Goal: Task Accomplishment & Management: Manage account settings

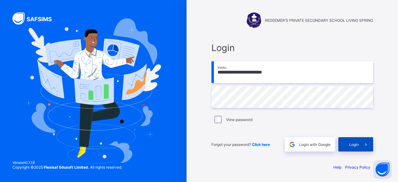
click at [353, 141] on div "Login" at bounding box center [355, 144] width 35 height 14
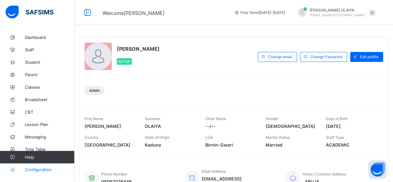
click at [37, 171] on span "Configuration" at bounding box center [49, 169] width 49 height 5
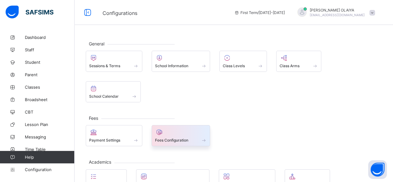
click at [181, 138] on span "Fees Configuration" at bounding box center [171, 140] width 33 height 5
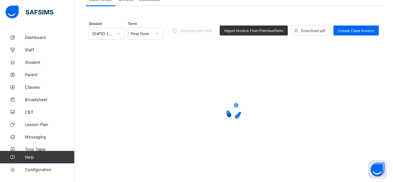
scroll to position [20, 0]
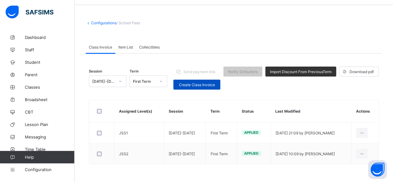
click at [198, 85] on span "Create Class Invoice" at bounding box center [197, 84] width 38 height 5
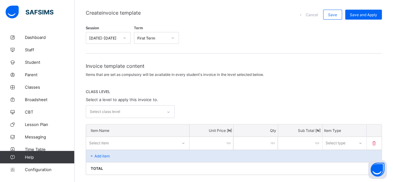
scroll to position [113, 0]
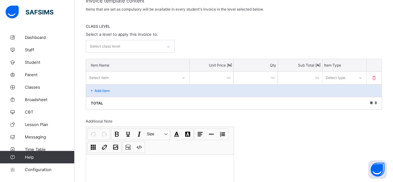
click at [125, 41] on div "Select class level" at bounding box center [124, 46] width 76 height 12
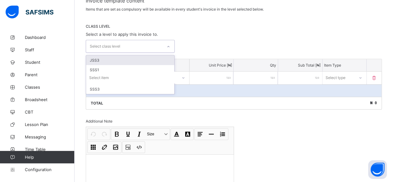
click at [94, 58] on div "JSS3" at bounding box center [130, 60] width 88 height 10
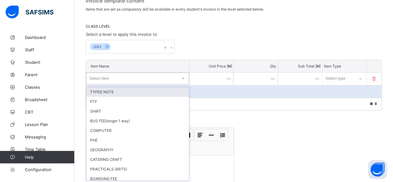
click at [99, 74] on div "Select item" at bounding box center [99, 78] width 20 height 12
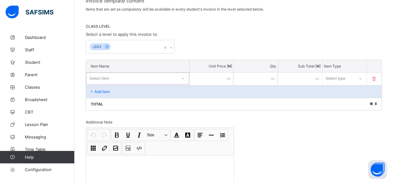
click at [99, 75] on div "Select item" at bounding box center [99, 78] width 20 height 12
type input "*****"
click at [100, 89] on div "TUITION" at bounding box center [137, 92] width 102 height 10
click at [224, 75] on input "number" at bounding box center [211, 78] width 44 height 13
type input "*"
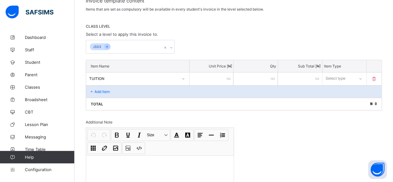
type input "*"
type input "**"
type input "***"
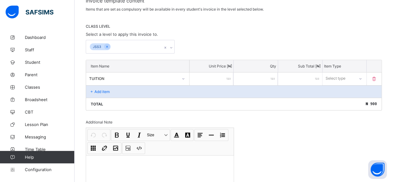
type input "****"
type input "*****"
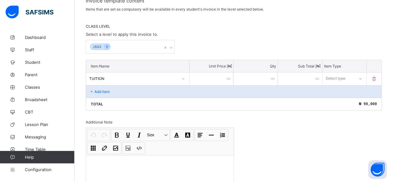
click at [345, 79] on div "Select type" at bounding box center [335, 78] width 20 height 12
click at [346, 89] on div "Compulsory" at bounding box center [344, 92] width 43 height 10
click at [103, 89] on p "Add item" at bounding box center [101, 91] width 15 height 5
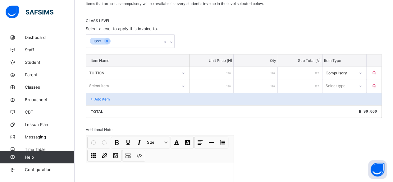
scroll to position [125, 0]
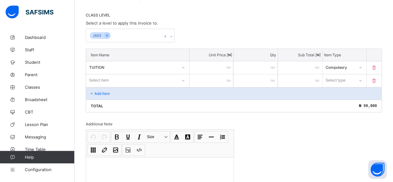
click at [102, 85] on div "Item Name Unit Price [ ₦ ] Qty Sub Total [ ₦ ] Item Type TUITION ***** * ***** …" at bounding box center [234, 80] width 296 height 64
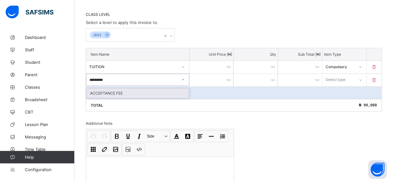
type input "**********"
click at [107, 90] on div "ACCEPTANCE FEE" at bounding box center [137, 93] width 102 height 10
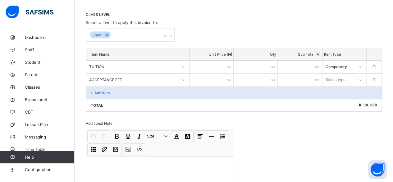
click at [225, 75] on input "number" at bounding box center [211, 80] width 44 height 13
type input "*"
type input "**"
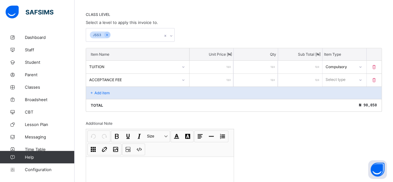
type input "***"
type input "****"
type input "*****"
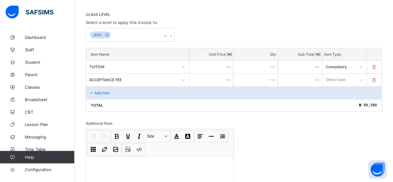
type input "*****"
click at [336, 77] on div "Select type" at bounding box center [335, 80] width 20 height 12
click at [336, 99] on div "Optional" at bounding box center [344, 103] width 43 height 10
click at [103, 90] on p "Add item" at bounding box center [101, 92] width 15 height 5
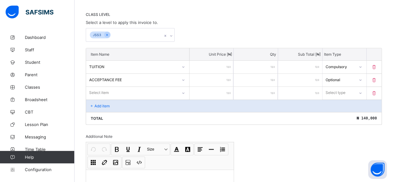
scroll to position [138, 0]
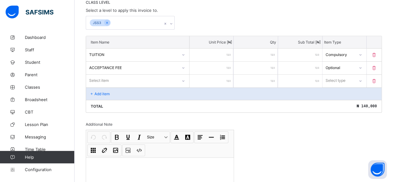
click at [102, 86] on div "Select item" at bounding box center [137, 81] width 103 height 12
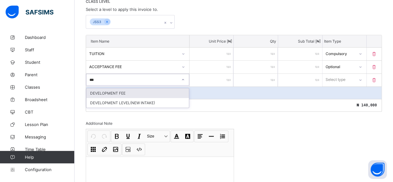
type input "****"
click at [101, 90] on div "DEVELOPMENT FEE" at bounding box center [137, 93] width 102 height 10
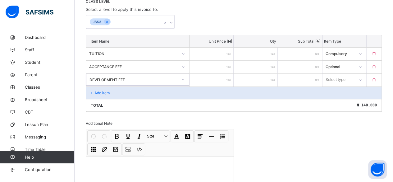
click at [230, 78] on div at bounding box center [211, 80] width 44 height 13
click at [225, 76] on input "number" at bounding box center [211, 80] width 44 height 13
type input "*"
type input "**"
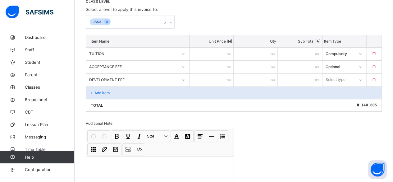
type input "**"
type input "***"
type input "****"
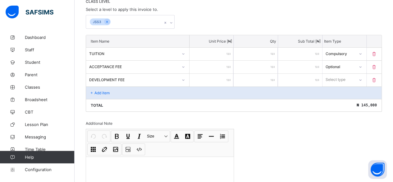
type input "****"
click at [333, 75] on div "Select type" at bounding box center [336, 80] width 20 height 12
click at [337, 99] on div "Optional" at bounding box center [344, 103] width 43 height 10
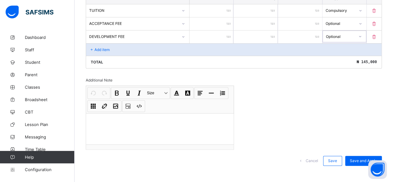
scroll to position [182, 0]
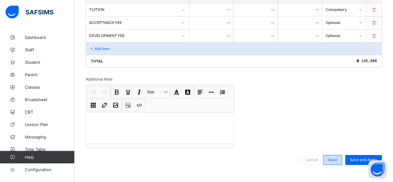
click at [335, 157] on span "Save" at bounding box center [332, 159] width 9 height 5
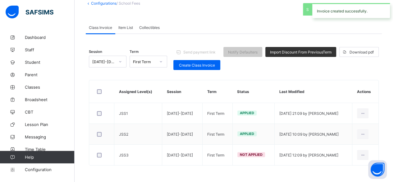
scroll to position [40, 0]
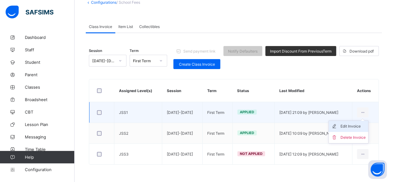
click at [363, 126] on div "Edit Invoice" at bounding box center [352, 126] width 25 height 6
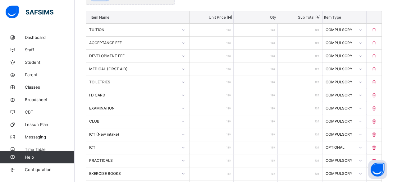
scroll to position [165, 0]
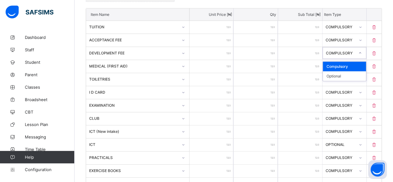
click at [362, 51] on icon at bounding box center [360, 53] width 4 height 6
click at [340, 74] on div "Optional" at bounding box center [344, 76] width 43 height 10
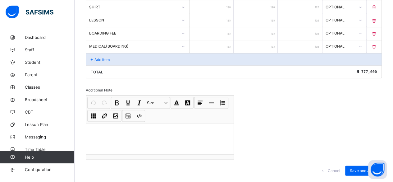
scroll to position [580, 0]
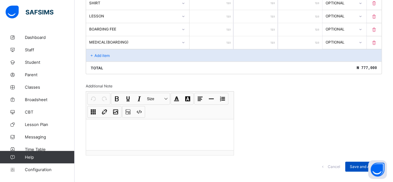
click at [361, 164] on span "Save and Apply" at bounding box center [363, 166] width 27 height 5
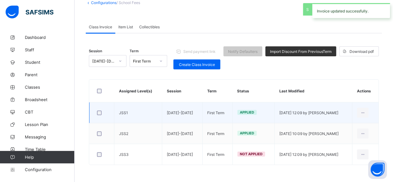
scroll to position [40, 0]
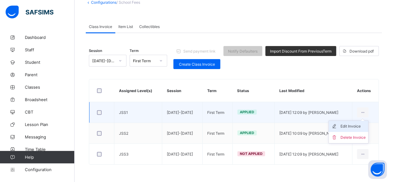
click at [361, 125] on div "Edit Invoice" at bounding box center [352, 126] width 25 height 6
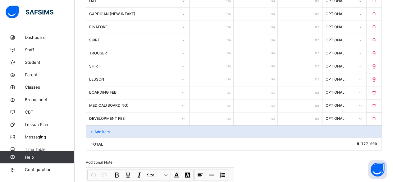
scroll to position [516, 0]
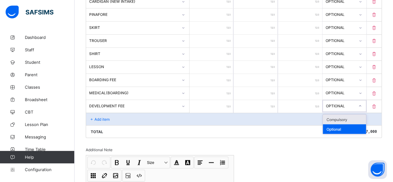
click at [338, 103] on div "OPTIONAL" at bounding box center [340, 105] width 29 height 5
click at [338, 114] on div "Compulsory" at bounding box center [344, 119] width 43 height 10
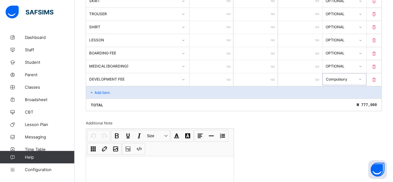
scroll to position [580, 0]
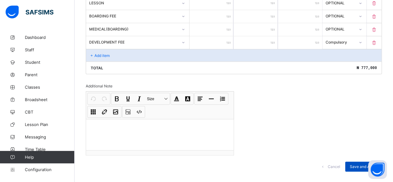
click at [366, 164] on span "Save and Apply" at bounding box center [363, 166] width 27 height 5
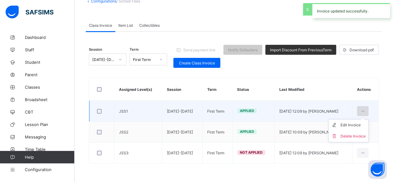
scroll to position [40, 0]
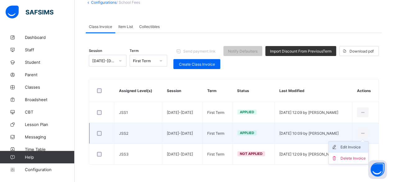
click at [354, 147] on div "Edit Invoice" at bounding box center [352, 147] width 25 height 6
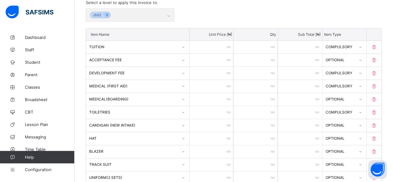
scroll to position [143, 0]
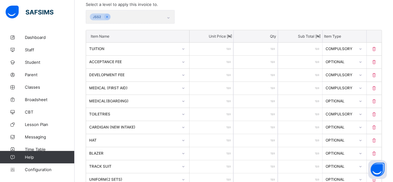
click at [362, 72] on icon at bounding box center [360, 75] width 4 height 6
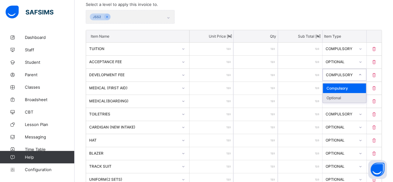
click at [338, 93] on div "Optional" at bounding box center [344, 98] width 43 height 10
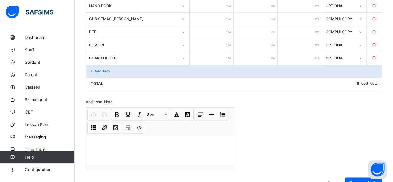
scroll to position [516, 0]
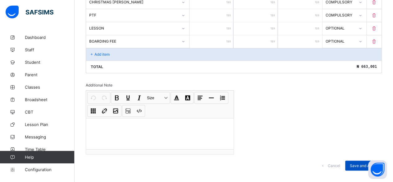
click at [365, 163] on span "Save and Apply" at bounding box center [363, 165] width 27 height 5
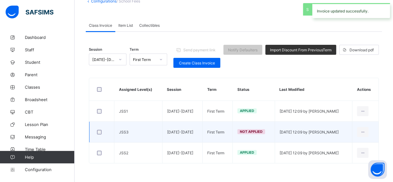
scroll to position [40, 0]
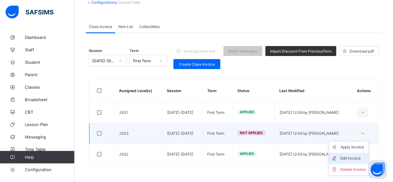
click at [361, 157] on div "Edit Invoice" at bounding box center [352, 158] width 25 height 6
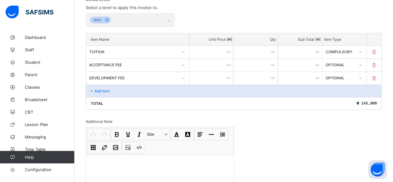
scroll to position [151, 0]
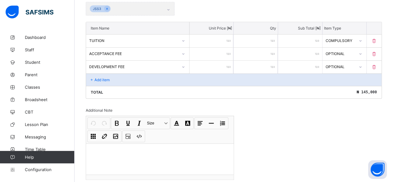
click at [102, 77] on p "Add item" at bounding box center [101, 79] width 15 height 5
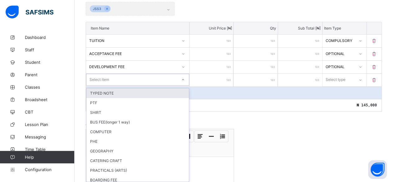
click at [101, 75] on div "Select item" at bounding box center [99, 80] width 20 height 12
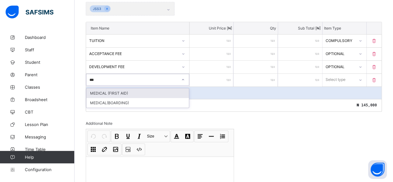
type input "****"
click at [103, 90] on div "MEDICAL (FIRST AID)" at bounding box center [137, 93] width 102 height 10
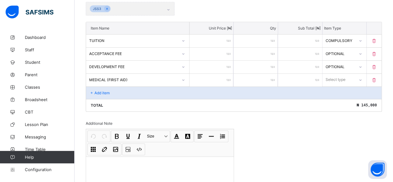
click at [227, 75] on input "number" at bounding box center [211, 80] width 44 height 13
type input "*"
type input "**"
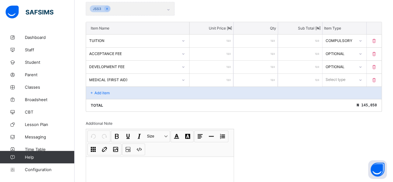
type input "***"
type input "****"
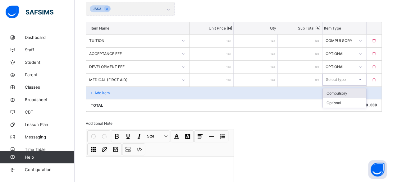
click at [330, 74] on div "Select type" at bounding box center [336, 80] width 20 height 12
click at [334, 92] on div "Compulsory" at bounding box center [344, 93] width 43 height 10
click at [98, 90] on p "Add item" at bounding box center [101, 92] width 15 height 5
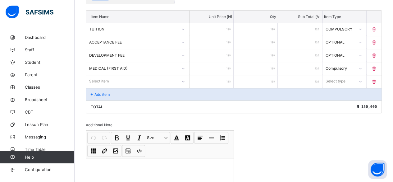
click at [98, 87] on div "Select item" at bounding box center [137, 81] width 103 height 12
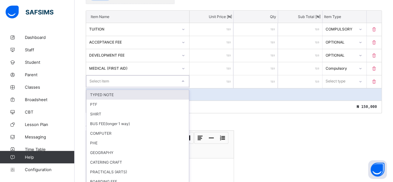
scroll to position [163, 0]
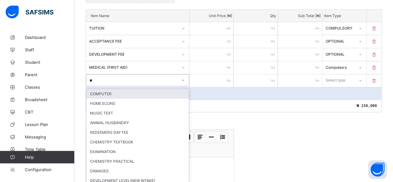
type input "***"
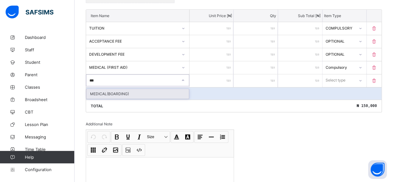
click at [98, 90] on div "MEDICAL(BOARDING)" at bounding box center [137, 94] width 102 height 10
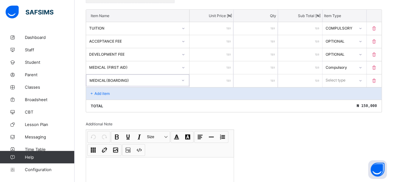
click at [229, 78] on div at bounding box center [211, 80] width 44 height 13
click at [226, 78] on input "number" at bounding box center [211, 80] width 44 height 13
type input "*"
type input "**"
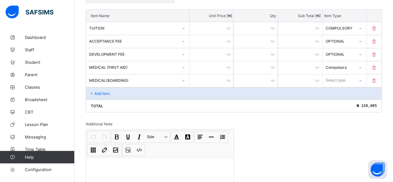
type input "**"
type input "***"
type input "****"
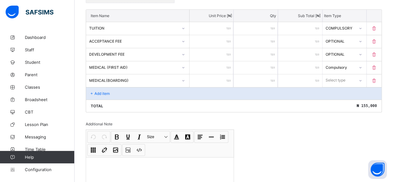
type input "****"
drag, startPoint x: 334, startPoint y: 76, endPoint x: 334, endPoint y: 86, distance: 9.9
click at [334, 78] on div "Select type" at bounding box center [336, 80] width 20 height 12
click at [334, 98] on div "Optional" at bounding box center [344, 103] width 43 height 10
click at [99, 91] on p "Add item" at bounding box center [101, 93] width 15 height 5
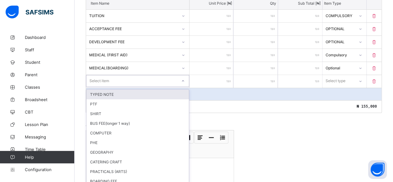
click at [99, 87] on div "option TYPED NOTE focused, 1 of 83. 83 results available. Use Up and Down to ch…" at bounding box center [137, 81] width 103 height 12
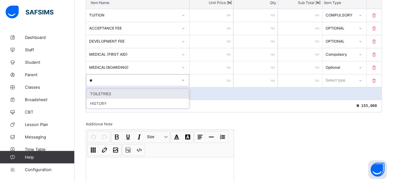
type input "***"
click at [99, 89] on div "TOILETRIES" at bounding box center [137, 94] width 102 height 10
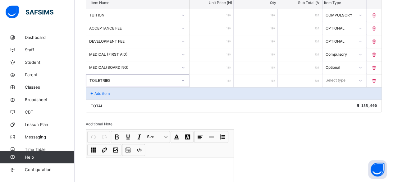
click at [219, 74] on input "number" at bounding box center [211, 80] width 44 height 13
type input "*"
type input "**"
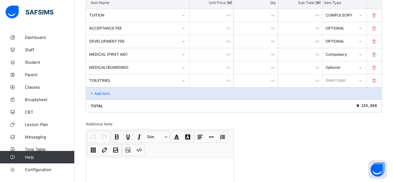
type input "***"
type input "****"
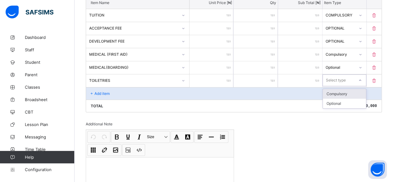
drag, startPoint x: 339, startPoint y: 78, endPoint x: 337, endPoint y: 93, distance: 16.0
click at [339, 78] on div "Select type" at bounding box center [336, 80] width 20 height 12
click at [336, 92] on div "Compulsory" at bounding box center [344, 94] width 43 height 10
click at [98, 91] on p "Add item" at bounding box center [101, 93] width 15 height 5
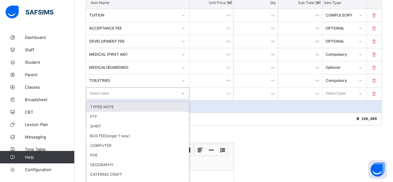
scroll to position [189, 0]
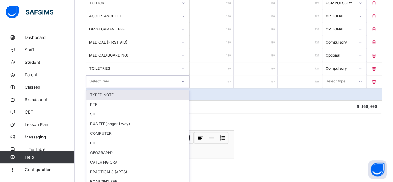
click at [98, 87] on div "option TYPED NOTE focused, 1 of 82. 82 results available. Use Up and Down to ch…" at bounding box center [137, 81] width 103 height 12
type input "*"
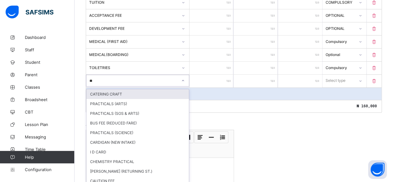
type input "***"
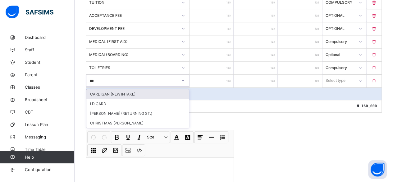
click at [100, 90] on div "CARDIGAN (NEW INTAKE)" at bounding box center [137, 94] width 102 height 10
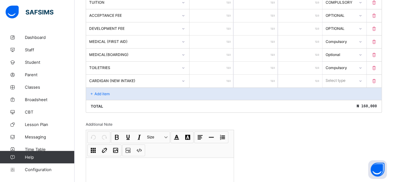
click at [222, 76] on input "number" at bounding box center [211, 81] width 44 height 13
type input "*"
type input "**"
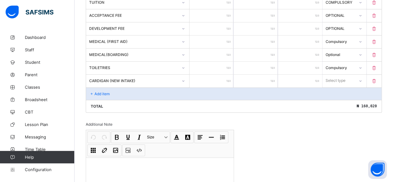
type input "***"
type input "****"
type input "*****"
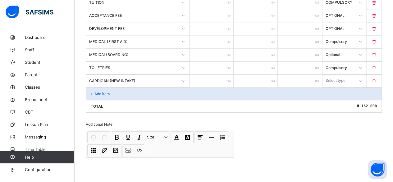
type input "*****"
click at [340, 78] on div "Select type" at bounding box center [336, 81] width 20 height 12
click at [335, 100] on div "Optional" at bounding box center [344, 104] width 43 height 10
click at [103, 91] on p "Add item" at bounding box center [101, 93] width 15 height 5
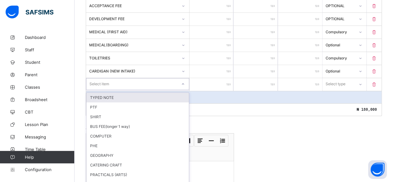
scroll to position [202, 0]
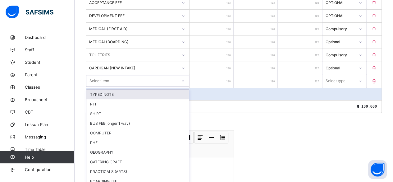
click at [103, 87] on div "option TYPED NOTE focused, 1 of 81. 81 results available. Use Up and Down to ch…" at bounding box center [137, 81] width 103 height 12
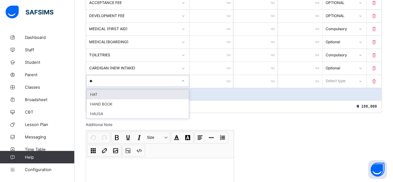
type input "***"
click at [99, 93] on div "HAT" at bounding box center [137, 94] width 102 height 10
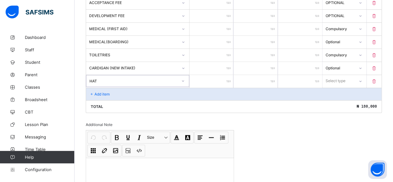
click at [217, 75] on input "number" at bounding box center [211, 81] width 44 height 13
type input "*"
type input "**"
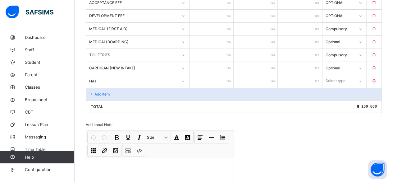
type input "***"
type input "****"
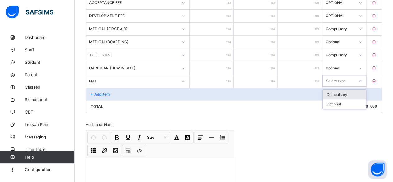
drag, startPoint x: 330, startPoint y: 76, endPoint x: 332, endPoint y: 88, distance: 12.2
click at [330, 76] on div "Select type" at bounding box center [336, 81] width 20 height 12
click at [332, 99] on div "Optional" at bounding box center [344, 104] width 43 height 10
click at [100, 92] on p "Add item" at bounding box center [101, 94] width 15 height 5
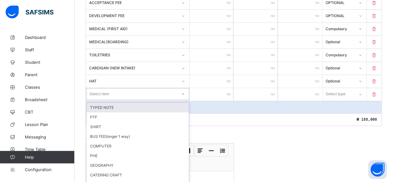
scroll to position [215, 0]
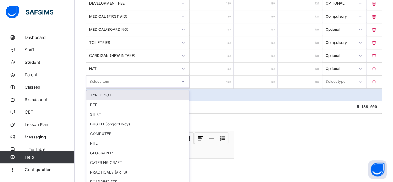
click at [99, 87] on div "option TYPED NOTE focused, 1 of 80. 80 results available. Use Up and Down to ch…" at bounding box center [137, 81] width 103 height 12
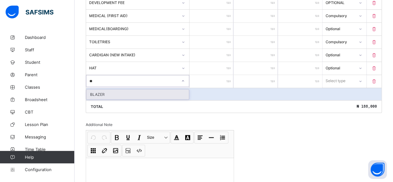
type input "***"
click at [101, 89] on div "BLAZER" at bounding box center [137, 94] width 102 height 10
click at [221, 75] on input "number" at bounding box center [211, 81] width 44 height 13
type input "*"
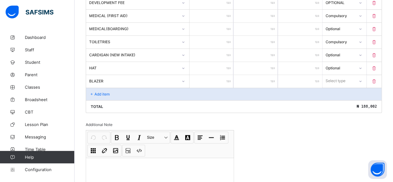
type input "**"
type input "***"
type input "****"
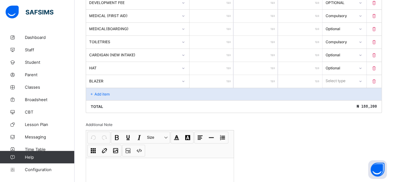
type input "****"
type input "*****"
click at [340, 76] on div "Select type" at bounding box center [336, 81] width 20 height 12
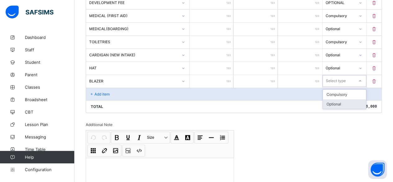
click at [337, 100] on div "Optional" at bounding box center [344, 104] width 43 height 10
click at [99, 92] on p "Add item" at bounding box center [101, 94] width 15 height 5
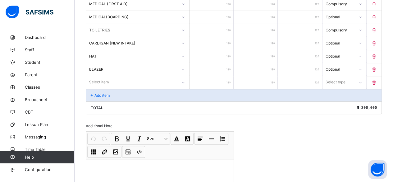
click at [99, 88] on div "Select item" at bounding box center [137, 82] width 103 height 12
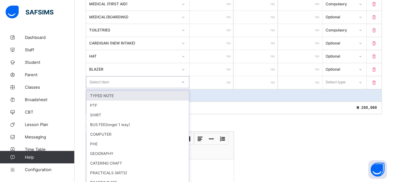
scroll to position [228, 0]
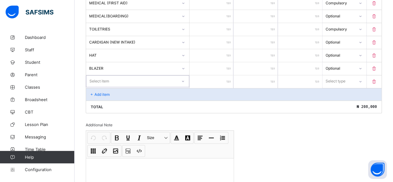
click at [93, 76] on div "Select item" at bounding box center [99, 81] width 20 height 12
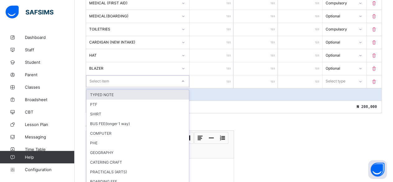
click at [90, 76] on div "Select item" at bounding box center [99, 81] width 20 height 12
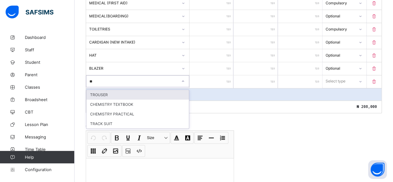
type input "***"
click at [92, 90] on div "TRACK SUIT" at bounding box center [137, 95] width 102 height 10
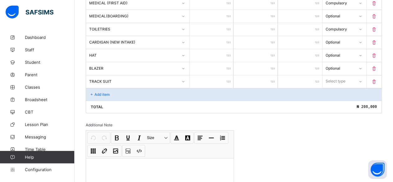
click at [220, 77] on input "number" at bounding box center [211, 81] width 44 height 13
type input "*"
type input "**"
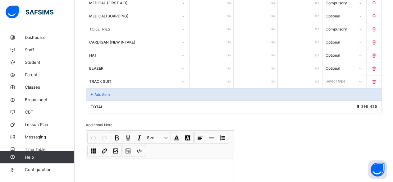
type input "***"
type input "****"
type input "*****"
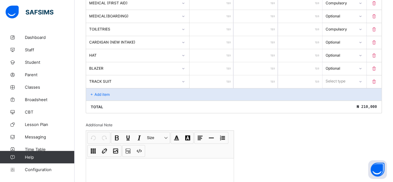
type input "*****"
click at [345, 77] on div "Select type" at bounding box center [335, 81] width 20 height 12
click at [340, 100] on div "Optional" at bounding box center [344, 104] width 43 height 10
click at [99, 88] on div "Add item" at bounding box center [233, 94] width 295 height 12
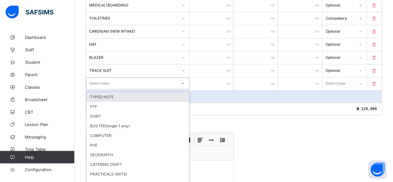
click at [99, 86] on div "Item Name Unit Price [ ₦ ] Qty Sub Total [ ₦ ] Item Type TUITION ***** * ***** …" at bounding box center [234, 24] width 296 height 181
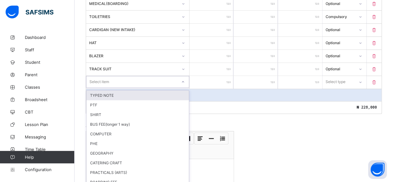
scroll to position [240, 0]
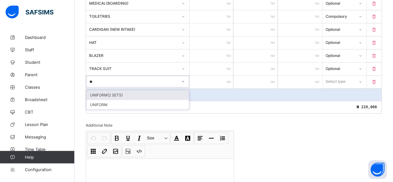
type input "***"
click at [98, 90] on div "UNIFORM(2 SETS)" at bounding box center [137, 95] width 102 height 10
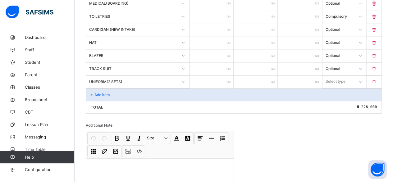
click at [225, 75] on input "number" at bounding box center [211, 81] width 44 height 13
type input "*"
type input "**"
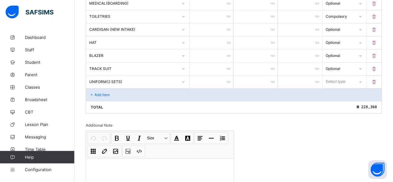
type input "***"
type input "****"
type input "*****"
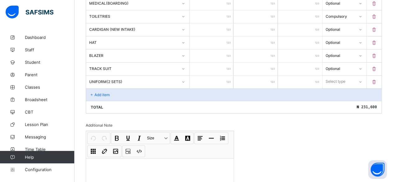
type input "*****"
click at [341, 75] on div "Select type" at bounding box center [335, 81] width 20 height 12
click at [339, 100] on div "Optional" at bounding box center [344, 105] width 43 height 10
click at [91, 88] on div "Add item" at bounding box center [233, 94] width 295 height 12
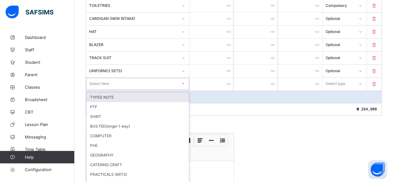
click at [94, 87] on div "option TYPED NOTE focused, 1 of 77. 77 results available. Use Up and Down to ch…" at bounding box center [137, 84] width 103 height 12
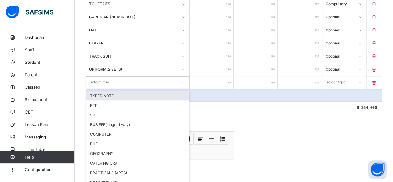
scroll to position [253, 0]
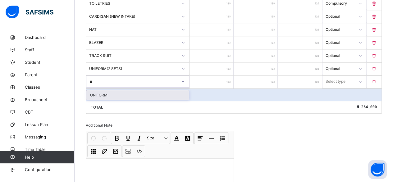
type input "***"
click at [94, 90] on div "UNIFORM" at bounding box center [137, 95] width 102 height 10
click at [217, 77] on input "number" at bounding box center [211, 81] width 44 height 13
type input "*"
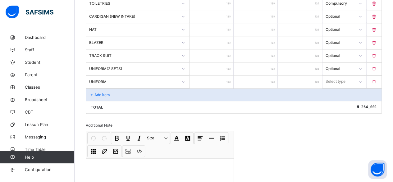
type input "**"
type input "***"
type input "****"
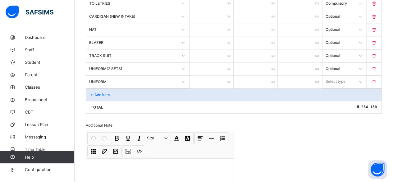
type input "****"
type input "*****"
click at [337, 76] on div "Select type" at bounding box center [336, 81] width 20 height 12
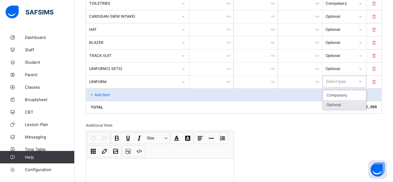
click at [333, 100] on div "Optional" at bounding box center [344, 105] width 43 height 10
click at [105, 92] on p "Add item" at bounding box center [101, 94] width 15 height 5
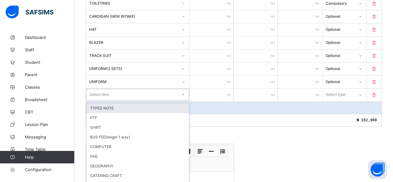
scroll to position [266, 0]
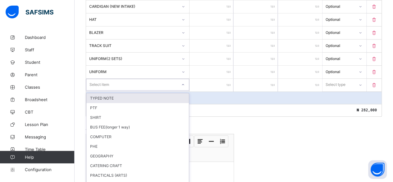
click at [105, 87] on div "Item Name Unit Price [ ₦ ] Qty Sub Total [ ₦ ] Item Type TUITION ***** * ***** …" at bounding box center [234, 12] width 296 height 207
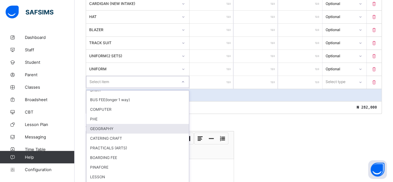
scroll to position [31, 0]
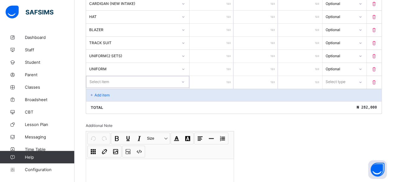
drag, startPoint x: 89, startPoint y: 79, endPoint x: 93, endPoint y: 77, distance: 4.2
click at [91, 80] on div "Select item" at bounding box center [131, 81] width 91 height 9
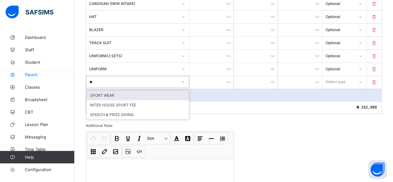
type input "***"
click at [107, 90] on div "SPORT WEAR" at bounding box center [137, 95] width 102 height 10
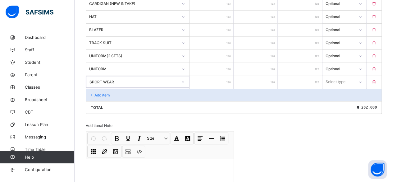
click at [218, 79] on input "number" at bounding box center [211, 82] width 44 height 13
type input "*"
type input "**"
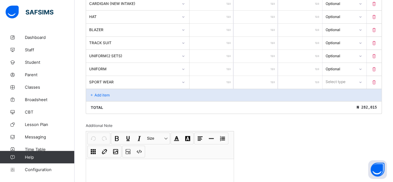
type input "***"
type input "****"
type input "*****"
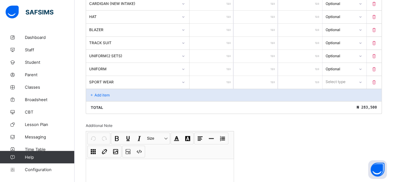
type input "*****"
click at [338, 76] on div "Select type" at bounding box center [336, 82] width 20 height 12
drag, startPoint x: 338, startPoint y: 100, endPoint x: 325, endPoint y: 96, distance: 13.3
click at [338, 100] on div "Optional" at bounding box center [344, 105] width 43 height 10
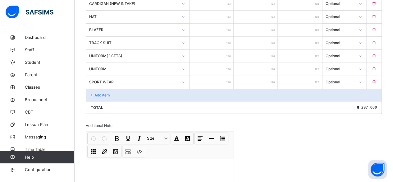
click at [101, 93] on p "Add item" at bounding box center [101, 95] width 15 height 5
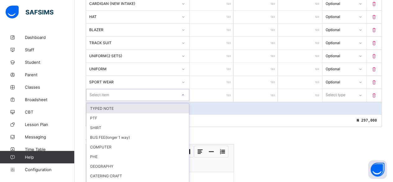
scroll to position [279, 0]
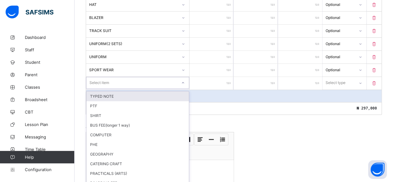
click at [101, 88] on div "option TYPED NOTE focused, 1 of 75. 75 results available. Use Up and Down to ch…" at bounding box center [137, 83] width 103 height 12
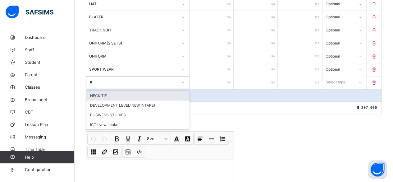
type input "***"
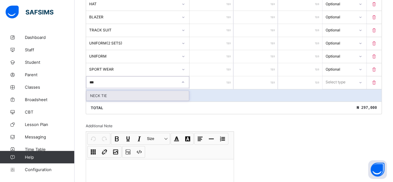
click at [102, 91] on div "NECK TIE" at bounding box center [137, 96] width 102 height 10
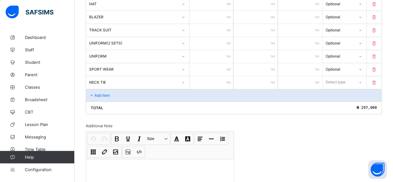
click at [221, 77] on input "number" at bounding box center [211, 82] width 44 height 13
type input "*"
type input "**"
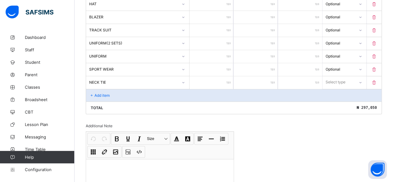
type input "***"
type input "****"
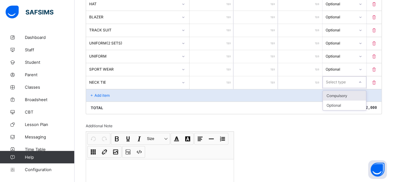
click at [336, 76] on div "Select type" at bounding box center [336, 82] width 20 height 12
click at [334, 100] on div "Optional" at bounding box center [344, 105] width 43 height 10
click at [102, 93] on p "Add item" at bounding box center [101, 95] width 15 height 5
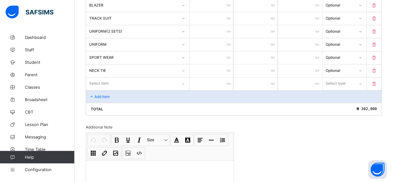
click at [101, 89] on div "Select item" at bounding box center [137, 83] width 103 height 12
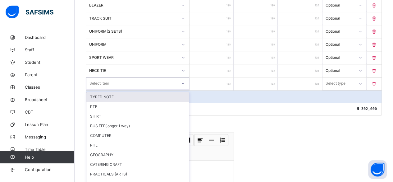
scroll to position [292, 0]
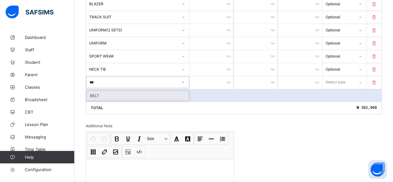
type input "****"
drag, startPoint x: 96, startPoint y: 80, endPoint x: 97, endPoint y: 87, distance: 6.6
click at [105, 77] on div "Select item" at bounding box center [99, 82] width 20 height 12
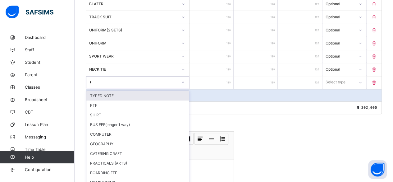
type input "**"
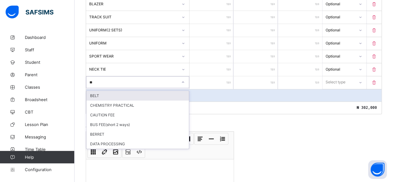
drag, startPoint x: 92, startPoint y: 90, endPoint x: 111, endPoint y: 90, distance: 19.3
click at [96, 91] on div "BELT" at bounding box center [137, 96] width 102 height 10
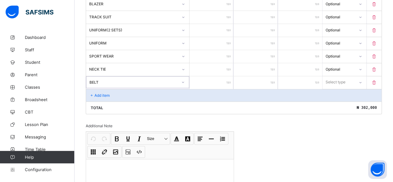
click at [222, 77] on input "number" at bounding box center [211, 82] width 44 height 13
type input "*"
type input "**"
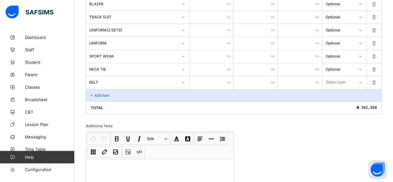
type input "***"
type input "****"
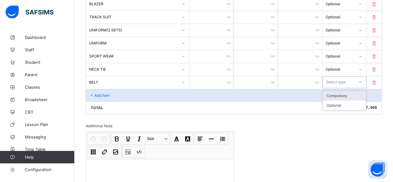
click at [341, 77] on div "Select type" at bounding box center [336, 82] width 20 height 12
click at [338, 100] on div "Optional" at bounding box center [344, 105] width 43 height 10
click at [99, 93] on p "Add item" at bounding box center [101, 95] width 15 height 5
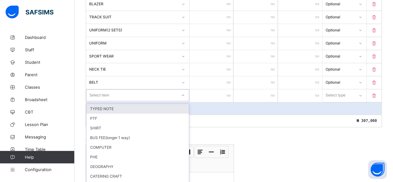
scroll to position [305, 0]
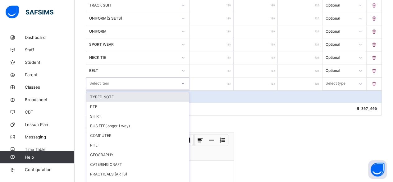
click at [98, 88] on div "option TYPED NOTE focused, 1 of 73. 73 results available. Use Up and Down to ch…" at bounding box center [137, 83] width 103 height 12
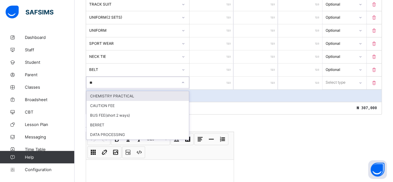
type input "***"
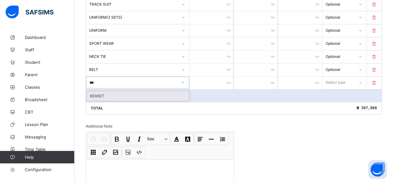
click at [97, 91] on div "BERRET" at bounding box center [137, 96] width 102 height 10
click at [225, 78] on input "number" at bounding box center [211, 82] width 44 height 13
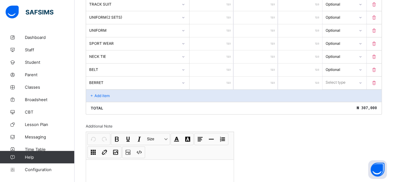
type input "*"
type input "**"
type input "***"
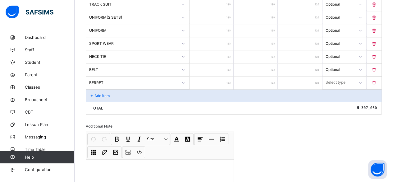
type input "***"
type input "****"
click at [332, 76] on div "Select type" at bounding box center [335, 82] width 20 height 12
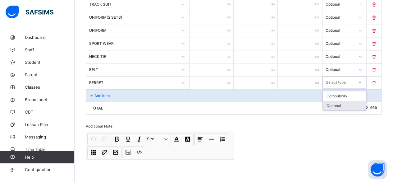
click at [332, 101] on div "Optional" at bounding box center [344, 106] width 43 height 10
click at [104, 93] on p "Add item" at bounding box center [101, 95] width 15 height 5
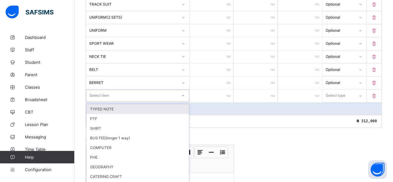
scroll to position [317, 0]
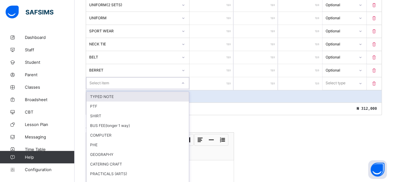
click at [102, 88] on div "option TYPED NOTE focused, 1 of 72. 72 results available. Use Up and Down to ch…" at bounding box center [137, 83] width 103 height 12
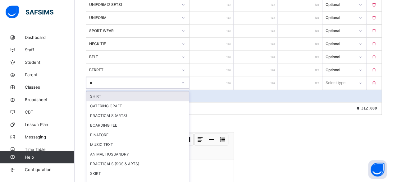
type input "***"
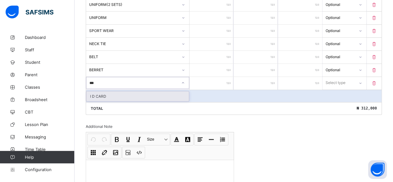
drag, startPoint x: 102, startPoint y: 89, endPoint x: 171, endPoint y: 79, distance: 70.2
click at [104, 91] on div "I D CARD" at bounding box center [137, 96] width 102 height 10
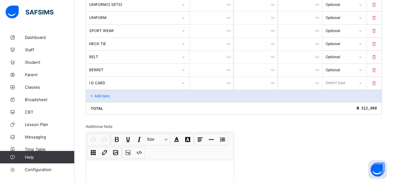
click at [215, 77] on input "number" at bounding box center [211, 83] width 44 height 13
type input "*"
type input "**"
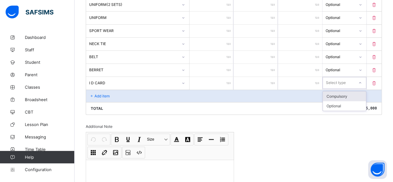
click at [340, 77] on div "Select type" at bounding box center [336, 83] width 20 height 12
click at [334, 102] on div "Optional" at bounding box center [344, 106] width 43 height 10
click at [99, 93] on p "Add item" at bounding box center [101, 95] width 15 height 5
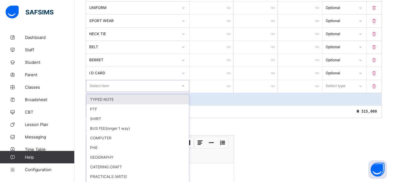
click at [99, 87] on div "option TYPED NOTE focused, 1 of 71. 71 results available. Use Up and Down to ch…" at bounding box center [137, 86] width 103 height 12
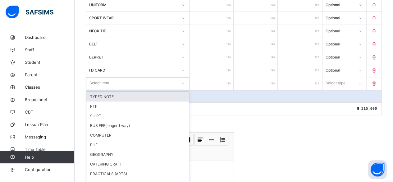
scroll to position [330, 0]
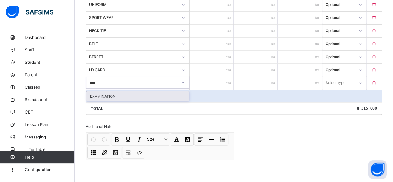
click at [98, 91] on div "EXAMINATION" at bounding box center [137, 96] width 102 height 10
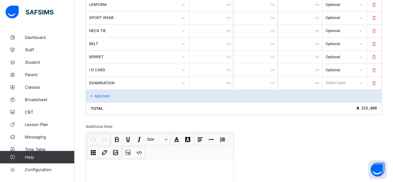
click at [215, 77] on input "number" at bounding box center [211, 83] width 44 height 13
drag, startPoint x: 335, startPoint y: 74, endPoint x: 335, endPoint y: 85, distance: 11.2
click at [335, 77] on div "Select type" at bounding box center [336, 83] width 20 height 12
click at [335, 91] on div "Compulsory" at bounding box center [344, 96] width 43 height 10
click at [100, 93] on p "Add item" at bounding box center [101, 95] width 15 height 5
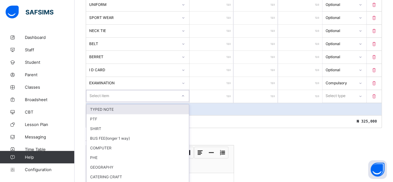
scroll to position [343, 0]
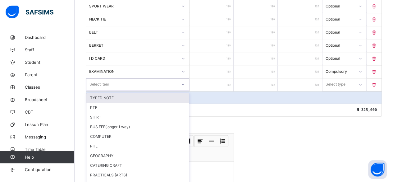
click at [100, 88] on div "option TYPED NOTE focused, 1 of 70. 70 results available. Use Up and Down to ch…" at bounding box center [137, 84] width 103 height 12
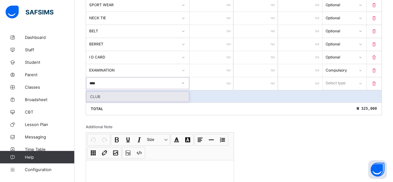
click at [97, 92] on div "CLUB" at bounding box center [137, 97] width 102 height 10
click at [218, 77] on input "number" at bounding box center [211, 83] width 44 height 13
drag, startPoint x: 337, startPoint y: 75, endPoint x: 337, endPoint y: 83, distance: 7.5
click at [337, 77] on div "Select type" at bounding box center [335, 83] width 20 height 12
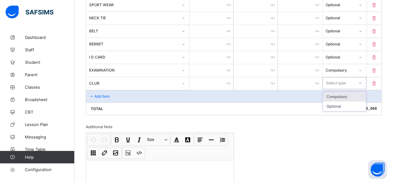
click at [334, 92] on div "Compulsory" at bounding box center [344, 97] width 43 height 10
click at [100, 90] on div "Add item" at bounding box center [233, 96] width 295 height 12
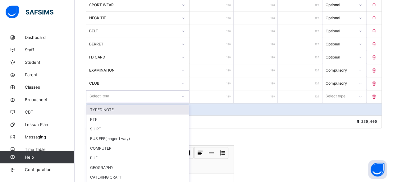
scroll to position [356, 0]
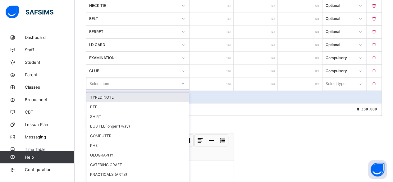
click at [100, 86] on div "option TYPED NOTE focused, 1 of 69. 69 results available. Use Up and Down to ch…" at bounding box center [137, 84] width 103 height 12
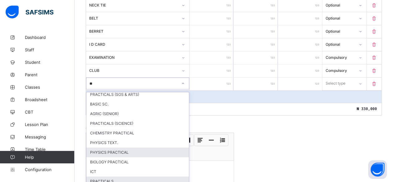
scroll to position [75, 0]
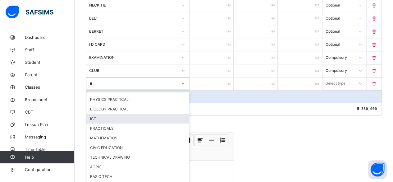
click at [90, 114] on div "ICT" at bounding box center [137, 119] width 102 height 10
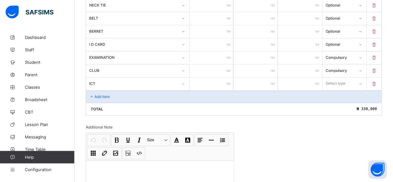
click at [225, 78] on input "number" at bounding box center [211, 83] width 44 height 13
click at [339, 77] on div "Select type" at bounding box center [335, 83] width 20 height 12
click at [333, 102] on div "Optional" at bounding box center [344, 107] width 43 height 10
click at [101, 94] on p "Add item" at bounding box center [101, 96] width 15 height 5
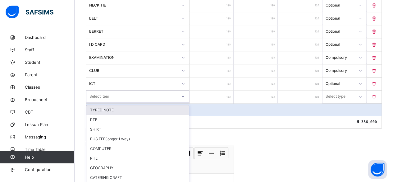
scroll to position [369, 0]
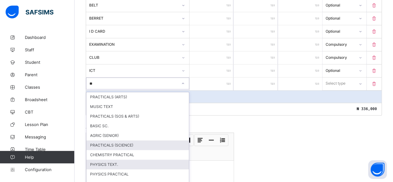
scroll to position [65, 0]
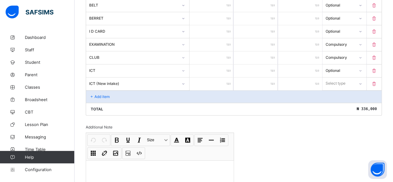
click at [223, 78] on input "number" at bounding box center [211, 83] width 44 height 13
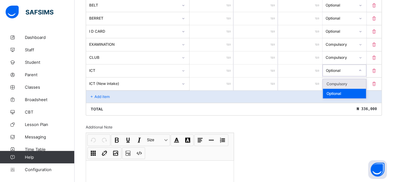
click at [362, 67] on icon at bounding box center [360, 70] width 4 height 6
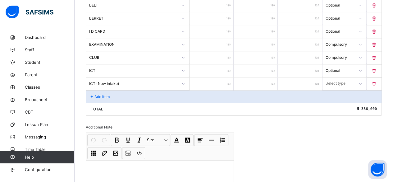
click at [224, 65] on input "****" at bounding box center [211, 70] width 44 height 13
click at [226, 77] on input "number" at bounding box center [211, 83] width 44 height 13
click at [231, 64] on div "****" at bounding box center [211, 70] width 44 height 13
click at [229, 65] on div "****" at bounding box center [211, 70] width 44 height 13
click at [339, 78] on div "Select type" at bounding box center [336, 83] width 20 height 12
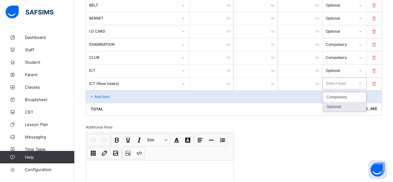
click at [339, 102] on div "Optional" at bounding box center [344, 107] width 43 height 10
click at [226, 65] on input "****" at bounding box center [211, 70] width 44 height 13
click at [225, 65] on input "****" at bounding box center [211, 70] width 44 height 13
click at [105, 94] on p "Add item" at bounding box center [101, 96] width 15 height 5
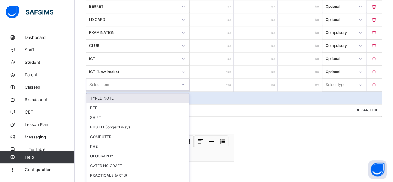
click at [101, 89] on div "option TYPED NOTE focused, 1 of 67. 67 results available. Use Up and Down to ch…" at bounding box center [137, 85] width 103 height 12
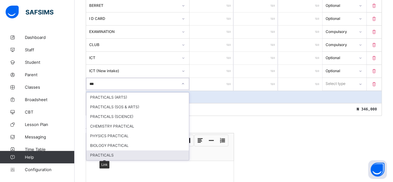
click at [104, 150] on div "PRACTICALS" at bounding box center [137, 155] width 102 height 10
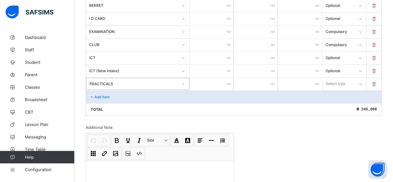
click at [227, 79] on input "number" at bounding box center [211, 84] width 44 height 13
click at [332, 78] on div "Select type" at bounding box center [336, 84] width 20 height 12
click at [338, 92] on div "Compulsory" at bounding box center [344, 97] width 43 height 10
click at [101, 94] on p "Add item" at bounding box center [101, 96] width 15 height 5
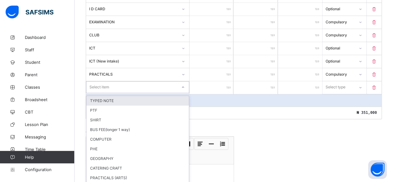
scroll to position [394, 0]
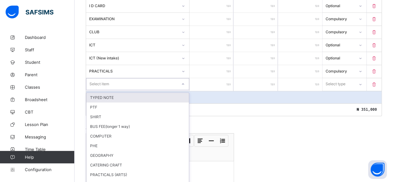
click at [101, 88] on div "option TYPED NOTE focused, 1 of 66. 66 results available. Use Up and Down to ch…" at bounding box center [137, 84] width 103 height 12
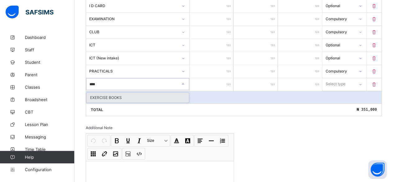
click at [97, 93] on div "EXERCISE BOOKS" at bounding box center [137, 98] width 102 height 10
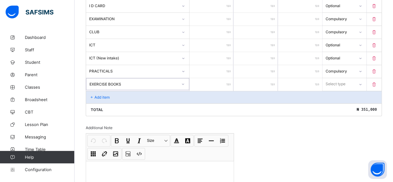
click at [221, 78] on input "number" at bounding box center [211, 84] width 44 height 13
click at [339, 78] on div "Select type" at bounding box center [336, 84] width 20 height 12
click at [339, 93] on div "Compulsory" at bounding box center [344, 98] width 43 height 10
click at [95, 95] on p "Add item" at bounding box center [101, 97] width 15 height 5
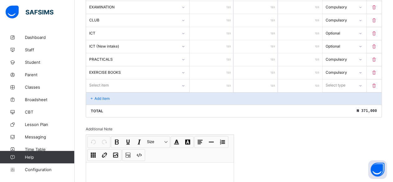
click at [95, 89] on div "Select item" at bounding box center [137, 85] width 103 height 12
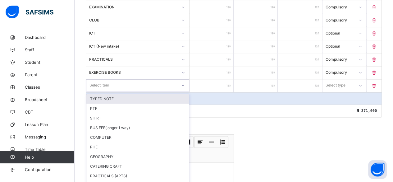
scroll to position [407, 0]
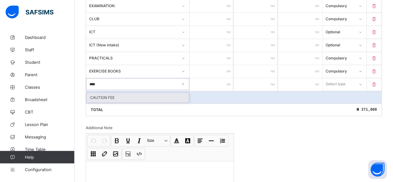
click at [110, 93] on div "CAUTION FEE" at bounding box center [137, 98] width 102 height 10
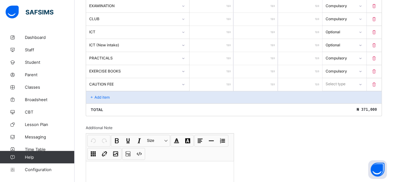
click at [220, 78] on input "number" at bounding box center [211, 84] width 44 height 13
click at [338, 78] on div "Select type" at bounding box center [336, 84] width 20 height 12
click at [335, 102] on div "Optional" at bounding box center [344, 107] width 43 height 10
click at [100, 95] on p "Add item" at bounding box center [101, 97] width 15 height 5
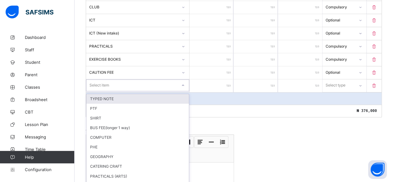
click at [100, 89] on div "option TYPED NOTE focused, 1 of 64. 64 results available. Use Up and Down to ch…" at bounding box center [137, 85] width 103 height 12
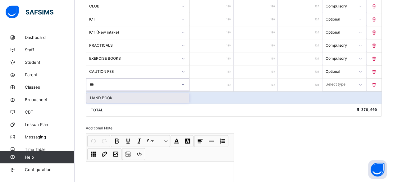
drag, startPoint x: 97, startPoint y: 91, endPoint x: 109, endPoint y: 87, distance: 12.7
click at [98, 93] on div "HAND BOOK" at bounding box center [137, 98] width 102 height 10
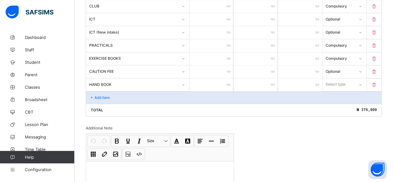
click at [214, 78] on input "number" at bounding box center [211, 84] width 44 height 13
click at [343, 78] on div "Select type" at bounding box center [335, 84] width 20 height 12
click at [343, 102] on div "Optional" at bounding box center [344, 107] width 43 height 10
click at [96, 91] on div "Add item" at bounding box center [233, 97] width 295 height 12
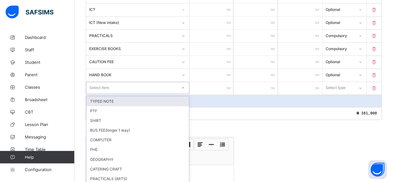
click at [97, 88] on div "option TYPED NOTE focused, 1 of 63. 63 results available. Use Up and Down to ch…" at bounding box center [137, 88] width 103 height 12
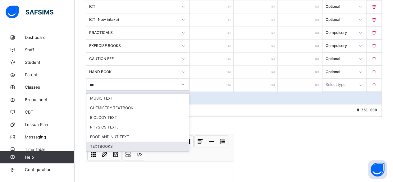
drag, startPoint x: 102, startPoint y: 137, endPoint x: 126, endPoint y: 112, distance: 34.7
click at [102, 141] on div "TEXTBOOKS" at bounding box center [137, 146] width 102 height 10
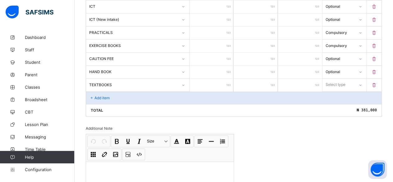
click at [220, 79] on input "number" at bounding box center [211, 85] width 44 height 13
drag, startPoint x: 334, startPoint y: 75, endPoint x: 334, endPoint y: 95, distance: 20.5
click at [334, 79] on div "Select type" at bounding box center [336, 85] width 20 height 12
drag, startPoint x: 335, startPoint y: 98, endPoint x: 330, endPoint y: 98, distance: 4.4
click at [335, 103] on div "Optional" at bounding box center [344, 108] width 43 height 10
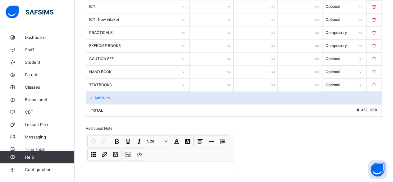
click at [107, 95] on p "Add item" at bounding box center [101, 97] width 15 height 5
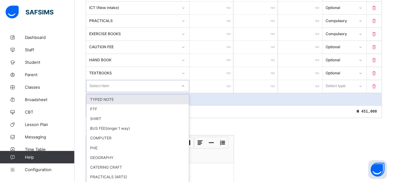
click at [100, 88] on div "option TYPED NOTE focused, 1 of 62. 62 results available. Use Up and Down to ch…" at bounding box center [137, 86] width 103 height 12
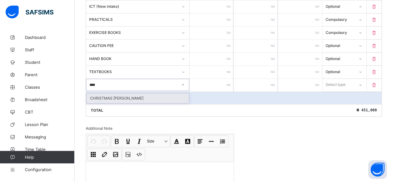
drag, startPoint x: 107, startPoint y: 90, endPoint x: 133, endPoint y: 88, distance: 25.8
click at [108, 93] on div "CHRISTMAS [PERSON_NAME]" at bounding box center [137, 98] width 102 height 10
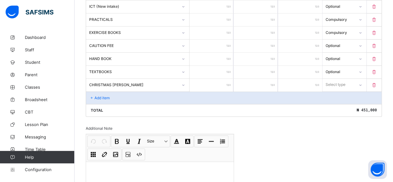
click at [220, 79] on input "number" at bounding box center [211, 85] width 44 height 13
drag, startPoint x: 335, startPoint y: 76, endPoint x: 337, endPoint y: 78, distance: 3.3
click at [335, 79] on div "Select type" at bounding box center [336, 85] width 20 height 12
click at [337, 93] on div "Compulsory" at bounding box center [344, 98] width 43 height 10
click at [97, 95] on p "Add item" at bounding box center [101, 97] width 15 height 5
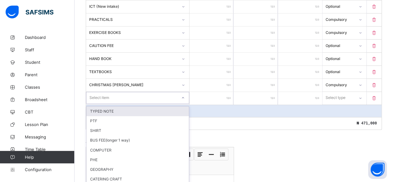
scroll to position [459, 0]
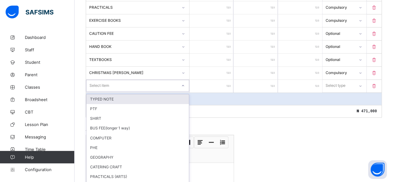
click at [97, 89] on div "option TYPED NOTE focused, 1 of 61. 61 results available. Use Up and Down to ch…" at bounding box center [137, 86] width 103 height 12
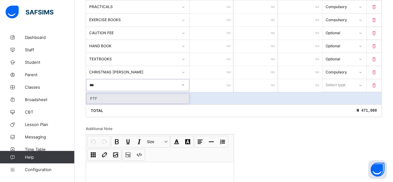
click at [94, 93] on div "PTF" at bounding box center [137, 98] width 102 height 10
click at [223, 79] on input "number" at bounding box center [211, 85] width 44 height 13
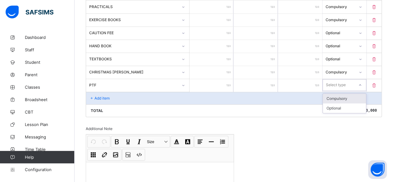
click at [338, 79] on div "Select type" at bounding box center [336, 85] width 20 height 12
click at [335, 93] on div "Compulsory" at bounding box center [344, 98] width 43 height 10
click at [96, 96] on p "Add item" at bounding box center [101, 98] width 15 height 5
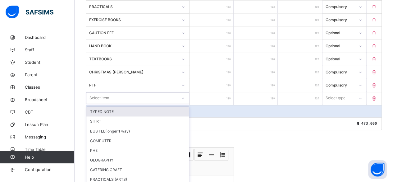
scroll to position [471, 0]
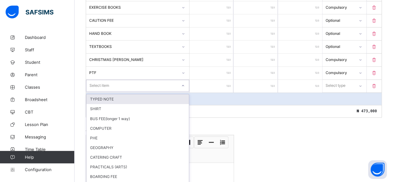
click at [94, 89] on div "option TYPED NOTE focused, 1 of 60. 60 results available. Use Up and Down to ch…" at bounding box center [137, 86] width 103 height 12
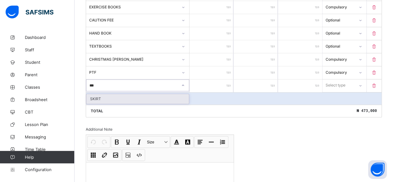
click at [98, 94] on div "SKIRT" at bounding box center [137, 99] width 102 height 10
click at [223, 79] on input "number" at bounding box center [211, 85] width 44 height 13
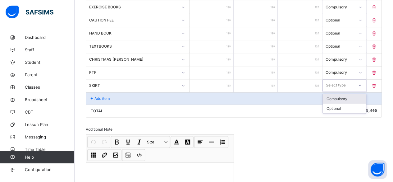
drag, startPoint x: 341, startPoint y: 74, endPoint x: 335, endPoint y: 94, distance: 20.7
click at [341, 79] on div "Select type" at bounding box center [336, 85] width 20 height 12
click at [334, 103] on div "Optional" at bounding box center [344, 108] width 43 height 10
click at [101, 96] on p "Add item" at bounding box center [101, 98] width 15 height 5
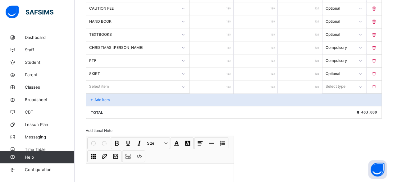
click at [92, 89] on div "Select item" at bounding box center [137, 86] width 103 height 12
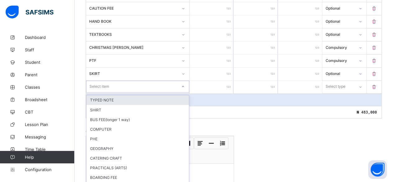
scroll to position [485, 0]
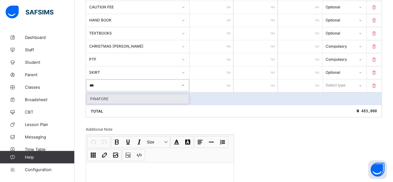
click at [98, 94] on div "PINAFORE" at bounding box center [137, 99] width 102 height 10
click at [224, 79] on input "number" at bounding box center [211, 85] width 44 height 13
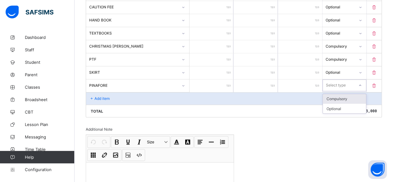
click at [343, 79] on div "Select type" at bounding box center [336, 85] width 20 height 12
click at [340, 103] on div "Optional" at bounding box center [344, 108] width 43 height 10
click at [103, 96] on p "Add item" at bounding box center [101, 98] width 15 height 5
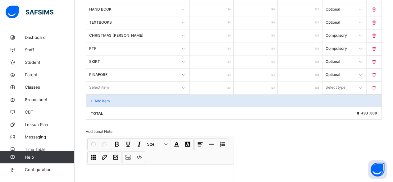
click at [99, 89] on div "Select item" at bounding box center [137, 87] width 103 height 12
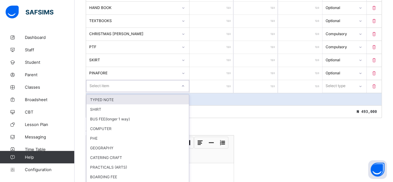
scroll to position [497, 0]
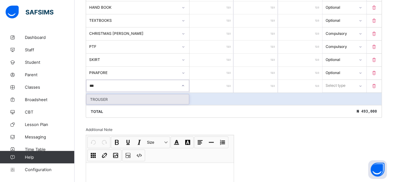
click at [101, 94] on div "TROUSER" at bounding box center [137, 99] width 102 height 10
click at [224, 80] on input "number" at bounding box center [211, 86] width 44 height 13
drag, startPoint x: 337, startPoint y: 75, endPoint x: 335, endPoint y: 81, distance: 5.8
click at [337, 80] on div "Select type" at bounding box center [335, 86] width 20 height 12
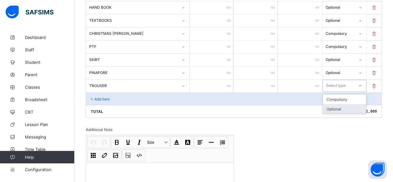
click at [332, 104] on div "Optional" at bounding box center [344, 109] width 43 height 10
click at [102, 96] on p "Add item" at bounding box center [101, 98] width 15 height 5
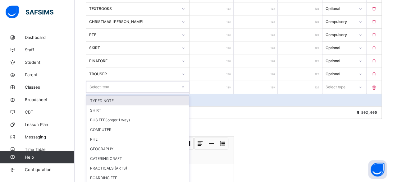
click at [101, 89] on div "option TYPED NOTE focused, 1 of 57. 57 results available. Use Up and Down to ch…" at bounding box center [137, 87] width 103 height 12
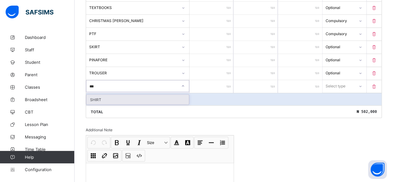
click at [96, 94] on div "SHIRT" at bounding box center [137, 99] width 102 height 10
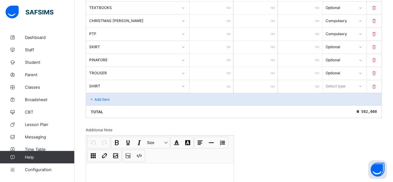
click at [227, 80] on input "number" at bounding box center [211, 86] width 44 height 13
click at [333, 80] on div "Select type" at bounding box center [336, 86] width 20 height 12
click at [336, 104] on div "Optional" at bounding box center [344, 109] width 43 height 10
click at [103, 93] on div "Add item" at bounding box center [233, 99] width 295 height 12
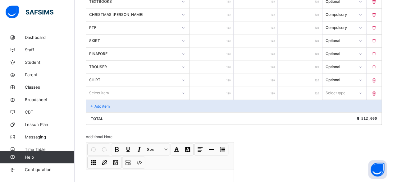
click at [100, 88] on div "Select item" at bounding box center [137, 93] width 103 height 12
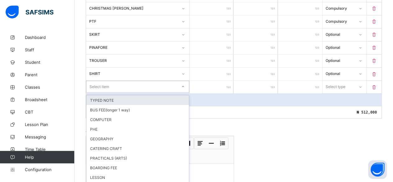
scroll to position [523, 0]
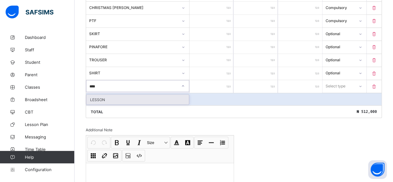
click at [95, 94] on div "LESSON" at bounding box center [137, 99] width 102 height 10
click at [223, 80] on input "number" at bounding box center [211, 86] width 44 height 13
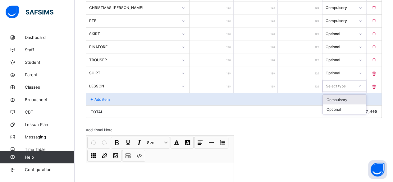
click at [337, 80] on div "Select type" at bounding box center [336, 86] width 20 height 12
click at [339, 104] on div "Optional" at bounding box center [344, 109] width 43 height 10
click at [98, 97] on p "Add item" at bounding box center [101, 99] width 15 height 5
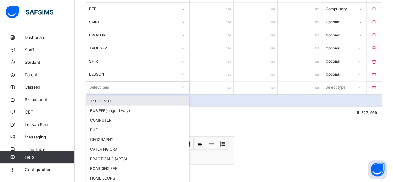
click at [98, 87] on div "option TYPED NOTE focused, 1 of 55. 55 results available. Use Up and Down to ch…" at bounding box center [137, 87] width 103 height 12
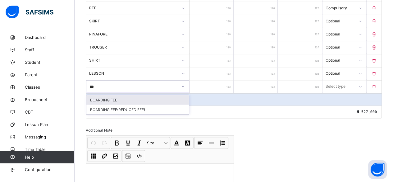
click at [112, 95] on div "BOARDING FEE" at bounding box center [137, 100] width 102 height 10
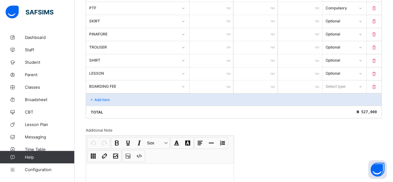
click at [223, 80] on input "number" at bounding box center [211, 86] width 44 height 13
click at [334, 80] on div "Select type" at bounding box center [336, 86] width 20 height 12
click at [336, 104] on div "Optional" at bounding box center [344, 109] width 43 height 10
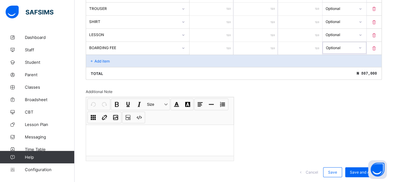
scroll to position [580, 0]
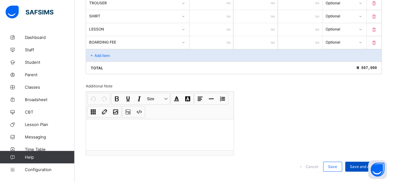
click at [362, 164] on span "Save and Apply" at bounding box center [363, 166] width 27 height 5
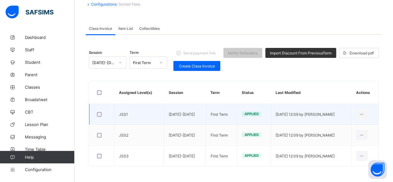
scroll to position [40, 0]
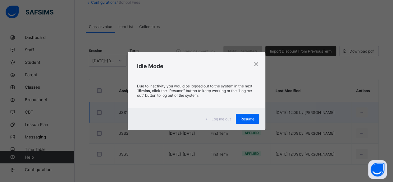
click at [248, 117] on span "Resume" at bounding box center [247, 118] width 14 height 5
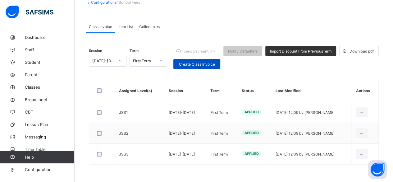
click at [186, 62] on span "Create Class Invoice" at bounding box center [197, 64] width 38 height 5
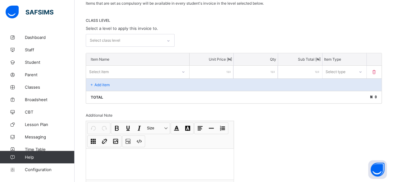
scroll to position [134, 0]
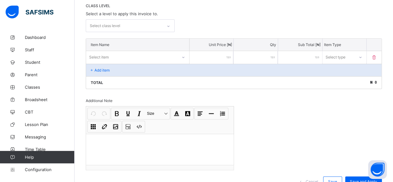
click at [114, 43] on p "Item Name" at bounding box center [138, 44] width 94 height 5
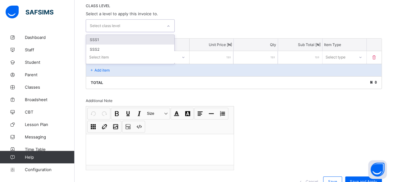
click at [134, 25] on div "Select class level" at bounding box center [124, 26] width 76 height 12
click at [121, 37] on div "SSS1" at bounding box center [130, 40] width 88 height 10
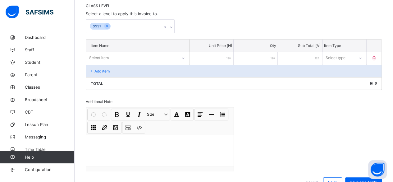
click at [105, 69] on p "Add item" at bounding box center [101, 71] width 15 height 5
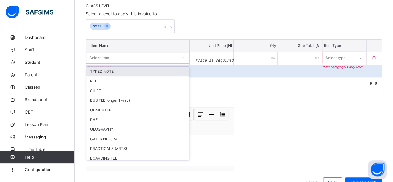
click at [99, 55] on div "Select item" at bounding box center [99, 58] width 20 height 12
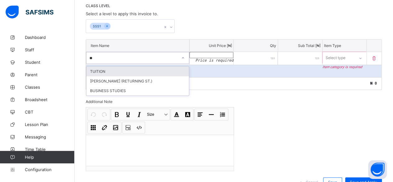
click at [134, 72] on div "TUITION" at bounding box center [137, 71] width 102 height 10
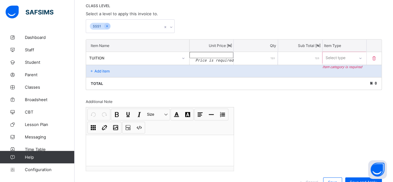
click at [215, 52] on input "number" at bounding box center [211, 55] width 44 height 6
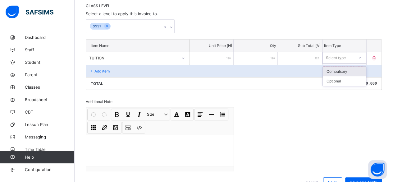
click at [362, 55] on icon at bounding box center [360, 58] width 4 height 6
click at [343, 69] on div "Compulsory" at bounding box center [344, 71] width 43 height 10
click at [99, 69] on p "Add item" at bounding box center [101, 71] width 15 height 5
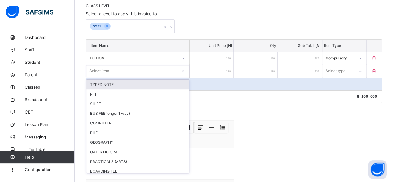
click at [99, 68] on div "Select item" at bounding box center [99, 71] width 20 height 12
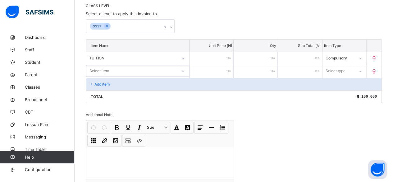
click at [98, 68] on div "Select item" at bounding box center [99, 71] width 20 height 12
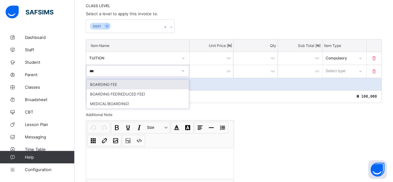
click at [99, 80] on div "BOARDING FEE" at bounding box center [137, 85] width 102 height 10
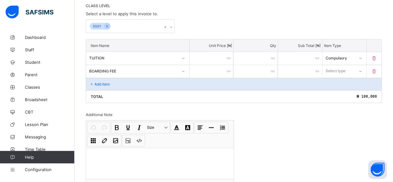
click at [221, 66] on input "number" at bounding box center [211, 71] width 44 height 13
click at [339, 68] on div "Select type" at bounding box center [336, 71] width 20 height 12
click at [337, 92] on div "Optional" at bounding box center [344, 94] width 43 height 10
click at [106, 82] on p "Add item" at bounding box center [101, 84] width 15 height 5
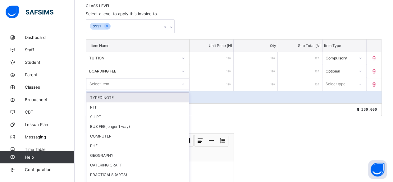
scroll to position [138, 0]
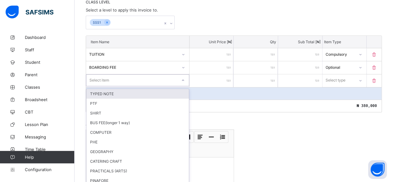
click at [107, 80] on div "Select item" at bounding box center [99, 80] width 20 height 12
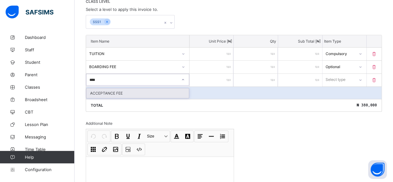
click at [104, 90] on div "ACCEPTANCE FEE" at bounding box center [137, 93] width 102 height 10
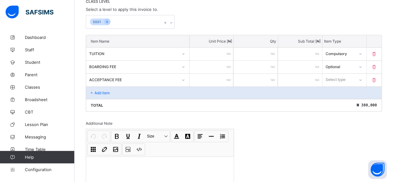
click at [219, 79] on input "number" at bounding box center [211, 80] width 44 height 13
click at [338, 76] on div "Select type" at bounding box center [336, 80] width 20 height 12
click at [336, 102] on div "Optional" at bounding box center [344, 103] width 43 height 10
click at [110, 90] on div "Add item" at bounding box center [233, 92] width 295 height 12
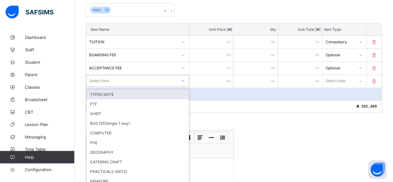
click at [110, 87] on div "option TYPED NOTE focused, 1 of 85. 85 results available. Use Up and Down to ch…" at bounding box center [137, 81] width 103 height 12
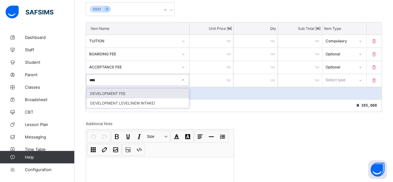
click at [96, 90] on div "DEVELOPMENT FEE" at bounding box center [137, 94] width 102 height 10
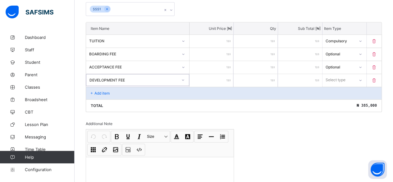
click at [221, 75] on input "number" at bounding box center [211, 80] width 44 height 13
click at [340, 77] on div "Select type" at bounding box center [336, 80] width 20 height 12
click at [340, 89] on div "Compulsory" at bounding box center [344, 94] width 43 height 10
click at [99, 91] on p "Add item" at bounding box center [101, 93] width 15 height 5
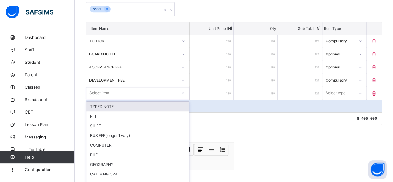
scroll to position [163, 0]
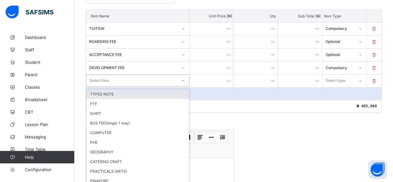
click at [99, 86] on div "option TYPED NOTE focused, 1 of 84. 84 results available. Use Up and Down to ch…" at bounding box center [137, 81] width 103 height 12
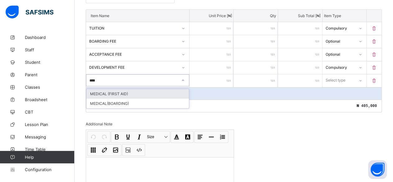
click at [97, 89] on div "MEDICAL (FIRST AID)" at bounding box center [137, 94] width 102 height 10
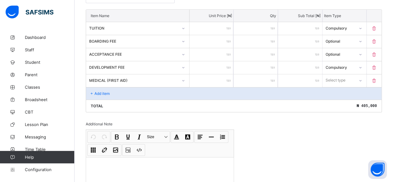
click at [224, 77] on input "number" at bounding box center [211, 80] width 44 height 13
click at [332, 75] on div "Select type" at bounding box center [336, 80] width 20 height 12
click at [333, 89] on div "Compulsory" at bounding box center [344, 94] width 43 height 10
click at [108, 91] on p "Add item" at bounding box center [101, 93] width 15 height 5
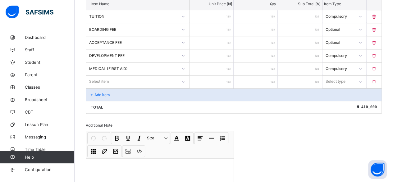
click at [109, 87] on div "Select item" at bounding box center [137, 81] width 103 height 12
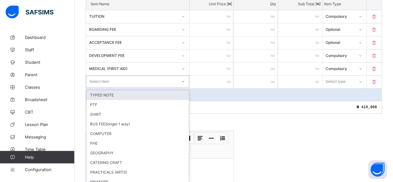
scroll to position [176, 0]
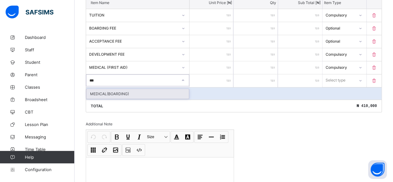
click at [94, 89] on div "MEDICAL(BOARDING)" at bounding box center [137, 94] width 102 height 10
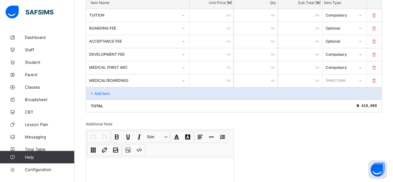
click at [222, 74] on input "number" at bounding box center [211, 80] width 44 height 13
drag, startPoint x: 334, startPoint y: 74, endPoint x: 335, endPoint y: 90, distance: 16.3
click at [334, 75] on div "Select type" at bounding box center [336, 80] width 20 height 12
click at [336, 100] on div "Optional" at bounding box center [344, 103] width 43 height 10
click at [94, 87] on div "Add item" at bounding box center [233, 93] width 295 height 12
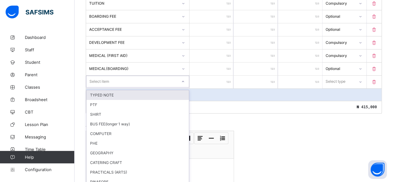
click at [94, 87] on div "option TYPED NOTE focused, 1 of 82. 82 results available. Use Up and Down to ch…" at bounding box center [137, 81] width 103 height 12
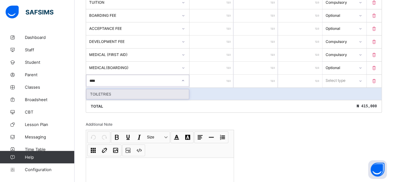
drag, startPoint x: 93, startPoint y: 90, endPoint x: 112, endPoint y: 85, distance: 19.9
click at [94, 90] on div "TOILETRIES" at bounding box center [137, 94] width 102 height 10
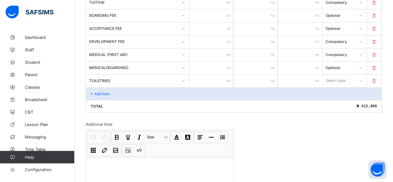
click at [223, 76] on input "number" at bounding box center [211, 81] width 44 height 13
click at [343, 77] on div "Select type" at bounding box center [335, 81] width 20 height 12
click at [339, 89] on div "Compulsory" at bounding box center [344, 94] width 43 height 10
click at [94, 88] on div "Add item" at bounding box center [233, 93] width 295 height 12
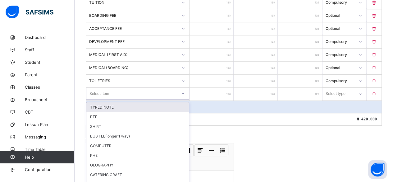
scroll to position [202, 0]
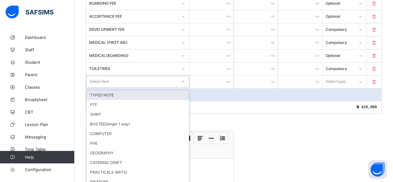
click at [94, 87] on div "option TYPED NOTE focused, 1 of 81. 81 results available. Use Up and Down to ch…" at bounding box center [137, 81] width 103 height 12
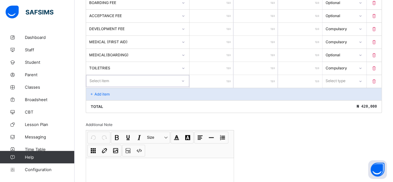
click at [93, 75] on div "Select item" at bounding box center [99, 81] width 20 height 12
click at [102, 90] on div "I D CARD" at bounding box center [137, 94] width 102 height 10
click at [217, 75] on input "number" at bounding box center [211, 81] width 44 height 13
click at [337, 76] on div "Select type" at bounding box center [335, 81] width 20 height 12
click at [337, 89] on div "Compulsory" at bounding box center [344, 94] width 43 height 10
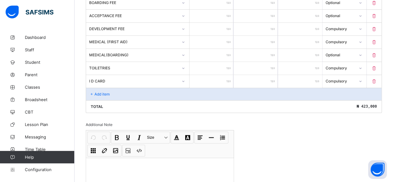
click at [101, 92] on p "Add item" at bounding box center [101, 94] width 15 height 5
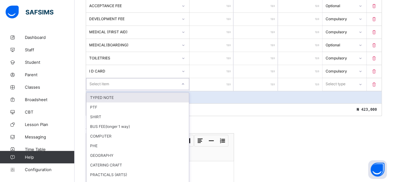
scroll to position [215, 0]
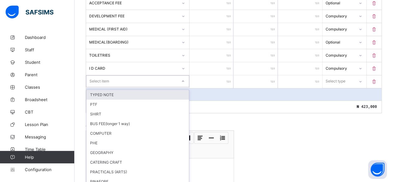
click at [101, 87] on div "option TYPED NOTE focused, 1 of 80. 80 results available. Use Up and Down to ch…" at bounding box center [137, 81] width 103 height 12
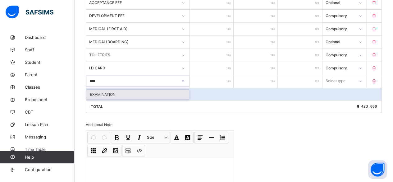
click at [100, 89] on div "EXAMINATION" at bounding box center [137, 94] width 102 height 10
click at [217, 75] on input "number" at bounding box center [211, 81] width 44 height 13
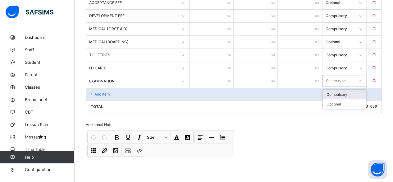
drag, startPoint x: 333, startPoint y: 75, endPoint x: 334, endPoint y: 83, distance: 7.8
click at [333, 75] on div "Select type" at bounding box center [336, 81] width 20 height 12
click at [334, 89] on div "Compulsory" at bounding box center [344, 94] width 43 height 10
click at [104, 92] on p "Add item" at bounding box center [101, 94] width 15 height 5
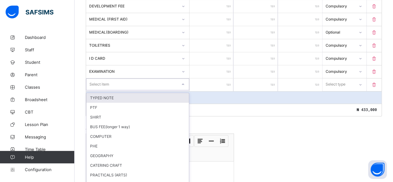
click at [103, 88] on div "option TYPED NOTE focused, 1 of 79. 79 results available. Use Up and Down to ch…" at bounding box center [137, 84] width 103 height 12
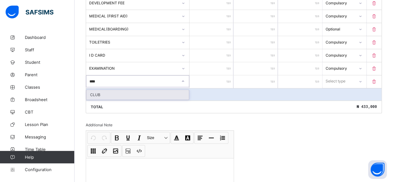
click at [96, 91] on div "CLUB" at bounding box center [137, 95] width 102 height 10
click at [220, 77] on input "number" at bounding box center [211, 81] width 44 height 13
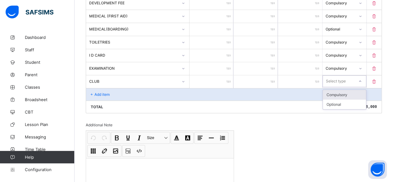
click at [336, 76] on div "Select type" at bounding box center [336, 81] width 20 height 12
click at [336, 90] on div "Compulsory" at bounding box center [344, 95] width 43 height 10
click at [98, 92] on p "Add item" at bounding box center [101, 94] width 15 height 5
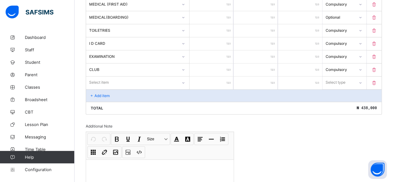
click at [98, 88] on div "Select item" at bounding box center [137, 82] width 103 height 12
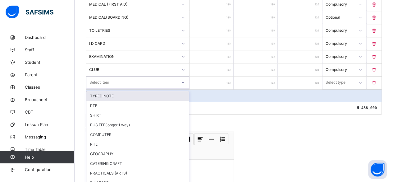
scroll to position [240, 0]
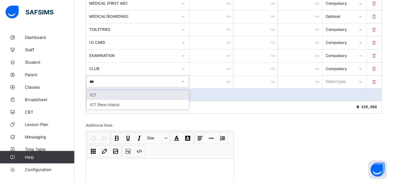
click at [99, 90] on div "ICT" at bounding box center [137, 95] width 102 height 10
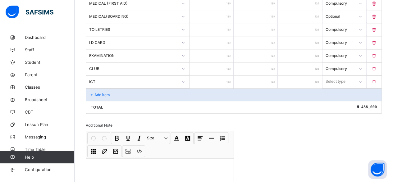
click at [225, 77] on input "number" at bounding box center [211, 81] width 44 height 13
click at [337, 76] on div "Select type" at bounding box center [336, 81] width 20 height 12
click at [339, 100] on div "Optional" at bounding box center [344, 105] width 43 height 10
click at [99, 92] on p "Add item" at bounding box center [101, 94] width 15 height 5
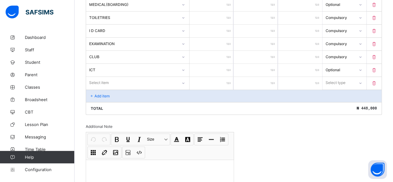
click at [99, 88] on div "Select item" at bounding box center [137, 83] width 103 height 12
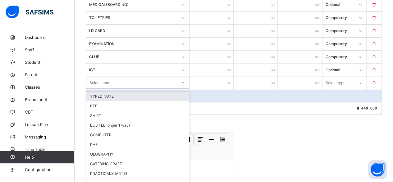
scroll to position [253, 0]
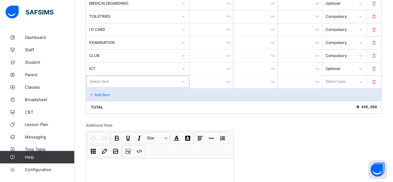
click at [96, 76] on div "Select item" at bounding box center [99, 81] width 20 height 12
click at [100, 90] on div "ICT (New intake)" at bounding box center [137, 95] width 102 height 10
click at [221, 75] on input "number" at bounding box center [211, 81] width 44 height 13
click at [341, 77] on div "Select type" at bounding box center [336, 81] width 20 height 12
click at [342, 100] on div "Optional" at bounding box center [344, 105] width 43 height 10
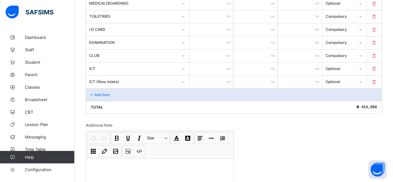
click at [104, 92] on p "Add item" at bounding box center [101, 94] width 15 height 5
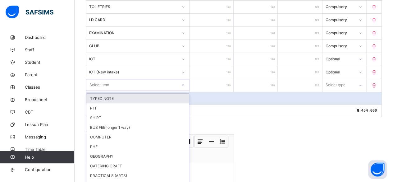
click at [104, 89] on div "option TYPED NOTE focused, 1 of 76. 76 results available. Use Up and Down to ch…" at bounding box center [137, 85] width 103 height 12
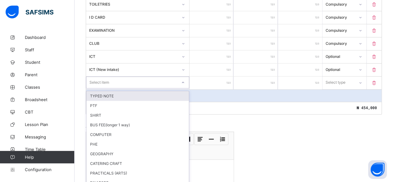
scroll to position [266, 0]
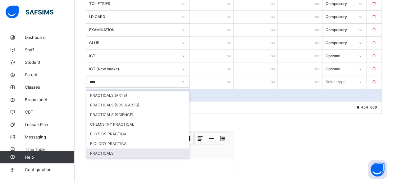
click at [93, 148] on div "PRACTICALS" at bounding box center [137, 153] width 102 height 10
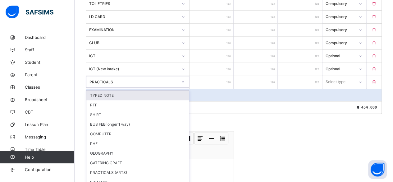
click at [116, 79] on div "PRACTICALS" at bounding box center [133, 81] width 88 height 5
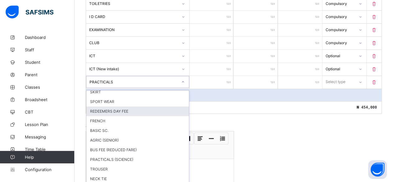
scroll to position [155, 0]
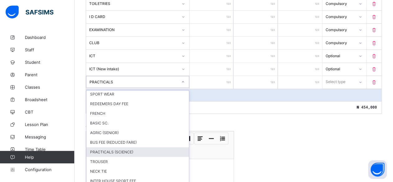
click at [105, 147] on div "PRACTICALS (SCIENCE)" at bounding box center [137, 152] width 102 height 10
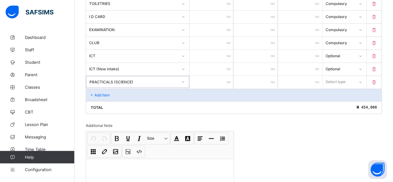
click at [221, 78] on input "number" at bounding box center [211, 82] width 44 height 13
click at [344, 76] on div "Select type" at bounding box center [336, 82] width 20 height 12
click at [342, 100] on div "Optional" at bounding box center [344, 105] width 43 height 10
click at [102, 93] on p "Add item" at bounding box center [101, 95] width 15 height 5
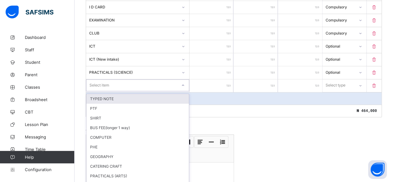
scroll to position [279, 0]
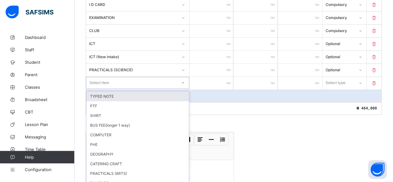
click at [102, 88] on div "option TYPED NOTE focused, 1 of 75. 75 results available. Use Up and Down to ch…" at bounding box center [137, 83] width 103 height 12
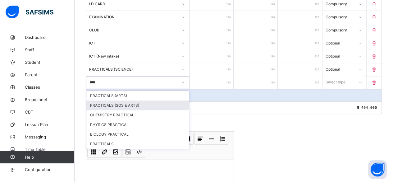
click at [100, 100] on div "PRACTICALS (SOS & ARTS)" at bounding box center [137, 105] width 102 height 10
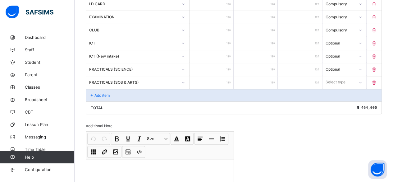
click at [220, 76] on input "number" at bounding box center [211, 82] width 44 height 13
drag, startPoint x: 332, startPoint y: 75, endPoint x: 333, endPoint y: 84, distance: 8.7
click at [332, 76] on div "Select type" at bounding box center [336, 82] width 20 height 12
click at [334, 100] on div "Optional" at bounding box center [344, 105] width 43 height 10
click at [107, 93] on p "Add item" at bounding box center [101, 95] width 15 height 5
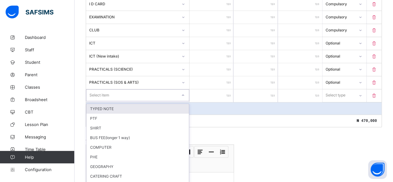
scroll to position [292, 0]
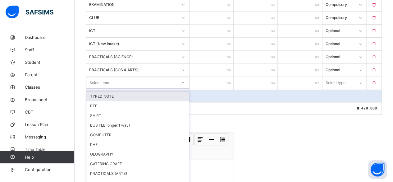
click at [107, 89] on div "option TYPED NOTE focused, 1 of 74. 74 results available. Use Up and Down to ch…" at bounding box center [137, 83] width 103 height 12
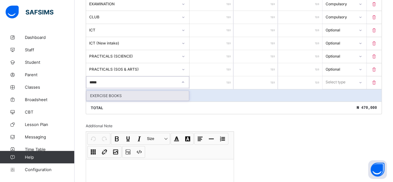
drag, startPoint x: 113, startPoint y: 90, endPoint x: 121, endPoint y: 89, distance: 8.6
click at [114, 91] on div "EXERCISE BOOKS" at bounding box center [137, 96] width 102 height 10
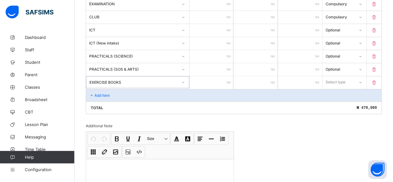
click at [219, 77] on input "number" at bounding box center [211, 82] width 44 height 13
click at [337, 76] on div "Select type" at bounding box center [335, 82] width 20 height 12
click at [335, 91] on div "Compulsory" at bounding box center [344, 96] width 43 height 10
click at [98, 93] on p "Add item" at bounding box center [101, 95] width 15 height 5
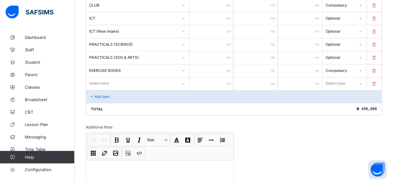
click at [98, 88] on div "Select item" at bounding box center [137, 83] width 103 height 12
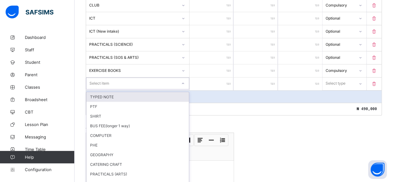
scroll to position [305, 0]
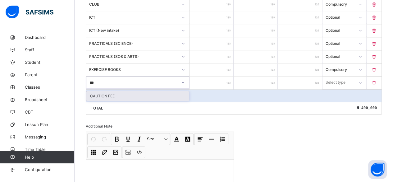
drag, startPoint x: 102, startPoint y: 88, endPoint x: 122, endPoint y: 82, distance: 20.7
click at [104, 91] on div "CAUTION FEE" at bounding box center [137, 96] width 102 height 10
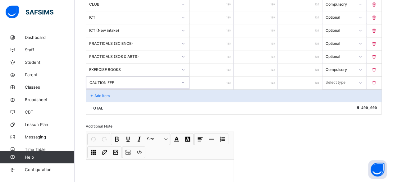
click at [223, 76] on input "number" at bounding box center [211, 82] width 44 height 13
click at [338, 76] on div "Select type" at bounding box center [336, 82] width 20 height 12
click at [342, 101] on div "Optional" at bounding box center [344, 106] width 43 height 10
click at [104, 93] on p "Add item" at bounding box center [101, 95] width 15 height 5
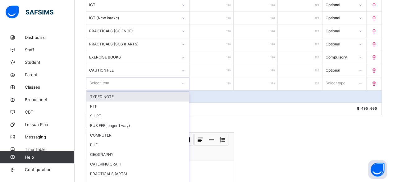
click at [104, 88] on div "option TYPED NOTE focused, 1 of 72. 72 results available. Use Up and Down to ch…" at bounding box center [137, 83] width 103 height 12
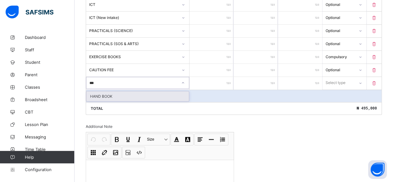
click at [97, 91] on div "HAND BOOK" at bounding box center [137, 96] width 102 height 10
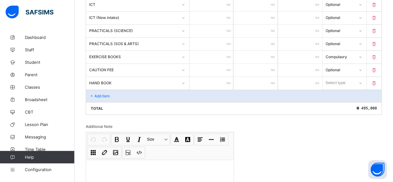
click at [225, 77] on input "number" at bounding box center [211, 83] width 44 height 13
click at [332, 77] on div "Select type" at bounding box center [336, 83] width 20 height 12
click at [335, 102] on div "Optional" at bounding box center [344, 106] width 43 height 10
click at [96, 93] on p "Add item" at bounding box center [101, 95] width 15 height 5
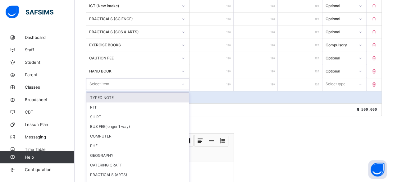
click at [96, 89] on div "option TYPED NOTE focused, 1 of 71. 71 results available. Use Up and Down to ch…" at bounding box center [137, 84] width 103 height 12
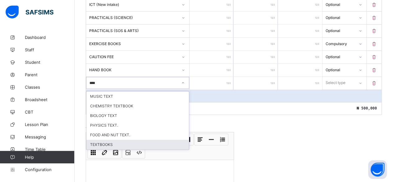
drag, startPoint x: 109, startPoint y: 136, endPoint x: 176, endPoint y: 103, distance: 74.9
click at [111, 139] on div "TEXTBOOKS" at bounding box center [137, 144] width 102 height 10
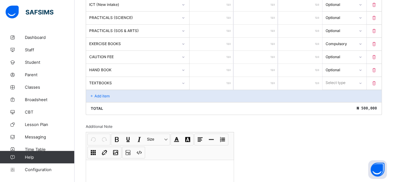
click at [225, 77] on input "number" at bounding box center [211, 83] width 44 height 13
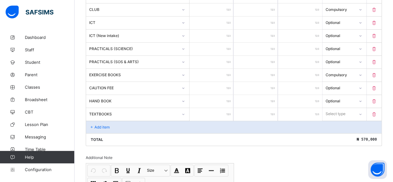
click at [334, 108] on div "Select type" at bounding box center [335, 114] width 20 height 12
click at [335, 132] on div "Optional" at bounding box center [344, 137] width 43 height 10
click at [98, 125] on p "Add item" at bounding box center [101, 127] width 15 height 5
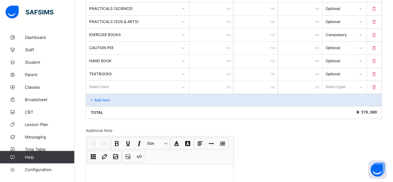
click at [98, 93] on div "Select item" at bounding box center [137, 87] width 103 height 12
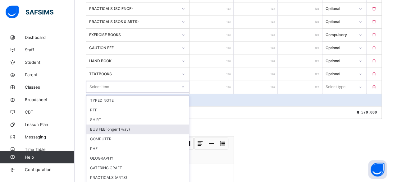
scroll to position [343, 0]
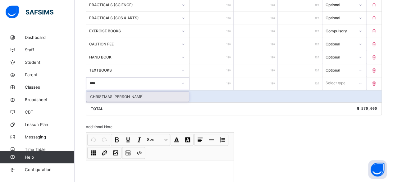
click at [102, 92] on div "CHRISTMAS [PERSON_NAME]" at bounding box center [137, 97] width 102 height 10
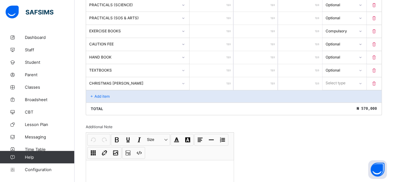
click at [227, 77] on input "number" at bounding box center [211, 83] width 44 height 13
click at [336, 77] on div "Select type" at bounding box center [336, 83] width 20 height 12
click at [338, 92] on div "Compulsory" at bounding box center [344, 97] width 43 height 10
click at [98, 94] on p "Add item" at bounding box center [101, 96] width 15 height 5
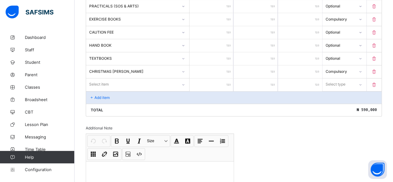
click at [98, 88] on div "Select item" at bounding box center [137, 84] width 103 height 12
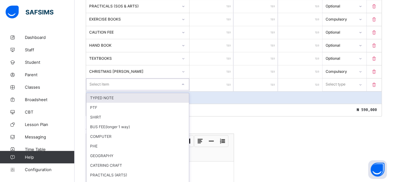
scroll to position [356, 0]
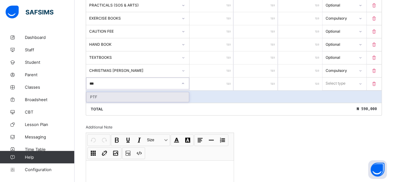
click at [96, 92] on div "PTF" at bounding box center [137, 97] width 102 height 10
click at [226, 77] on input "number" at bounding box center [211, 83] width 44 height 13
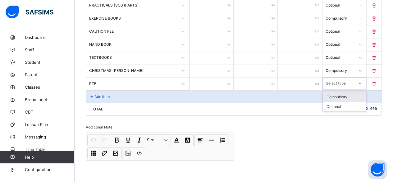
drag, startPoint x: 337, startPoint y: 75, endPoint x: 338, endPoint y: 88, distance: 13.4
click at [338, 77] on div "Select type" at bounding box center [336, 83] width 20 height 12
click at [337, 92] on div "Compulsory" at bounding box center [344, 97] width 43 height 10
click at [98, 90] on div "Add item" at bounding box center [233, 96] width 295 height 12
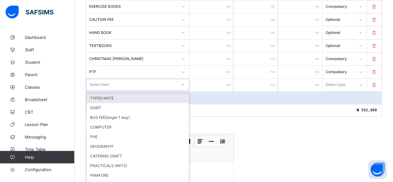
click at [98, 86] on div "option TYPED NOTE focused, 1 of 68. 68 results available. Use Up and Down to ch…" at bounding box center [137, 85] width 103 height 12
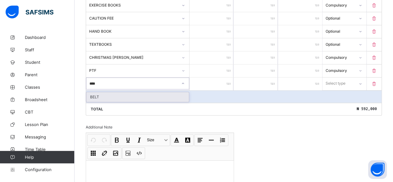
click at [99, 92] on div "BELT" at bounding box center [137, 97] width 102 height 10
click at [220, 77] on input "number" at bounding box center [211, 83] width 44 height 13
click at [332, 77] on div "Select type" at bounding box center [335, 83] width 20 height 12
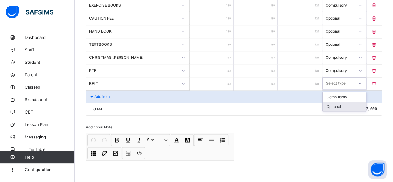
click at [339, 102] on div "Optional" at bounding box center [344, 107] width 43 height 10
click at [99, 94] on p "Add item" at bounding box center [101, 96] width 15 height 5
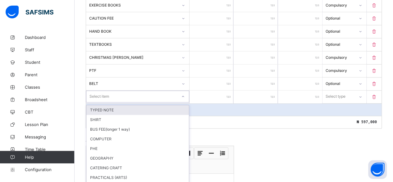
scroll to position [382, 0]
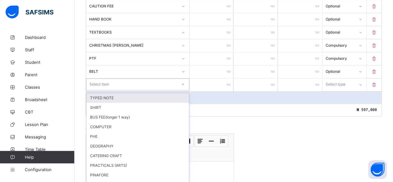
click at [99, 87] on div "option TYPED NOTE focused, 1 of 67. 67 results available. Use Up and Down to ch…" at bounding box center [137, 84] width 103 height 12
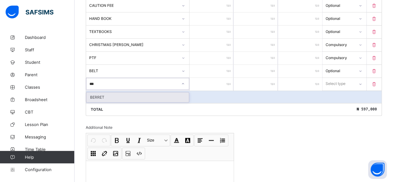
click at [93, 92] on div "BERRET" at bounding box center [137, 97] width 102 height 10
click at [220, 78] on input "number" at bounding box center [211, 84] width 44 height 13
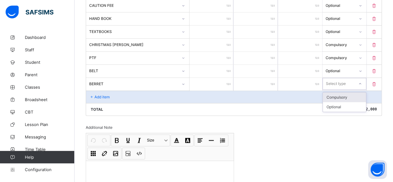
click at [342, 78] on div "Select type" at bounding box center [336, 84] width 20 height 12
click at [342, 102] on div "Optional" at bounding box center [344, 107] width 43 height 10
click at [104, 94] on p "Add item" at bounding box center [101, 96] width 15 height 5
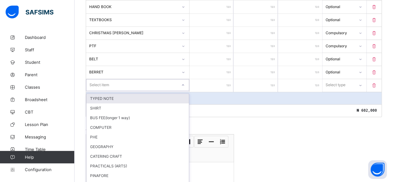
click at [104, 88] on div "option TYPED NOTE focused, 1 of 66. 66 results available. Use Up and Down to ch…" at bounding box center [137, 85] width 103 height 12
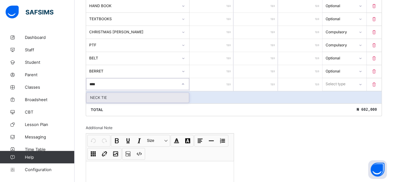
click at [100, 93] on div "NECK TIE" at bounding box center [137, 98] width 102 height 10
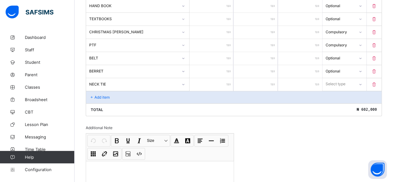
click at [216, 78] on input "number" at bounding box center [211, 84] width 44 height 13
click at [332, 78] on div "Select type" at bounding box center [336, 84] width 20 height 12
click at [341, 102] on div "Optional" at bounding box center [344, 107] width 43 height 10
click at [113, 91] on div "Add item" at bounding box center [233, 97] width 295 height 12
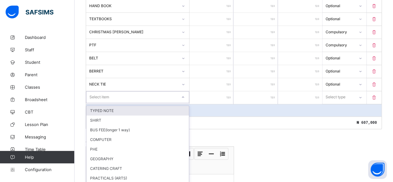
scroll to position [407, 0]
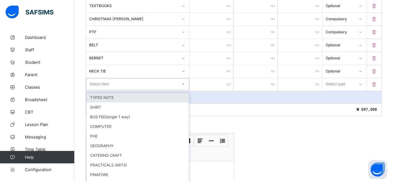
click at [113, 90] on div "option TYPED NOTE focused, 1 of 65. 65 results available. Use Up and Down to ch…" at bounding box center [137, 84] width 103 height 12
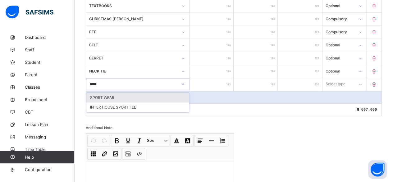
drag, startPoint x: 102, startPoint y: 91, endPoint x: 107, endPoint y: 90, distance: 5.1
click at [102, 93] on div "SPORT WEAR" at bounding box center [137, 98] width 102 height 10
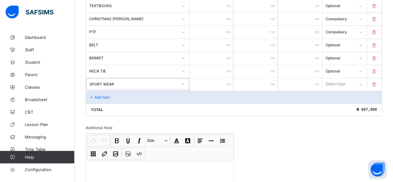
click at [227, 78] on input "number" at bounding box center [211, 84] width 44 height 13
click at [346, 78] on div "Select type" at bounding box center [344, 84] width 44 height 12
click at [341, 102] on div "Optional" at bounding box center [344, 107] width 43 height 10
click at [104, 95] on p "Add item" at bounding box center [101, 97] width 15 height 5
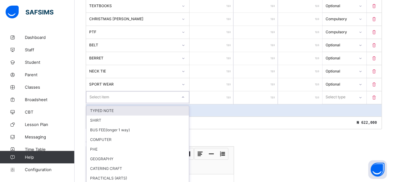
scroll to position [420, 0]
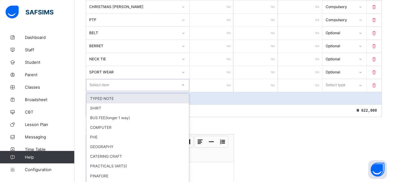
click at [104, 88] on div "option TYPED NOTE focused, 1 of 64. 64 results available. Use Up and Down to ch…" at bounding box center [137, 85] width 103 height 12
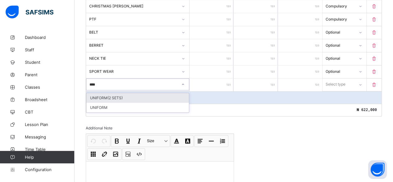
drag, startPoint x: 101, startPoint y: 90, endPoint x: 109, endPoint y: 89, distance: 8.2
click at [101, 93] on div "UNIFORM(2 SETS)" at bounding box center [137, 98] width 102 height 10
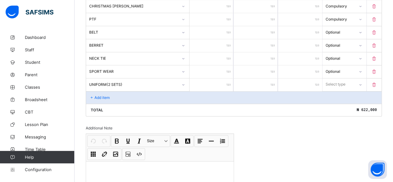
click at [222, 79] on input "number" at bounding box center [211, 84] width 44 height 13
click at [339, 78] on div "Select type" at bounding box center [336, 84] width 20 height 12
click at [338, 102] on div "Optional" at bounding box center [344, 107] width 43 height 10
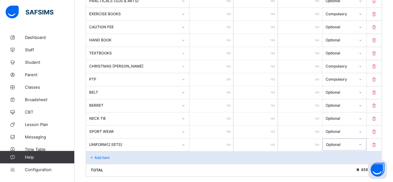
scroll to position [358, 0]
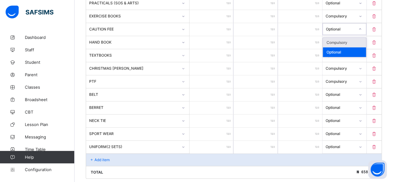
click at [362, 26] on icon at bounding box center [360, 29] width 4 height 6
click at [343, 38] on div "Compulsory" at bounding box center [344, 43] width 43 height 10
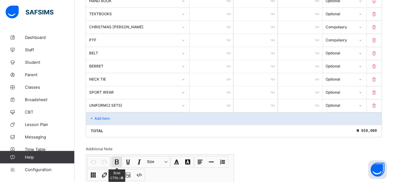
scroll to position [451, 0]
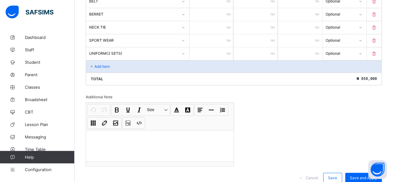
click at [105, 64] on p "Add item" at bounding box center [101, 66] width 15 height 5
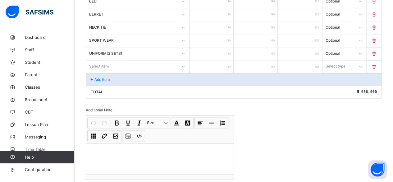
click at [94, 60] on div "Select item" at bounding box center [99, 66] width 20 height 12
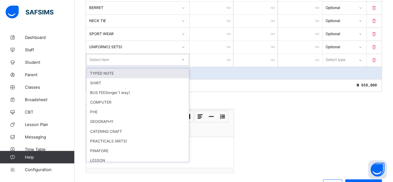
scroll to position [477, 0]
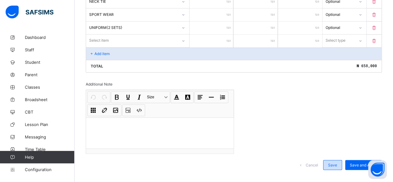
click at [337, 162] on span "Save" at bounding box center [332, 164] width 9 height 5
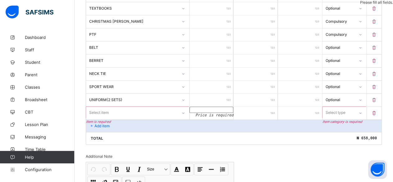
scroll to position [415, 0]
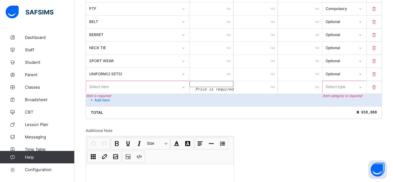
click at [113, 93] on div "Select item" at bounding box center [137, 87] width 103 height 12
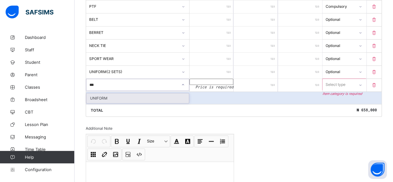
click at [96, 93] on div "UNIFORM" at bounding box center [137, 98] width 102 height 10
click at [224, 79] on input "number" at bounding box center [211, 82] width 44 height 6
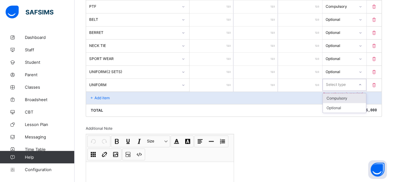
click at [339, 79] on div "Select type" at bounding box center [336, 85] width 20 height 12
click at [340, 103] on div "Optional" at bounding box center [344, 108] width 43 height 10
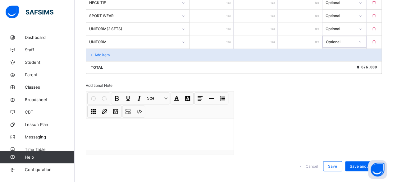
scroll to position [477, 0]
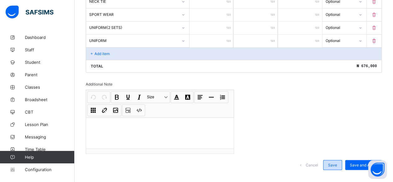
click at [336, 162] on span "Save" at bounding box center [332, 164] width 9 height 5
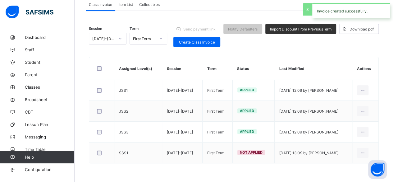
scroll to position [61, 0]
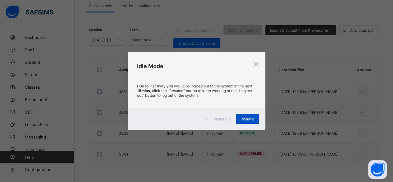
click at [243, 117] on span "Resume" at bounding box center [247, 118] width 14 height 5
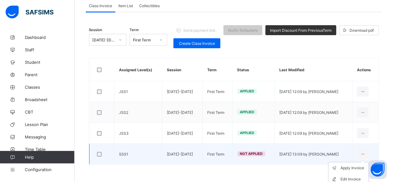
scroll to position [74, 0]
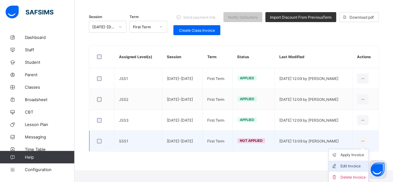
click at [360, 165] on div "Edit Invoice" at bounding box center [352, 166] width 25 height 6
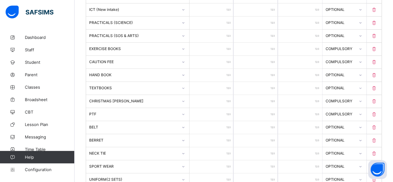
scroll to position [392, 0]
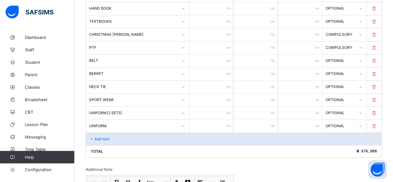
click at [100, 136] on p "Add item" at bounding box center [101, 138] width 15 height 5
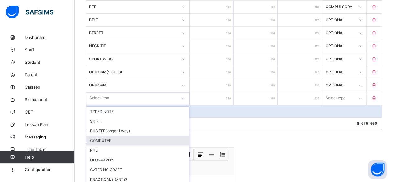
click at [100, 104] on div "option COMPUTER focused, 4 of 62. 62 results available. Use Up and Down to choo…" at bounding box center [137, 98] width 103 height 12
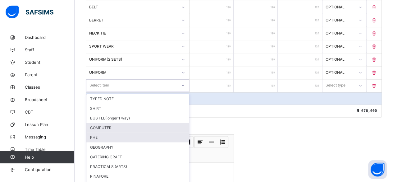
scroll to position [446, 0]
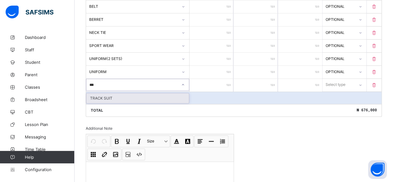
click at [101, 93] on div "TRACK SUIT" at bounding box center [137, 98] width 102 height 10
click at [220, 80] on input "number" at bounding box center [211, 85] width 44 height 13
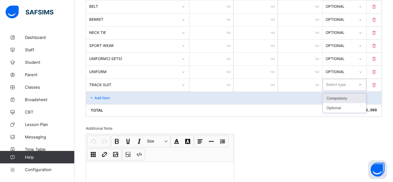
click at [334, 79] on div "Select type" at bounding box center [336, 85] width 20 height 12
click at [334, 103] on div "Optional" at bounding box center [344, 108] width 43 height 10
click at [105, 95] on p "Add item" at bounding box center [101, 97] width 15 height 5
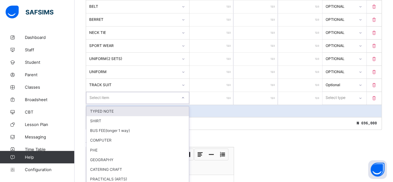
scroll to position [459, 0]
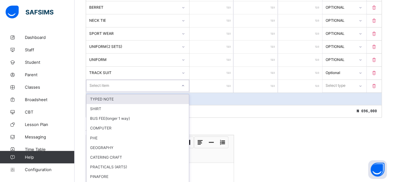
click at [104, 86] on div "option TYPED NOTE focused, 1 of 61. 61 results available. Use Up and Down to ch…" at bounding box center [137, 86] width 103 height 12
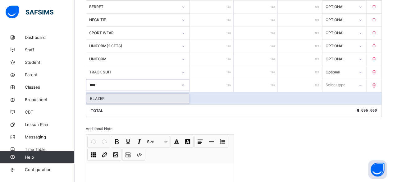
click at [98, 93] on div "BLAZER" at bounding box center [137, 98] width 102 height 10
click at [225, 79] on input "number" at bounding box center [211, 85] width 44 height 13
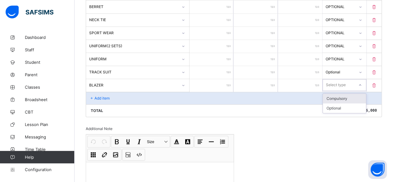
click at [333, 79] on div "Select type" at bounding box center [336, 85] width 20 height 12
click at [335, 103] on div "Optional" at bounding box center [344, 108] width 43 height 10
click at [96, 96] on p "Add item" at bounding box center [101, 98] width 15 height 5
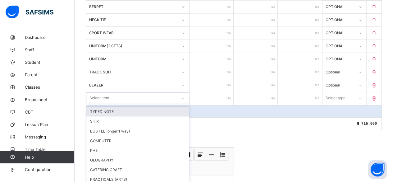
scroll to position [471, 0]
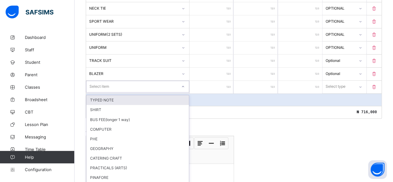
click at [96, 89] on div "option TYPED NOTE focused, 1 of 60. 60 results available. Use Up and Down to ch…" at bounding box center [137, 86] width 103 height 12
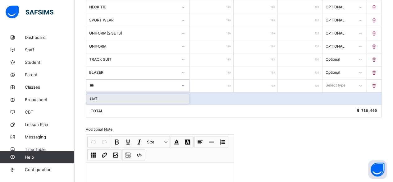
click at [96, 94] on div "HAT" at bounding box center [137, 99] width 102 height 10
click at [225, 79] on input "number" at bounding box center [211, 85] width 44 height 13
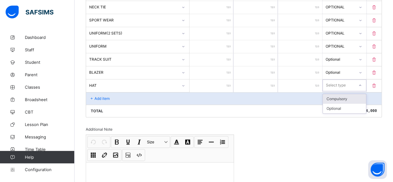
click at [335, 79] on div "Select type" at bounding box center [336, 85] width 20 height 12
click at [335, 103] on div "Optional" at bounding box center [344, 108] width 43 height 10
click at [106, 96] on p "Add item" at bounding box center [101, 98] width 15 height 5
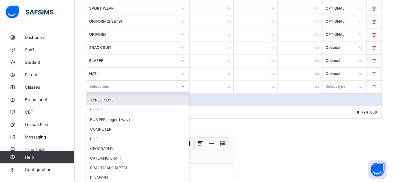
click at [103, 89] on div "option TYPED NOTE focused, 1 of 59. 59 results available. Use Up and Down to ch…" at bounding box center [137, 86] width 103 height 12
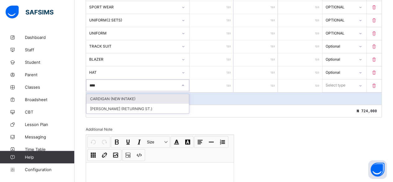
click at [99, 94] on div "CARDIGAN (NEW INTAKE)" at bounding box center [137, 99] width 102 height 10
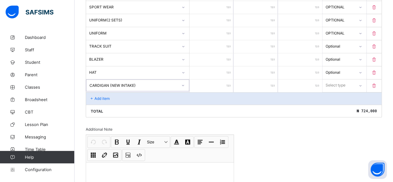
click at [223, 79] on input "number" at bounding box center [211, 85] width 44 height 13
drag, startPoint x: 338, startPoint y: 75, endPoint x: 333, endPoint y: 91, distance: 16.8
click at [338, 79] on div "Select type" at bounding box center [336, 85] width 20 height 12
click at [333, 103] on div "Optional" at bounding box center [344, 108] width 43 height 10
click at [107, 96] on p "Add item" at bounding box center [101, 98] width 15 height 5
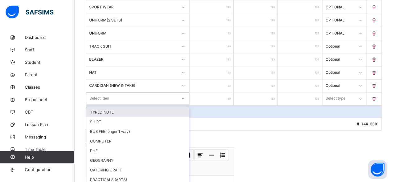
scroll to position [497, 0]
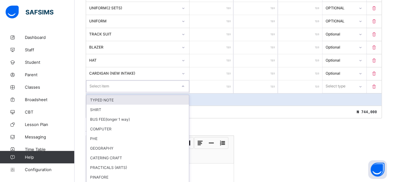
click at [106, 87] on div "option TYPED NOTE focused, 1 of 58. 58 results available. Use Up and Down to ch…" at bounding box center [137, 86] width 103 height 12
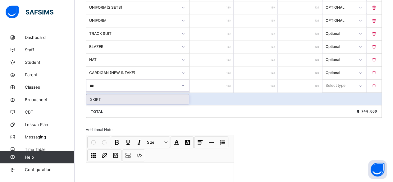
click at [93, 94] on div "SKIRT" at bounding box center [137, 99] width 102 height 10
click at [225, 80] on input "number" at bounding box center [211, 86] width 44 height 13
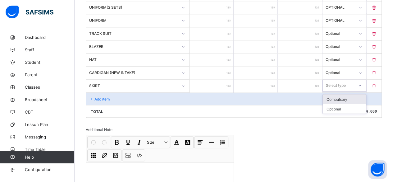
click at [340, 80] on div "Select type" at bounding box center [336, 86] width 20 height 12
click at [338, 104] on div "Optional" at bounding box center [344, 109] width 43 height 10
click at [100, 92] on div "Add item" at bounding box center [233, 98] width 295 height 12
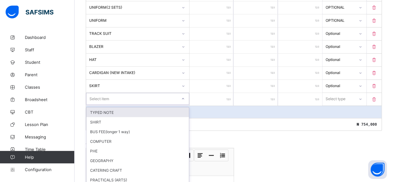
scroll to position [510, 0]
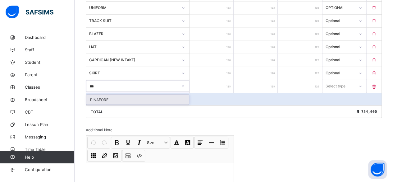
drag, startPoint x: 102, startPoint y: 90, endPoint x: 105, endPoint y: 87, distance: 4.6
click at [102, 94] on div "PINAFORE" at bounding box center [137, 99] width 102 height 10
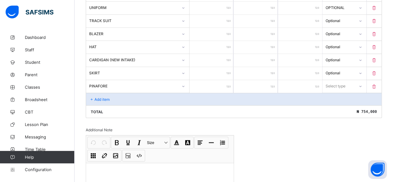
click at [227, 80] on input "number" at bounding box center [211, 86] width 44 height 13
click at [334, 80] on div "Select type" at bounding box center [336, 86] width 20 height 12
click at [337, 104] on div "Optional" at bounding box center [344, 109] width 43 height 10
click at [97, 97] on p "Add item" at bounding box center [101, 99] width 15 height 5
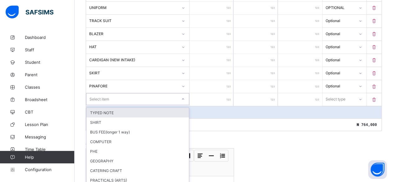
scroll to position [523, 0]
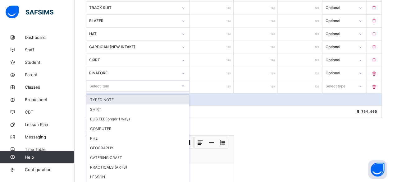
click at [97, 87] on div "option TYPED NOTE focused, 1 of 56. 56 results available. Use Up and Down to ch…" at bounding box center [137, 86] width 103 height 12
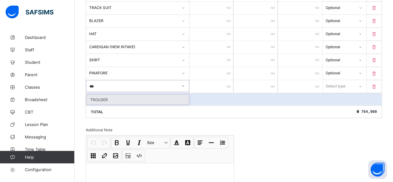
click at [99, 94] on div "TROUSER" at bounding box center [137, 99] width 102 height 10
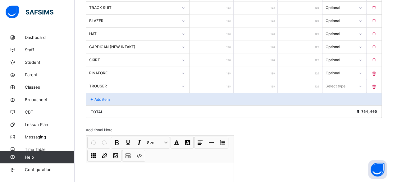
click at [224, 80] on input "number" at bounding box center [211, 86] width 44 height 13
click at [335, 80] on div "Select type" at bounding box center [335, 86] width 20 height 12
click at [334, 104] on div "Optional" at bounding box center [344, 109] width 43 height 10
click at [105, 97] on p "Add item" at bounding box center [101, 99] width 15 height 5
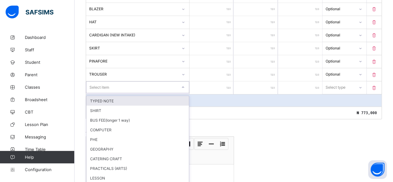
click at [103, 88] on div "option TYPED NOTE focused, 1 of 55. 55 results available. Use Up and Down to ch…" at bounding box center [137, 87] width 103 height 12
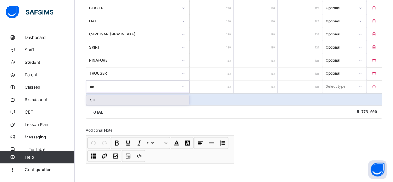
click at [97, 95] on div "SHIRT" at bounding box center [137, 100] width 102 height 10
click at [224, 80] on input "number" at bounding box center [211, 86] width 44 height 13
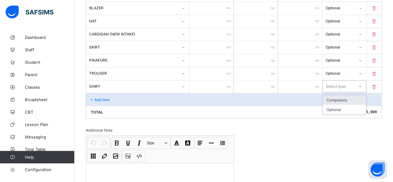
click at [336, 80] on div "Select type" at bounding box center [336, 86] width 20 height 12
click at [335, 104] on div "Optional" at bounding box center [344, 109] width 43 height 10
click at [108, 93] on div "Add item" at bounding box center [233, 99] width 295 height 12
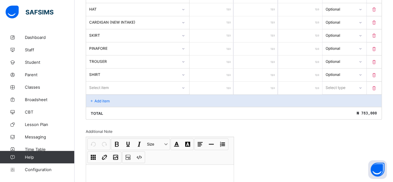
click at [115, 90] on div "Select item" at bounding box center [137, 87] width 103 height 12
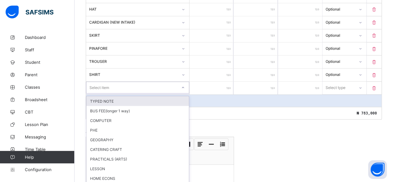
scroll to position [548, 0]
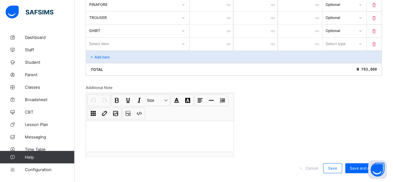
scroll to position [593, 0]
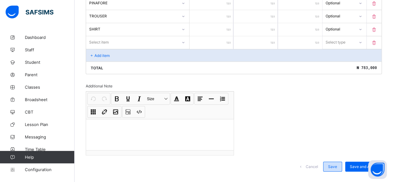
click at [335, 164] on span "Save" at bounding box center [332, 166] width 9 height 5
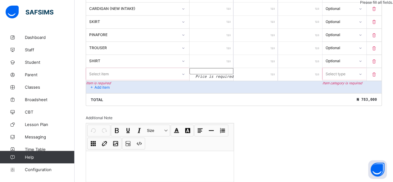
scroll to position [530, 0]
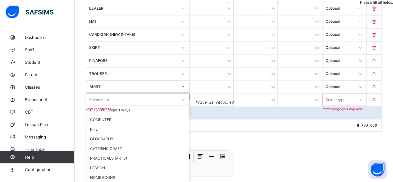
click at [114, 82] on div "SHIRT" at bounding box center [137, 86] width 103 height 12
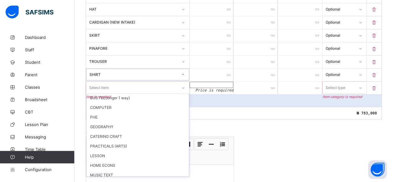
click at [114, 90] on div "Select item" at bounding box center [137, 87] width 103 height 12
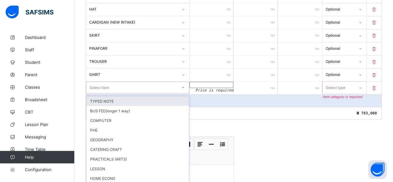
scroll to position [548, 0]
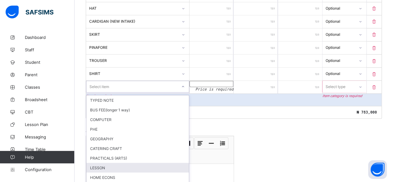
click at [96, 162] on div "LESSON" at bounding box center [137, 167] width 102 height 10
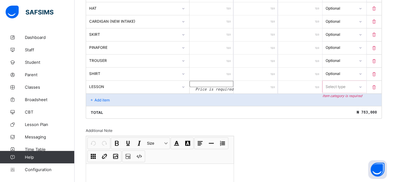
click at [210, 80] on input "number" at bounding box center [211, 83] width 44 height 6
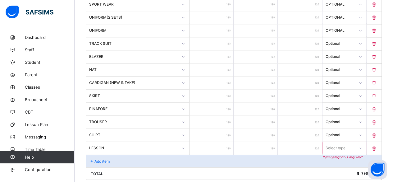
scroll to position [486, 0]
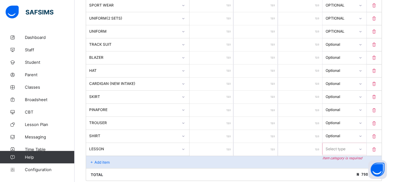
click at [340, 143] on div "Select type" at bounding box center [335, 149] width 20 height 12
click at [339, 167] on div "Optional" at bounding box center [344, 172] width 43 height 10
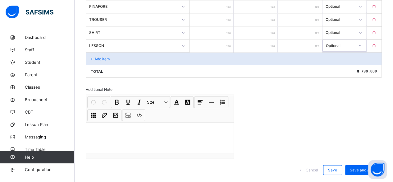
scroll to position [593, 0]
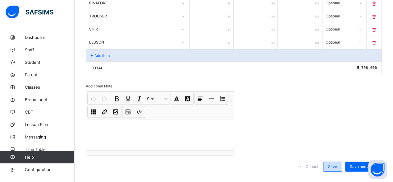
click at [334, 164] on span "Save" at bounding box center [332, 166] width 9 height 5
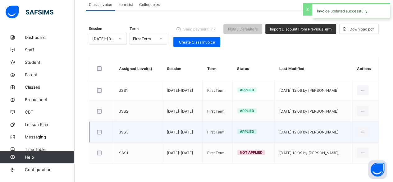
scroll to position [61, 0]
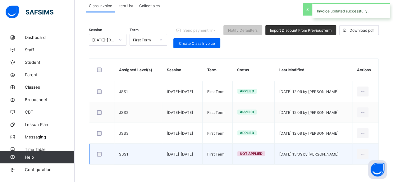
click at [243, 155] on td "Not Applied" at bounding box center [253, 153] width 42 height 21
click at [242, 153] on span "Not Applied" at bounding box center [251, 153] width 23 height 4
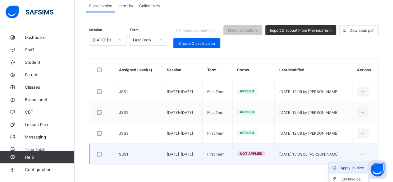
scroll to position [74, 0]
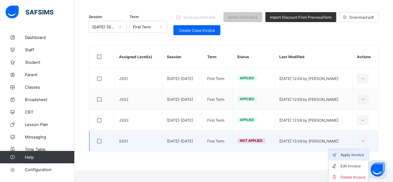
click at [353, 153] on div "Apply Invoice" at bounding box center [352, 155] width 25 height 6
click at [353, 152] on div "Apply Invoice" at bounding box center [352, 155] width 25 height 6
click at [353, 163] on div "Edit Invoice" at bounding box center [352, 166] width 25 height 6
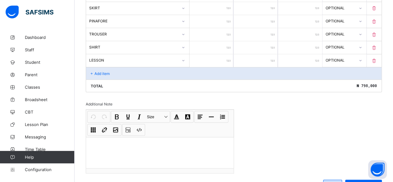
scroll to position [593, 0]
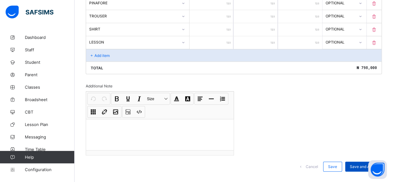
click at [360, 164] on span "Save and Apply" at bounding box center [363, 166] width 27 height 5
click at [358, 164] on span "Save and Apply" at bounding box center [363, 166] width 27 height 5
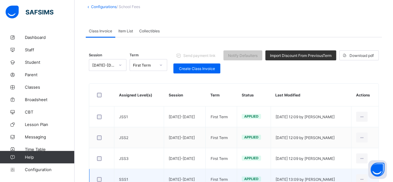
scroll to position [61, 0]
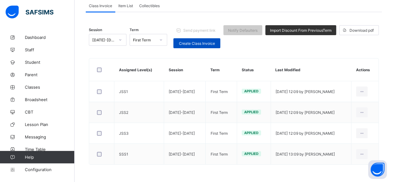
click at [184, 42] on span "Create Class Invoice" at bounding box center [197, 43] width 38 height 5
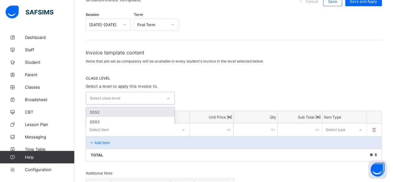
click at [122, 97] on div "Select class level" at bounding box center [124, 98] width 76 height 12
click at [96, 108] on div "SSS2" at bounding box center [130, 112] width 88 height 10
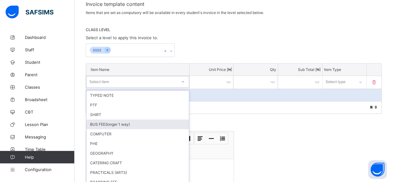
click at [98, 88] on div "option BUS FEE(longer 1 way) focused, 4 of 88. 88 results available. Use Up and…" at bounding box center [137, 82] width 103 height 12
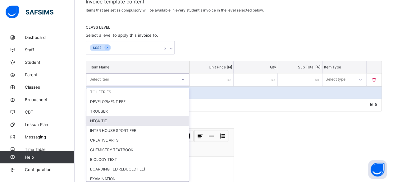
scroll to position [168, 0]
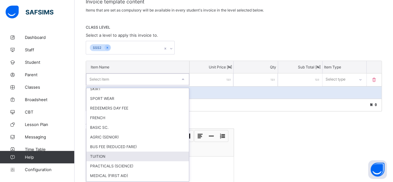
click at [94, 151] on div "TUITION" at bounding box center [137, 156] width 102 height 10
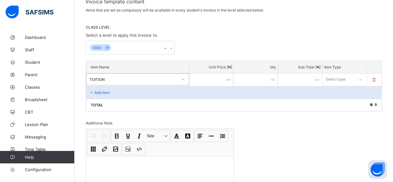
click at [224, 75] on input "number" at bounding box center [211, 79] width 44 height 13
click at [344, 77] on div "Select type" at bounding box center [335, 79] width 20 height 12
click at [344, 91] on div "Compulsory" at bounding box center [344, 93] width 43 height 10
click at [102, 92] on p "Add item" at bounding box center [101, 92] width 15 height 5
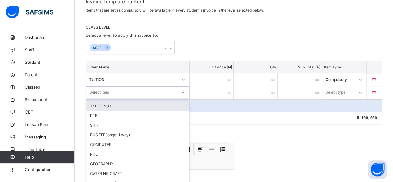
scroll to position [125, 0]
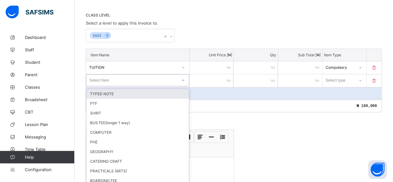
click at [110, 86] on div "option TYPED NOTE focused, 1 of 87. 87 results available. Use Up and Down to ch…" at bounding box center [137, 80] width 103 height 12
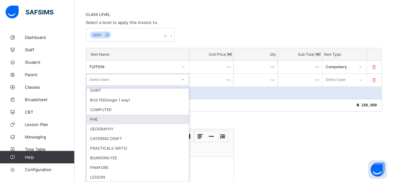
scroll to position [31, 0]
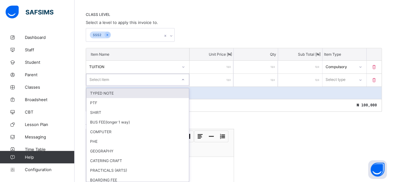
drag, startPoint x: 95, startPoint y: 72, endPoint x: 89, endPoint y: 61, distance: 12.9
click at [93, 66] on div "Item Name Unit Price [ ₦ ] Qty Sub Total [ ₦ ] Item Type TUITION ****** * *****…" at bounding box center [234, 80] width 296 height 64
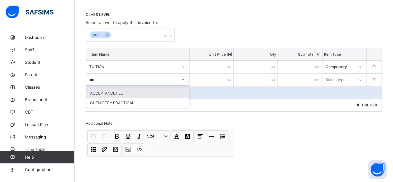
click at [95, 90] on div "ACCEPTANCE FEE" at bounding box center [137, 93] width 102 height 10
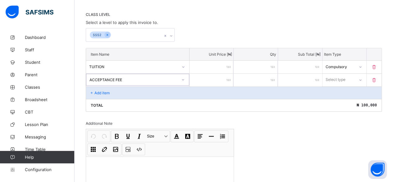
click at [223, 77] on input "number" at bounding box center [211, 80] width 44 height 13
click at [332, 76] on div "Select type" at bounding box center [336, 80] width 20 height 12
click at [335, 99] on div "Optional" at bounding box center [344, 103] width 43 height 10
click at [96, 90] on p "Add item" at bounding box center [101, 92] width 15 height 5
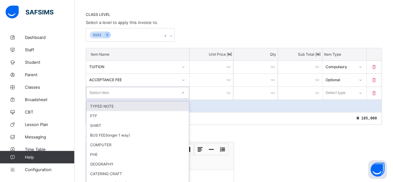
scroll to position [138, 0]
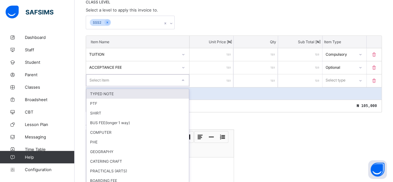
click at [96, 86] on div "option TYPED NOTE focused, 1 of 86. 86 results available. Use Up and Down to ch…" at bounding box center [137, 80] width 103 height 12
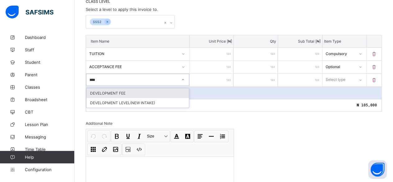
click at [109, 90] on div "DEVELOPMENT FEE" at bounding box center [137, 93] width 102 height 10
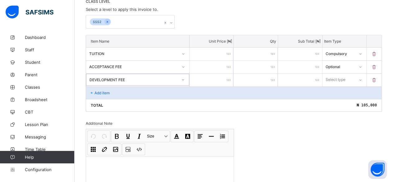
click at [220, 78] on input "number" at bounding box center [211, 80] width 44 height 13
click at [343, 77] on div "Select type" at bounding box center [336, 80] width 20 height 12
click at [339, 99] on div "Optional" at bounding box center [344, 103] width 43 height 10
click at [102, 90] on p "Add item" at bounding box center [101, 92] width 15 height 5
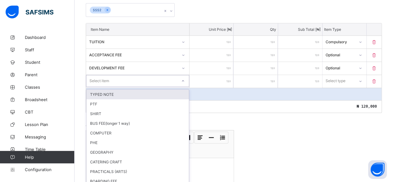
scroll to position [151, 0]
click at [105, 86] on div "option TYPED NOTE focused, 1 of 85. 85 results available. Use Up and Down to ch…" at bounding box center [137, 80] width 103 height 12
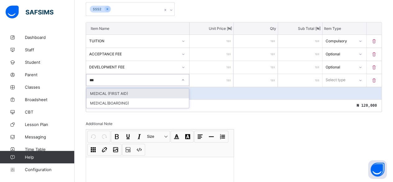
click at [92, 90] on div "MEDICAL (FIRST AID)" at bounding box center [137, 94] width 102 height 10
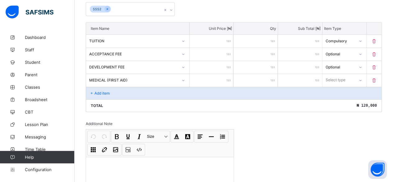
click at [223, 76] on input "number" at bounding box center [211, 80] width 44 height 13
drag, startPoint x: 338, startPoint y: 77, endPoint x: 337, endPoint y: 89, distance: 12.8
click at [338, 77] on div "Select type" at bounding box center [336, 80] width 20 height 12
click at [337, 90] on div "Compulsory" at bounding box center [344, 94] width 43 height 10
click at [99, 91] on p "Add item" at bounding box center [101, 93] width 15 height 5
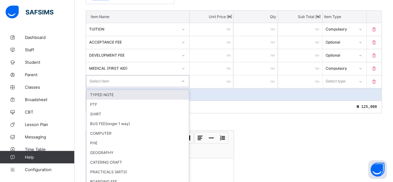
click at [101, 87] on div "option TYPED NOTE focused, 1 of 84. 84 results available. Use Up and Down to ch…" at bounding box center [137, 81] width 103 height 12
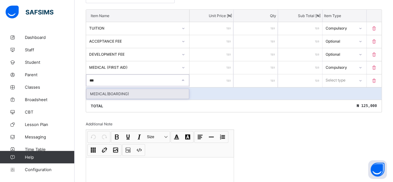
click at [97, 89] on div "MEDICAL(BOARDING)" at bounding box center [137, 94] width 102 height 10
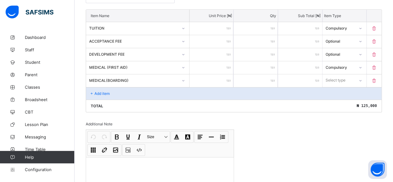
click at [229, 74] on input "number" at bounding box center [211, 80] width 44 height 13
click at [345, 74] on div "Select type" at bounding box center [336, 80] width 20 height 12
click at [338, 100] on div "Optional" at bounding box center [344, 103] width 43 height 10
click at [123, 88] on div "Add item" at bounding box center [233, 93] width 295 height 12
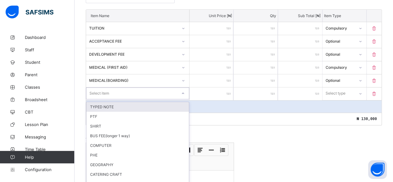
scroll to position [176, 0]
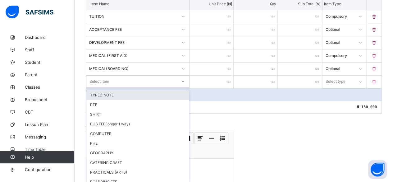
click at [123, 87] on div "option TYPED NOTE focused, 1 of 83. 83 results available. Use Up and Down to ch…" at bounding box center [137, 81] width 103 height 12
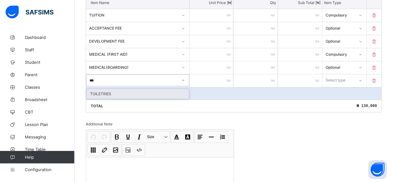
click at [119, 90] on div "TOILETRIES" at bounding box center [137, 94] width 102 height 10
click at [227, 75] on input "number" at bounding box center [211, 80] width 44 height 13
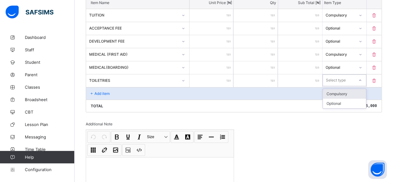
click at [336, 76] on div "Select type" at bounding box center [336, 80] width 20 height 12
click at [334, 89] on div "Compulsory" at bounding box center [344, 94] width 43 height 10
click at [120, 90] on div "Add item" at bounding box center [233, 93] width 295 height 12
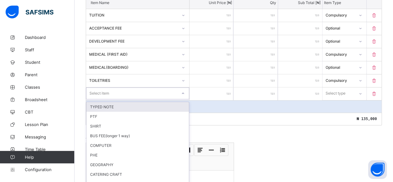
scroll to position [189, 0]
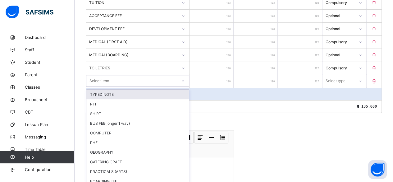
click at [120, 87] on div "option TYPED NOTE focused, 1 of 82. 82 results available. Use Up and Down to ch…" at bounding box center [137, 81] width 103 height 12
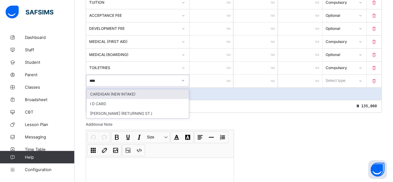
click at [125, 90] on div "CARDIGAN (NEW INTAKE)" at bounding box center [137, 94] width 102 height 10
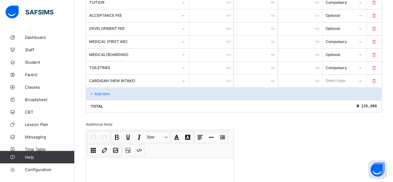
click at [220, 77] on input "number" at bounding box center [211, 81] width 44 height 13
click at [335, 79] on div "Select type" at bounding box center [336, 81] width 20 height 12
click at [335, 99] on div "Optional" at bounding box center [344, 104] width 43 height 10
click at [111, 91] on div "Add item" at bounding box center [233, 93] width 295 height 12
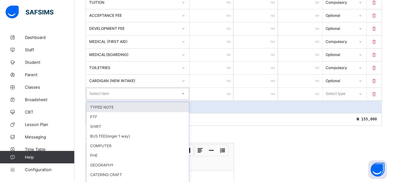
scroll to position [202, 0]
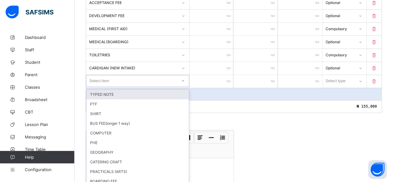
click at [110, 87] on div "option TYPED NOTE focused, 1 of 81. 81 results available. Use Up and Down to ch…" at bounding box center [137, 81] width 103 height 12
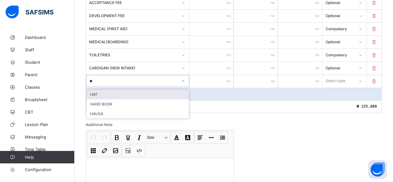
click at [111, 90] on div "HAT" at bounding box center [137, 94] width 102 height 10
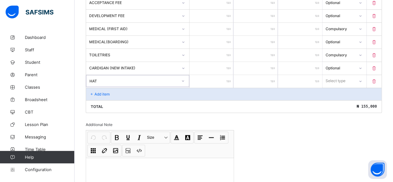
drag, startPoint x: 218, startPoint y: 78, endPoint x: 218, endPoint y: 75, distance: 3.7
click at [218, 77] on input "number" at bounding box center [211, 81] width 44 height 13
click at [334, 76] on div "Select type" at bounding box center [336, 81] width 20 height 12
click at [332, 99] on div "Optional" at bounding box center [344, 104] width 43 height 10
click at [101, 92] on p "Add item" at bounding box center [101, 94] width 15 height 5
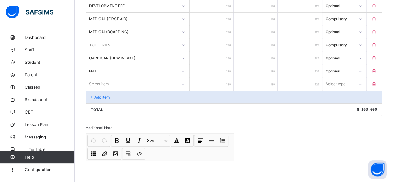
scroll to position [215, 0]
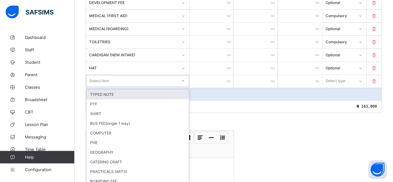
click at [101, 87] on div "option TYPED NOTE focused, 1 of 80. 80 results available. Use Up and Down to ch…" at bounding box center [137, 81] width 103 height 12
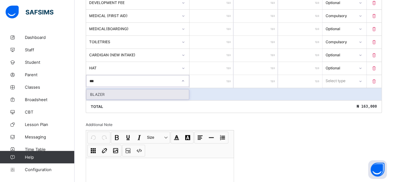
click at [96, 89] on div "BLAZER" at bounding box center [137, 94] width 102 height 10
click at [225, 76] on input "number" at bounding box center [211, 81] width 44 height 13
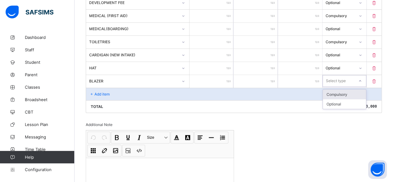
click at [343, 76] on div "Select type" at bounding box center [336, 81] width 20 height 12
click at [338, 100] on div "Optional" at bounding box center [344, 104] width 43 height 10
click at [97, 92] on p "Add item" at bounding box center [101, 94] width 15 height 5
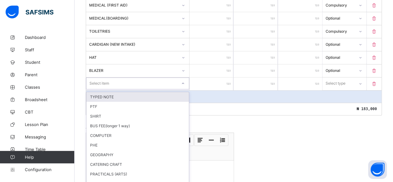
scroll to position [228, 0]
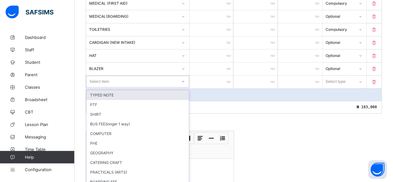
click at [97, 87] on div "option TYPED NOTE focused, 1 of 79. 79 results available. Use Up and Down to ch…" at bounding box center [137, 81] width 103 height 12
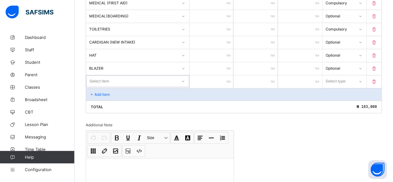
click at [87, 82] on div "Select item" at bounding box center [137, 81] width 103 height 12
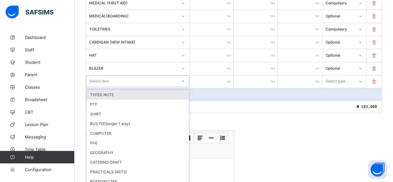
click at [100, 75] on div "Select item" at bounding box center [99, 81] width 20 height 12
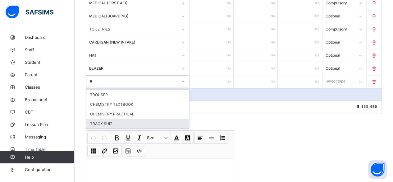
drag, startPoint x: 97, startPoint y: 120, endPoint x: 124, endPoint y: 105, distance: 30.3
click at [98, 119] on div "TRACK SUIT" at bounding box center [137, 124] width 102 height 10
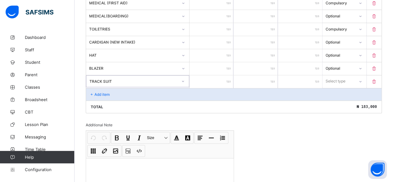
click at [226, 75] on input "number" at bounding box center [211, 81] width 44 height 13
click at [338, 75] on div "Select type" at bounding box center [336, 81] width 20 height 12
click at [339, 99] on div "Optional" at bounding box center [344, 104] width 43 height 10
click at [97, 92] on p "Add item" at bounding box center [101, 94] width 15 height 5
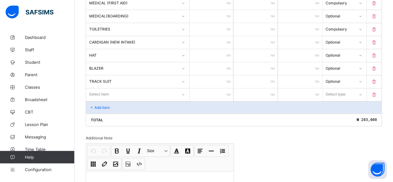
scroll to position [240, 0]
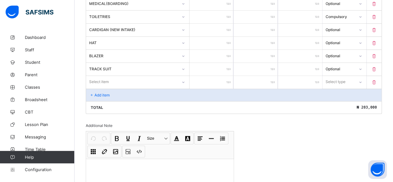
click at [97, 88] on div "Select item" at bounding box center [137, 82] width 103 height 12
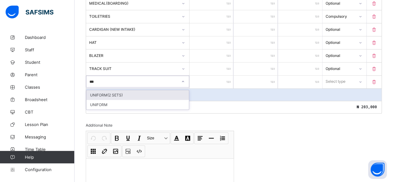
click at [91, 90] on div "UNIFORM(2 SETS)" at bounding box center [137, 95] width 102 height 10
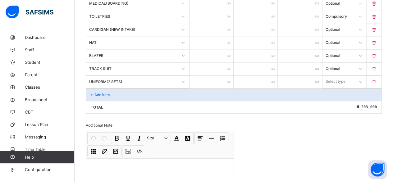
click at [221, 76] on input "number" at bounding box center [211, 81] width 44 height 13
click at [338, 77] on div "Select type" at bounding box center [336, 81] width 20 height 12
drag, startPoint x: 336, startPoint y: 100, endPoint x: 287, endPoint y: 97, distance: 48.9
click at [336, 100] on div "Optional" at bounding box center [344, 105] width 43 height 10
click at [153, 91] on div "Add item" at bounding box center [233, 94] width 295 height 12
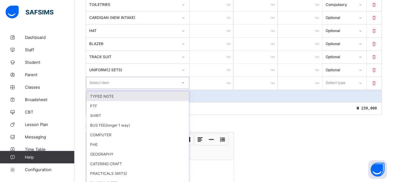
click at [153, 89] on div "option TYPED NOTE focused, 1 of 77. 77 results available. Use Up and Down to ch…" at bounding box center [137, 83] width 103 height 12
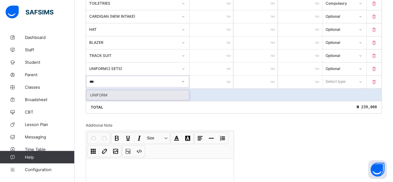
click at [166, 90] on div "UNIFORM" at bounding box center [137, 95] width 102 height 10
click at [225, 75] on input "number" at bounding box center [211, 81] width 44 height 13
click at [345, 77] on div "Select type" at bounding box center [335, 81] width 20 height 12
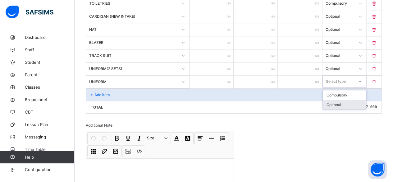
click at [338, 101] on div "Optional" at bounding box center [344, 105] width 43 height 10
click at [107, 92] on p "Add item" at bounding box center [101, 94] width 15 height 5
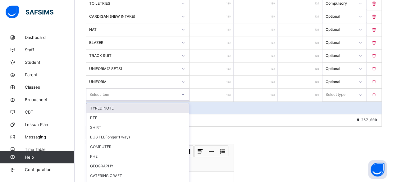
scroll to position [266, 0]
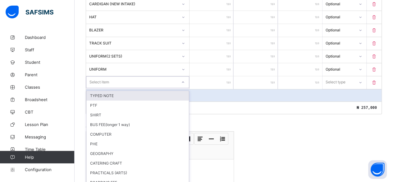
click at [107, 88] on div "option TYPED NOTE focused, 1 of 76. 76 results available. Use Up and Down to ch…" at bounding box center [137, 82] width 103 height 12
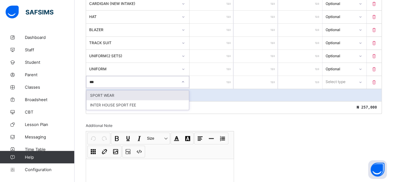
drag, startPoint x: 101, startPoint y: 89, endPoint x: 144, endPoint y: 92, distance: 42.9
click at [101, 90] on div "SPORT WEAR" at bounding box center [137, 95] width 102 height 10
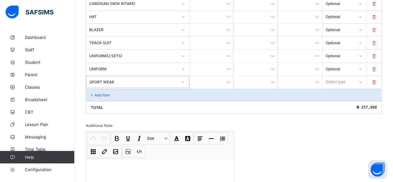
click at [224, 78] on input "number" at bounding box center [211, 82] width 44 height 13
click at [332, 76] on div "Select type" at bounding box center [336, 82] width 20 height 12
click at [334, 100] on div "Optional" at bounding box center [344, 105] width 43 height 10
click at [103, 93] on p "Add item" at bounding box center [101, 95] width 15 height 5
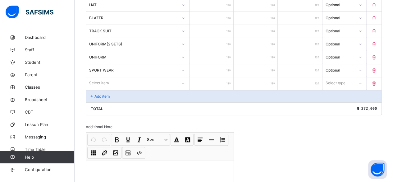
click at [103, 89] on div "Select item" at bounding box center [137, 83] width 103 height 12
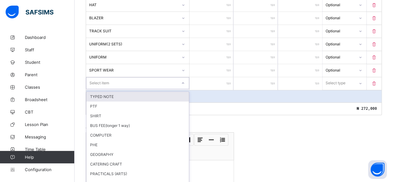
scroll to position [279, 0]
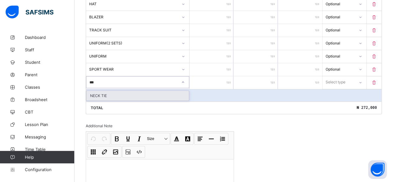
click at [105, 91] on div "NECK TIE" at bounding box center [137, 96] width 102 height 10
click at [221, 76] on input "number" at bounding box center [211, 82] width 44 height 13
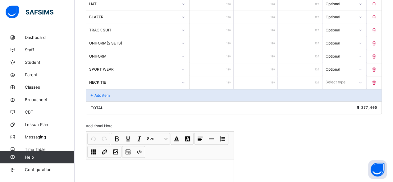
click at [340, 76] on div "Select type" at bounding box center [335, 82] width 20 height 12
click at [337, 100] on div "Optional" at bounding box center [344, 105] width 43 height 10
click at [107, 93] on p "Add item" at bounding box center [101, 95] width 15 height 5
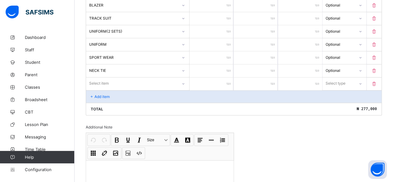
click at [107, 88] on div "Select item" at bounding box center [137, 83] width 103 height 12
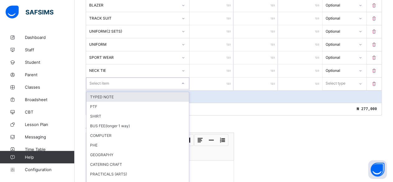
scroll to position [292, 0]
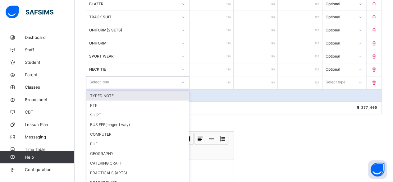
click at [114, 78] on div "Select item" at bounding box center [131, 82] width 91 height 9
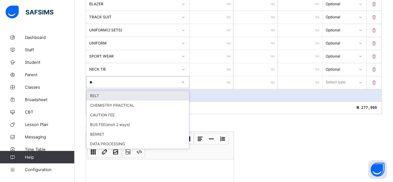
click at [103, 91] on div "BELT" at bounding box center [137, 96] width 102 height 10
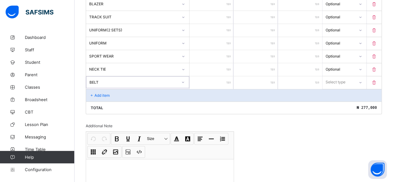
click at [220, 77] on input "number" at bounding box center [211, 82] width 44 height 13
click at [335, 76] on div "Select type" at bounding box center [336, 82] width 20 height 12
click at [334, 100] on div "Optional" at bounding box center [344, 105] width 43 height 10
click at [99, 89] on div "Add item" at bounding box center [233, 95] width 295 height 12
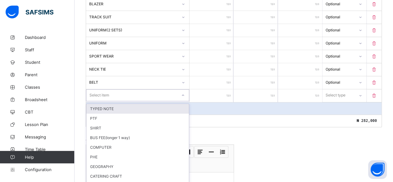
scroll to position [305, 0]
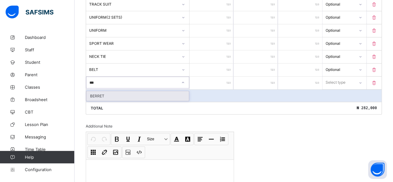
click at [94, 92] on div "BERRET" at bounding box center [137, 96] width 102 height 10
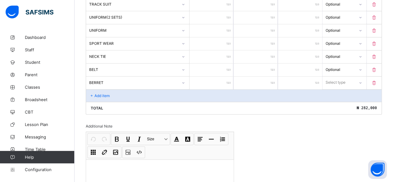
click at [225, 76] on input "number" at bounding box center [211, 82] width 44 height 13
click at [337, 76] on div "Select type" at bounding box center [336, 82] width 20 height 12
click at [337, 101] on div "Optional" at bounding box center [344, 106] width 43 height 10
click at [100, 93] on p "Add item" at bounding box center [101, 95] width 15 height 5
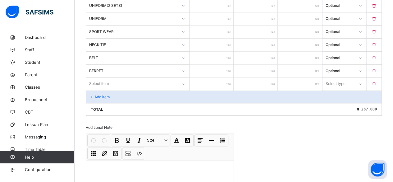
click at [100, 89] on div "Select item" at bounding box center [137, 84] width 103 height 12
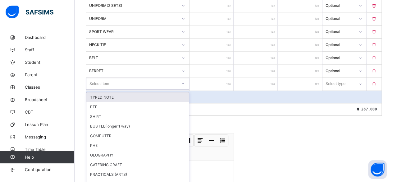
scroll to position [317, 0]
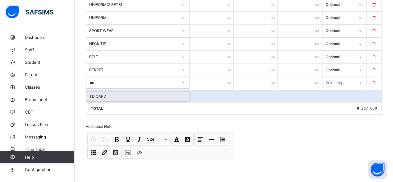
click at [97, 91] on div "I D CARD" at bounding box center [137, 96] width 102 height 10
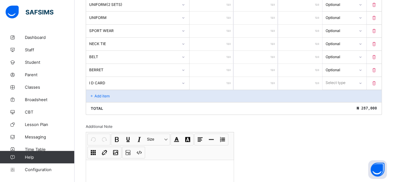
click at [219, 77] on input "number" at bounding box center [211, 83] width 44 height 13
click at [344, 77] on div "Select type" at bounding box center [336, 83] width 20 height 12
click at [341, 101] on div "Optional" at bounding box center [344, 106] width 43 height 10
click at [102, 93] on p "Add item" at bounding box center [101, 95] width 15 height 5
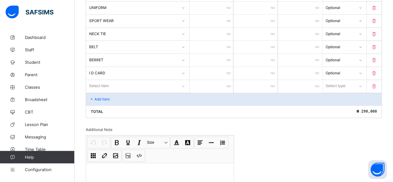
click at [102, 90] on div "Select item" at bounding box center [137, 86] width 103 height 12
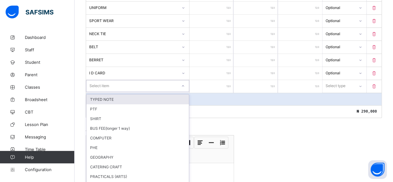
scroll to position [330, 0]
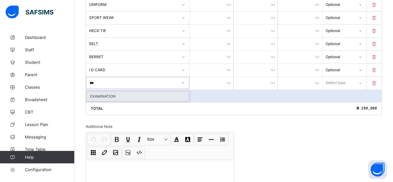
drag, startPoint x: 119, startPoint y: 91, endPoint x: 171, endPoint y: 84, distance: 53.3
click at [119, 91] on div "EXAMINATION" at bounding box center [137, 96] width 102 height 10
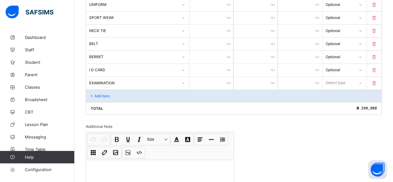
click at [217, 77] on input "number" at bounding box center [211, 83] width 44 height 13
click at [343, 77] on div "Select type" at bounding box center [336, 83] width 20 height 12
click at [336, 92] on div "Compulsory" at bounding box center [344, 96] width 43 height 10
click at [101, 93] on p "Add item" at bounding box center [101, 95] width 15 height 5
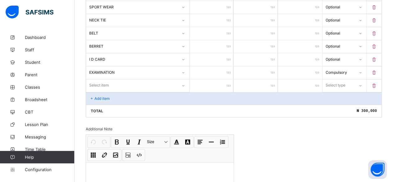
click at [101, 88] on div "Select item" at bounding box center [137, 85] width 103 height 12
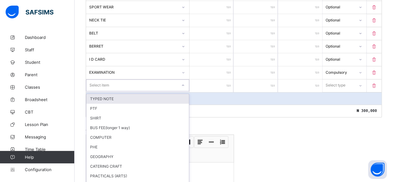
scroll to position [343, 0]
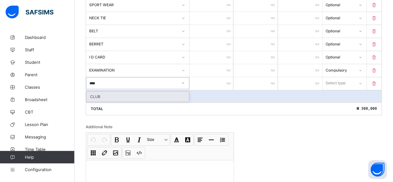
drag, startPoint x: 101, startPoint y: 93, endPoint x: 104, endPoint y: 93, distance: 3.4
click at [102, 93] on div "CLUB" at bounding box center [137, 97] width 102 height 10
click at [226, 79] on input "number" at bounding box center [211, 83] width 44 height 13
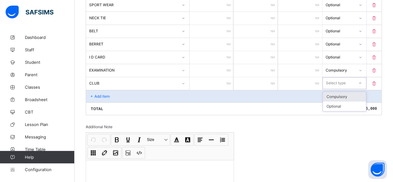
click at [331, 77] on div "Select type" at bounding box center [336, 83] width 20 height 12
click at [334, 92] on div "Compulsory" at bounding box center [344, 97] width 43 height 10
click at [95, 94] on p "Add item" at bounding box center [101, 96] width 15 height 5
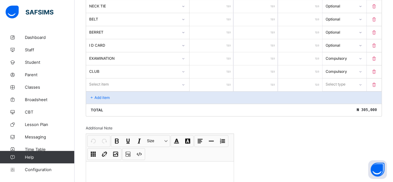
click at [95, 89] on div "Select item" at bounding box center [137, 84] width 103 height 12
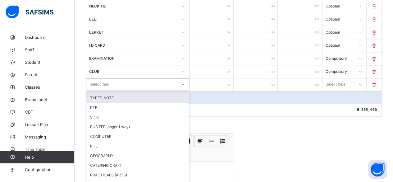
scroll to position [356, 0]
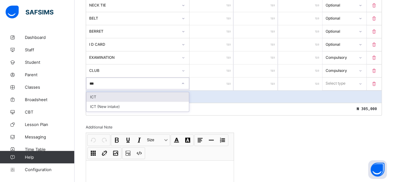
click at [100, 92] on div "ICT" at bounding box center [137, 97] width 102 height 10
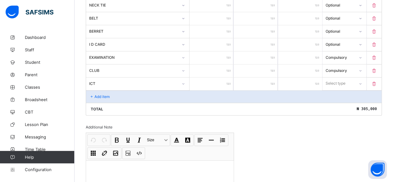
click at [217, 77] on input "number" at bounding box center [211, 83] width 44 height 13
click at [333, 77] on div "Select type" at bounding box center [336, 83] width 20 height 12
click at [338, 102] on div "Optional" at bounding box center [344, 107] width 43 height 10
click at [125, 90] on div "Add item" at bounding box center [233, 96] width 295 height 12
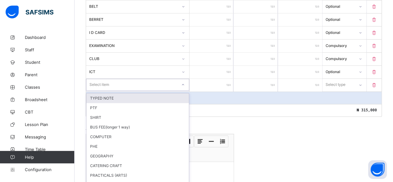
click at [125, 88] on div "option TYPED NOTE focused, 1 of 68. 68 results available. Use Up and Down to ch…" at bounding box center [137, 85] width 103 height 12
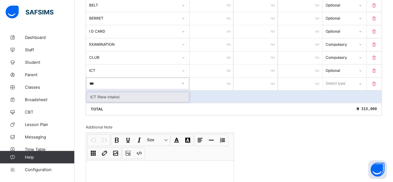
click at [109, 92] on div "ICT (New intake)" at bounding box center [137, 97] width 102 height 10
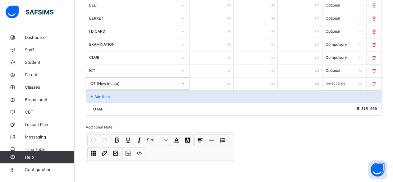
click at [222, 77] on input "number" at bounding box center [211, 83] width 44 height 13
click at [334, 77] on div "Select type" at bounding box center [336, 83] width 20 height 12
drag, startPoint x: 335, startPoint y: 100, endPoint x: 280, endPoint y: 103, distance: 56.0
click at [336, 102] on div "Optional" at bounding box center [344, 107] width 43 height 10
click at [117, 91] on div "Add item" at bounding box center [233, 96] width 295 height 12
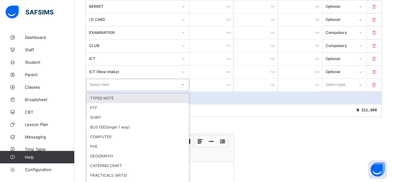
scroll to position [382, 0]
click at [117, 89] on div "option TYPED NOTE focused, 1 of 67. 67 results available. Use Up and Down to ch…" at bounding box center [137, 84] width 103 height 12
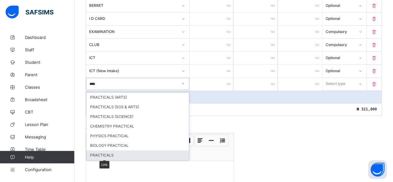
click at [99, 150] on div "PRACTICALS" at bounding box center [137, 155] width 102 height 10
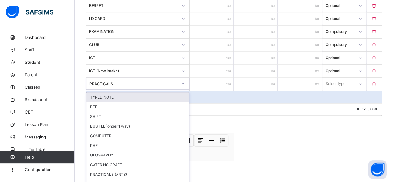
click at [126, 81] on div "PRACTICALS" at bounding box center [133, 83] width 88 height 5
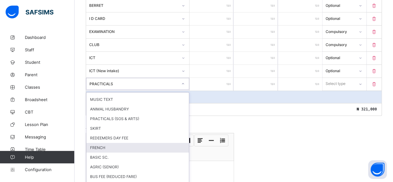
scroll to position [124, 0]
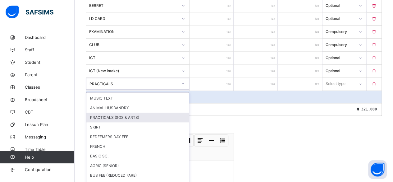
click at [101, 112] on div "PRACTICALS (SOS & ARTS)" at bounding box center [137, 117] width 102 height 10
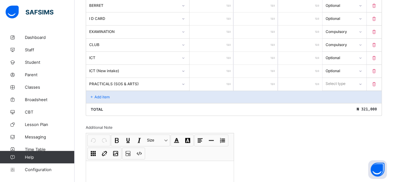
click at [224, 78] on input "number" at bounding box center [211, 84] width 44 height 13
click at [333, 78] on div "Select type" at bounding box center [336, 84] width 20 height 12
click at [339, 102] on div "Optional" at bounding box center [344, 107] width 43 height 10
click at [117, 90] on div "Add item" at bounding box center [233, 96] width 295 height 12
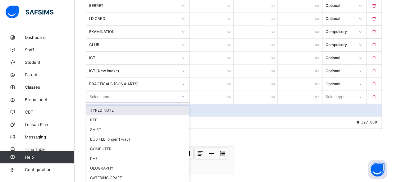
click at [117, 91] on div "option TYPED NOTE focused, 1 of 66. 66 results available. Use Up and Down to ch…" at bounding box center [137, 97] width 103 height 12
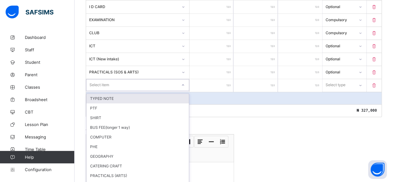
scroll to position [394, 0]
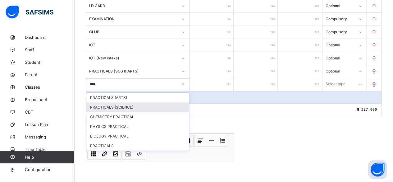
click at [100, 102] on div "PRACTICALS (SCIENCE)" at bounding box center [137, 107] width 102 height 10
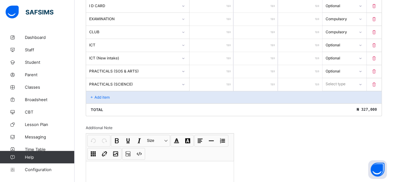
click at [221, 80] on input "number" at bounding box center [211, 84] width 44 height 13
click at [315, 78] on input "*****" at bounding box center [300, 84] width 44 height 13
click at [336, 78] on div "Select type" at bounding box center [336, 84] width 20 height 12
click at [339, 102] on div "Optional" at bounding box center [344, 107] width 43 height 10
click at [122, 91] on div "Add item" at bounding box center [233, 97] width 295 height 12
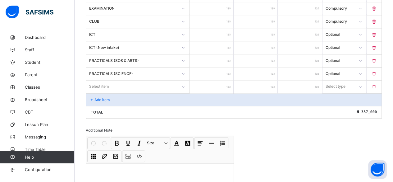
click at [122, 89] on div "Select item" at bounding box center [137, 86] width 103 height 12
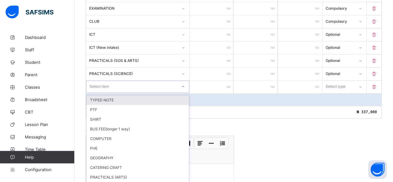
scroll to position [407, 0]
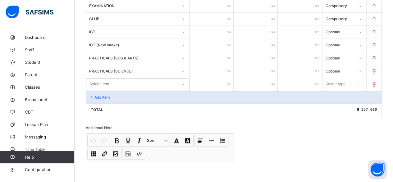
click at [122, 80] on div "Select item" at bounding box center [131, 84] width 91 height 9
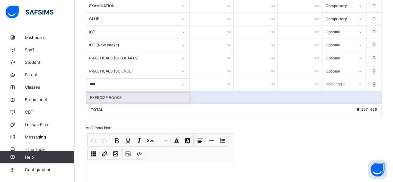
click at [137, 94] on div "EXERCISE BOOKS" at bounding box center [137, 98] width 102 height 10
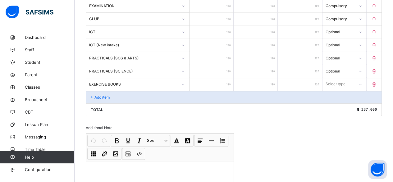
click at [224, 78] on input "number" at bounding box center [211, 84] width 44 height 13
click at [223, 78] on input "*****" at bounding box center [211, 84] width 44 height 13
click at [336, 78] on div "Select type" at bounding box center [336, 84] width 20 height 12
drag, startPoint x: 334, startPoint y: 89, endPoint x: 296, endPoint y: 87, distance: 38.0
click at [334, 93] on div "Compulsory" at bounding box center [344, 98] width 43 height 10
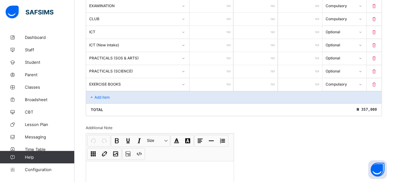
click at [107, 95] on p "Add item" at bounding box center [101, 97] width 15 height 5
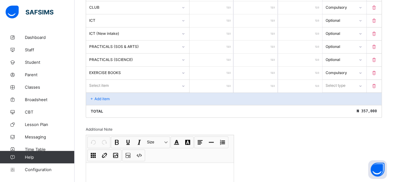
click at [107, 89] on div "Select item" at bounding box center [137, 86] width 103 height 12
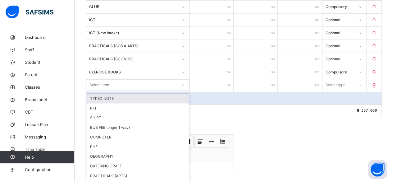
scroll to position [420, 0]
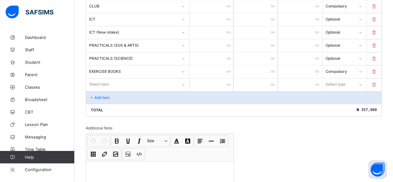
click at [114, 71] on div "EXERCISE BOOKS" at bounding box center [137, 71] width 103 height 13
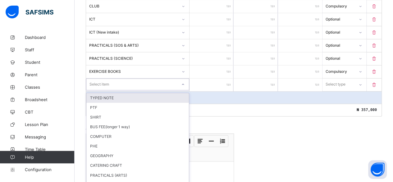
drag, startPoint x: 104, startPoint y: 78, endPoint x: 106, endPoint y: 75, distance: 3.7
click at [106, 78] on div "Select item" at bounding box center [99, 84] width 20 height 12
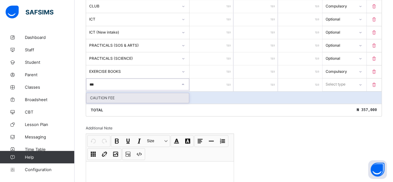
click at [107, 93] on div "CAUTION FEE" at bounding box center [137, 98] width 102 height 10
click at [225, 78] on input "number" at bounding box center [211, 84] width 44 height 13
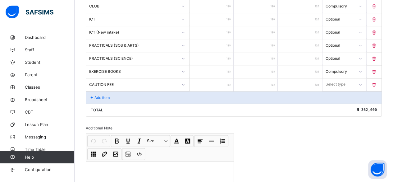
click at [336, 78] on div "Select type" at bounding box center [335, 84] width 20 height 12
click at [336, 102] on div "Optional" at bounding box center [344, 107] width 43 height 10
click at [102, 95] on p "Add item" at bounding box center [101, 97] width 15 height 5
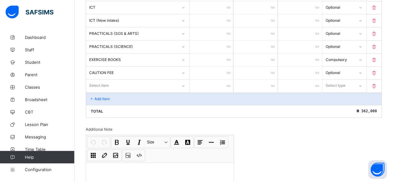
click at [102, 87] on div "Select item" at bounding box center [137, 86] width 103 height 12
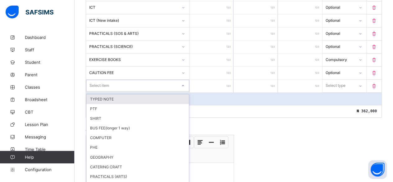
scroll to position [433, 0]
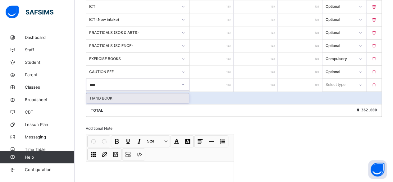
click at [100, 93] on div "HAND BOOK" at bounding box center [137, 98] width 102 height 10
click at [220, 79] on input "number" at bounding box center [211, 85] width 44 height 13
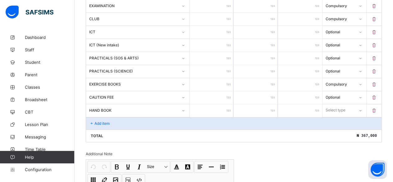
scroll to position [402, 0]
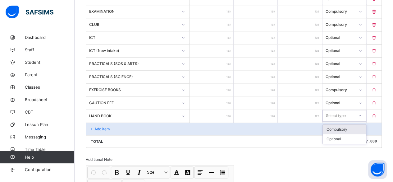
click at [339, 110] on div "Select type" at bounding box center [336, 116] width 20 height 12
click at [342, 134] on div "Optional" at bounding box center [344, 139] width 43 height 10
click at [104, 126] on p "Add item" at bounding box center [101, 128] width 15 height 5
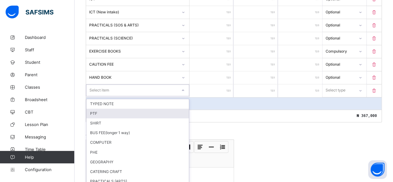
click at [102, 96] on div "option PTF focused, 2 of 62. 62 results available. Use Up and Down to choose op…" at bounding box center [137, 90] width 103 height 12
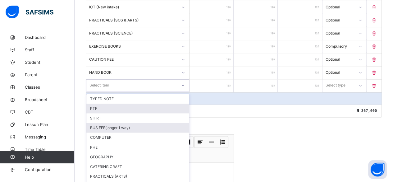
scroll to position [446, 0]
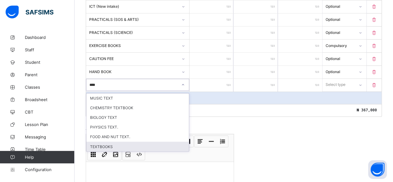
drag, startPoint x: 93, startPoint y: 137, endPoint x: 104, endPoint y: 123, distance: 18.4
click at [93, 141] on div "TEXTBOOKS" at bounding box center [137, 146] width 102 height 10
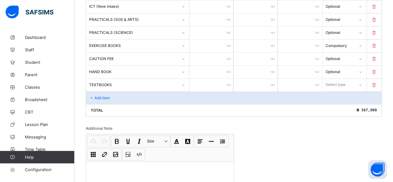
click at [222, 79] on input "number" at bounding box center [211, 85] width 44 height 13
click at [340, 79] on div "Select type" at bounding box center [335, 85] width 20 height 12
click at [331, 103] on div "Optional" at bounding box center [344, 108] width 43 height 10
click at [104, 95] on p "Add item" at bounding box center [101, 97] width 15 height 5
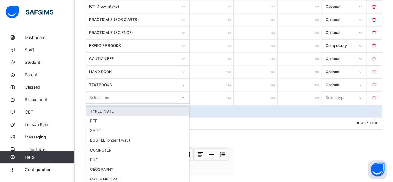
click at [104, 92] on div "option TYPED NOTE focused, 1 of 61. 61 results available. Use Up and Down to ch…" at bounding box center [137, 98] width 103 height 12
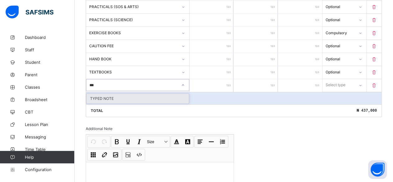
click at [107, 93] on div "TYPED NOTE" at bounding box center [137, 98] width 102 height 10
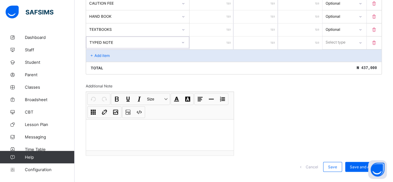
scroll to position [503, 0]
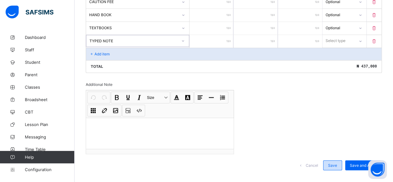
click at [337, 162] on span "Save" at bounding box center [332, 164] width 9 height 5
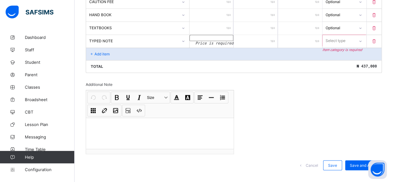
click at [215, 35] on input "number" at bounding box center [211, 38] width 44 height 6
click at [337, 35] on div "Select type" at bounding box center [335, 41] width 20 height 12
click at [337, 49] on div "Compulsory" at bounding box center [344, 54] width 43 height 10
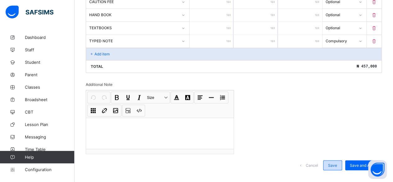
drag, startPoint x: 336, startPoint y: 154, endPoint x: 330, endPoint y: 151, distance: 7.2
click at [337, 162] on span "Save" at bounding box center [332, 164] width 9 height 5
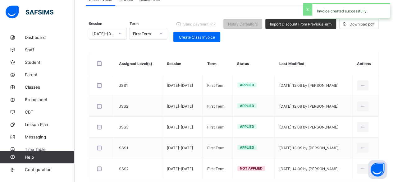
scroll to position [82, 0]
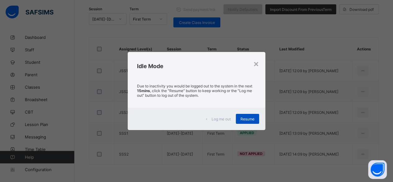
click at [246, 117] on span "Resume" at bounding box center [247, 118] width 14 height 5
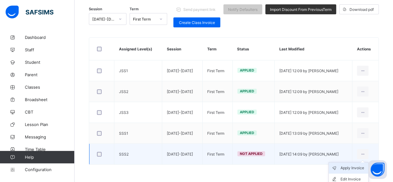
scroll to position [95, 0]
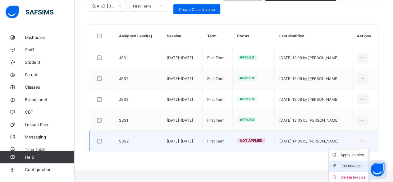
click at [356, 164] on div "Edit Invoice" at bounding box center [352, 166] width 25 height 6
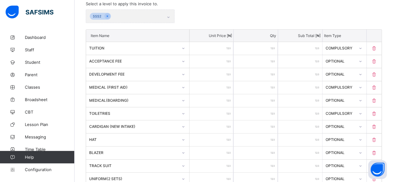
scroll to position [503, 0]
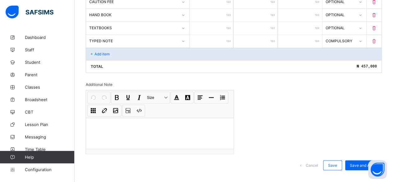
click at [101, 52] on p "Add item" at bounding box center [101, 54] width 15 height 5
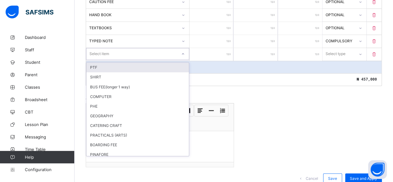
click at [101, 48] on div "Select item" at bounding box center [99, 54] width 20 height 12
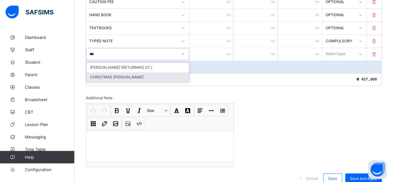
click at [106, 72] on div "CHRISTMAS [PERSON_NAME]" at bounding box center [137, 77] width 102 height 10
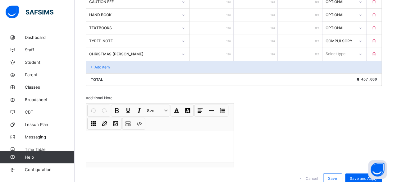
click at [226, 48] on input "number" at bounding box center [211, 54] width 44 height 13
click at [346, 48] on div "Select type" at bounding box center [336, 54] width 20 height 12
click at [343, 62] on div "Compulsory" at bounding box center [344, 67] width 43 height 10
click at [101, 65] on p "Add item" at bounding box center [101, 67] width 15 height 5
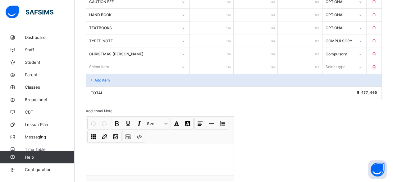
click at [101, 61] on div "Select item" at bounding box center [99, 67] width 20 height 12
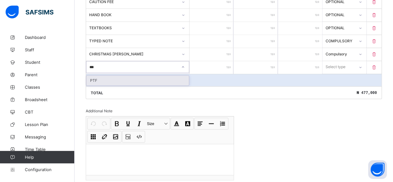
click at [138, 75] on div "PTF" at bounding box center [137, 80] width 102 height 10
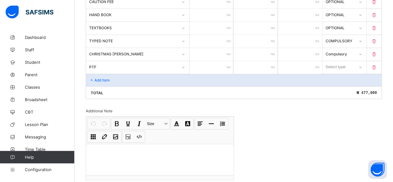
click at [217, 61] on input "number" at bounding box center [211, 67] width 44 height 13
click at [341, 61] on div "Select type" at bounding box center [335, 67] width 20 height 12
click at [340, 75] on div "Compulsory" at bounding box center [344, 80] width 43 height 10
click at [102, 78] on p "Add item" at bounding box center [101, 80] width 15 height 5
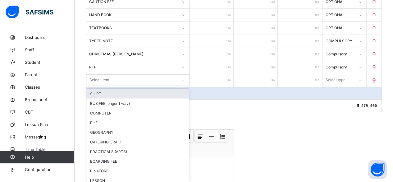
click at [102, 74] on div "Select item" at bounding box center [99, 80] width 20 height 12
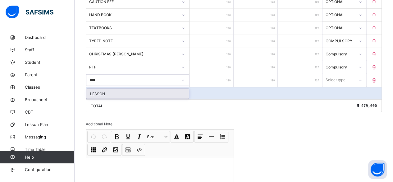
drag, startPoint x: 128, startPoint y: 84, endPoint x: 144, endPoint y: 80, distance: 16.9
click at [128, 89] on div "LESSON" at bounding box center [137, 94] width 102 height 10
click at [221, 74] on input "number" at bounding box center [211, 80] width 44 height 13
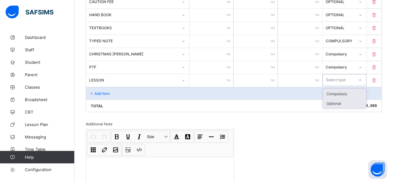
drag, startPoint x: 335, startPoint y: 71, endPoint x: 336, endPoint y: 92, distance: 21.1
click at [335, 74] on div "Select type" at bounding box center [336, 80] width 20 height 12
click at [336, 98] on div "Optional" at bounding box center [344, 103] width 43 height 10
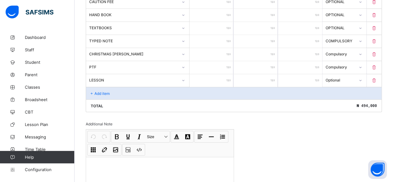
click at [104, 87] on div "Add item" at bounding box center [233, 93] width 295 height 12
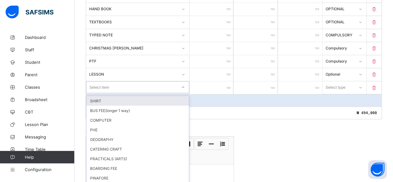
click at [104, 82] on div "Select item" at bounding box center [99, 87] width 20 height 12
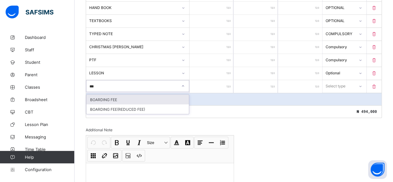
drag, startPoint x: 111, startPoint y: 90, endPoint x: 134, endPoint y: 85, distance: 23.6
click at [111, 94] on div "BOARDING FEE" at bounding box center [137, 99] width 102 height 10
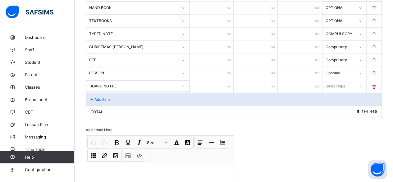
click at [219, 80] on input "number" at bounding box center [211, 86] width 44 height 13
click at [342, 80] on div "Select type" at bounding box center [336, 86] width 20 height 12
click at [337, 104] on div "Optional" at bounding box center [344, 109] width 43 height 10
click at [98, 97] on p "Add item" at bounding box center [101, 99] width 15 height 5
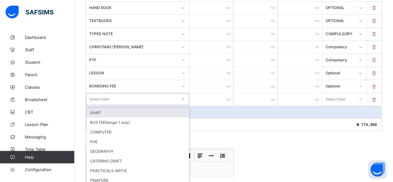
scroll to position [523, 0]
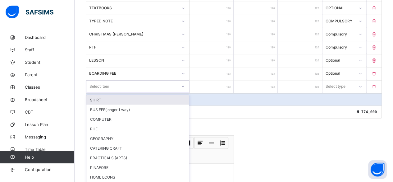
click at [98, 89] on div "option SHIRT focused, 1 of 56. 56 results available. Use Up and Down to choose …" at bounding box center [137, 86] width 103 height 12
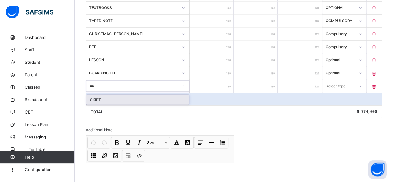
click at [93, 94] on div "SKIRT" at bounding box center [137, 99] width 102 height 10
click at [225, 80] on input "number" at bounding box center [211, 86] width 44 height 13
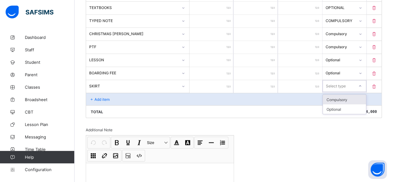
click at [332, 80] on div "Select type" at bounding box center [336, 86] width 20 height 12
click at [336, 104] on div "Optional" at bounding box center [344, 109] width 43 height 10
click at [98, 97] on p "Add item" at bounding box center [101, 99] width 15 height 5
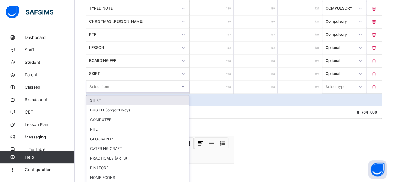
scroll to position [536, 0]
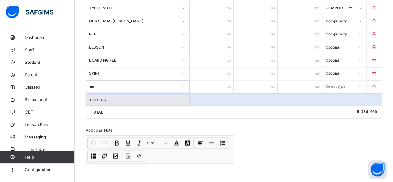
click at [100, 95] on div "PINAFORE" at bounding box center [137, 100] width 102 height 10
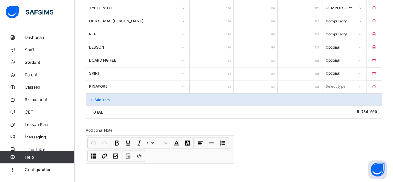
click at [222, 80] on input "number" at bounding box center [211, 86] width 44 height 13
click at [342, 80] on div "Select type" at bounding box center [336, 86] width 20 height 12
click at [338, 104] on div "Optional" at bounding box center [344, 109] width 43 height 10
click at [100, 97] on p "Add item" at bounding box center [101, 99] width 15 height 5
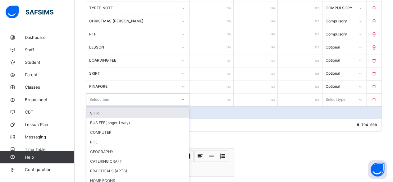
scroll to position [548, 0]
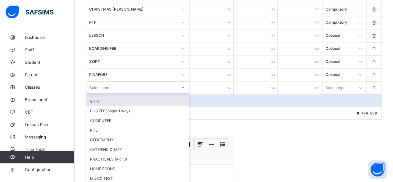
click at [100, 89] on div "option SHIRT focused, 1 of 54. 54 results available. Use Up and Down to choose …" at bounding box center [137, 87] width 103 height 12
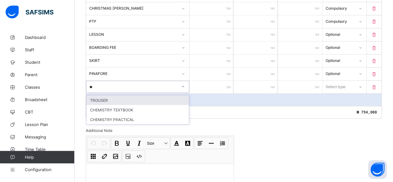
drag, startPoint x: 93, startPoint y: 89, endPoint x: 96, endPoint y: 87, distance: 3.7
click at [93, 95] on div "TROUSER" at bounding box center [137, 100] width 102 height 10
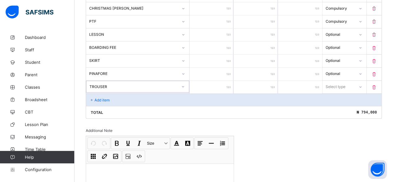
click at [221, 80] on input "number" at bounding box center [211, 86] width 44 height 13
click at [331, 80] on div "Select type" at bounding box center [335, 86] width 20 height 12
click at [330, 105] on div "Optional" at bounding box center [344, 110] width 43 height 10
click at [99, 97] on p "Add item" at bounding box center [101, 99] width 15 height 5
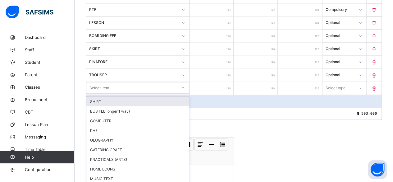
click at [99, 91] on div "option SHIRT focused, 1 of 53. 53 results available. Use Up and Down to choose …" at bounding box center [137, 88] width 103 height 12
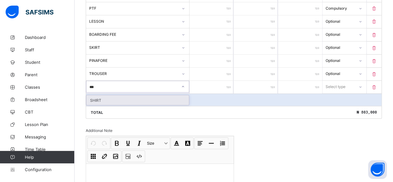
click at [99, 95] on div "SHIRT" at bounding box center [137, 100] width 102 height 10
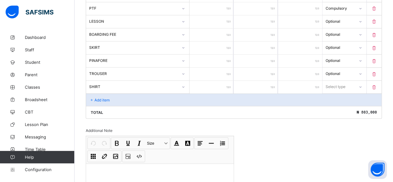
click at [223, 80] on input "number" at bounding box center [211, 86] width 44 height 13
click at [332, 80] on div "Select type" at bounding box center [335, 86] width 20 height 12
drag, startPoint x: 332, startPoint y: 100, endPoint x: 258, endPoint y: 92, distance: 73.7
click at [332, 105] on div "Optional" at bounding box center [344, 110] width 43 height 10
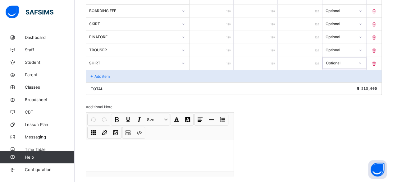
scroll to position [606, 0]
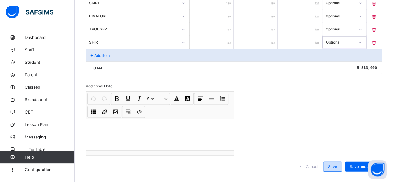
click at [337, 164] on span "Save" at bounding box center [332, 166] width 9 height 5
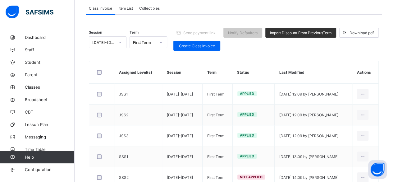
scroll to position [51, 0]
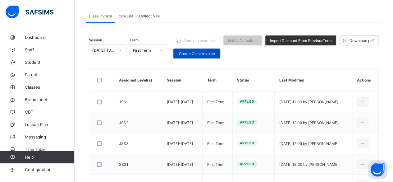
click at [186, 51] on span "Create Class Invoice" at bounding box center [197, 53] width 38 height 5
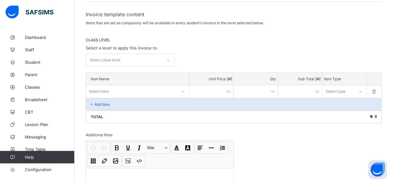
scroll to position [113, 0]
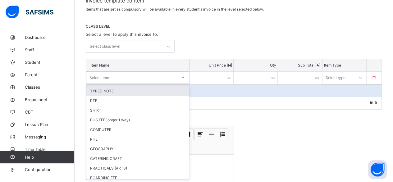
click at [103, 76] on div "Select item" at bounding box center [99, 77] width 20 height 12
click at [108, 63] on p "Item Name" at bounding box center [138, 65] width 94 height 5
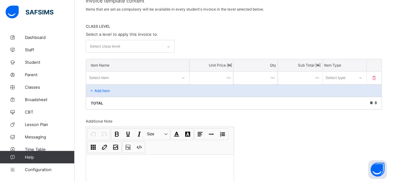
click at [125, 44] on div "Select class level" at bounding box center [124, 46] width 76 height 12
click at [106, 59] on div "SSS3" at bounding box center [130, 60] width 88 height 10
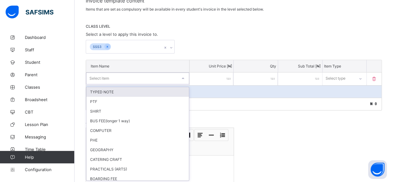
click at [104, 79] on div "Select item" at bounding box center [99, 78] width 20 height 12
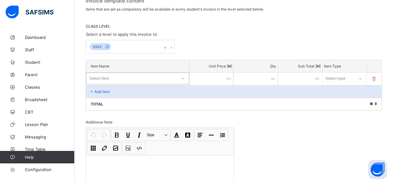
click at [96, 76] on div "Select item" at bounding box center [99, 78] width 20 height 12
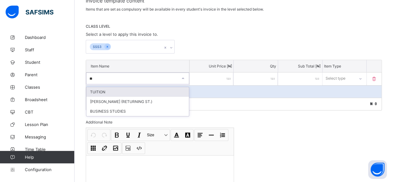
click at [92, 87] on div "TUITION" at bounding box center [137, 92] width 102 height 10
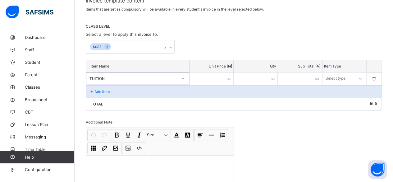
click at [225, 75] on input "number" at bounding box center [211, 78] width 44 height 13
click at [342, 74] on div "Select type" at bounding box center [335, 78] width 20 height 12
click at [340, 90] on div "Compulsory" at bounding box center [344, 92] width 43 height 10
click at [92, 89] on icon at bounding box center [91, 91] width 5 height 5
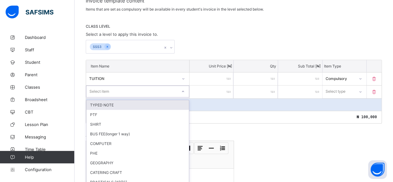
scroll to position [125, 0]
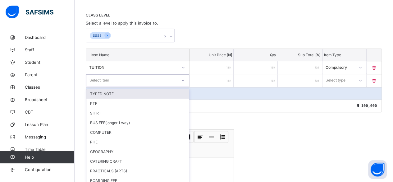
click at [93, 86] on div "option TYPED NOTE focused, 1 of 87. 87 results available. Use Up and Down to ch…" at bounding box center [137, 80] width 103 height 12
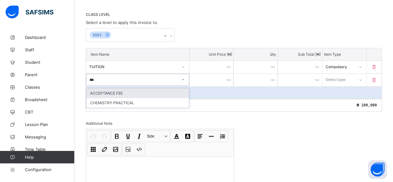
click at [106, 89] on div "ACCEPTANCE FEE" at bounding box center [137, 93] width 102 height 10
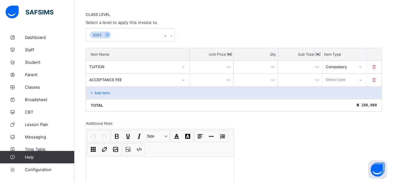
click at [224, 76] on input "number" at bounding box center [211, 80] width 44 height 13
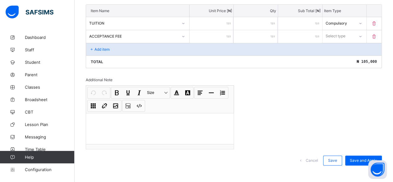
scroll to position [169, 0]
click at [338, 31] on div "Select type" at bounding box center [335, 36] width 20 height 12
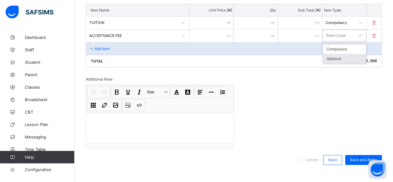
click at [336, 54] on div "Optional" at bounding box center [344, 59] width 43 height 10
click at [123, 45] on div "Add item" at bounding box center [233, 48] width 295 height 12
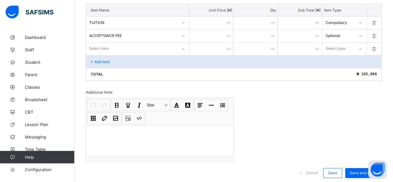
click at [123, 45] on div "Select item" at bounding box center [131, 48] width 91 height 9
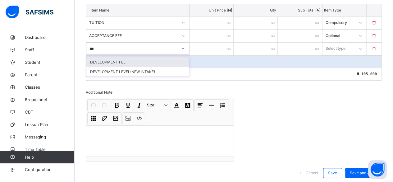
click at [113, 58] on div "DEVELOPMENT FEE" at bounding box center [137, 62] width 102 height 10
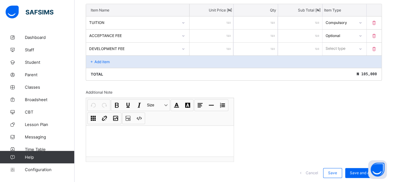
click at [216, 47] on input "number" at bounding box center [211, 49] width 44 height 13
click at [345, 43] on div "Select type" at bounding box center [336, 49] width 20 height 12
click at [335, 68] on div "Optional" at bounding box center [344, 72] width 43 height 10
click at [98, 56] on div "Add item" at bounding box center [233, 61] width 295 height 12
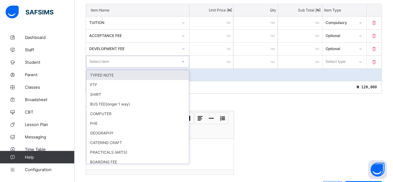
click at [98, 56] on div "Select item" at bounding box center [99, 62] width 20 height 12
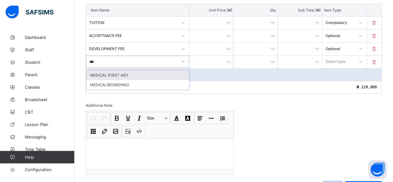
click at [101, 71] on div "MEDICAL (FIRST AID)" at bounding box center [137, 75] width 102 height 10
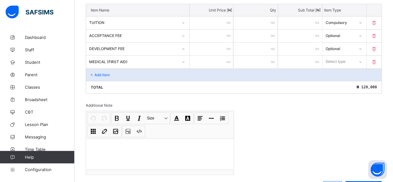
click at [217, 59] on input "number" at bounding box center [211, 62] width 44 height 13
click at [331, 57] on div "Select type" at bounding box center [335, 62] width 20 height 12
click at [335, 71] on div "Compulsory" at bounding box center [344, 75] width 43 height 10
click at [107, 72] on p "Add item" at bounding box center [101, 74] width 15 height 5
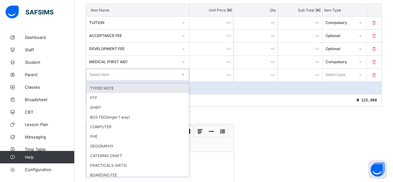
click at [107, 70] on div "Select item" at bounding box center [99, 75] width 20 height 12
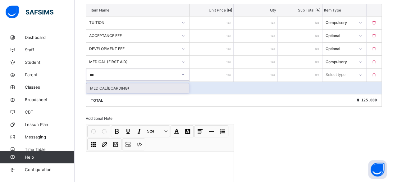
drag, startPoint x: 89, startPoint y: 85, endPoint x: 99, endPoint y: 82, distance: 11.0
click at [93, 84] on div "MEDICAL(BOARDING)" at bounding box center [137, 88] width 102 height 10
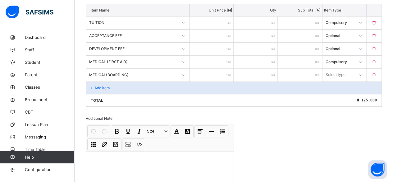
click at [219, 71] on input "number" at bounding box center [211, 75] width 44 height 13
click at [333, 71] on div "Select type" at bounding box center [336, 75] width 20 height 12
click at [336, 94] on div "Optional" at bounding box center [344, 98] width 43 height 10
click at [107, 85] on p "Add item" at bounding box center [101, 87] width 15 height 5
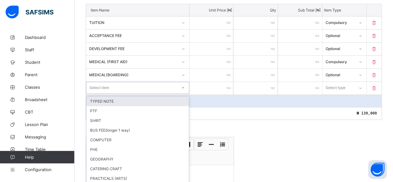
scroll to position [176, 0]
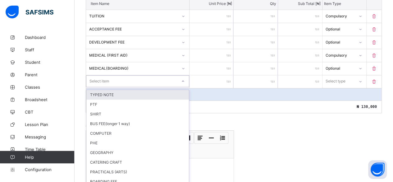
click at [106, 83] on div "Select item" at bounding box center [137, 81] width 103 height 12
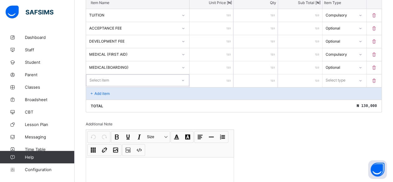
click at [103, 76] on div "Select item" at bounding box center [99, 80] width 20 height 12
click at [102, 76] on div "Select item" at bounding box center [99, 80] width 20 height 12
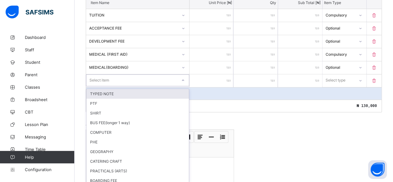
click at [105, 89] on div "TYPED NOTE" at bounding box center [137, 94] width 102 height 10
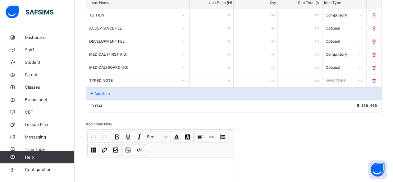
click at [226, 77] on input "number" at bounding box center [211, 80] width 44 height 13
click at [340, 75] on div "Select type" at bounding box center [335, 80] width 20 height 12
click at [338, 90] on div "Compulsory" at bounding box center [344, 94] width 43 height 10
click at [102, 91] on p "Add item" at bounding box center [101, 93] width 15 height 5
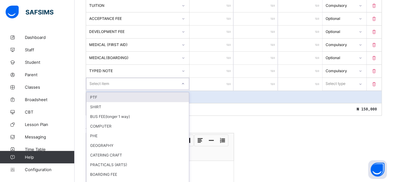
click at [101, 88] on div "option PTF focused, 1 of 82. 82 results available. Use Up and Down to choose op…" at bounding box center [137, 84] width 103 height 12
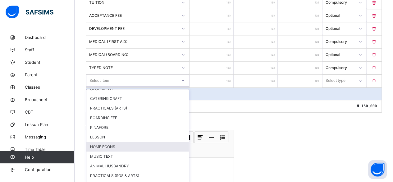
scroll to position [62, 0]
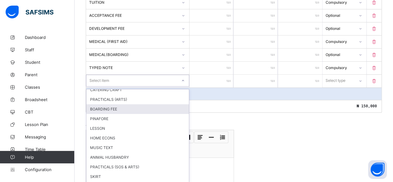
click at [100, 104] on div "BOARDING FEE" at bounding box center [137, 109] width 102 height 10
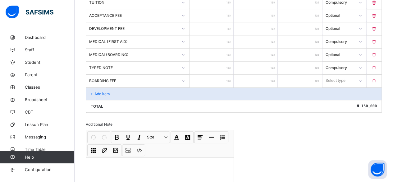
click at [221, 76] on input "number" at bounding box center [211, 81] width 44 height 13
click at [334, 77] on div "Select type" at bounding box center [336, 81] width 20 height 12
click at [336, 99] on div "Optional" at bounding box center [344, 104] width 43 height 10
click at [98, 91] on p "Add item" at bounding box center [101, 93] width 15 height 5
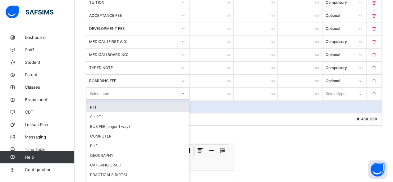
scroll to position [202, 0]
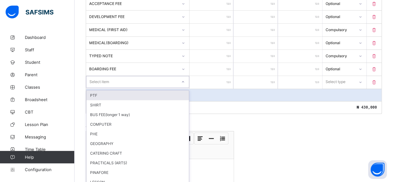
click at [98, 87] on div "option PTF focused, 1 of 81. 81 results available. Use Up and Down to choose op…" at bounding box center [137, 82] width 103 height 12
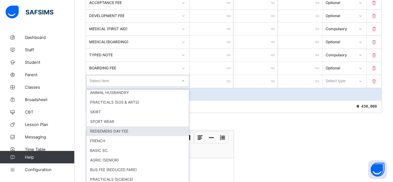
scroll to position [124, 0]
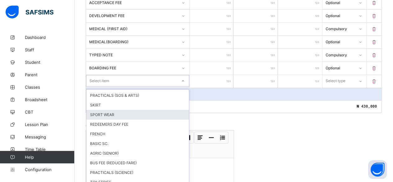
click at [99, 110] on div "SPORT WEAR" at bounding box center [137, 115] width 102 height 10
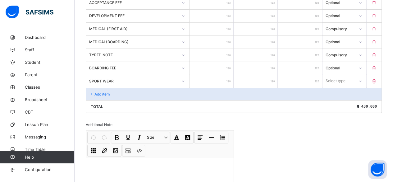
click at [212, 75] on input "number" at bounding box center [211, 81] width 44 height 13
drag, startPoint x: 340, startPoint y: 76, endPoint x: 339, endPoint y: 82, distance: 6.3
click at [340, 77] on div "Select type" at bounding box center [335, 81] width 20 height 12
click at [334, 99] on div "Optional" at bounding box center [344, 104] width 43 height 10
click at [104, 92] on p "Add item" at bounding box center [101, 94] width 15 height 5
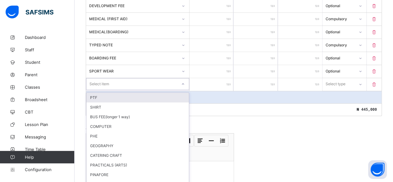
click at [104, 88] on div "option PTF focused, 1 of 80. 80 results available. Use Up and Down to choose op…" at bounding box center [137, 84] width 103 height 12
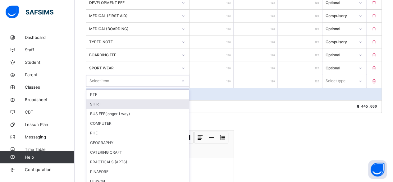
click at [95, 99] on div "SHIRT" at bounding box center [137, 104] width 102 height 10
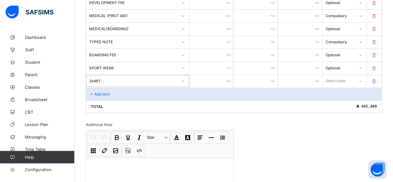
click at [223, 76] on input "number" at bounding box center [211, 81] width 44 height 13
click at [337, 75] on div "Select type" at bounding box center [336, 81] width 20 height 12
click at [340, 99] on div "Optional" at bounding box center [344, 104] width 43 height 10
click at [102, 92] on p "Add item" at bounding box center [101, 94] width 15 height 5
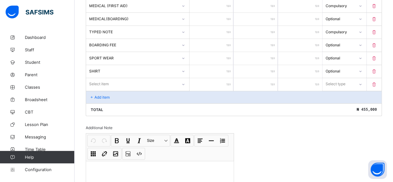
click at [102, 89] on div "Select item" at bounding box center [137, 84] width 103 height 12
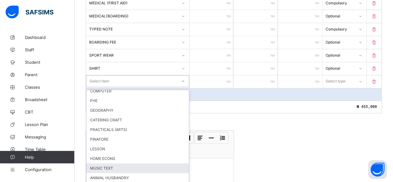
scroll to position [31, 0]
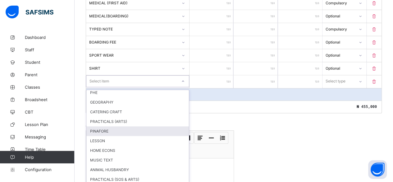
click at [98, 126] on div "PINAFORE" at bounding box center [137, 131] width 102 height 10
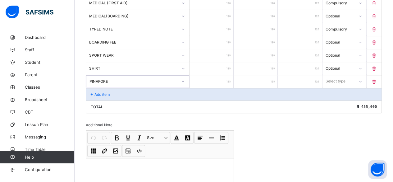
click at [225, 75] on input "number" at bounding box center [211, 81] width 44 height 13
drag, startPoint x: 346, startPoint y: 75, endPoint x: 344, endPoint y: 79, distance: 3.3
click at [346, 75] on div "Select type" at bounding box center [336, 81] width 20 height 12
click at [334, 100] on div "Optional" at bounding box center [344, 104] width 43 height 10
click at [106, 88] on div "Add item" at bounding box center [233, 94] width 295 height 12
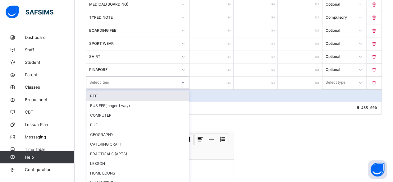
click at [102, 88] on div "option PTF focused, 1 of 78. 78 results available. Use Up and Down to choose op…" at bounding box center [137, 82] width 103 height 12
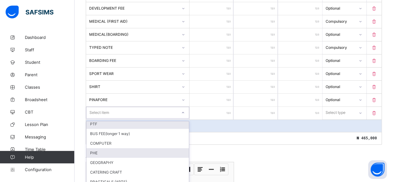
scroll to position [0, 0]
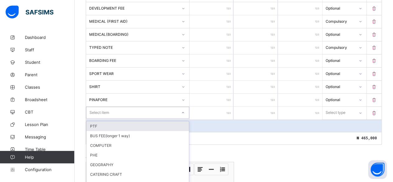
click at [96, 121] on div "PTF" at bounding box center [137, 126] width 102 height 10
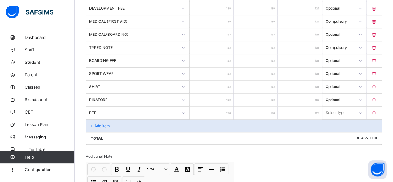
click at [226, 107] on input "number" at bounding box center [211, 113] width 44 height 13
click at [340, 107] on div "Select type" at bounding box center [335, 113] width 20 height 12
click at [337, 122] on div "Compulsory" at bounding box center [344, 126] width 43 height 10
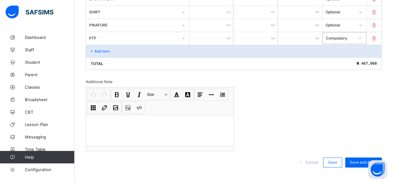
scroll to position [284, 0]
click at [98, 48] on p "Add item" at bounding box center [101, 50] width 15 height 5
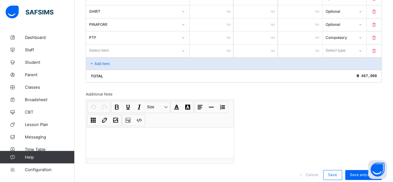
click at [98, 44] on div "Select item" at bounding box center [99, 50] width 20 height 12
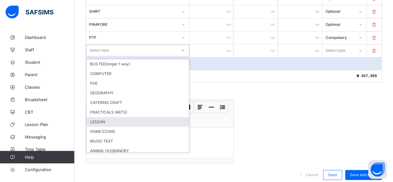
click at [92, 117] on div "LESSON" at bounding box center [137, 122] width 102 height 10
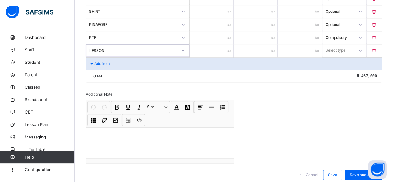
click at [227, 44] on input "number" at bounding box center [211, 50] width 44 height 13
click at [338, 44] on div "Select type" at bounding box center [336, 50] width 20 height 12
click at [339, 69] on div "Optional" at bounding box center [344, 74] width 43 height 10
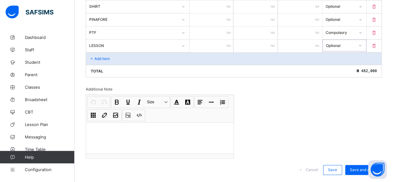
scroll to position [298, 0]
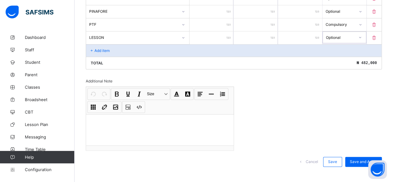
click at [99, 48] on p "Add item" at bounding box center [101, 50] width 15 height 5
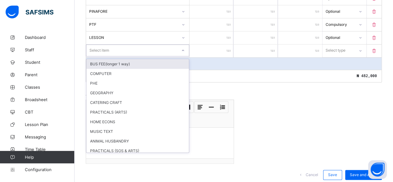
click at [99, 44] on div "Select item" at bounding box center [99, 50] width 20 height 12
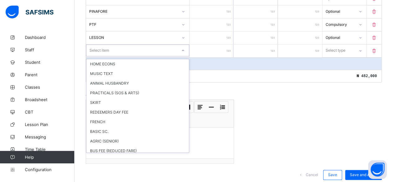
scroll to position [62, 0]
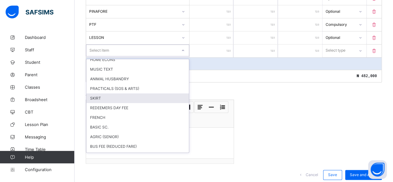
click at [96, 93] on div "SKIRT" at bounding box center [137, 98] width 102 height 10
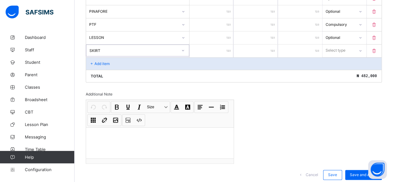
click at [218, 46] on input "number" at bounding box center [211, 50] width 44 height 13
click at [344, 44] on div "Select type" at bounding box center [335, 50] width 20 height 12
click at [341, 69] on div "Optional" at bounding box center [344, 74] width 43 height 10
click at [106, 61] on p "Add item" at bounding box center [101, 63] width 15 height 5
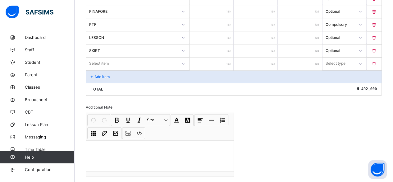
click at [102, 57] on div "Select item" at bounding box center [99, 63] width 20 height 12
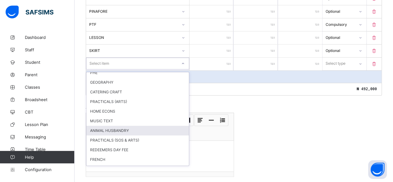
scroll to position [31, 0]
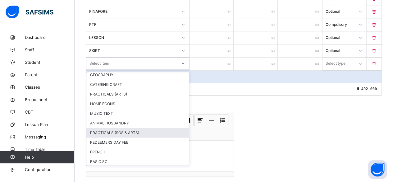
click at [110, 128] on div "PRACTICALS (SOS & ARTS)" at bounding box center [137, 133] width 102 height 10
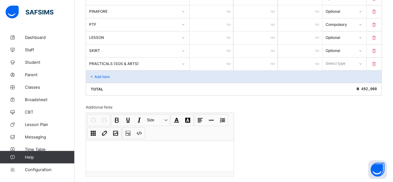
click at [223, 57] on input "number" at bounding box center [211, 63] width 44 height 13
click at [338, 58] on div "Select type" at bounding box center [335, 63] width 20 height 12
click at [336, 82] on div "Optional" at bounding box center [344, 87] width 43 height 10
click at [101, 70] on div "Add item" at bounding box center [233, 76] width 295 height 12
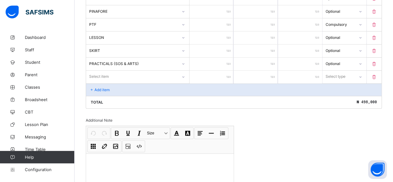
click at [101, 71] on div "Select item" at bounding box center [99, 77] width 20 height 12
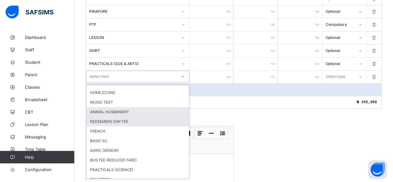
scroll to position [62, 0]
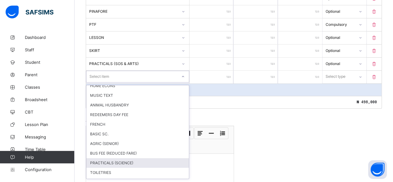
click at [105, 158] on div "PRACTICALS (SCIENCE)" at bounding box center [137, 163] width 102 height 10
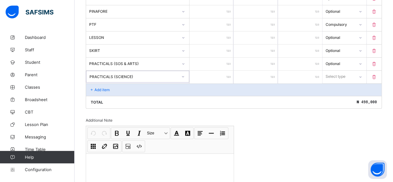
click at [224, 71] on input "number" at bounding box center [211, 77] width 44 height 13
click at [335, 71] on div "Select type" at bounding box center [336, 77] width 20 height 12
click at [336, 95] on div "Optional" at bounding box center [344, 100] width 43 height 10
click at [101, 87] on p "Add item" at bounding box center [101, 89] width 15 height 5
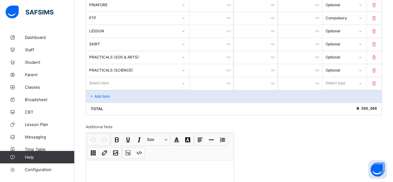
click at [101, 83] on div "Select item" at bounding box center [137, 83] width 103 height 12
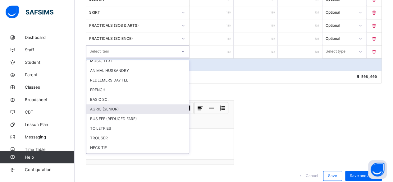
scroll to position [93, 0]
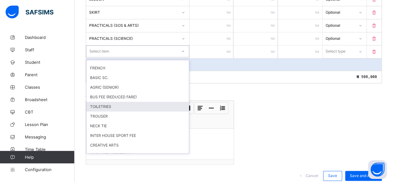
click at [98, 102] on div "TOILETRIES" at bounding box center [137, 107] width 102 height 10
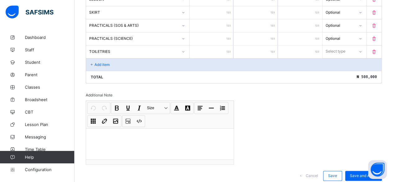
click at [224, 46] on input "number" at bounding box center [211, 51] width 44 height 13
click at [337, 46] on div "Select type" at bounding box center [335, 51] width 20 height 12
click at [333, 60] on div "Compulsory" at bounding box center [344, 65] width 43 height 10
click at [96, 62] on p "Add item" at bounding box center [101, 64] width 15 height 5
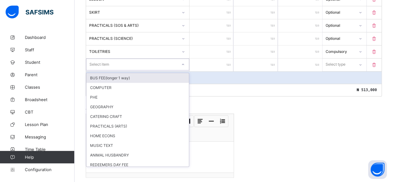
click at [96, 58] on div "Select item" at bounding box center [99, 64] width 20 height 12
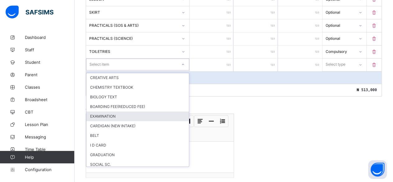
scroll to position [155, 0]
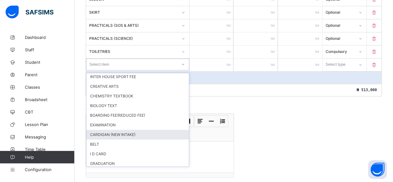
click at [110, 130] on div "CARDIGAN (NEW INTAKE)" at bounding box center [137, 135] width 102 height 10
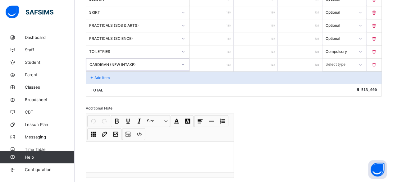
click at [222, 58] on input "number" at bounding box center [211, 64] width 44 height 13
click at [335, 58] on div "Select type" at bounding box center [336, 64] width 20 height 12
click at [335, 83] on div "Optional" at bounding box center [344, 88] width 43 height 10
click at [139, 71] on div "Add item" at bounding box center [233, 77] width 295 height 12
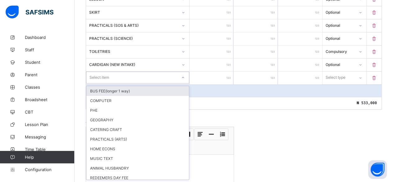
click at [139, 73] on div "Select item" at bounding box center [131, 77] width 91 height 9
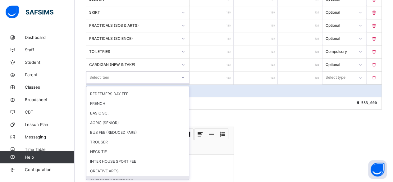
scroll to position [93, 0]
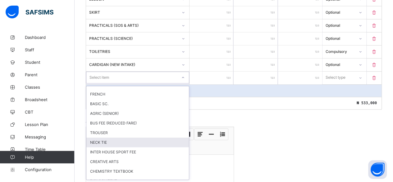
click at [99, 137] on div "NECK TIE" at bounding box center [137, 142] width 102 height 10
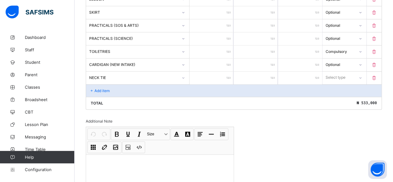
click at [218, 71] on input "number" at bounding box center [211, 77] width 44 height 13
click at [344, 71] on div "Select type" at bounding box center [336, 77] width 20 height 12
drag, startPoint x: 342, startPoint y: 93, endPoint x: 284, endPoint y: 85, distance: 58.6
click at [341, 96] on div "Optional" at bounding box center [344, 101] width 43 height 10
click at [101, 88] on p "Add item" at bounding box center [101, 90] width 15 height 5
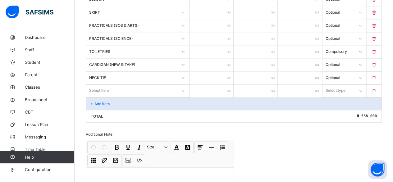
click at [101, 84] on div "Select item" at bounding box center [137, 90] width 103 height 13
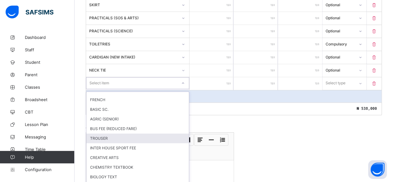
click at [102, 133] on div "TROUSER" at bounding box center [137, 138] width 102 height 10
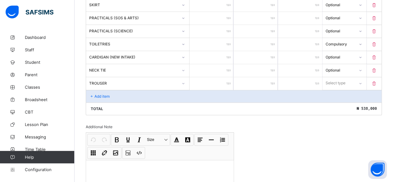
click at [223, 77] on input "number" at bounding box center [211, 83] width 44 height 13
click at [341, 77] on div "Select type" at bounding box center [336, 83] width 20 height 12
click at [340, 101] on div "Optional" at bounding box center [344, 106] width 43 height 10
click at [105, 94] on p "Add item" at bounding box center [101, 96] width 15 height 5
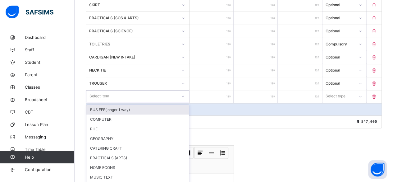
click at [104, 90] on div "option BUS FEE(longer 1 way) focused, 1 of 69. 69 results available. Use Up and…" at bounding box center [137, 96] width 103 height 12
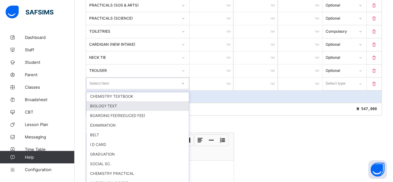
scroll to position [155, 0]
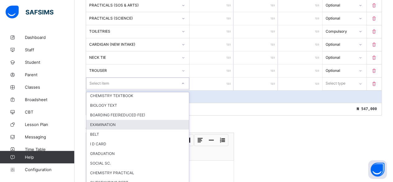
click at [94, 120] on div "EXAMINATION" at bounding box center [137, 125] width 102 height 10
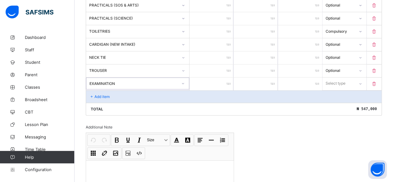
click at [223, 77] on input "number" at bounding box center [211, 83] width 44 height 13
click at [345, 77] on div "Select type" at bounding box center [336, 83] width 20 height 12
click at [342, 92] on div "Compulsory" at bounding box center [344, 97] width 43 height 10
click at [107, 94] on p "Add item" at bounding box center [101, 96] width 15 height 5
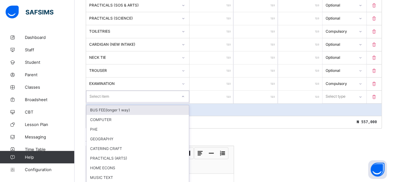
scroll to position [369, 0]
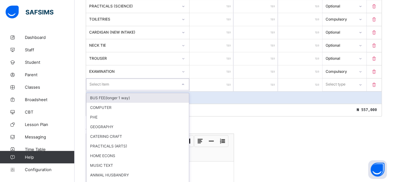
click at [106, 87] on div "option BUS FEE(longer 1 way) focused, 1 of 68. 68 results available. Use Up and…" at bounding box center [137, 84] width 103 height 12
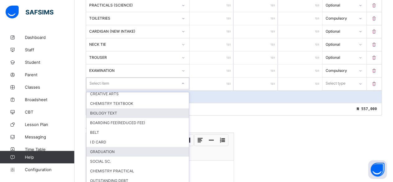
scroll to position [155, 0]
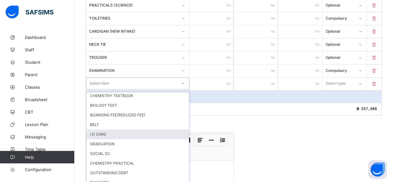
click at [104, 129] on div "I D CARD" at bounding box center [137, 134] width 102 height 10
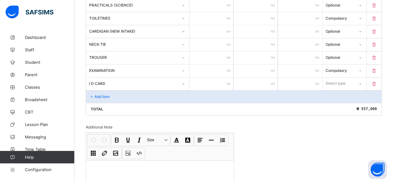
click at [225, 77] on input "number" at bounding box center [211, 83] width 44 height 13
click at [340, 77] on div "Select type" at bounding box center [336, 83] width 20 height 12
drag, startPoint x: 340, startPoint y: 100, endPoint x: 227, endPoint y: 93, distance: 113.2
click at [340, 102] on div "Optional" at bounding box center [344, 107] width 43 height 10
click at [97, 94] on p "Add item" at bounding box center [101, 96] width 15 height 5
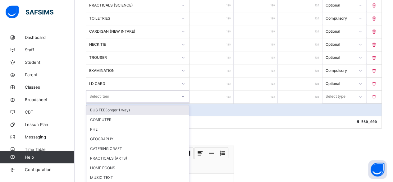
scroll to position [382, 0]
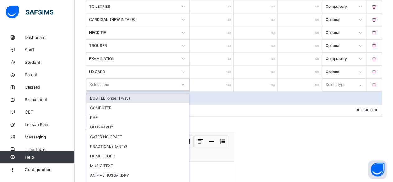
click at [97, 88] on div "option BUS FEE(longer 1 way) focused, 1 of 67. 67 results available. Use Up and…" at bounding box center [137, 85] width 103 height 12
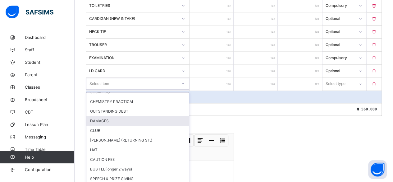
scroll to position [217, 0]
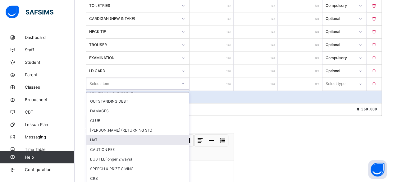
click at [95, 135] on div "HAT" at bounding box center [137, 140] width 102 height 10
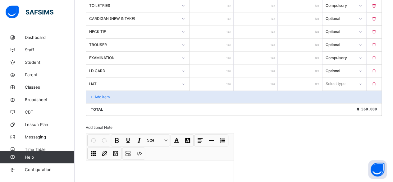
click at [222, 78] on input "number" at bounding box center [211, 84] width 44 height 13
click at [335, 78] on div "Select type" at bounding box center [344, 84] width 44 height 12
drag, startPoint x: 335, startPoint y: 100, endPoint x: 339, endPoint y: 99, distance: 4.2
click at [336, 102] on div "Optional" at bounding box center [344, 107] width 43 height 10
click at [102, 94] on p "Add item" at bounding box center [101, 96] width 15 height 5
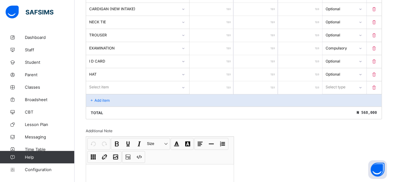
click at [101, 86] on div "Select item" at bounding box center [137, 87] width 103 height 13
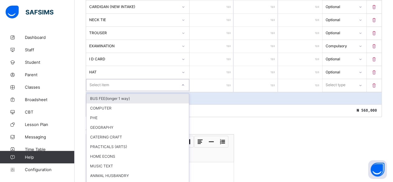
scroll to position [394, 0]
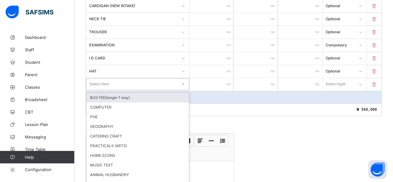
click at [101, 93] on div "BUS FEE(longer 1 way)" at bounding box center [137, 98] width 102 height 10
click at [184, 81] on icon at bounding box center [183, 84] width 4 height 6
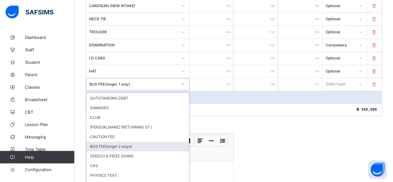
scroll to position [217, 0]
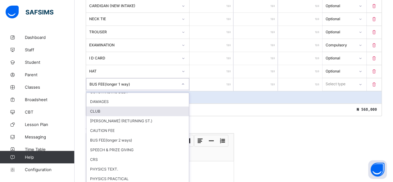
click at [97, 106] on div "CLUB" at bounding box center [137, 111] width 102 height 10
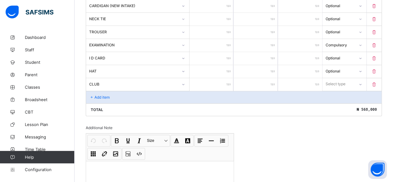
click at [222, 78] on input "number" at bounding box center [211, 84] width 44 height 13
click at [340, 78] on div "Select type" at bounding box center [335, 84] width 20 height 12
click at [335, 93] on div "Compulsory" at bounding box center [344, 98] width 43 height 10
click at [104, 95] on p "Add item" at bounding box center [101, 97] width 15 height 5
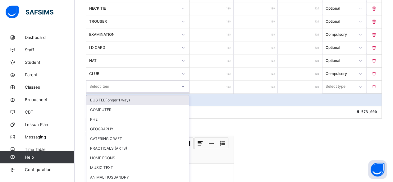
click at [104, 89] on div "option BUS FEE(longer 1 way) focused, 1 of 65. 65 results available. Use Up and…" at bounding box center [137, 86] width 103 height 12
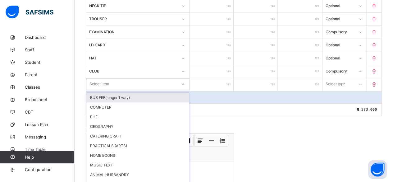
click at [144, 68] on div "CLUB" at bounding box center [133, 70] width 89 height 5
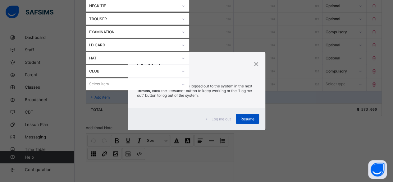
click at [247, 118] on span "Resume" at bounding box center [247, 118] width 14 height 5
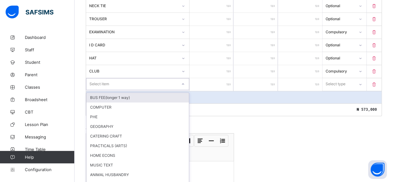
click at [99, 78] on div "Select item" at bounding box center [99, 84] width 20 height 12
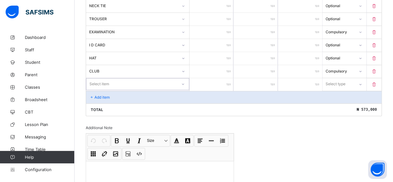
click at [99, 78] on div "Select item" at bounding box center [99, 84] width 20 height 12
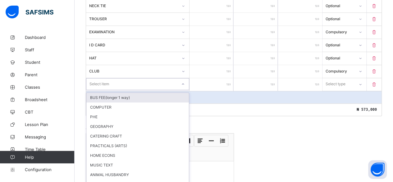
click at [99, 78] on div "Select item" at bounding box center [99, 84] width 20 height 12
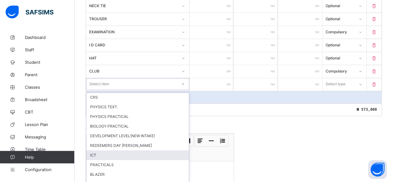
scroll to position [311, 0]
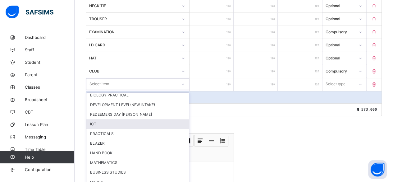
click at [99, 119] on div "ICT" at bounding box center [137, 124] width 102 height 10
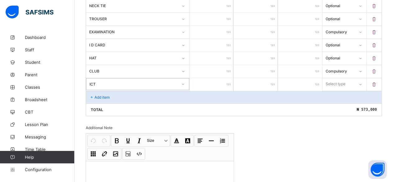
click at [226, 78] on input "number" at bounding box center [211, 84] width 44 height 13
drag, startPoint x: 340, startPoint y: 75, endPoint x: 341, endPoint y: 82, distance: 7.3
click at [340, 78] on div "Select type" at bounding box center [336, 84] width 20 height 12
click at [339, 102] on div "Optional" at bounding box center [344, 107] width 43 height 10
click at [100, 95] on p "Add item" at bounding box center [101, 97] width 15 height 5
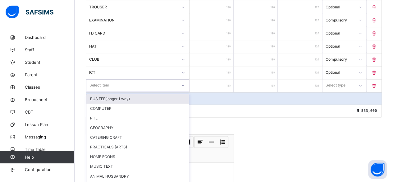
drag, startPoint x: 97, startPoint y: 88, endPoint x: 98, endPoint y: 84, distance: 3.8
click at [97, 88] on div "option BUS FEE(longer 1 way) focused, 1 of 64. 64 results available. Use Up and…" at bounding box center [137, 85] width 103 height 12
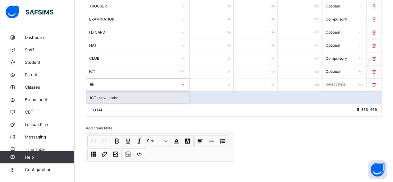
click at [98, 93] on div "ICT (New intake)" at bounding box center [137, 98] width 102 height 10
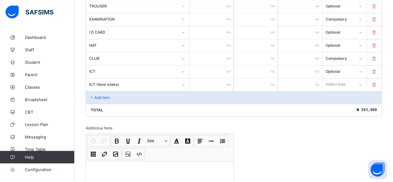
click at [219, 78] on input "number" at bounding box center [211, 84] width 44 height 13
click at [345, 78] on div "Select type" at bounding box center [335, 84] width 20 height 12
click at [337, 102] on div "Optional" at bounding box center [344, 107] width 43 height 10
click at [100, 95] on p "Add item" at bounding box center [101, 97] width 15 height 5
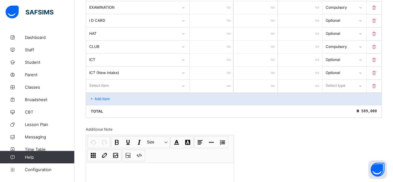
click at [100, 89] on div "Select item" at bounding box center [137, 86] width 103 height 12
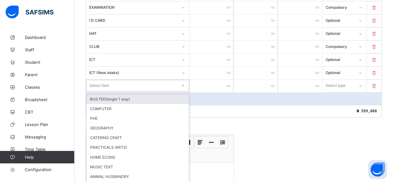
scroll to position [433, 0]
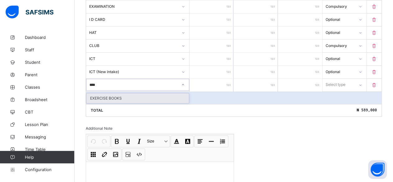
click at [98, 93] on div "EXERCISE BOOKS" at bounding box center [137, 98] width 102 height 10
click at [222, 79] on input "number" at bounding box center [211, 85] width 44 height 13
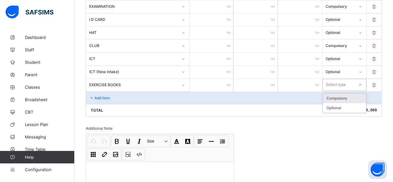
drag, startPoint x: 331, startPoint y: 75, endPoint x: 335, endPoint y: 90, distance: 16.0
click at [331, 79] on div "Select type" at bounding box center [336, 85] width 20 height 12
click at [335, 93] on div "Compulsory" at bounding box center [344, 98] width 43 height 10
click at [101, 95] on p "Add item" at bounding box center [101, 97] width 15 height 5
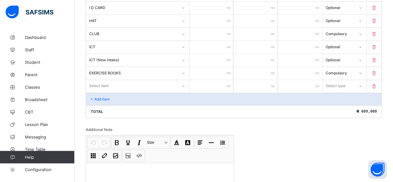
click at [101, 89] on div "Select item" at bounding box center [137, 86] width 103 height 12
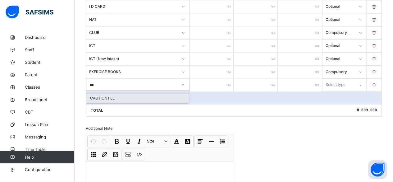
click at [101, 93] on div "CAUTION FEE" at bounding box center [137, 98] width 102 height 10
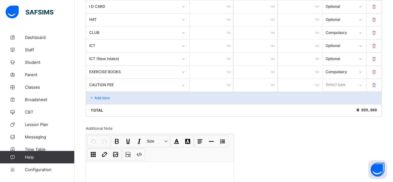
click at [227, 79] on input "number" at bounding box center [211, 85] width 44 height 13
click at [331, 79] on div "Select type" at bounding box center [336, 85] width 20 height 12
click at [335, 103] on div "Optional" at bounding box center [344, 108] width 43 height 10
click at [102, 95] on p "Add item" at bounding box center [101, 97] width 15 height 5
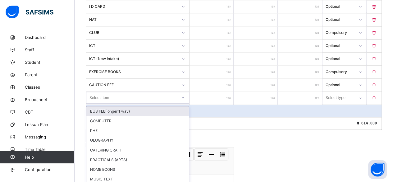
scroll to position [459, 0]
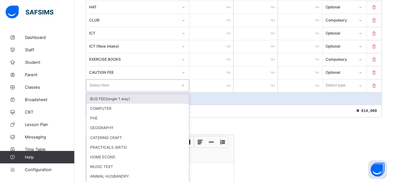
click at [102, 89] on div "option BUS FEE(longer 1 way) focused, 1 of 61. 61 results available. Use Up and…" at bounding box center [137, 85] width 103 height 12
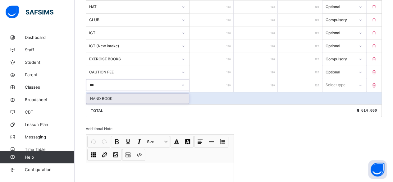
click at [98, 93] on div "HAND BOOK" at bounding box center [137, 98] width 102 height 10
click at [227, 79] on input "number" at bounding box center [211, 85] width 44 height 13
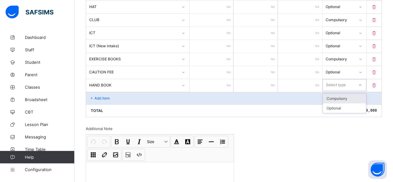
click at [338, 79] on div "Select type" at bounding box center [344, 85] width 44 height 12
click at [333, 103] on div "Optional" at bounding box center [344, 108] width 43 height 10
click at [107, 92] on div "Add item" at bounding box center [233, 98] width 295 height 12
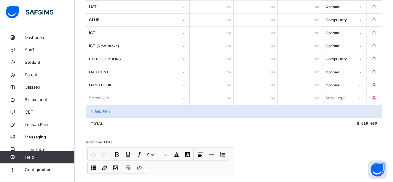
click at [107, 92] on div "Select item" at bounding box center [137, 98] width 103 height 12
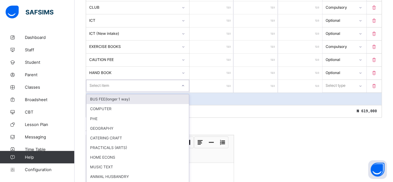
scroll to position [471, 0]
click at [99, 79] on div "Select item" at bounding box center [99, 85] width 20 height 12
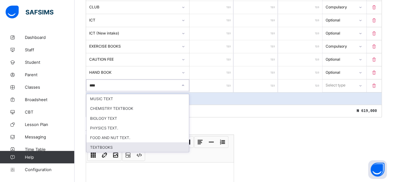
click at [104, 142] on div "TEXTBOOKS" at bounding box center [137, 147] width 102 height 10
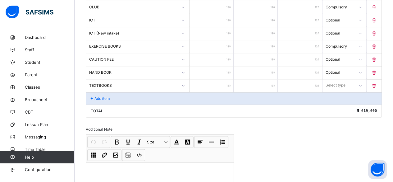
click at [227, 79] on input "number" at bounding box center [211, 85] width 44 height 13
click at [336, 79] on div "Select type" at bounding box center [335, 85] width 20 height 12
click at [338, 103] on div "Optional" at bounding box center [344, 108] width 43 height 10
click at [96, 96] on p "Add item" at bounding box center [101, 98] width 15 height 5
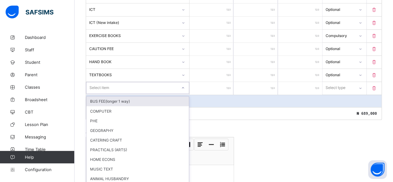
click at [96, 88] on div "option BUS FEE(longer 1 way) focused, 1 of 59. 59 results available. Use Up and…" at bounding box center [137, 88] width 103 height 12
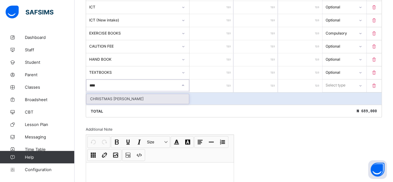
drag, startPoint x: 99, startPoint y: 90, endPoint x: 147, endPoint y: 80, distance: 48.7
click at [101, 94] on div "CHRISTMAS [PERSON_NAME]" at bounding box center [137, 99] width 102 height 10
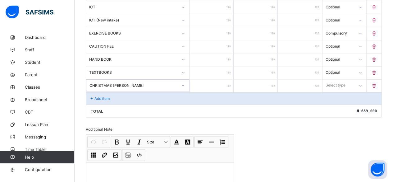
click at [217, 79] on input "number" at bounding box center [211, 85] width 44 height 13
click at [346, 79] on div "Select type" at bounding box center [336, 85] width 20 height 12
click at [336, 94] on div "Compulsory" at bounding box center [344, 99] width 43 height 10
click at [101, 96] on p "Add item" at bounding box center [101, 98] width 15 height 5
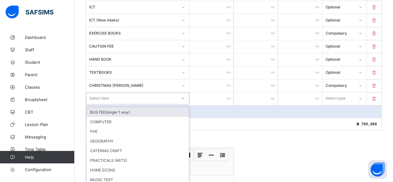
scroll to position [497, 0]
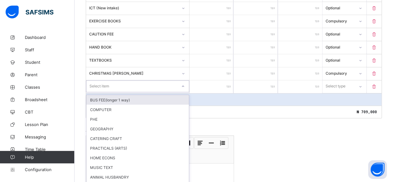
click at [100, 87] on div "option BUS FEE(longer 1 way) focused, 1 of 58. 58 results available. Use Up and…" at bounding box center [137, 86] width 103 height 12
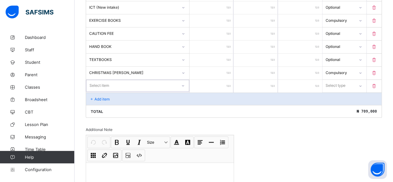
click at [102, 81] on div "Select item" at bounding box center [131, 85] width 91 height 9
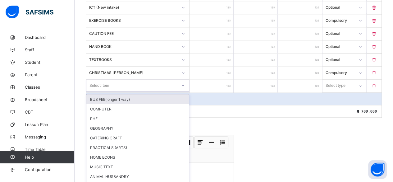
click at [98, 80] on div "Select item" at bounding box center [99, 86] width 20 height 12
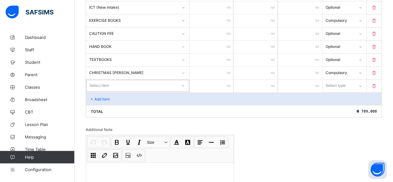
click at [92, 81] on div "Select item" at bounding box center [131, 85] width 91 height 9
drag, startPoint x: 96, startPoint y: 89, endPoint x: 157, endPoint y: 81, distance: 62.0
click at [97, 94] on div "BELT" at bounding box center [137, 99] width 102 height 10
drag, startPoint x: 228, startPoint y: 77, endPoint x: 230, endPoint y: 73, distance: 4.0
click at [228, 80] on input "number" at bounding box center [211, 86] width 44 height 13
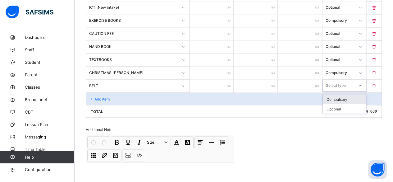
click at [341, 80] on div "Select type" at bounding box center [336, 86] width 20 height 12
click at [339, 104] on div "Optional" at bounding box center [344, 109] width 43 height 10
click at [98, 96] on p "Add item" at bounding box center [101, 98] width 15 height 5
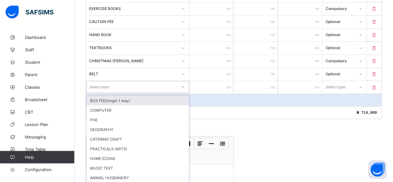
click at [98, 85] on div "option BUS FEE(longer 1 way) focused, 1 of 57. 57 results available. Use Up and…" at bounding box center [137, 87] width 103 height 12
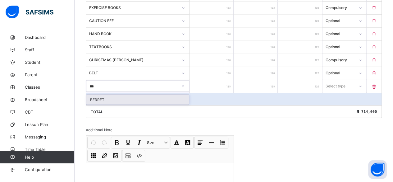
drag, startPoint x: 94, startPoint y: 89, endPoint x: 123, endPoint y: 86, distance: 28.7
click at [96, 94] on div "BERRET" at bounding box center [137, 99] width 102 height 10
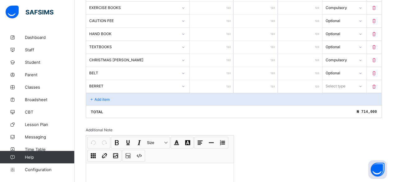
click at [222, 80] on input "number" at bounding box center [211, 86] width 44 height 13
click at [334, 80] on div "Select type" at bounding box center [335, 86] width 20 height 12
click at [336, 104] on div "Optional" at bounding box center [344, 109] width 43 height 10
click at [100, 97] on p "Add item" at bounding box center [101, 99] width 15 height 5
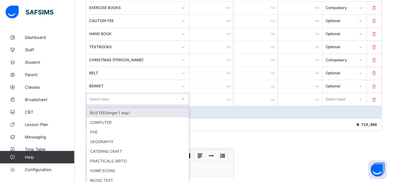
scroll to position [523, 0]
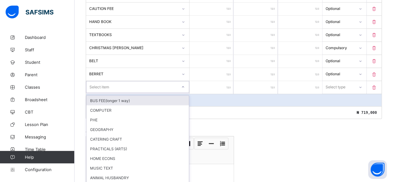
click at [100, 87] on div "option BUS FEE(longer 1 way) focused, 1 of 56. 56 results available. Use Up and…" at bounding box center [137, 87] width 103 height 12
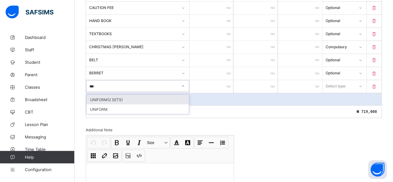
click at [109, 94] on div "UNIFORM(2 SETS)" at bounding box center [137, 99] width 102 height 10
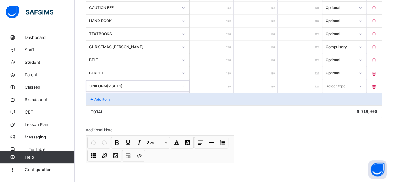
click at [219, 80] on input "number" at bounding box center [211, 86] width 44 height 13
drag, startPoint x: 339, startPoint y: 75, endPoint x: 336, endPoint y: 98, distance: 22.9
click at [339, 80] on div "Select type" at bounding box center [336, 86] width 20 height 12
click at [335, 104] on div "Optional" at bounding box center [344, 109] width 43 height 10
click at [99, 93] on div "Add item" at bounding box center [233, 99] width 295 height 12
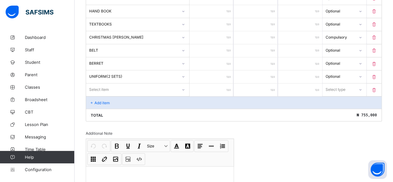
click at [99, 87] on div "Select item" at bounding box center [137, 89] width 103 height 12
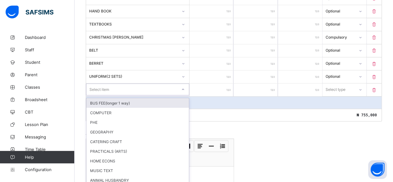
scroll to position [536, 0]
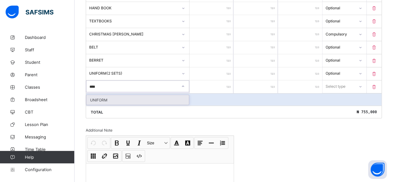
click at [104, 95] on div "UNIFORM" at bounding box center [137, 100] width 102 height 10
click at [221, 80] on input "number" at bounding box center [211, 86] width 44 height 13
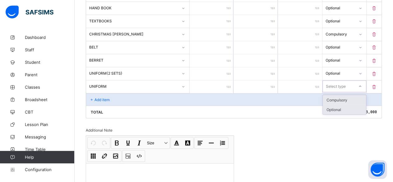
drag, startPoint x: 333, startPoint y: 75, endPoint x: 336, endPoint y: 97, distance: 22.0
click at [334, 80] on div "Select type" at bounding box center [336, 86] width 20 height 12
click at [335, 104] on div "Optional" at bounding box center [344, 109] width 43 height 10
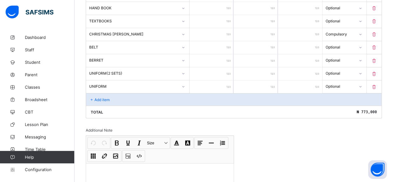
click at [99, 97] on p "Add item" at bounding box center [101, 99] width 15 height 5
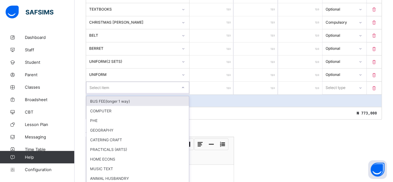
click at [99, 89] on div "option BUS FEE(longer 1 way) focused, 1 of 54. 54 results available. Use Up and…" at bounding box center [137, 87] width 103 height 12
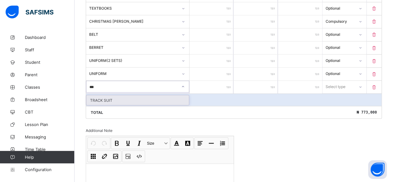
click at [99, 95] on div "TRACK SUIT" at bounding box center [137, 100] width 102 height 10
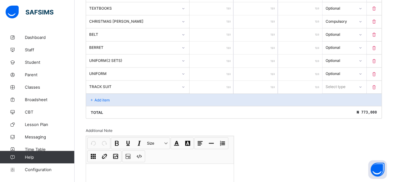
click at [222, 80] on input "number" at bounding box center [211, 86] width 44 height 13
click at [340, 80] on div "Select type" at bounding box center [336, 86] width 20 height 12
click at [337, 105] on div "Optional" at bounding box center [344, 110] width 43 height 10
click at [102, 97] on p "Add item" at bounding box center [101, 99] width 15 height 5
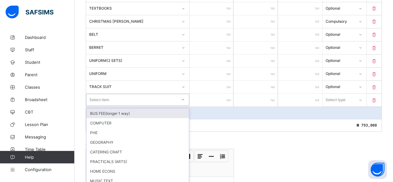
scroll to position [562, 0]
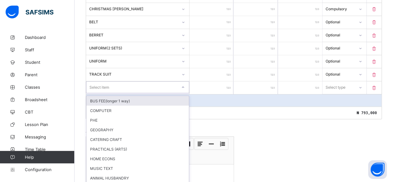
click at [102, 86] on div "option BUS FEE(longer 1 way) focused, 1 of 53. 53 results available. Use Up and…" at bounding box center [137, 87] width 103 height 12
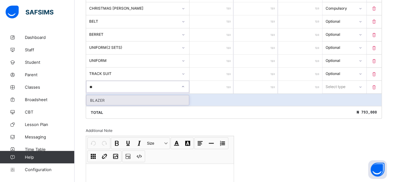
drag, startPoint x: 104, startPoint y: 89, endPoint x: 115, endPoint y: 87, distance: 11.8
click at [104, 95] on div "BLAZER" at bounding box center [137, 100] width 102 height 10
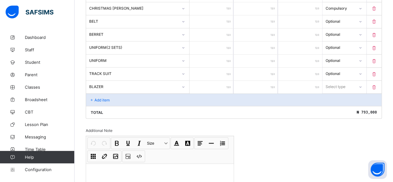
click at [223, 80] on input "number" at bounding box center [211, 86] width 44 height 13
click at [340, 80] on div "Select type" at bounding box center [336, 86] width 20 height 12
click at [334, 105] on div "Optional" at bounding box center [344, 110] width 43 height 10
click at [101, 97] on p "Add item" at bounding box center [101, 99] width 15 height 5
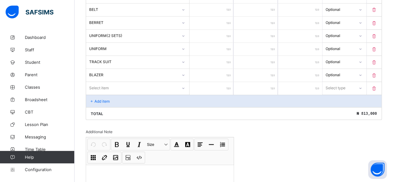
click at [100, 89] on div "Select item" at bounding box center [137, 88] width 103 height 12
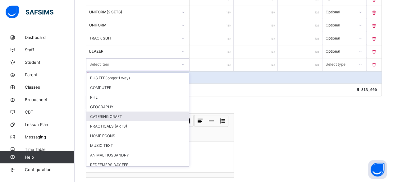
scroll to position [618, 0]
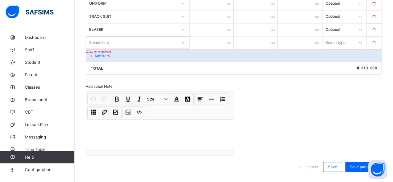
click at [185, 40] on icon at bounding box center [183, 43] width 4 height 6
click at [224, 139] on div "Undo CTRL+ Z Redo CTRL+ Y / CTRL+SHIFT+ Z Bold CTRL+ B Underline CTRL+ U Italic…" at bounding box center [160, 123] width 148 height 63
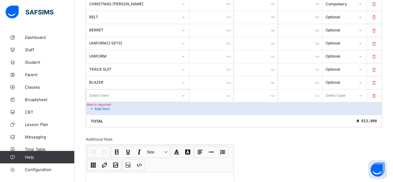
scroll to position [556, 0]
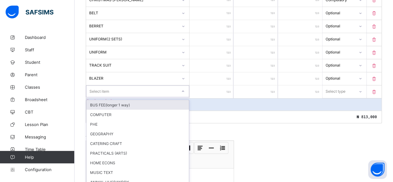
click at [100, 94] on div "option BUS FEE(longer 1 way) focused, 1 of 52. 52 results available. Use Up and…" at bounding box center [137, 91] width 103 height 12
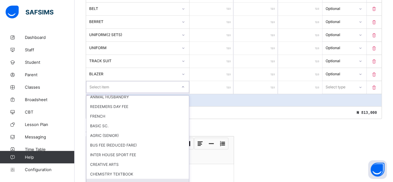
scroll to position [50, 0]
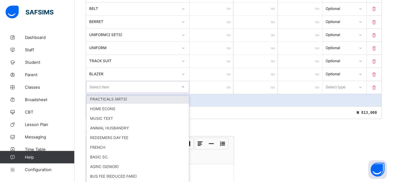
click at [102, 69] on div "BLAZER" at bounding box center [131, 73] width 91 height 9
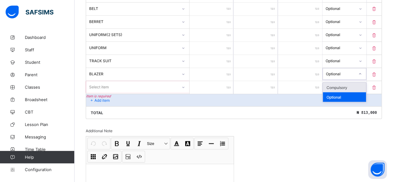
click at [362, 71] on icon at bounding box center [360, 74] width 4 height 6
click at [335, 92] on div "Optional" at bounding box center [344, 97] width 43 height 10
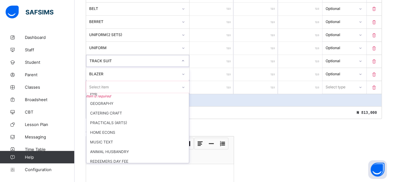
click at [120, 58] on div "TRACK SUIT" at bounding box center [133, 60] width 88 height 5
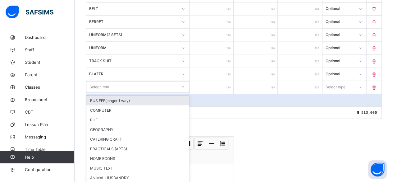
click at [101, 81] on div "Select item" at bounding box center [99, 87] width 20 height 12
click at [95, 95] on div "BUS FEE(longer 1 way)" at bounding box center [137, 100] width 102 height 10
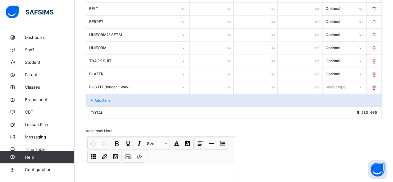
click at [222, 81] on input "number" at bounding box center [211, 87] width 44 height 13
click at [337, 81] on div "Select type" at bounding box center [335, 87] width 20 height 12
click at [337, 105] on div "Optional" at bounding box center [344, 110] width 43 height 10
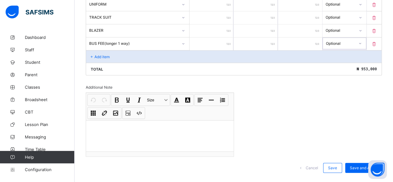
scroll to position [618, 0]
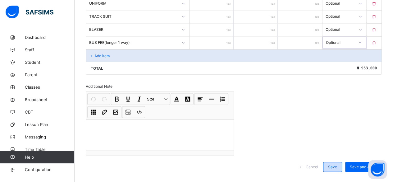
click at [335, 164] on span "Save" at bounding box center [332, 166] width 9 height 5
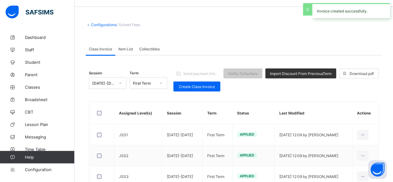
scroll to position [9, 0]
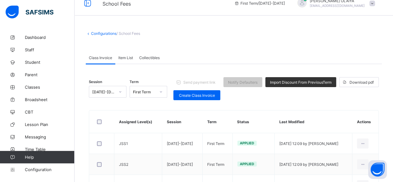
click at [123, 56] on span "Item List" at bounding box center [125, 57] width 15 height 5
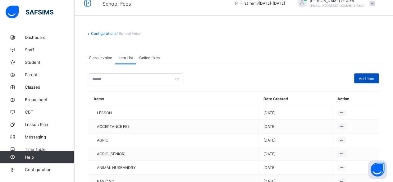
click at [368, 76] on span "Add Item" at bounding box center [366, 78] width 15 height 5
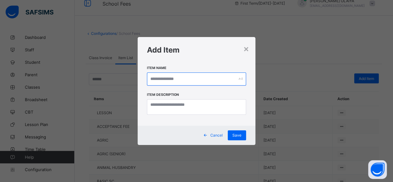
click at [165, 78] on input "text" at bounding box center [196, 78] width 99 height 13
drag, startPoint x: 173, startPoint y: 77, endPoint x: 145, endPoint y: 80, distance: 28.7
click at [145, 80] on div "Item Name ******* Item Description" at bounding box center [198, 93] width 119 height 63
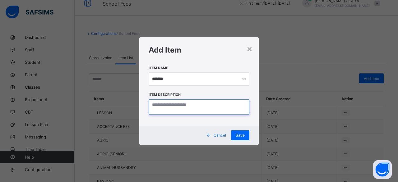
click at [162, 105] on textarea at bounding box center [198, 107] width 101 height 16
paste textarea "*******"
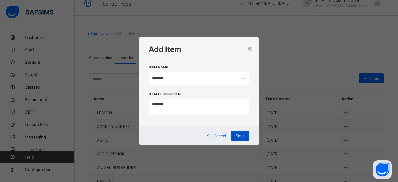
click at [241, 133] on div "Save" at bounding box center [240, 135] width 18 height 10
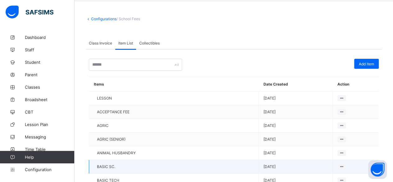
scroll to position [0, 0]
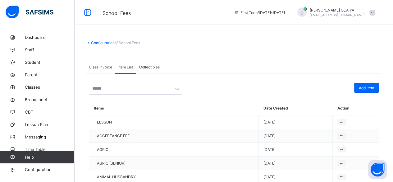
click at [95, 67] on span "Class Invoice" at bounding box center [100, 67] width 23 height 5
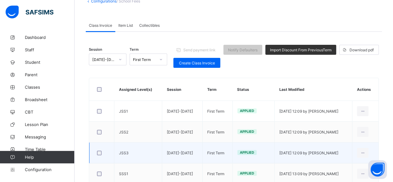
scroll to position [102, 0]
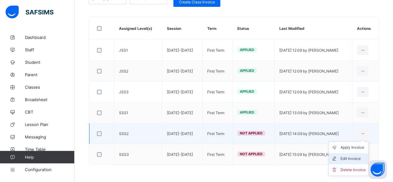
click at [360, 155] on div "Edit Invoice" at bounding box center [352, 158] width 25 height 6
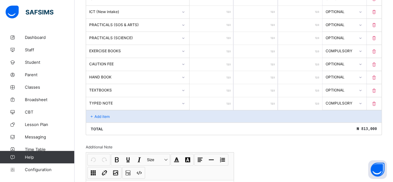
scroll to position [599, 0]
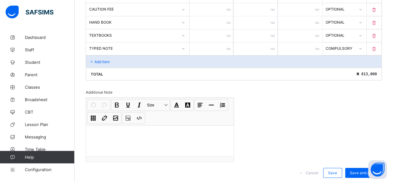
click at [106, 59] on p "Add item" at bounding box center [101, 61] width 15 height 5
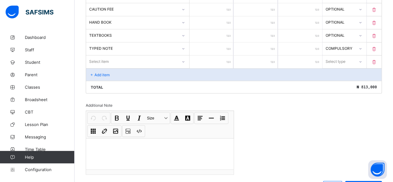
click at [103, 56] on div "Select item" at bounding box center [99, 62] width 20 height 12
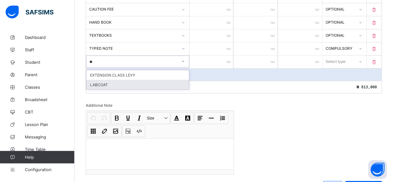
click at [102, 80] on div "LABCOAT" at bounding box center [137, 85] width 102 height 10
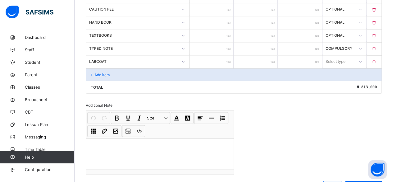
click at [224, 56] on input "number" at bounding box center [211, 62] width 44 height 13
drag, startPoint x: 341, startPoint y: 51, endPoint x: 341, endPoint y: 58, distance: 7.2
click at [341, 56] on div "Select type" at bounding box center [336, 62] width 20 height 12
click at [340, 80] on div "Optional" at bounding box center [344, 85] width 43 height 10
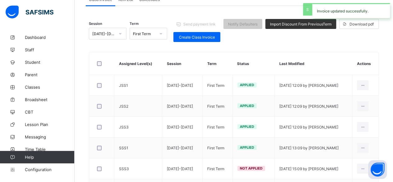
scroll to position [102, 0]
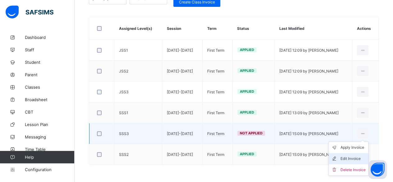
click at [353, 156] on div "Edit Invoice" at bounding box center [352, 158] width 25 height 6
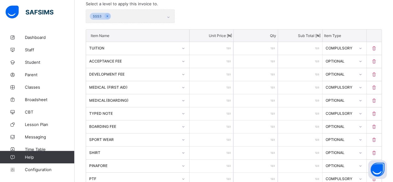
scroll to position [599, 0]
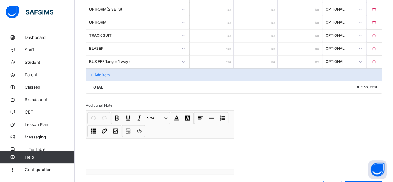
click at [102, 72] on p "Add item" at bounding box center [101, 74] width 15 height 5
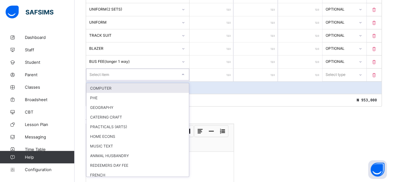
click at [101, 69] on div "Select item" at bounding box center [99, 75] width 20 height 12
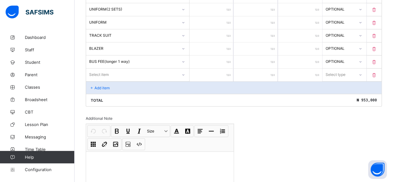
click at [207, 81] on div "Add item" at bounding box center [233, 87] width 295 height 12
click at [377, 59] on icon at bounding box center [374, 61] width 6 height 5
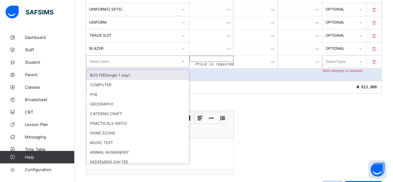
click at [100, 56] on div "Select item" at bounding box center [99, 62] width 20 height 12
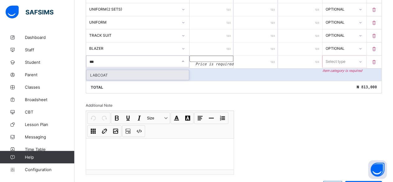
click at [93, 70] on div "LABCOAT" at bounding box center [137, 75] width 102 height 10
drag, startPoint x: 100, startPoint y: 66, endPoint x: 110, endPoint y: 57, distance: 13.4
click at [100, 70] on div "LABCOAT" at bounding box center [137, 75] width 102 height 10
click at [221, 56] on input "******" at bounding box center [211, 59] width 44 height 6
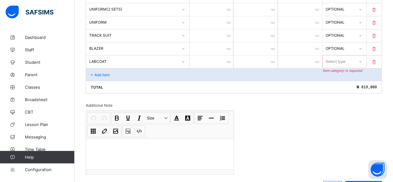
click at [345, 56] on div "Select type" at bounding box center [335, 62] width 20 height 12
click at [342, 80] on div "Optional" at bounding box center [344, 85] width 43 height 10
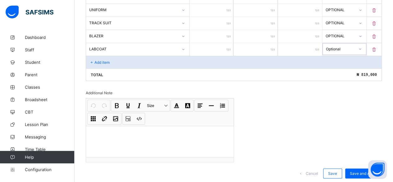
scroll to position [618, 0]
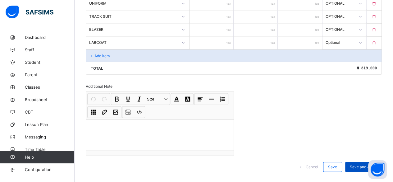
click at [357, 164] on span "Save and Apply" at bounding box center [363, 166] width 27 height 5
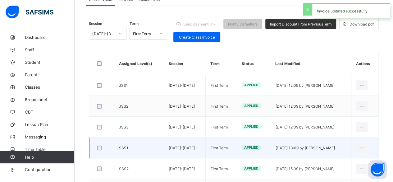
scroll to position [102, 0]
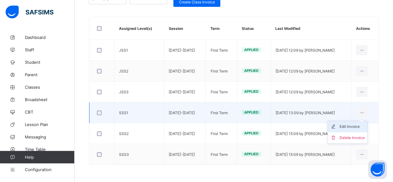
click at [360, 125] on div "Edit Invoice" at bounding box center [351, 126] width 25 height 6
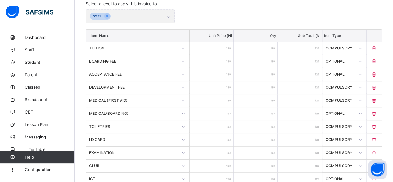
scroll to position [593, 0]
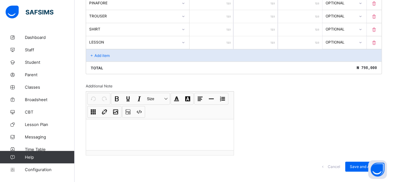
click at [101, 53] on p "Add item" at bounding box center [101, 55] width 15 height 5
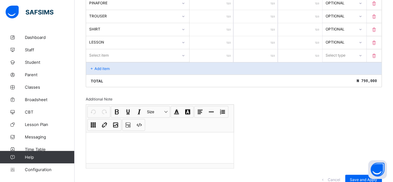
scroll to position [606, 0]
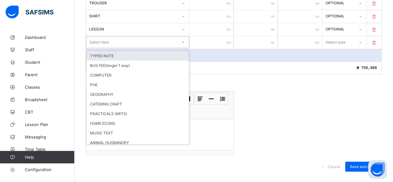
click at [99, 36] on div "Select item" at bounding box center [99, 42] width 20 height 12
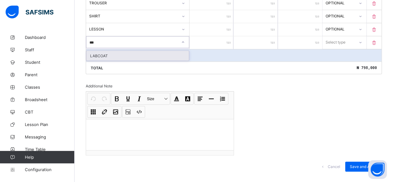
click at [103, 51] on div "LABCOAT" at bounding box center [137, 56] width 102 height 10
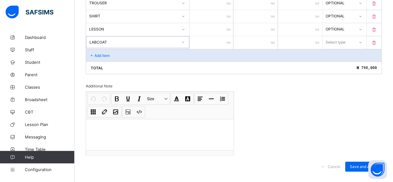
click at [227, 36] on input "number" at bounding box center [211, 42] width 44 height 13
click at [342, 36] on div "Select type" at bounding box center [335, 42] width 20 height 12
click at [338, 61] on div "Optional" at bounding box center [344, 66] width 43 height 10
click at [361, 164] on span "Save and Apply" at bounding box center [363, 166] width 27 height 5
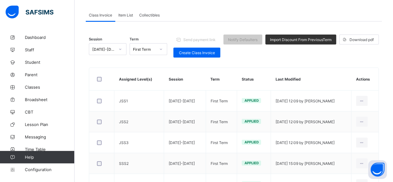
scroll to position [9, 0]
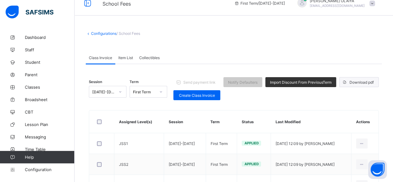
click at [367, 80] on span "Download pdf" at bounding box center [361, 82] width 24 height 5
click at [29, 170] on span "Configuration" at bounding box center [49, 169] width 49 height 5
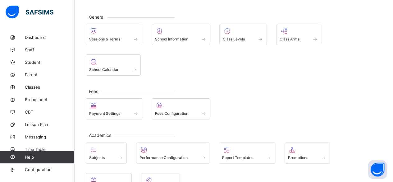
scroll to position [40, 0]
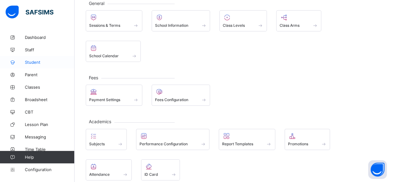
click at [30, 60] on span "Student" at bounding box center [50, 62] width 50 height 5
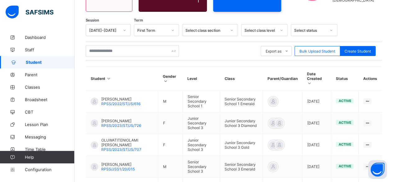
scroll to position [93, 0]
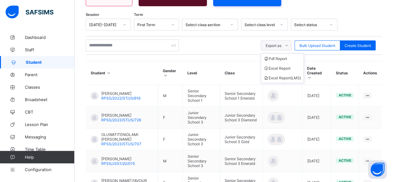
click at [276, 45] on span "Export as" at bounding box center [274, 45] width 16 height 5
click at [231, 23] on icon at bounding box center [232, 24] width 4 height 6
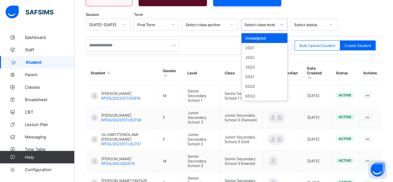
click at [271, 24] on div "Select class level" at bounding box center [260, 24] width 32 height 5
click at [251, 55] on div "JSS2" at bounding box center [264, 57] width 46 height 10
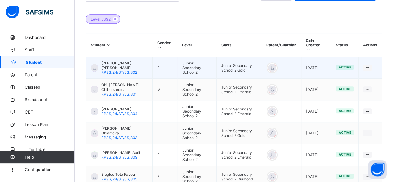
scroll to position [62, 0]
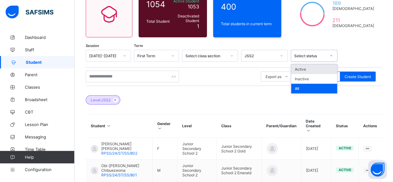
click at [326, 56] on div at bounding box center [331, 56] width 11 height 10
click at [256, 91] on div "Level: JSS2" at bounding box center [234, 97] width 296 height 22
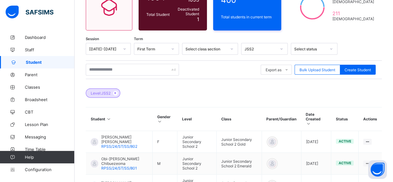
scroll to position [31, 0]
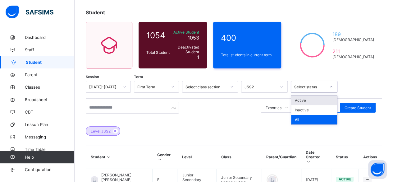
click at [304, 87] on div "Select status" at bounding box center [310, 86] width 32 height 5
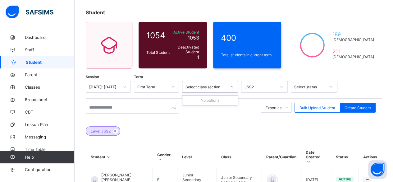
click at [204, 88] on div "Select class section" at bounding box center [205, 86] width 41 height 5
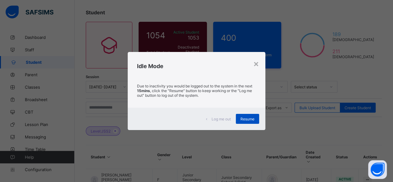
click at [243, 119] on span "Resume" at bounding box center [247, 118] width 14 height 5
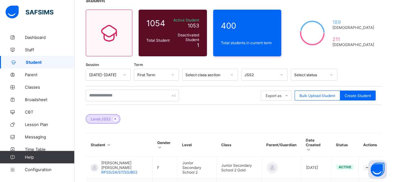
scroll to position [0, 0]
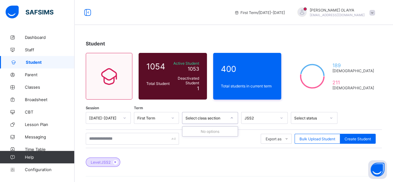
click at [198, 119] on div "Select class section" at bounding box center [205, 118] width 41 height 5
click at [358, 137] on span "Create Student" at bounding box center [357, 138] width 26 height 5
select select "**"
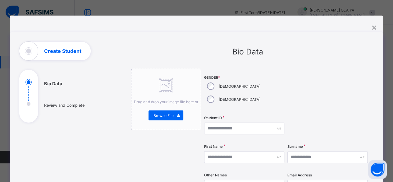
click at [260, 144] on div "First Name" at bounding box center [244, 156] width 80 height 25
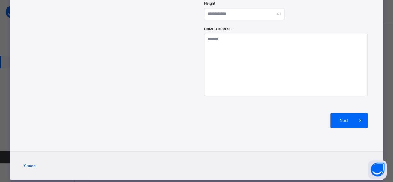
scroll to position [287, 0]
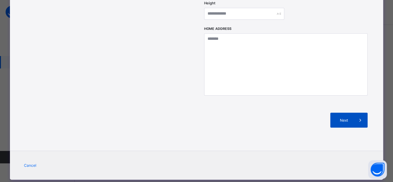
click at [348, 118] on span "Next" at bounding box center [344, 120] width 18 height 5
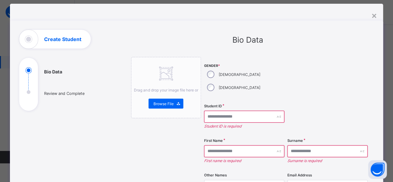
scroll to position [0, 0]
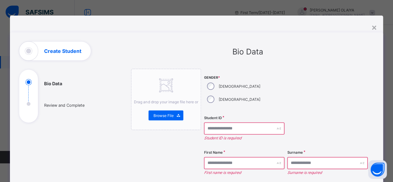
click at [50, 107] on ul "Bio Data Review and Complete" at bounding box center [65, 100] width 93 height 43
click at [49, 83] on ul "Bio Data Review and Complete" at bounding box center [65, 100] width 93 height 43
click at [157, 115] on span "Browse File" at bounding box center [163, 115] width 20 height 5
click at [374, 27] on div "×" at bounding box center [374, 27] width 6 height 11
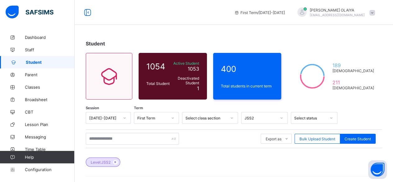
click at [35, 61] on span "Student" at bounding box center [50, 62] width 49 height 5
click at [104, 73] on icon at bounding box center [109, 76] width 26 height 22
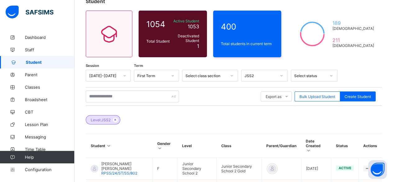
scroll to position [39, 0]
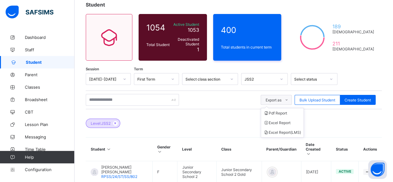
click at [289, 99] on icon at bounding box center [286, 100] width 5 height 4
click at [282, 112] on li "Pdf Report" at bounding box center [282, 113] width 43 height 10
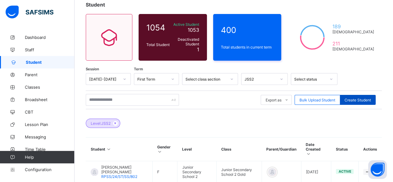
click at [355, 98] on span "Create Student" at bounding box center [357, 100] width 26 height 5
select select "**"
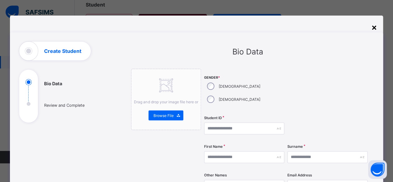
click at [375, 26] on div "×" at bounding box center [374, 27] width 6 height 11
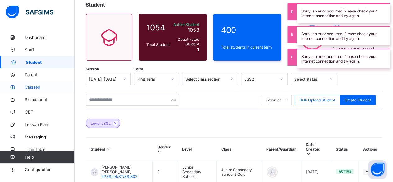
click at [26, 86] on span "Classes" at bounding box center [50, 86] width 50 height 5
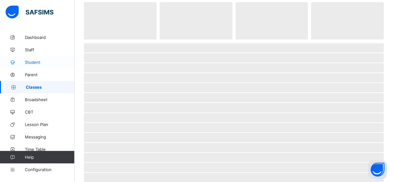
click at [33, 60] on span "Student" at bounding box center [50, 62] width 50 height 5
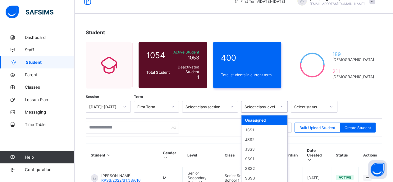
click at [260, 112] on div "option Unassigned focused, 1 of 7. 7 results available. Use Up and Down to choo…" at bounding box center [264, 107] width 47 height 12
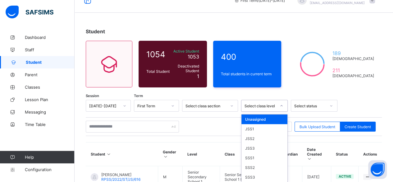
scroll to position [12, 0]
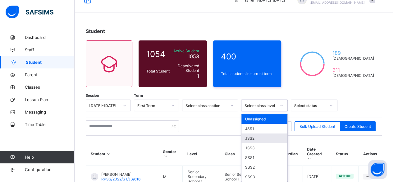
click at [249, 137] on div "JSS2" at bounding box center [264, 138] width 46 height 10
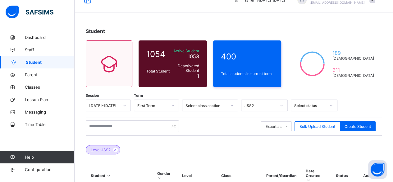
drag, startPoint x: 388, startPoint y: 0, endPoint x: 256, endPoint y: 123, distance: 180.2
click at [256, 123] on div "Export as Pdf Report Excel Report Excel Report (LMS) Bulk Upload Student Create…" at bounding box center [234, 126] width 296 height 12
click at [34, 87] on span "Classes" at bounding box center [50, 86] width 50 height 5
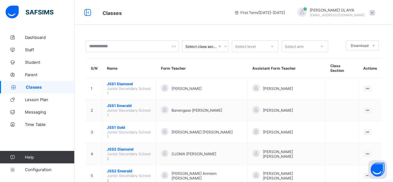
click at [225, 46] on icon at bounding box center [226, 46] width 4 height 6
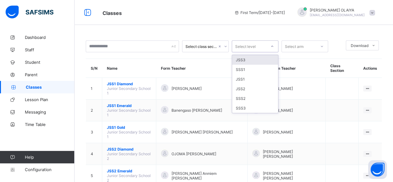
click at [271, 46] on icon at bounding box center [272, 46] width 4 height 6
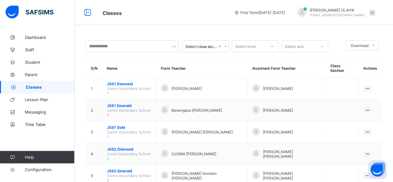
click at [30, 87] on span "Classes" at bounding box center [50, 86] width 49 height 5
click at [375, 12] on span at bounding box center [372, 13] width 6 height 6
click at [36, 168] on span "Configuration" at bounding box center [49, 169] width 49 height 5
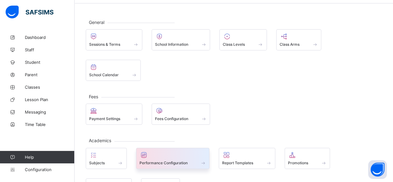
scroll to position [31, 0]
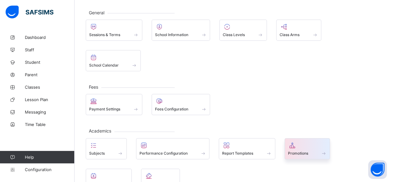
click at [299, 151] on span "Promotions" at bounding box center [298, 153] width 20 height 5
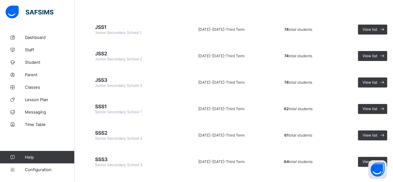
scroll to position [62, 0]
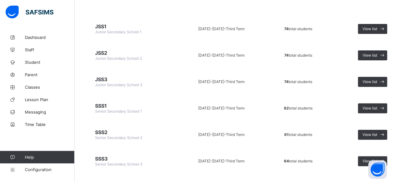
click at [100, 54] on span "JSS2" at bounding box center [131, 53] width 72 height 6
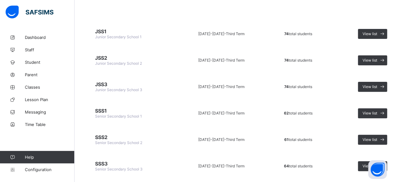
scroll to position [0, 0]
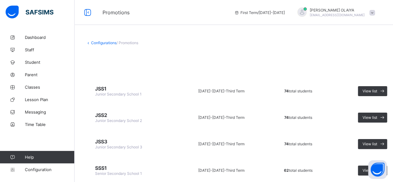
click at [93, 41] on link "Configurations" at bounding box center [103, 42] width 25 height 5
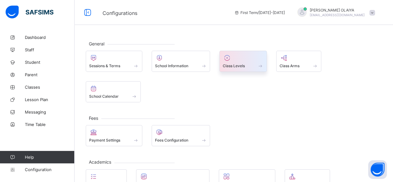
click at [256, 64] on div "Class Levels" at bounding box center [243, 65] width 41 height 5
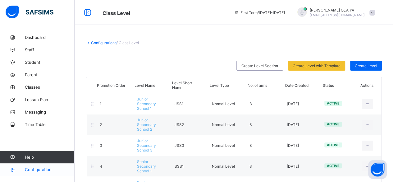
click at [36, 168] on span "Configuration" at bounding box center [49, 169] width 49 height 5
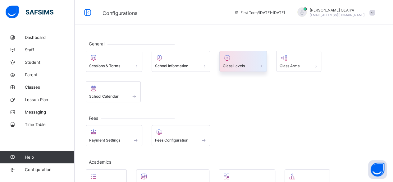
click at [232, 66] on span "Class Levels" at bounding box center [234, 65] width 22 height 5
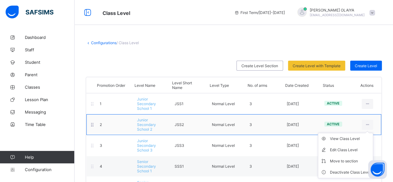
click at [373, 133] on ul "View Class Level Edit Class Level Move to section Deactivate Class Level" at bounding box center [345, 155] width 55 height 45
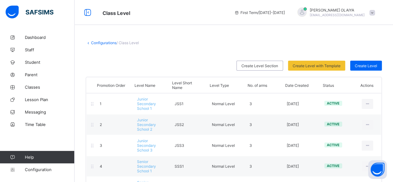
click at [99, 43] on link "Configurations" at bounding box center [103, 42] width 25 height 5
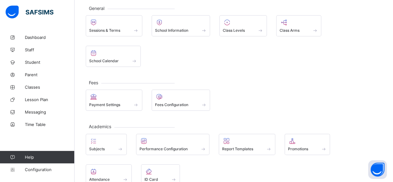
scroll to position [28, 0]
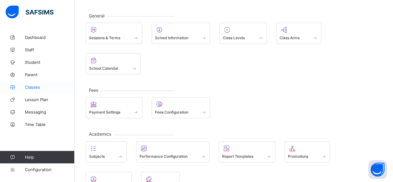
click at [39, 85] on span "Classes" at bounding box center [50, 86] width 50 height 5
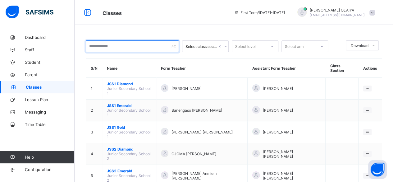
click at [172, 46] on div at bounding box center [132, 46] width 93 height 12
click at [225, 45] on icon at bounding box center [226, 46] width 4 height 6
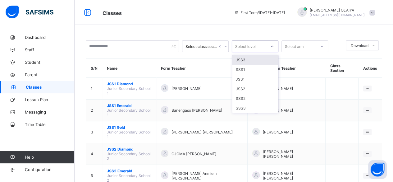
click at [271, 46] on icon at bounding box center [272, 46] width 4 height 6
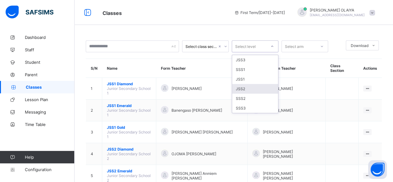
click at [242, 88] on div "JSS2" at bounding box center [255, 89] width 46 height 10
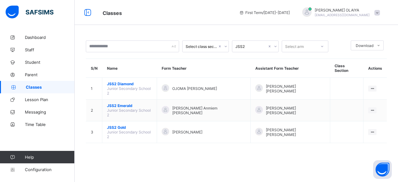
click at [30, 85] on span "Classes" at bounding box center [50, 86] width 49 height 5
click at [30, 86] on span "Classes" at bounding box center [50, 86] width 49 height 5
click at [322, 44] on icon at bounding box center [322, 46] width 4 height 6
click at [293, 59] on div "Gold" at bounding box center [305, 60] width 46 height 10
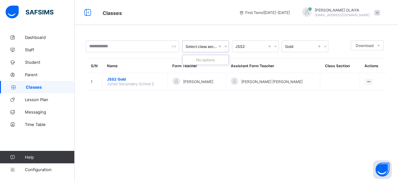
click at [225, 46] on icon at bounding box center [226, 46] width 4 height 6
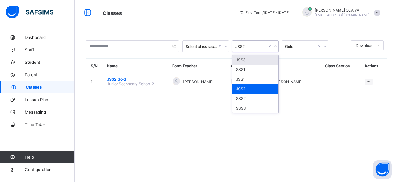
click at [275, 46] on icon at bounding box center [275, 46] width 4 height 6
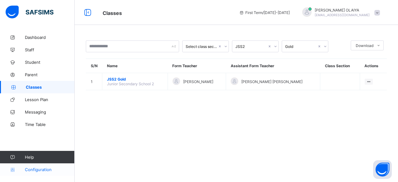
click at [39, 168] on span "Configuration" at bounding box center [49, 169] width 49 height 5
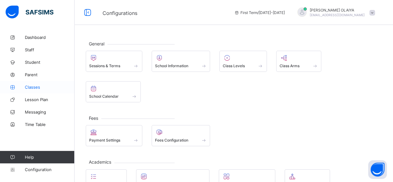
click at [29, 87] on span "Classes" at bounding box center [50, 86] width 50 height 5
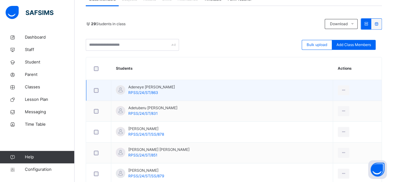
scroll to position [93, 0]
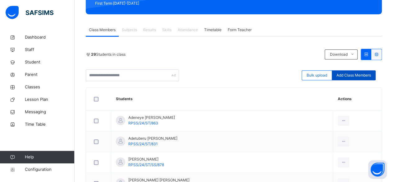
click at [362, 73] on span "Add Class Members" at bounding box center [353, 75] width 34 height 6
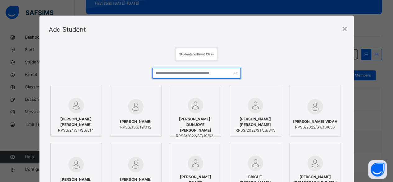
click at [178, 73] on input "text" at bounding box center [196, 73] width 89 height 11
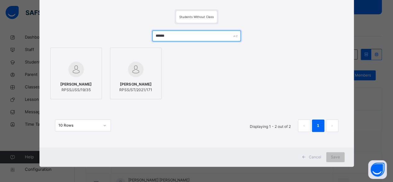
scroll to position [6, 0]
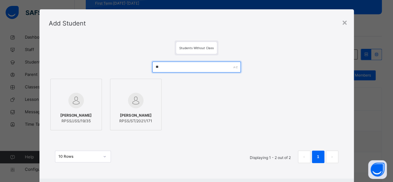
type input "*"
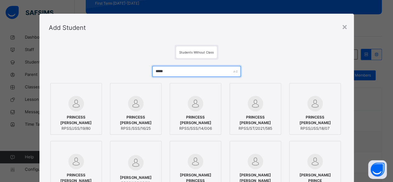
scroll to position [0, 0]
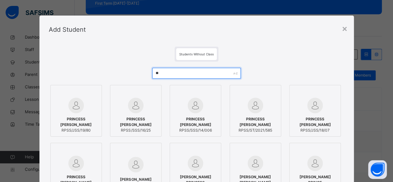
type input "*"
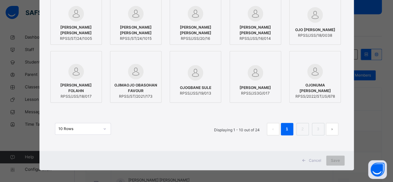
scroll to position [93, 0]
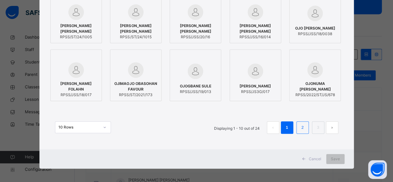
type input "***"
click at [306, 126] on li "2" at bounding box center [302, 127] width 12 height 12
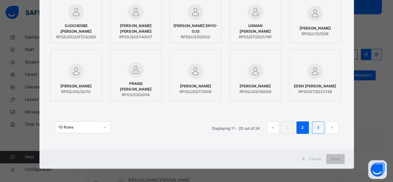
click at [317, 126] on link "3" at bounding box center [318, 127] width 6 height 8
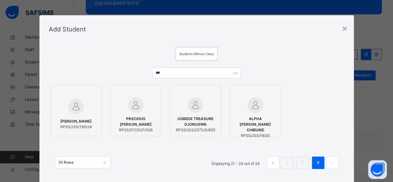
scroll to position [0, 0]
click at [344, 26] on div "×" at bounding box center [345, 28] width 6 height 13
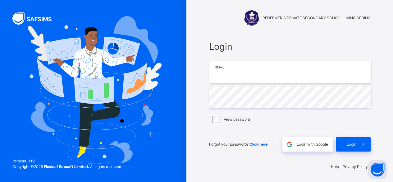
type input "**********"
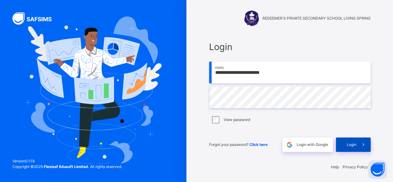
click at [354, 144] on span "Login" at bounding box center [352, 145] width 10 height 6
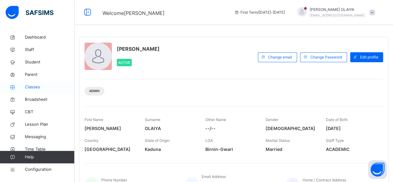
click at [34, 87] on span "Classes" at bounding box center [50, 87] width 50 height 6
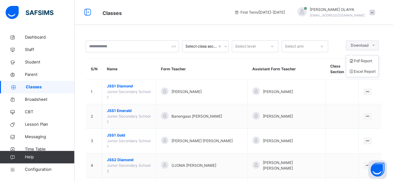
click at [368, 47] on span "Download" at bounding box center [360, 46] width 18 height 6
click at [365, 61] on li "Pdf Report" at bounding box center [362, 61] width 32 height 11
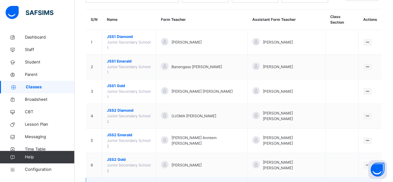
scroll to position [62, 0]
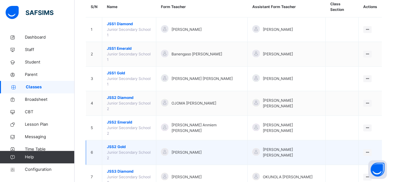
click at [119, 144] on span "JSS2 Gold" at bounding box center [129, 147] width 44 height 6
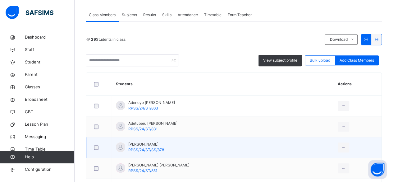
scroll to position [124, 0]
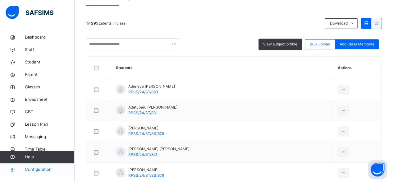
click at [38, 169] on span "Configuration" at bounding box center [49, 169] width 49 height 6
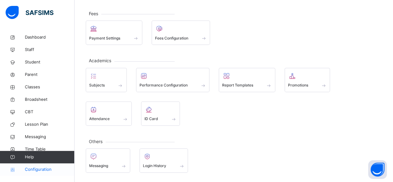
scroll to position [75, 0]
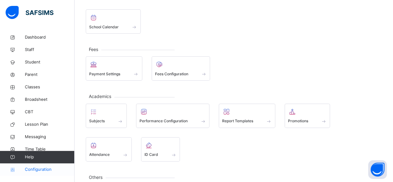
click at [38, 169] on span "Configuration" at bounding box center [49, 169] width 49 height 6
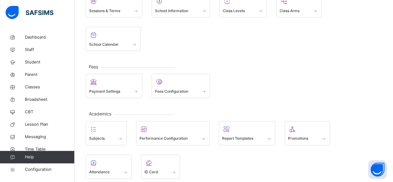
scroll to position [0, 0]
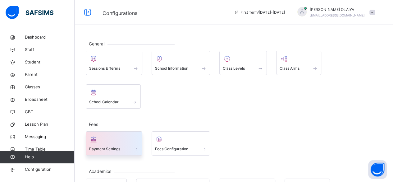
click at [104, 146] on span "Payment Settings" at bounding box center [104, 149] width 31 height 6
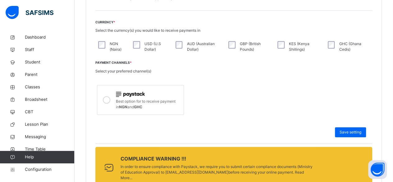
scroll to position [186, 0]
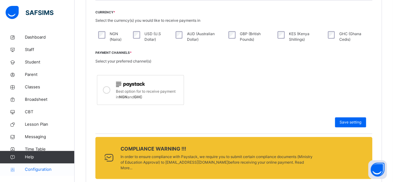
click at [33, 169] on span "Configuration" at bounding box center [49, 169] width 49 height 6
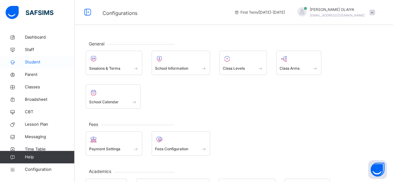
click at [40, 61] on span "Student" at bounding box center [50, 62] width 50 height 6
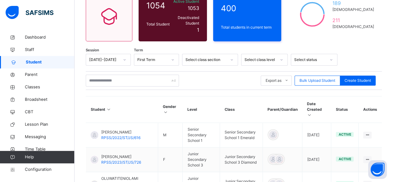
scroll to position [62, 0]
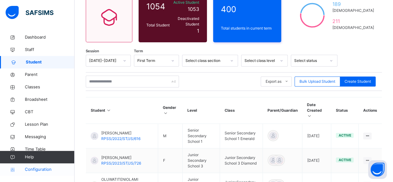
click at [39, 168] on span "Configuration" at bounding box center [49, 169] width 49 height 6
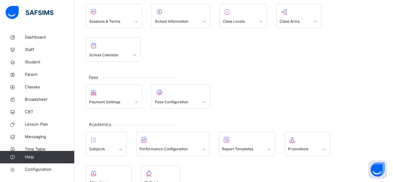
scroll to position [62, 0]
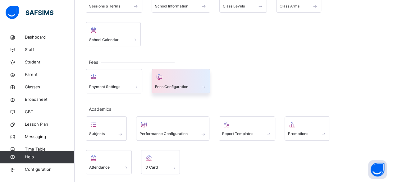
click at [168, 84] on span "Fees Configuration" at bounding box center [171, 87] width 33 height 6
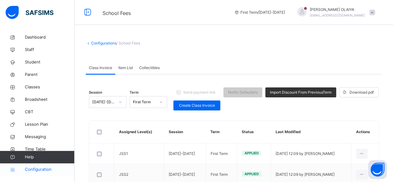
click at [50, 170] on span "Configuration" at bounding box center [49, 169] width 49 height 6
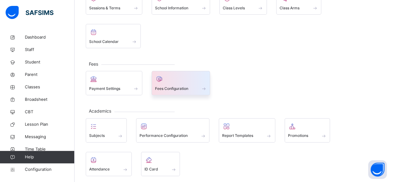
scroll to position [62, 0]
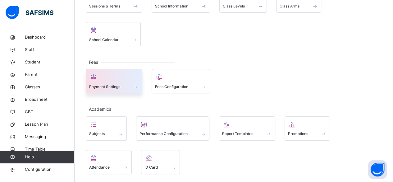
click at [111, 84] on span "Payment Settings" at bounding box center [104, 87] width 31 height 6
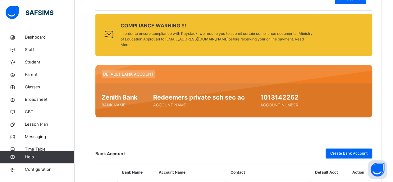
scroll to position [373, 0]
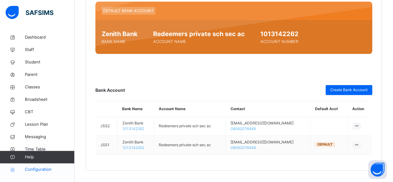
click at [46, 170] on span "Configuration" at bounding box center [49, 169] width 49 height 6
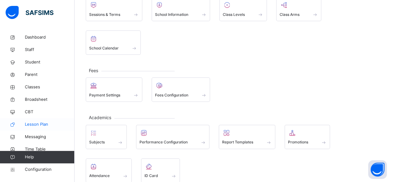
scroll to position [62, 0]
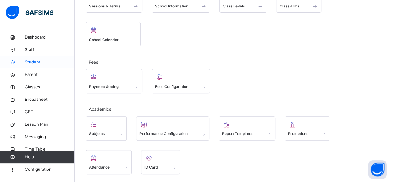
click at [33, 64] on span "Student" at bounding box center [50, 62] width 50 height 6
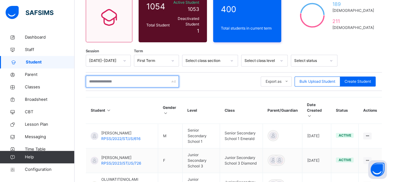
click at [117, 79] on input "text" at bounding box center [132, 81] width 93 height 12
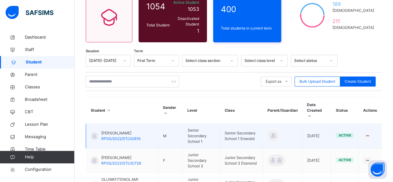
click at [104, 130] on span "[PERSON_NAME]" at bounding box center [120, 133] width 39 height 6
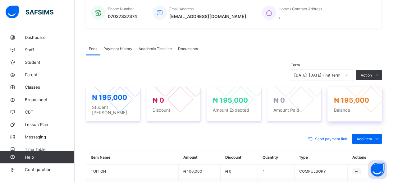
scroll to position [155, 0]
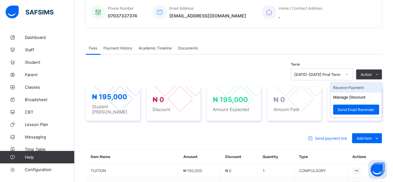
click at [359, 87] on li "Receive Payment" at bounding box center [355, 88] width 51 height 10
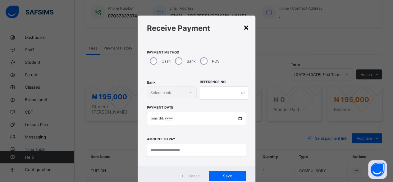
click at [245, 29] on div "×" at bounding box center [246, 27] width 6 height 11
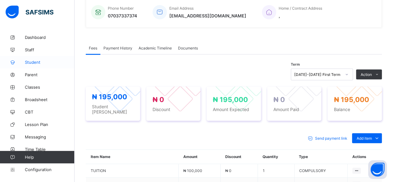
click at [37, 64] on span "Student" at bounding box center [50, 62] width 50 height 5
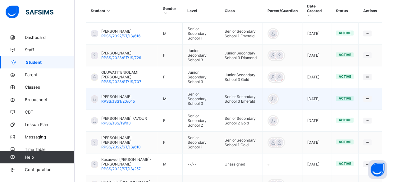
scroll to position [62, 0]
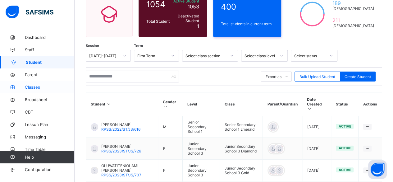
click at [34, 87] on span "Classes" at bounding box center [50, 86] width 50 height 5
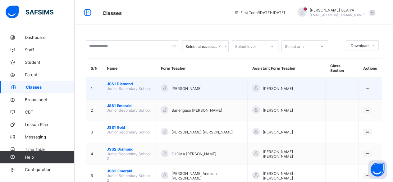
click at [136, 86] on span "Junior Secondary School 1" at bounding box center [129, 90] width 44 height 9
click at [119, 86] on span "Junior Secondary School 1" at bounding box center [129, 90] width 44 height 9
click at [185, 86] on span "[PERSON_NAME]" at bounding box center [186, 88] width 30 height 5
click at [267, 86] on span "[PERSON_NAME]" at bounding box center [278, 88] width 30 height 5
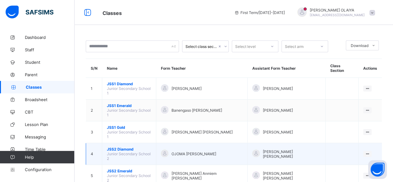
click at [113, 147] on span "JSS2 Diamond" at bounding box center [129, 149] width 44 height 5
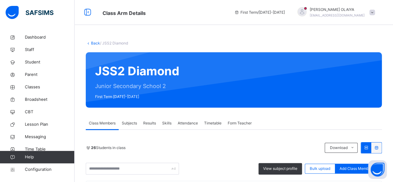
scroll to position [93, 0]
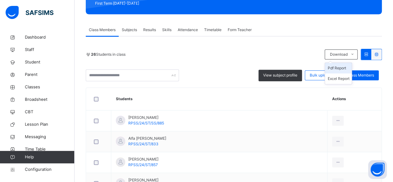
click at [343, 66] on li "Pdf Report" at bounding box center [338, 68] width 27 height 11
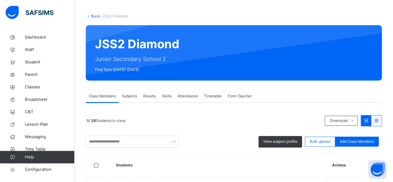
scroll to position [0, 0]
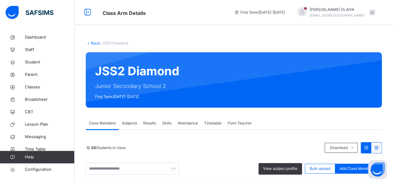
click at [96, 43] on link "Back" at bounding box center [95, 43] width 9 height 5
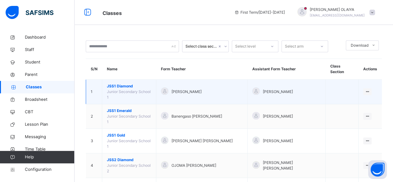
click at [127, 83] on span "JSS1 Diamond" at bounding box center [129, 86] width 44 height 6
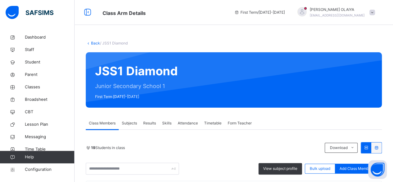
click at [93, 43] on link "Back" at bounding box center [95, 43] width 9 height 5
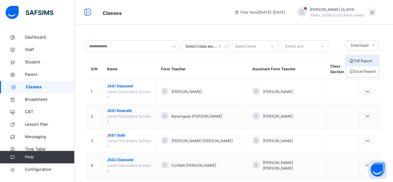
click at [354, 59] on span at bounding box center [350, 60] width 5 height 5
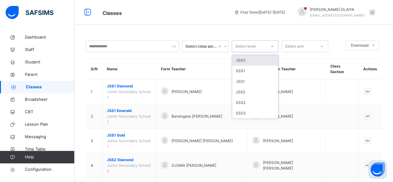
click at [271, 46] on icon at bounding box center [272, 46] width 4 height 6
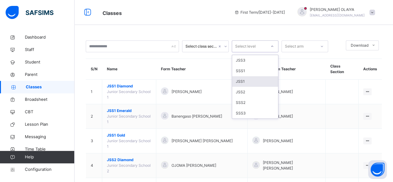
click at [241, 81] on div "JSS1" at bounding box center [255, 81] width 46 height 11
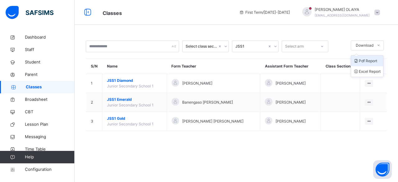
click at [368, 60] on li "Pdf Report" at bounding box center [367, 61] width 32 height 11
click at [42, 169] on span "Configuration" at bounding box center [49, 169] width 49 height 6
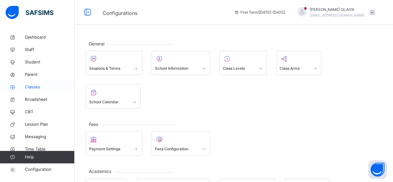
click at [35, 84] on span "Classes" at bounding box center [50, 87] width 50 height 6
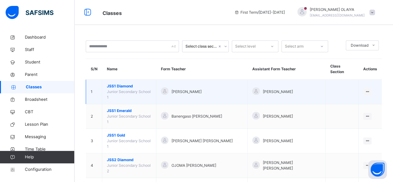
click at [118, 83] on span "JSS1 Diamond" at bounding box center [129, 86] width 44 height 6
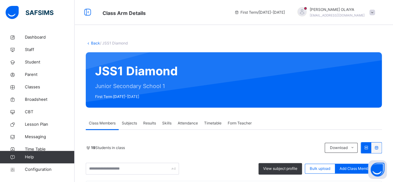
scroll to position [124, 0]
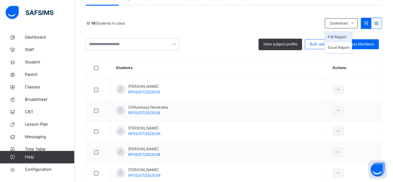
click at [348, 35] on li "Pdf Report" at bounding box center [338, 37] width 27 height 11
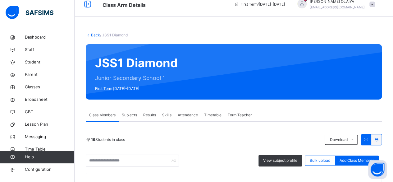
scroll to position [0, 0]
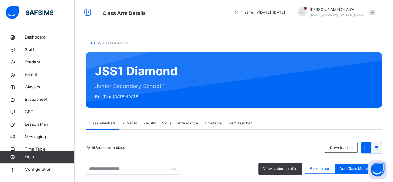
click at [94, 42] on link "Back" at bounding box center [95, 43] width 9 height 5
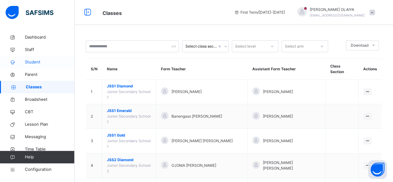
click at [30, 61] on span "Student" at bounding box center [50, 62] width 50 height 6
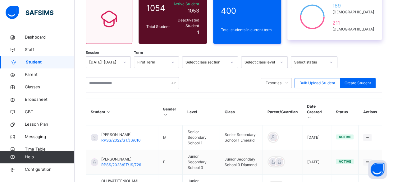
scroll to position [62, 0]
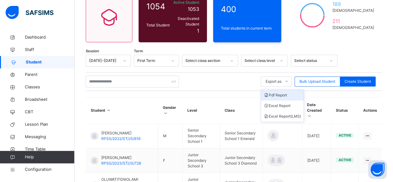
click at [287, 91] on li "Pdf Report" at bounding box center [282, 95] width 43 height 11
click at [279, 100] on li "Excel Report" at bounding box center [282, 105] width 43 height 11
click at [289, 112] on li "Excel Report (LMS)" at bounding box center [282, 116] width 43 height 11
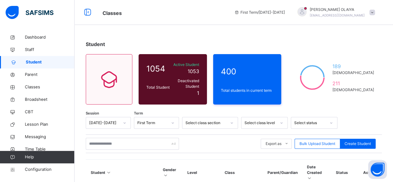
scroll to position [62, 0]
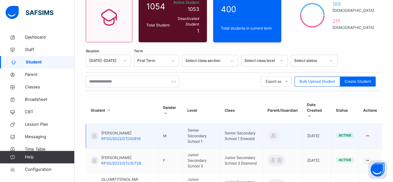
click at [111, 130] on span "[PERSON_NAME]" at bounding box center [120, 133] width 39 height 6
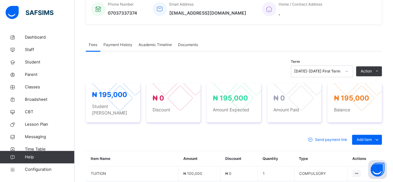
scroll to position [155, 0]
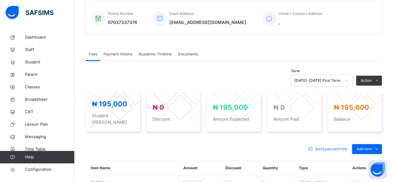
click at [116, 53] on span "Payment History" at bounding box center [117, 54] width 29 height 6
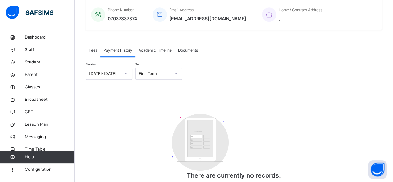
scroll to position [151, 0]
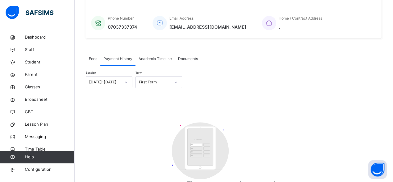
click at [152, 56] on span "Academic Timeline" at bounding box center [155, 59] width 33 height 6
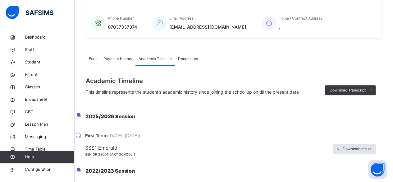
click at [184, 56] on span "Documents" at bounding box center [188, 59] width 20 height 6
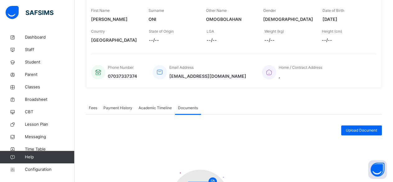
scroll to position [97, 0]
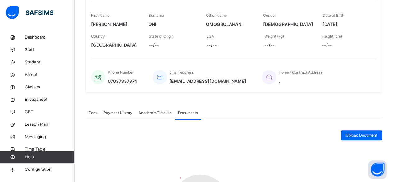
click at [93, 112] on span "Fees" at bounding box center [93, 113] width 8 height 6
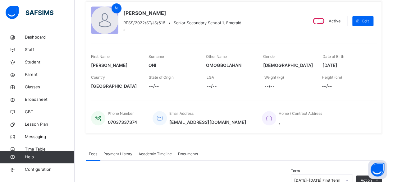
scroll to position [0, 0]
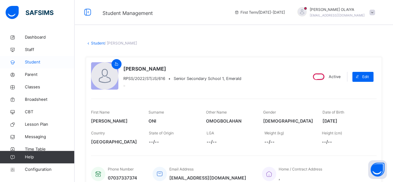
click at [27, 61] on span "Student" at bounding box center [50, 62] width 50 height 6
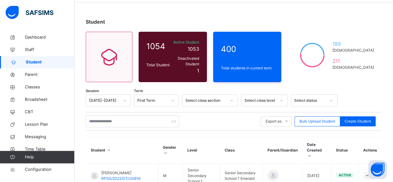
scroll to position [62, 0]
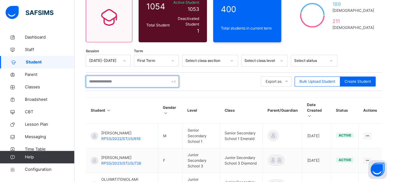
click at [108, 78] on input "text" at bounding box center [132, 81] width 93 height 12
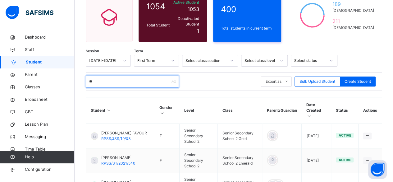
type input "*"
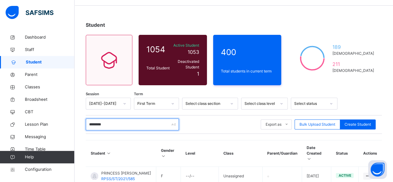
scroll to position [31, 0]
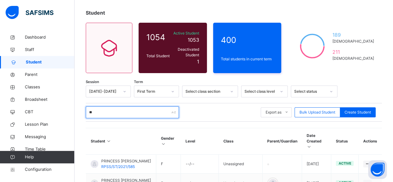
type input "*"
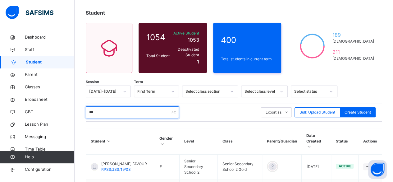
type input "******"
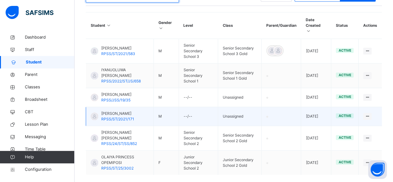
scroll to position [156, 0]
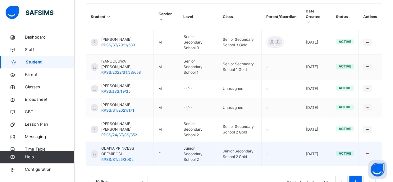
click at [111, 152] on span "OLAIYA PRINCESS OPEMIPOSI" at bounding box center [125, 150] width 48 height 11
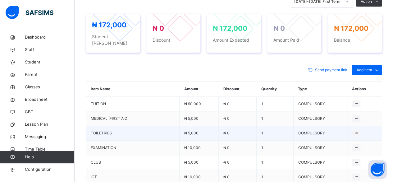
scroll to position [197, 0]
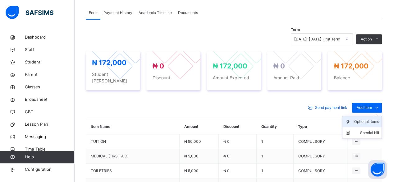
click at [371, 118] on div "Optional items" at bounding box center [366, 121] width 25 height 6
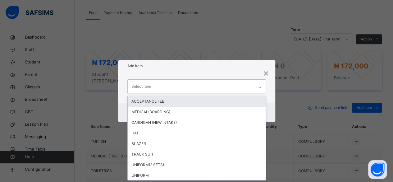
scroll to position [0, 0]
click at [258, 86] on div at bounding box center [259, 87] width 11 height 10
click at [96, 98] on div "× Add Item option ACCEPTANCE FEE focused, 1 of 19. 19 results available. Use Up…" at bounding box center [196, 91] width 393 height 182
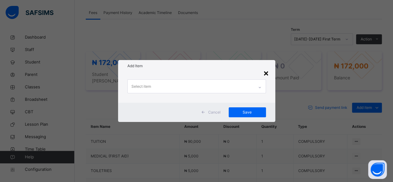
click at [270, 74] on div "Select item" at bounding box center [196, 87] width 157 height 30
click at [267, 74] on div "×" at bounding box center [266, 72] width 6 height 13
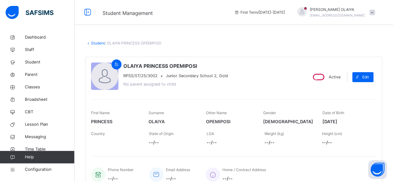
click at [96, 42] on link "Student" at bounding box center [98, 43] width 14 height 5
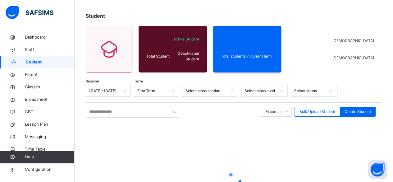
scroll to position [31, 0]
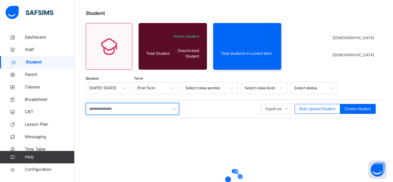
click at [96, 107] on input "text" at bounding box center [132, 109] width 93 height 12
type input "********"
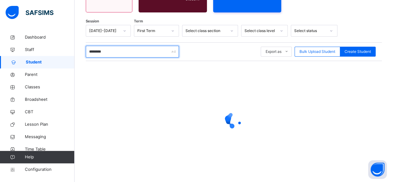
scroll to position [94, 0]
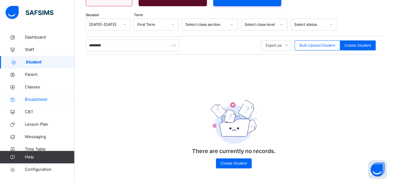
click at [68, 98] on span "Broadsheet" at bounding box center [50, 99] width 50 height 6
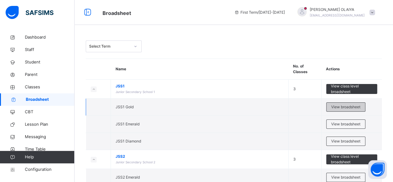
click at [349, 107] on span "View broadsheet" at bounding box center [345, 107] width 29 height 6
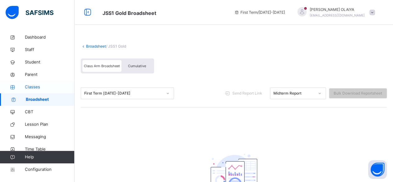
click at [33, 84] on span "Classes" at bounding box center [50, 87] width 50 height 6
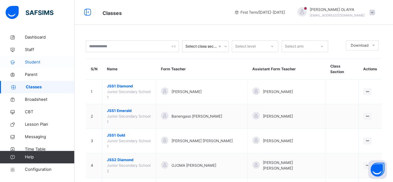
click at [31, 60] on span "Student" at bounding box center [50, 62] width 50 height 6
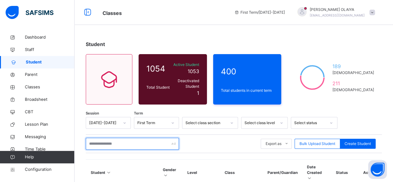
click at [97, 139] on input "text" at bounding box center [132, 144] width 93 height 12
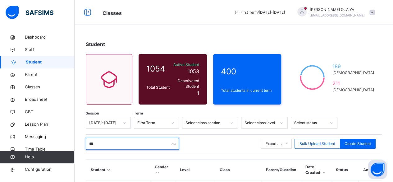
type input "********"
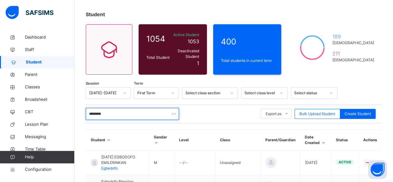
scroll to position [75, 0]
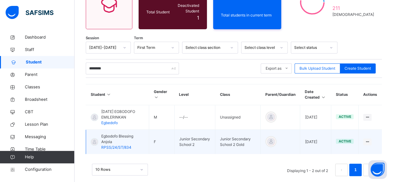
click at [107, 135] on div "Egbodofo Blessing Anjola RPSS/24/ST/834" at bounding box center [122, 141] width 43 height 17
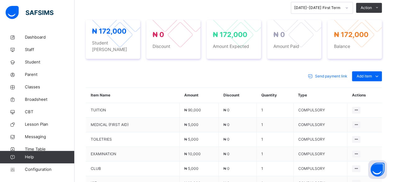
scroll to position [234, 0]
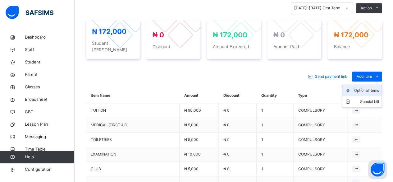
click at [370, 87] on div "Optional items" at bounding box center [366, 90] width 25 height 6
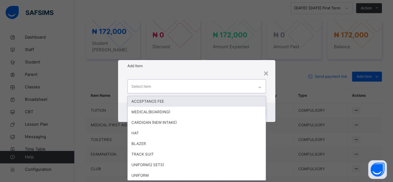
scroll to position [0, 0]
click at [132, 84] on div "Select item" at bounding box center [141, 86] width 20 height 12
type input "*"
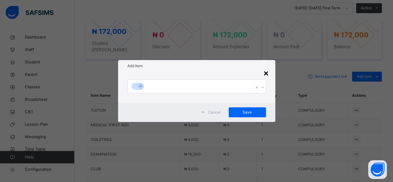
click at [267, 73] on div "×" at bounding box center [266, 72] width 6 height 13
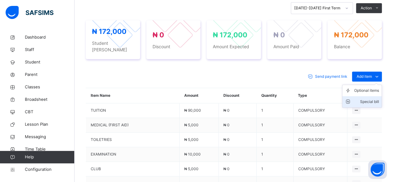
click at [373, 98] on div "Special bill" at bounding box center [366, 101] width 25 height 6
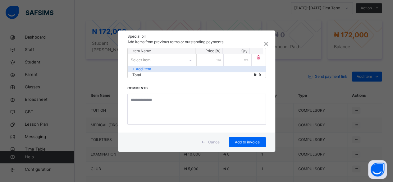
click at [190, 61] on icon at bounding box center [191, 60] width 4 height 6
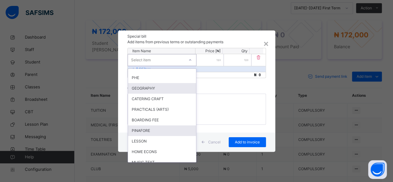
scroll to position [62, 0]
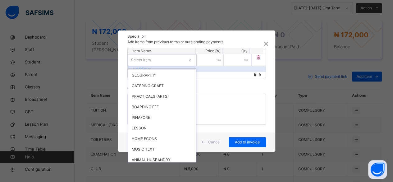
click at [141, 59] on div "Select item" at bounding box center [141, 60] width 20 height 12
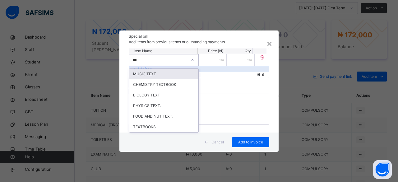
type input "****"
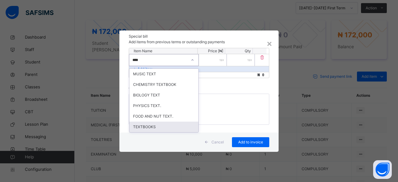
click at [141, 125] on div "TEXTBOOKS" at bounding box center [163, 126] width 69 height 11
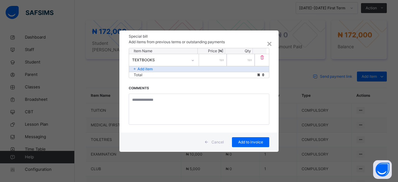
click at [215, 59] on input "number" at bounding box center [213, 60] width 28 height 12
type input "*****"
click at [247, 141] on span "Add to invoice" at bounding box center [250, 142] width 28 height 6
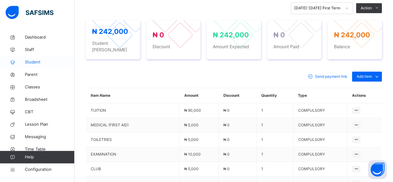
click at [34, 62] on span "Student" at bounding box center [50, 62] width 50 height 6
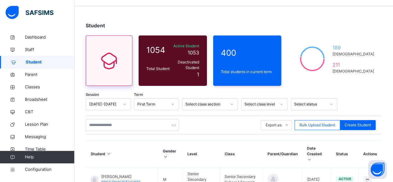
scroll to position [17, 0]
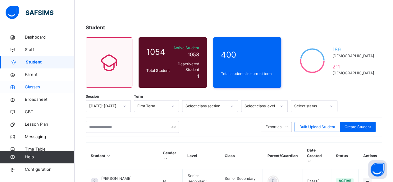
click at [28, 85] on span "Classes" at bounding box center [50, 87] width 50 height 6
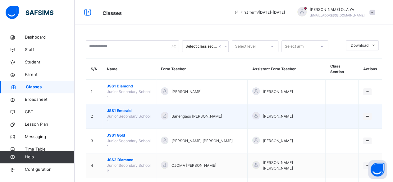
click at [117, 108] on span "JSS1 Emerald" at bounding box center [129, 111] width 44 height 6
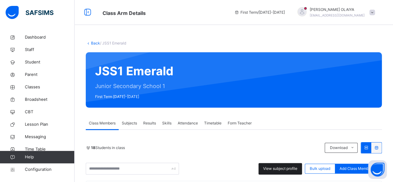
scroll to position [62, 0]
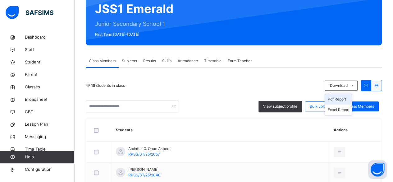
click at [344, 98] on li "Pdf Report" at bounding box center [338, 99] width 27 height 11
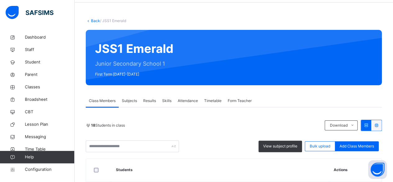
scroll to position [0, 0]
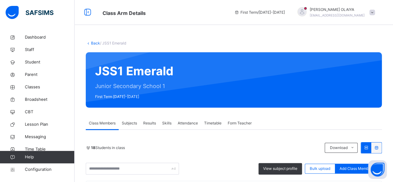
click at [94, 43] on link "Back" at bounding box center [95, 43] width 9 height 5
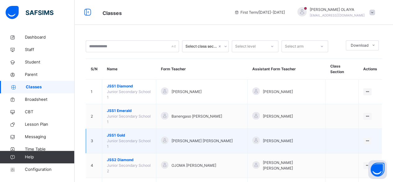
click at [117, 132] on span "JSS1 Gold" at bounding box center [129, 135] width 44 height 6
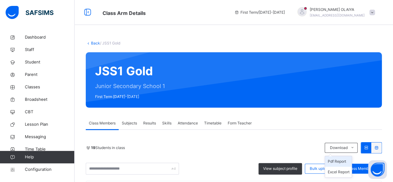
click at [341, 161] on li "Pdf Report" at bounding box center [338, 161] width 27 height 11
click at [98, 42] on link "Back" at bounding box center [95, 43] width 9 height 5
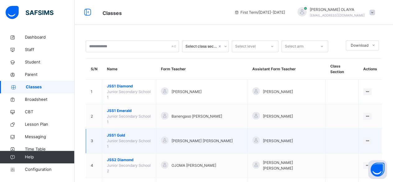
scroll to position [62, 0]
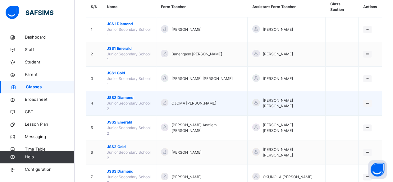
click at [118, 95] on span "JSS2 Diamond" at bounding box center [129, 98] width 44 height 6
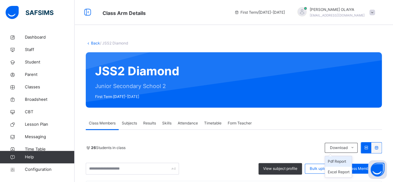
click at [343, 159] on li "Pdf Report" at bounding box center [338, 161] width 27 height 11
click at [95, 43] on link "Back" at bounding box center [95, 43] width 9 height 5
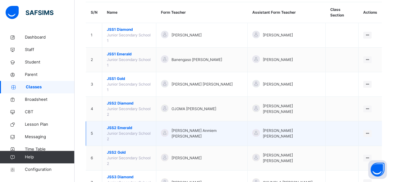
scroll to position [62, 0]
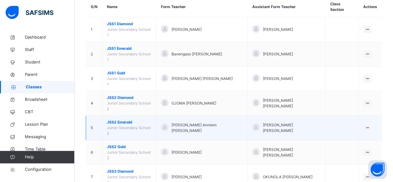
click at [118, 119] on span "JSS2 Emerald" at bounding box center [129, 122] width 44 height 6
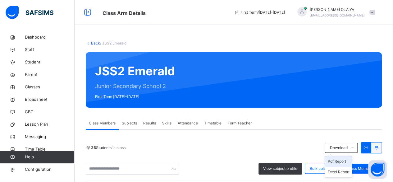
click at [339, 160] on li "Pdf Report" at bounding box center [338, 161] width 27 height 11
click at [95, 43] on link "Back" at bounding box center [95, 43] width 9 height 5
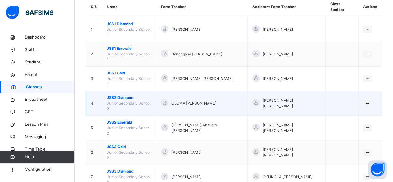
scroll to position [93, 0]
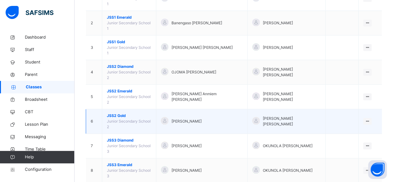
click at [112, 113] on span "JSS2 Gold" at bounding box center [129, 116] width 44 height 6
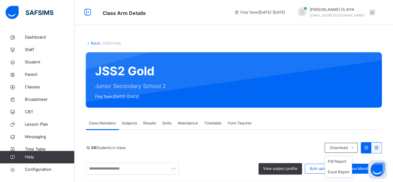
scroll to position [93, 0]
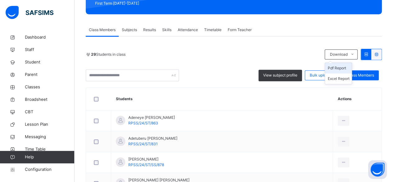
click at [343, 67] on li "Pdf Report" at bounding box center [338, 68] width 27 height 11
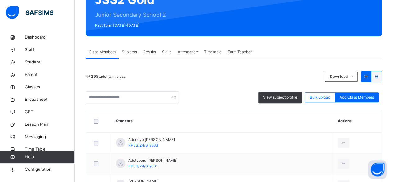
scroll to position [31, 0]
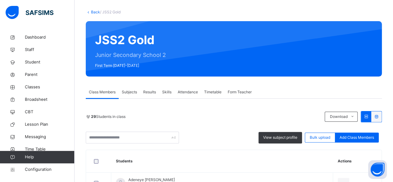
click at [91, 11] on link "Back" at bounding box center [95, 12] width 9 height 5
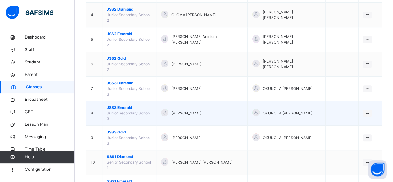
scroll to position [155, 0]
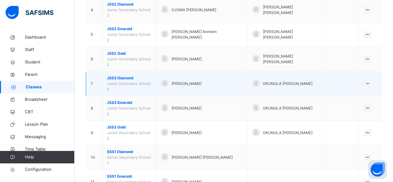
click at [121, 75] on span "JSS3 Diamond" at bounding box center [129, 78] width 44 height 6
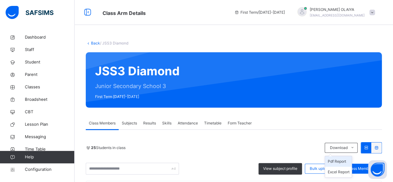
click at [348, 161] on li "Pdf Report" at bounding box center [338, 161] width 27 height 11
click at [93, 42] on link "Back" at bounding box center [95, 43] width 9 height 5
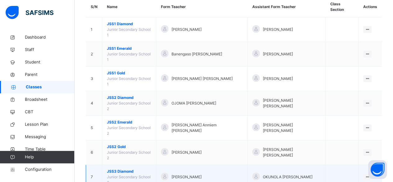
scroll to position [93, 0]
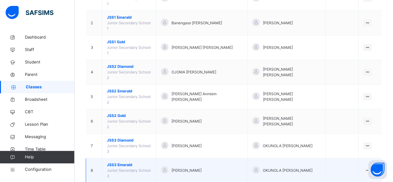
click at [115, 162] on span "JSS3 Emerald" at bounding box center [129, 165] width 44 height 6
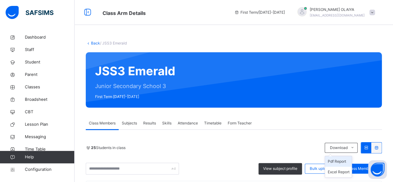
click at [342, 159] on li "Pdf Report" at bounding box center [338, 161] width 27 height 11
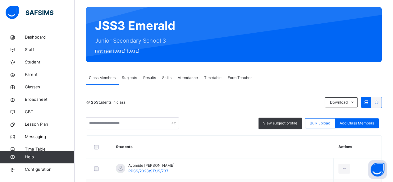
scroll to position [71, 0]
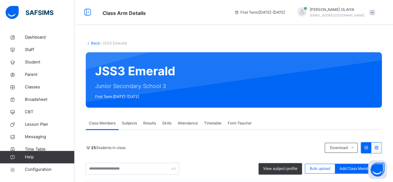
click at [95, 43] on link "Back" at bounding box center [95, 43] width 9 height 5
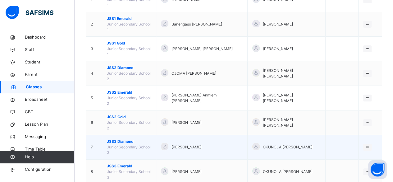
scroll to position [93, 0]
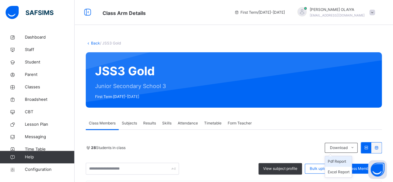
click at [335, 161] on li "Pdf Report" at bounding box center [338, 161] width 27 height 11
click at [93, 43] on link "Back" at bounding box center [95, 43] width 9 height 5
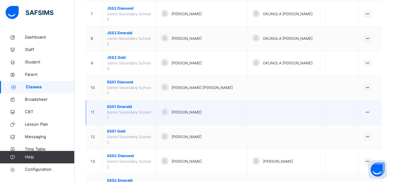
scroll to position [216, 0]
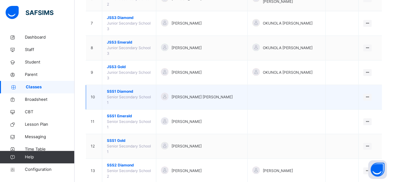
click at [124, 89] on span "SSS1 Diamond" at bounding box center [129, 92] width 44 height 6
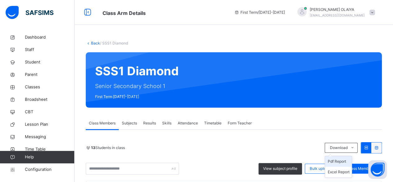
click at [339, 161] on li "Pdf Report" at bounding box center [338, 161] width 27 height 11
click at [93, 42] on link "Back" at bounding box center [95, 43] width 9 height 5
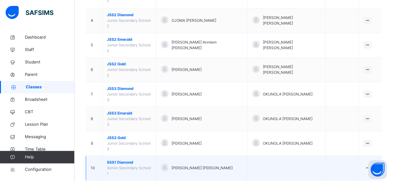
scroll to position [155, 0]
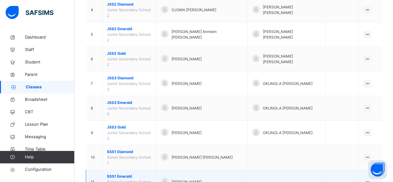
click at [119, 173] on span "SSS1 Emerald" at bounding box center [129, 176] width 44 height 6
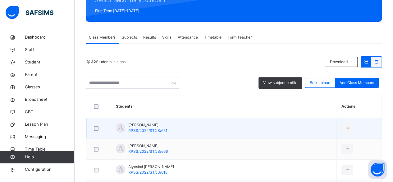
scroll to position [93, 0]
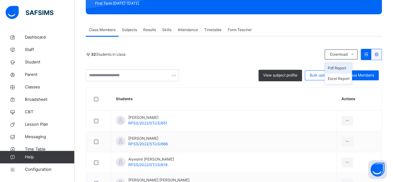
click at [343, 67] on li "Pdf Report" at bounding box center [338, 68] width 27 height 11
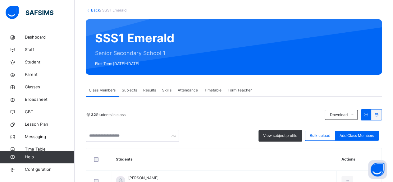
scroll to position [0, 0]
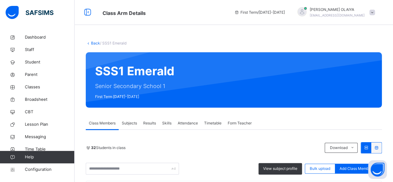
click at [93, 42] on link "Back" at bounding box center [95, 43] width 9 height 5
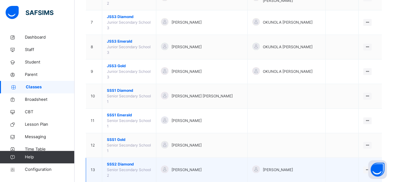
scroll to position [217, 0]
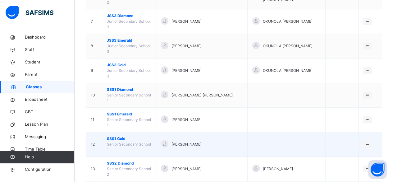
click at [113, 136] on span "SSS1 Gold" at bounding box center [129, 139] width 44 height 6
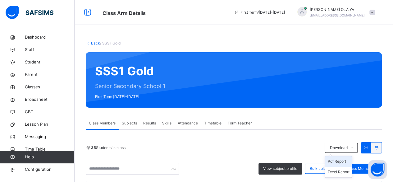
click at [344, 160] on li "Pdf Report" at bounding box center [338, 161] width 27 height 11
click at [93, 42] on link "Back" at bounding box center [95, 43] width 9 height 5
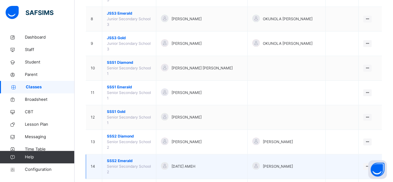
scroll to position [247, 0]
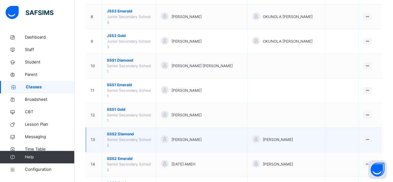
click at [125, 131] on span "SSS2 Diamond" at bounding box center [129, 134] width 44 height 6
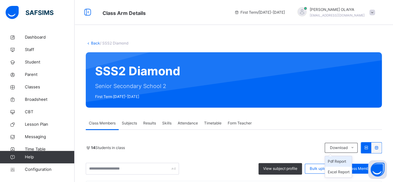
click at [339, 161] on li "Pdf Report" at bounding box center [338, 161] width 27 height 11
click at [93, 43] on link "Back" at bounding box center [95, 43] width 9 height 5
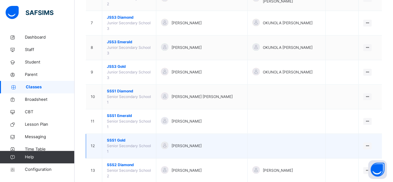
scroll to position [217, 0]
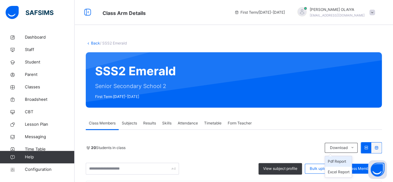
click at [341, 160] on li "Pdf Report" at bounding box center [338, 161] width 27 height 11
click at [95, 43] on link "Back" at bounding box center [95, 43] width 9 height 5
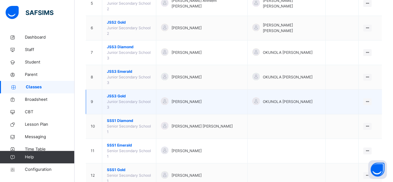
scroll to position [217, 0]
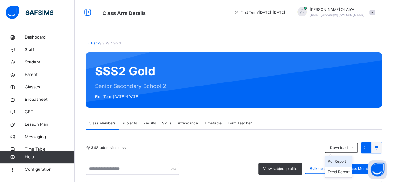
click at [338, 159] on li "Pdf Report" at bounding box center [338, 161] width 27 height 11
click at [95, 44] on link "Back" at bounding box center [95, 43] width 9 height 5
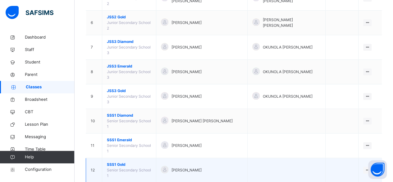
scroll to position [247, 0]
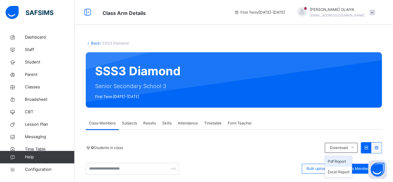
click at [341, 161] on li "Pdf Report" at bounding box center [338, 161] width 27 height 11
click at [96, 43] on link "Back" at bounding box center [95, 43] width 9 height 5
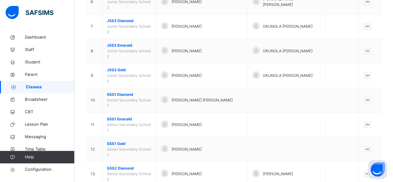
scroll to position [247, 0]
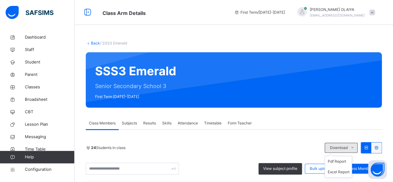
scroll to position [93, 0]
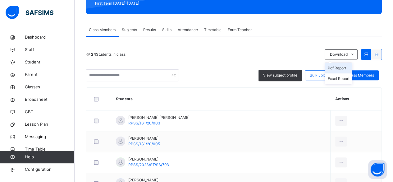
click at [344, 67] on li "Pdf Report" at bounding box center [338, 68] width 27 height 11
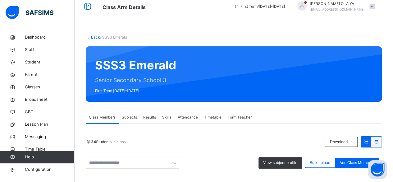
scroll to position [0, 0]
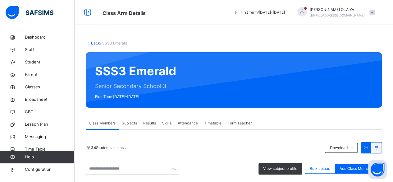
click at [94, 43] on link "Back" at bounding box center [95, 43] width 9 height 5
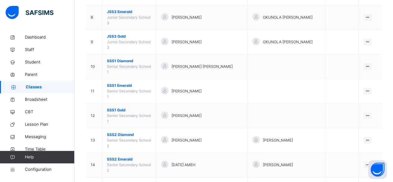
scroll to position [247, 0]
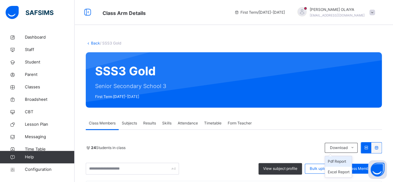
click at [340, 160] on li "Pdf Report" at bounding box center [338, 161] width 27 height 11
click at [344, 162] on li "Pdf Report" at bounding box center [338, 161] width 27 height 11
click at [216, 150] on div "24 Students in class" at bounding box center [204, 148] width 236 height 6
click at [344, 160] on li "Pdf Report" at bounding box center [338, 161] width 27 height 11
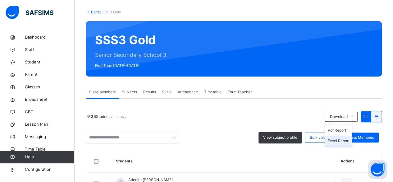
scroll to position [31, 0]
click at [340, 139] on li "Excel Report" at bounding box center [338, 140] width 27 height 11
click at [27, 86] on span "Classes" at bounding box center [50, 87] width 50 height 6
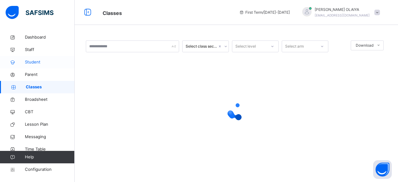
click at [29, 61] on span "Student" at bounding box center [50, 62] width 50 height 6
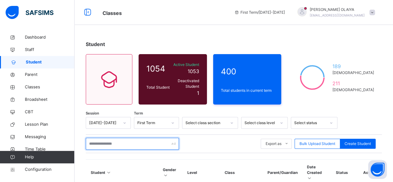
click at [93, 140] on input "text" at bounding box center [132, 144] width 93 height 12
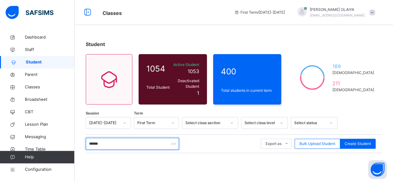
type input "********"
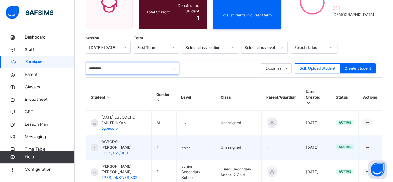
scroll to position [93, 0]
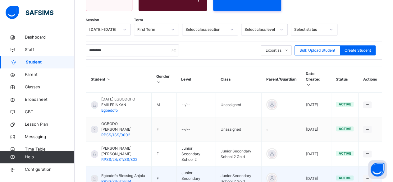
click at [115, 173] on span "Egbodofo Blessing Anjola" at bounding box center [123, 176] width 44 height 6
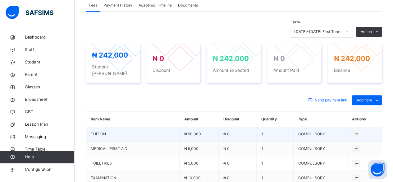
scroll to position [217, 0]
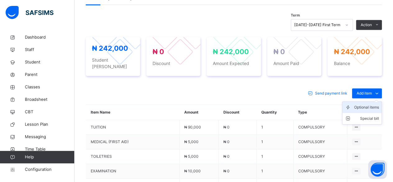
click at [368, 104] on div "Optional items" at bounding box center [366, 107] width 25 height 6
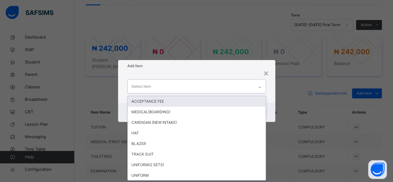
scroll to position [0, 0]
click at [156, 86] on div "Select item" at bounding box center [191, 86] width 126 height 13
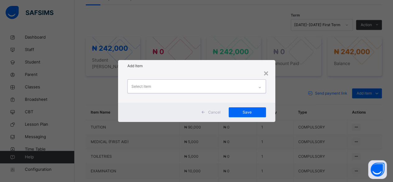
click at [137, 84] on div "Select item" at bounding box center [141, 86] width 20 height 12
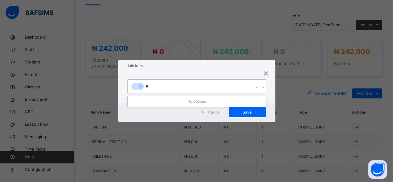
type input "*"
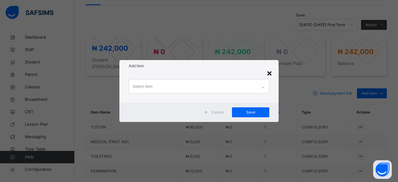
click at [269, 72] on div "×" at bounding box center [269, 72] width 6 height 13
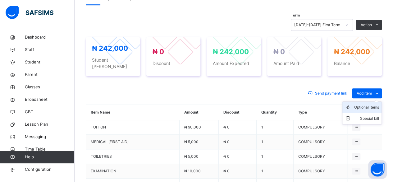
click at [372, 104] on div "Optional items" at bounding box center [366, 107] width 25 height 6
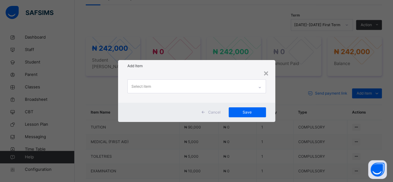
click at [215, 113] on span "Cancel" at bounding box center [214, 112] width 12 height 6
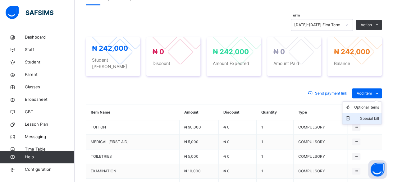
click at [372, 115] on div "Special bill" at bounding box center [366, 118] width 25 height 6
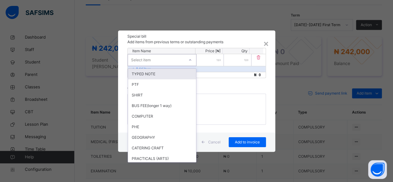
click at [190, 59] on icon at bounding box center [190, 60] width 4 height 6
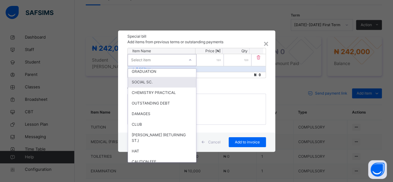
scroll to position [435, 0]
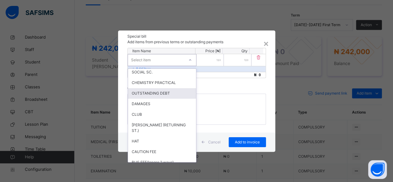
click at [149, 93] on div "OUTSTANDING DEBT" at bounding box center [162, 93] width 68 height 11
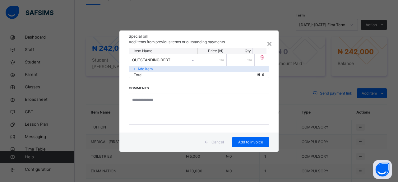
click at [220, 59] on div at bounding box center [213, 60] width 28 height 12
click at [217, 60] on input "number" at bounding box center [213, 60] width 28 height 12
type input "******"
click at [242, 142] on span "Add to invoice" at bounding box center [250, 142] width 28 height 6
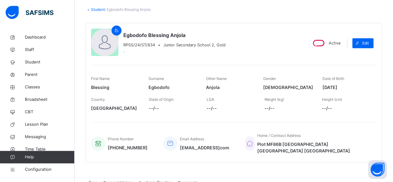
scroll to position [0, 0]
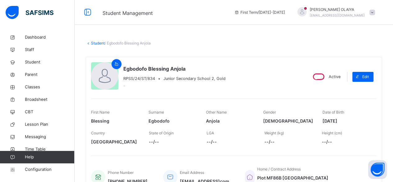
click at [100, 43] on link "Student" at bounding box center [98, 43] width 14 height 5
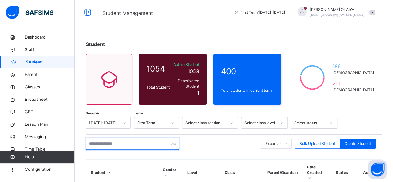
click at [106, 139] on input "text" at bounding box center [132, 144] width 93 height 12
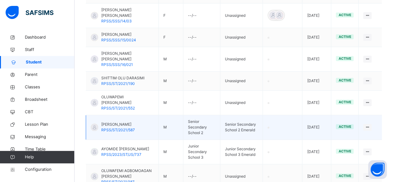
scroll to position [265, 0]
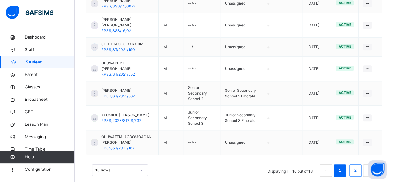
type input "*******"
click at [358, 166] on link "2" at bounding box center [355, 170] width 6 height 8
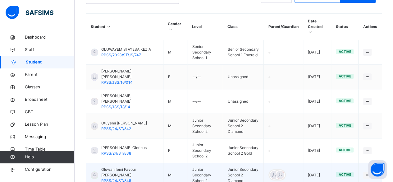
scroll to position [159, 0]
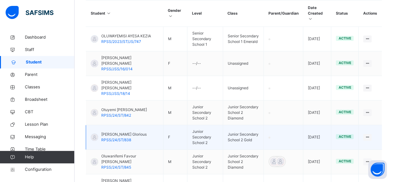
click at [114, 131] on span "[PERSON_NAME] Glorious" at bounding box center [123, 134] width 45 height 6
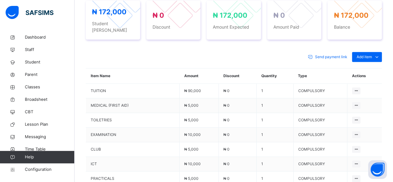
scroll to position [248, 0]
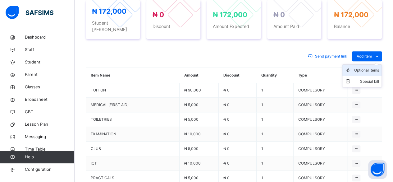
click at [370, 67] on div "Optional items" at bounding box center [366, 70] width 25 height 6
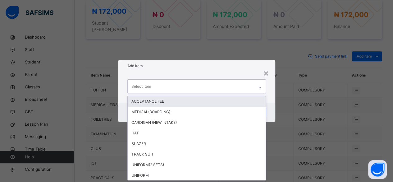
scroll to position [0, 0]
click at [150, 83] on div "Select item" at bounding box center [191, 86] width 126 height 13
click at [138, 84] on div "Select item" at bounding box center [141, 86] width 20 height 12
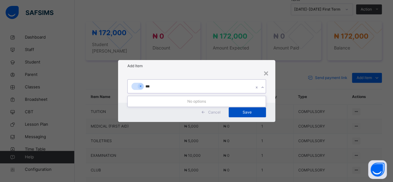
scroll to position [217, 0]
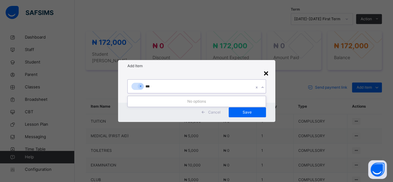
type input "***"
click at [266, 72] on div "×" at bounding box center [266, 72] width 6 height 13
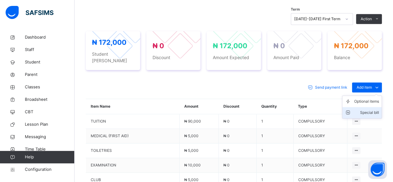
click at [372, 109] on div "Special bill" at bounding box center [366, 112] width 25 height 6
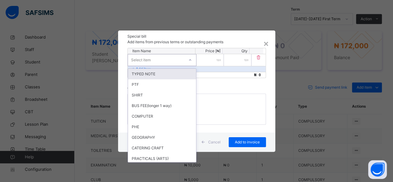
click at [189, 59] on icon at bounding box center [190, 60] width 4 height 6
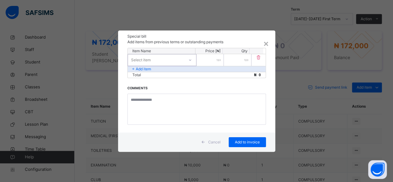
click at [143, 59] on div "Select item" at bounding box center [141, 60] width 20 height 12
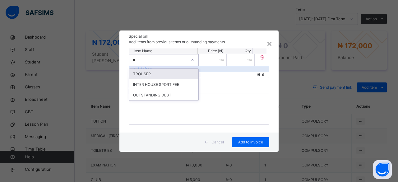
type input "***"
click at [151, 72] on div "OUTSTANDING DEBT" at bounding box center [163, 74] width 69 height 11
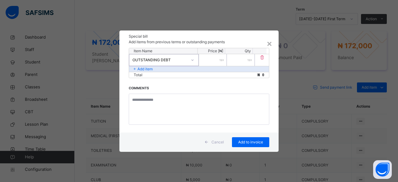
click at [215, 58] on input "number" at bounding box center [213, 60] width 28 height 12
type input "*****"
click at [243, 139] on span "Add to invoice" at bounding box center [250, 142] width 28 height 6
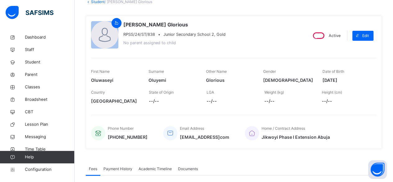
scroll to position [0, 0]
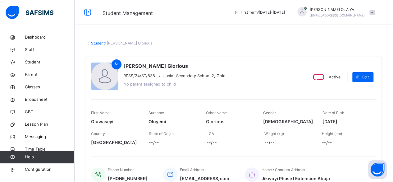
click at [96, 42] on link "Student" at bounding box center [98, 43] width 14 height 5
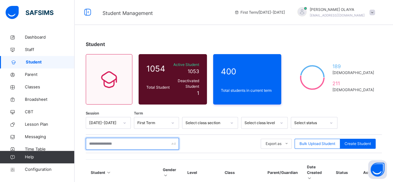
click at [99, 139] on input "text" at bounding box center [132, 144] width 93 height 12
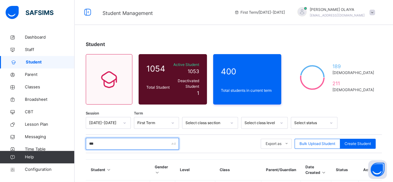
type input "*****"
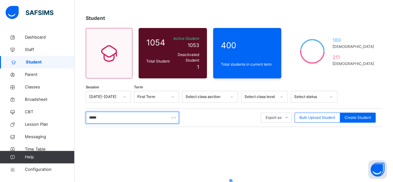
scroll to position [62, 0]
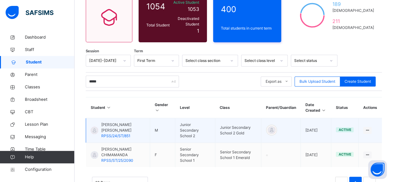
click at [132, 126] on div "ANENE [PERSON_NAME] RPSS/24/ST/851" at bounding box center [123, 130] width 44 height 17
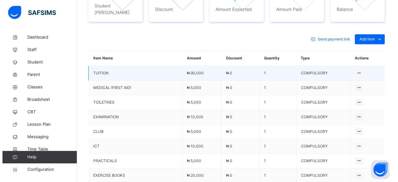
scroll to position [280, 0]
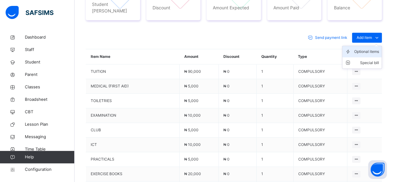
click at [374, 48] on div "Optional items" at bounding box center [366, 51] width 25 height 6
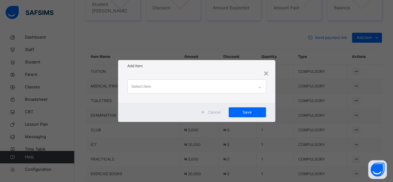
click at [374, 18] on div "× Add Item Select item Cancel Save" at bounding box center [196, 91] width 393 height 182
click at [266, 73] on div "×" at bounding box center [266, 72] width 6 height 13
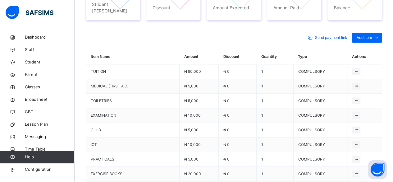
click at [0, 0] on div "Special bill" at bounding box center [0, 0] width 0 height 0
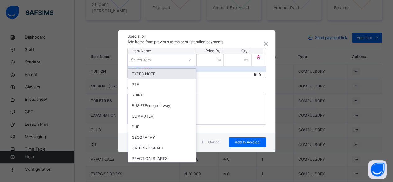
click at [147, 58] on div "Select item" at bounding box center [141, 60] width 20 height 12
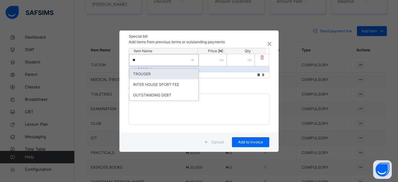
type input "***"
click at [147, 72] on div "OUTSTANDING DEBT" at bounding box center [163, 74] width 69 height 11
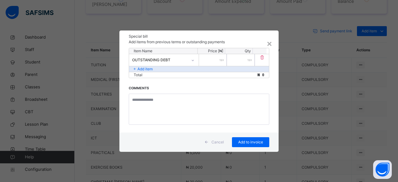
click at [217, 59] on input "number" at bounding box center [213, 60] width 28 height 12
type input "*****"
click at [141, 70] on p "Add item" at bounding box center [144, 69] width 15 height 6
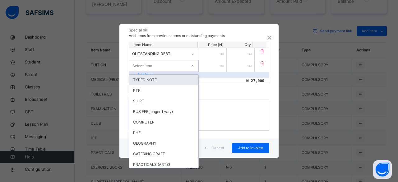
click at [141, 66] on div "Select item" at bounding box center [142, 66] width 20 height 12
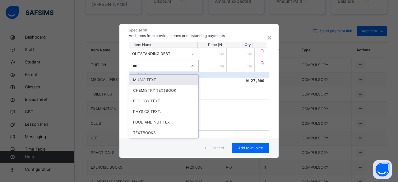
type input "****"
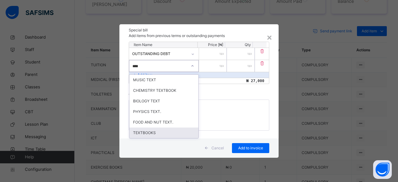
drag, startPoint x: 135, startPoint y: 131, endPoint x: 139, endPoint y: 128, distance: 4.8
click at [135, 131] on div "TEXTBOOKS" at bounding box center [163, 132] width 69 height 11
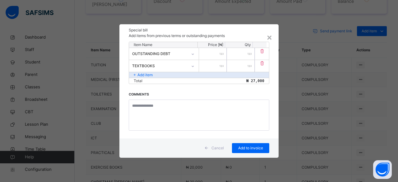
click at [209, 63] on input "number" at bounding box center [213, 66] width 28 height 12
type input "*****"
click at [242, 148] on span "Add to invoice" at bounding box center [250, 148] width 28 height 6
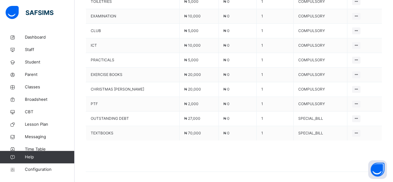
scroll to position [381, 0]
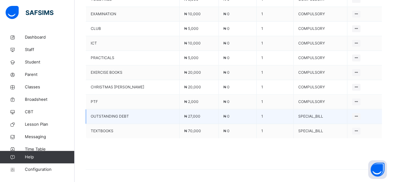
click at [98, 113] on span "OUTSTANDING DEBT" at bounding box center [133, 116] width 84 height 6
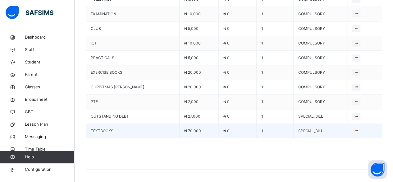
click at [98, 124] on td "TEXTBOOKS" at bounding box center [132, 131] width 93 height 15
click at [98, 128] on span "TEXTBOOKS" at bounding box center [133, 131] width 84 height 6
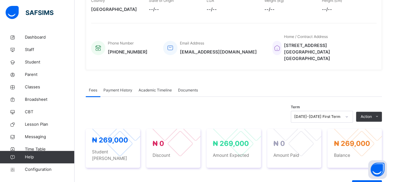
scroll to position [39, 0]
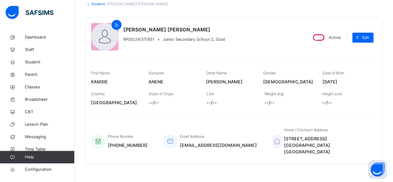
click at [99, 4] on link "Student" at bounding box center [98, 4] width 14 height 5
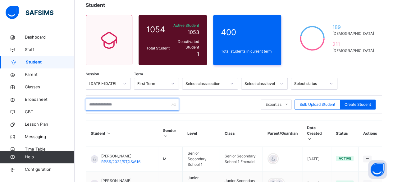
click at [104, 101] on input "text" at bounding box center [132, 104] width 93 height 12
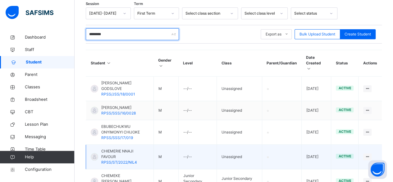
scroll to position [132, 0]
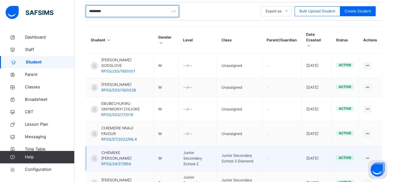
type input "********"
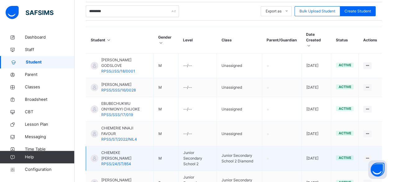
click at [122, 150] on span "CHIEMEKE [PERSON_NAME]" at bounding box center [125, 155] width 48 height 11
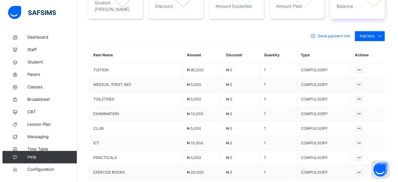
scroll to position [266, 0]
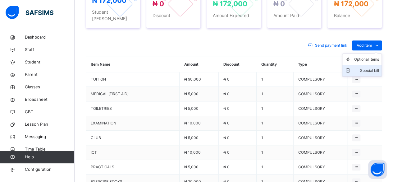
click at [373, 67] on div "Special bill" at bounding box center [366, 70] width 25 height 6
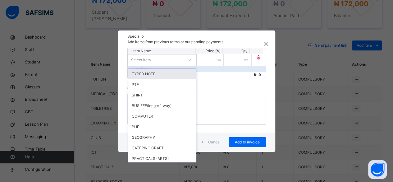
click at [146, 60] on div "Select item" at bounding box center [141, 60] width 20 height 12
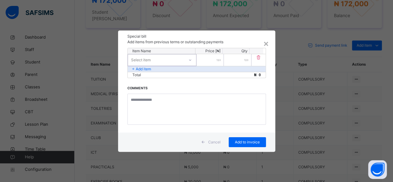
drag, startPoint x: 155, startPoint y: 58, endPoint x: 152, endPoint y: 54, distance: 4.7
click at [155, 58] on div "Select item" at bounding box center [156, 60] width 56 height 10
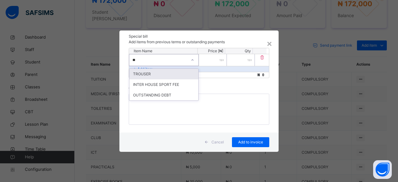
type input "***"
drag, startPoint x: 157, startPoint y: 74, endPoint x: 167, endPoint y: 72, distance: 10.5
click at [158, 74] on div "OUTSTANDING DEBT" at bounding box center [163, 74] width 69 height 11
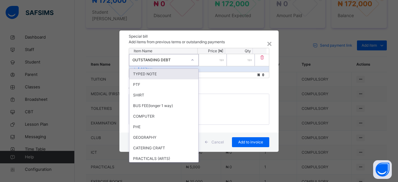
click at [191, 59] on icon at bounding box center [192, 60] width 4 height 6
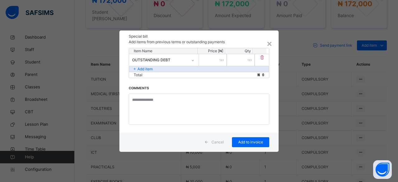
click at [217, 58] on input "number" at bounding box center [213, 60] width 28 height 12
type input "*****"
click at [141, 69] on p "Add item" at bounding box center [144, 69] width 15 height 6
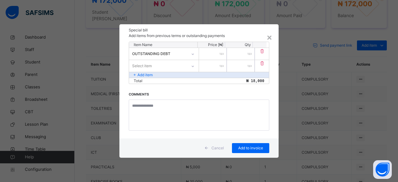
click at [140, 66] on div "Select item" at bounding box center [142, 66] width 20 height 12
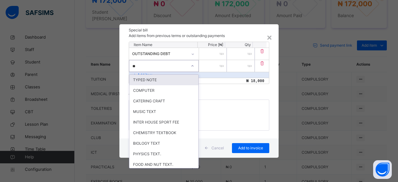
type input "***"
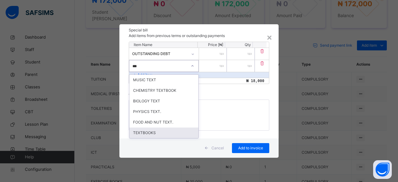
click at [138, 132] on div "TEXTBOOKS" at bounding box center [163, 132] width 69 height 11
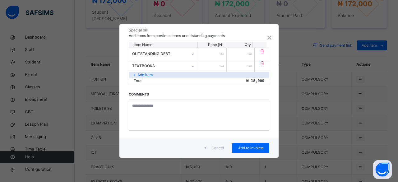
click at [217, 64] on input "number" at bounding box center [213, 66] width 28 height 12
type input "*****"
click at [246, 146] on span "Add to invoice" at bounding box center [250, 148] width 28 height 6
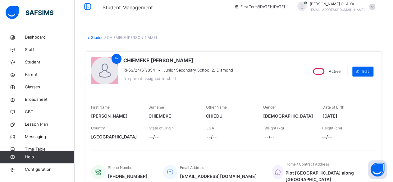
scroll to position [0, 0]
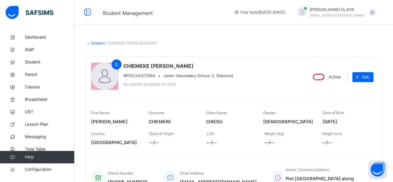
click at [100, 43] on link "Student" at bounding box center [98, 43] width 14 height 5
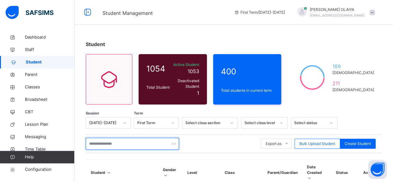
click at [99, 139] on input "text" at bounding box center [132, 144] width 93 height 12
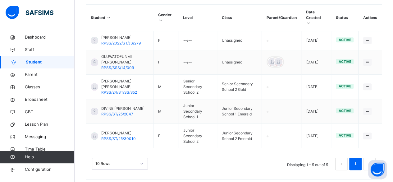
scroll to position [155, 0]
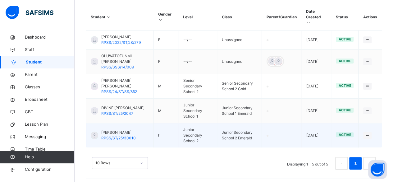
type input "******"
click at [113, 133] on span "[PERSON_NAME]" at bounding box center [118, 133] width 34 height 6
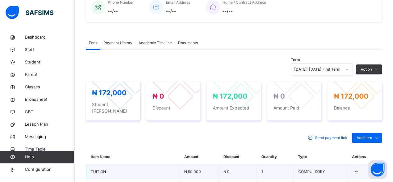
scroll to position [186, 0]
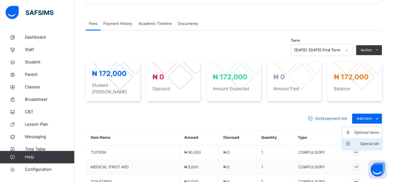
click at [371, 140] on div "Special bill" at bounding box center [366, 143] width 25 height 6
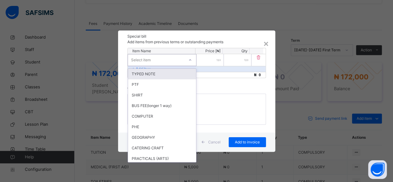
click at [147, 59] on div "Select item" at bounding box center [141, 60] width 20 height 12
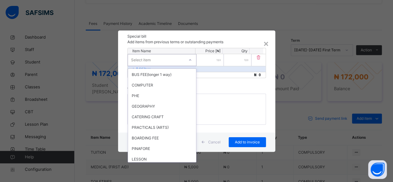
scroll to position [0, 0]
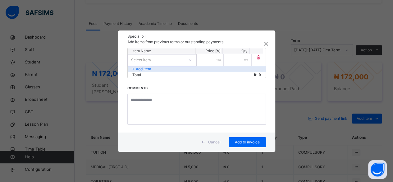
click at [133, 61] on div "Select item" at bounding box center [141, 60] width 20 height 12
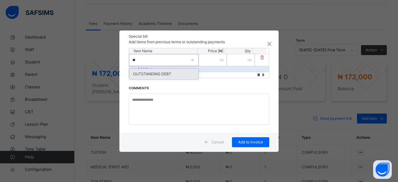
type input "***"
click at [152, 74] on div "OUTSTANDING DEBT" at bounding box center [163, 74] width 69 height 11
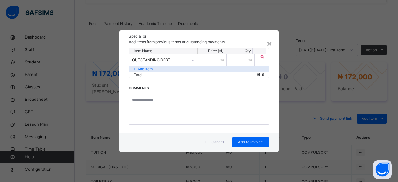
click at [214, 60] on input "number" at bounding box center [213, 60] width 28 height 12
type input "*****"
click at [140, 68] on p "Add item" at bounding box center [144, 69] width 15 height 6
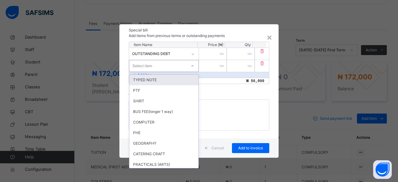
click at [143, 66] on div "Select item" at bounding box center [142, 66] width 20 height 12
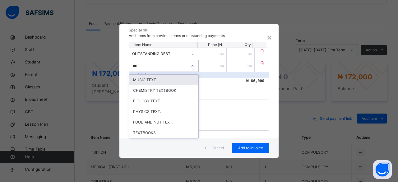
type input "****"
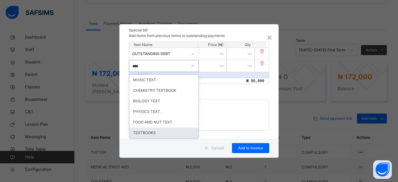
click at [134, 131] on div "TEXTBOOKS" at bounding box center [163, 132] width 69 height 11
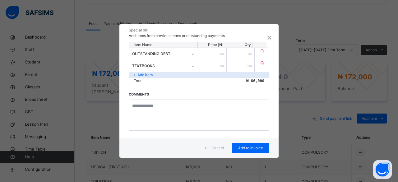
click at [214, 65] on input "number" at bounding box center [213, 66] width 28 height 12
type input "*****"
click at [237, 147] on span "Add to invoice" at bounding box center [250, 148] width 28 height 6
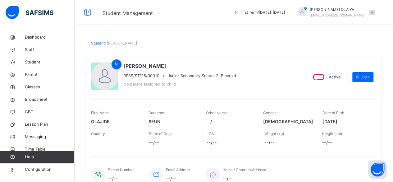
click at [97, 42] on link "Student" at bounding box center [98, 43] width 14 height 5
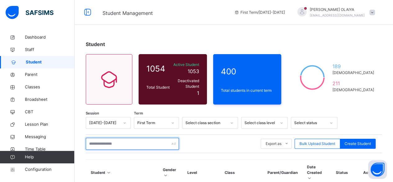
click at [96, 138] on input "text" at bounding box center [132, 144] width 93 height 12
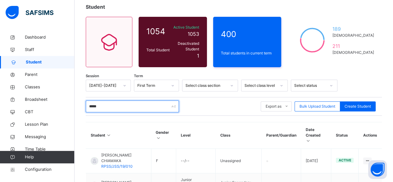
scroll to position [93, 0]
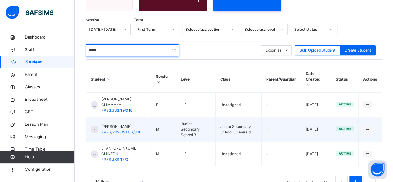
type input "*****"
click at [119, 124] on span "[PERSON_NAME]" at bounding box center [121, 127] width 40 height 6
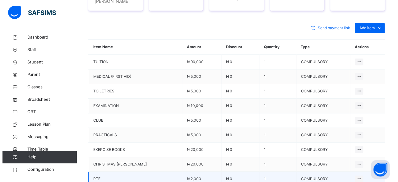
scroll to position [276, 0]
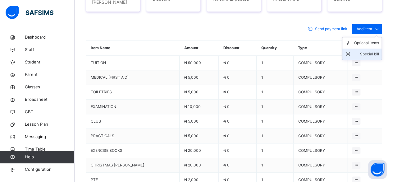
click at [369, 51] on div "Special bill" at bounding box center [366, 54] width 25 height 6
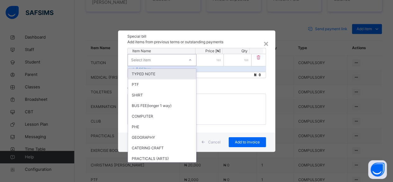
click at [173, 60] on div "Select item" at bounding box center [156, 60] width 56 height 10
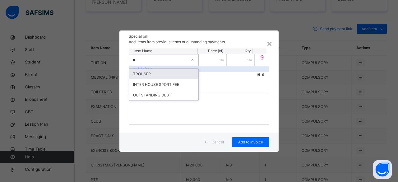
type input "***"
drag, startPoint x: 162, startPoint y: 73, endPoint x: 168, endPoint y: 71, distance: 6.5
click at [163, 73] on div "OUTSTANDING DEBT" at bounding box center [163, 74] width 69 height 11
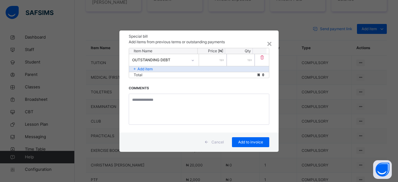
click at [212, 59] on input "number" at bounding box center [213, 60] width 28 height 12
type input "*****"
click at [148, 68] on p "Add item" at bounding box center [144, 69] width 15 height 6
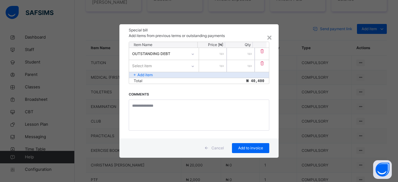
click at [144, 66] on div "Select item" at bounding box center [142, 66] width 20 height 12
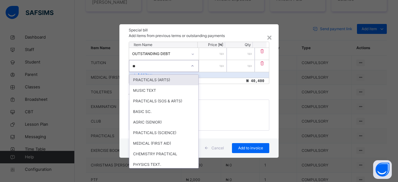
type input "***"
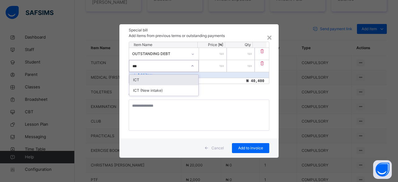
click at [138, 79] on div "ICT" at bounding box center [163, 80] width 69 height 11
click at [211, 65] on input "number" at bounding box center [213, 66] width 28 height 12
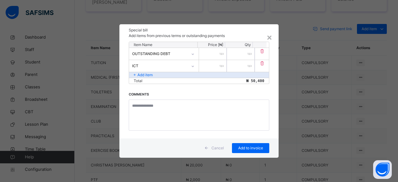
type input "*****"
click at [147, 73] on p "Add item" at bounding box center [144, 75] width 15 height 6
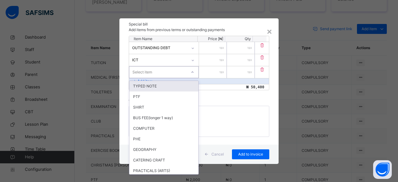
click at [141, 72] on div "Select item" at bounding box center [142, 72] width 20 height 12
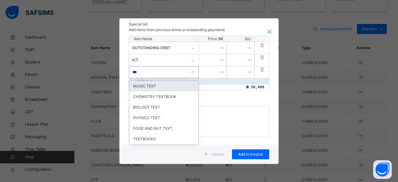
type input "****"
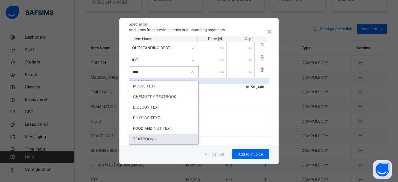
drag, startPoint x: 147, startPoint y: 137, endPoint x: 159, endPoint y: 115, distance: 25.0
click at [147, 137] on div "TEXTBOOKS" at bounding box center [163, 139] width 69 height 11
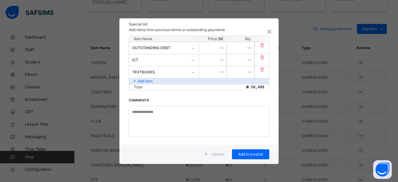
drag, startPoint x: 213, startPoint y: 70, endPoint x: 218, endPoint y: 68, distance: 5.2
click at [213, 70] on input "number" at bounding box center [213, 72] width 28 height 12
type input "*****"
click at [243, 151] on span "Add to invoice" at bounding box center [250, 154] width 28 height 6
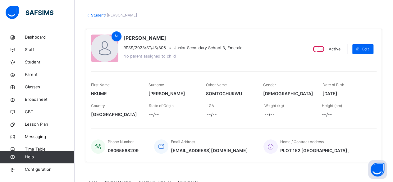
scroll to position [0, 0]
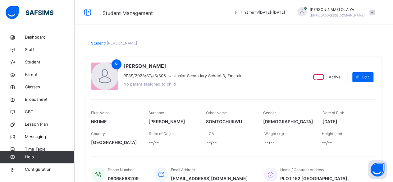
click at [97, 41] on link "Student" at bounding box center [98, 43] width 14 height 5
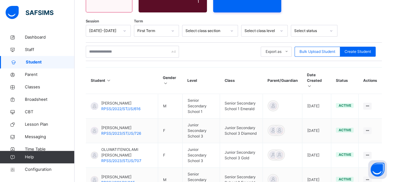
scroll to position [93, 0]
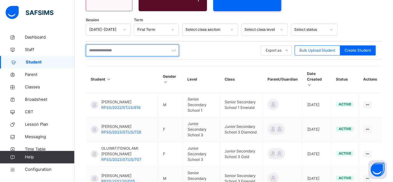
click at [112, 48] on input "text" at bounding box center [132, 50] width 93 height 12
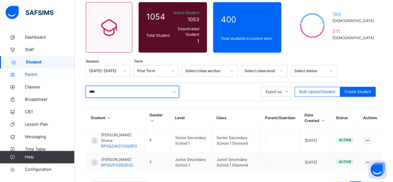
scroll to position [43, 0]
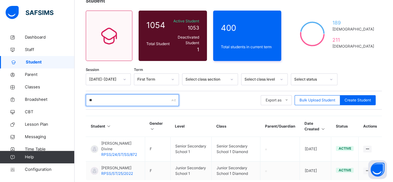
type input "*"
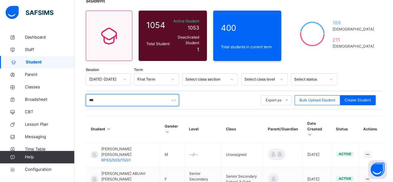
type input "*****"
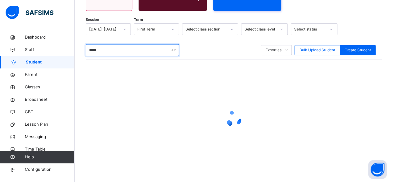
scroll to position [94, 0]
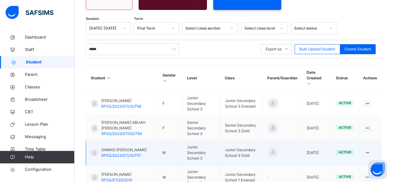
click at [110, 147] on span "ONIMISI ABUAH DAVID" at bounding box center [123, 150] width 45 height 6
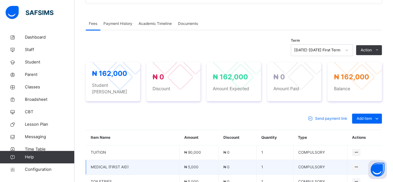
scroll to position [186, 0]
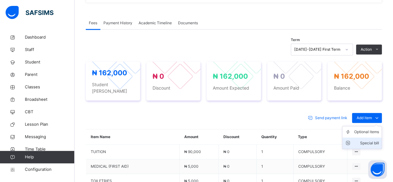
click at [371, 140] on div "Special bill" at bounding box center [366, 143] width 25 height 6
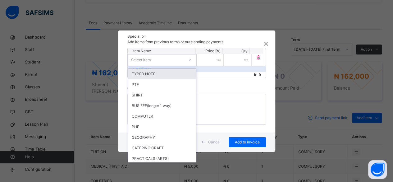
click at [191, 61] on icon at bounding box center [190, 60] width 4 height 6
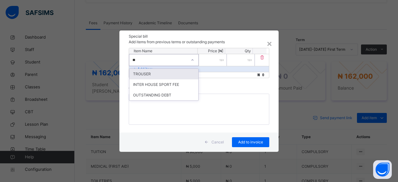
type input "***"
click at [163, 72] on div "OUTSTANDING DEBT" at bounding box center [163, 74] width 69 height 11
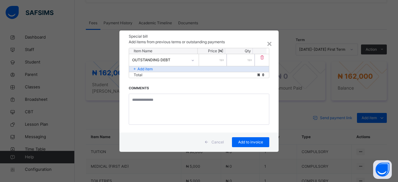
click at [216, 59] on input "number" at bounding box center [213, 60] width 28 height 12
type input "*****"
click at [147, 68] on p "Add item" at bounding box center [144, 69] width 15 height 6
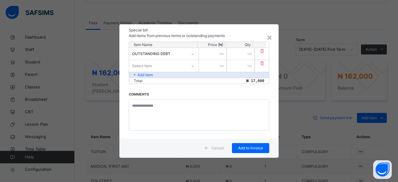
click at [147, 66] on div "Select item" at bounding box center [142, 66] width 20 height 12
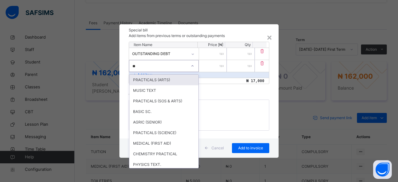
type input "***"
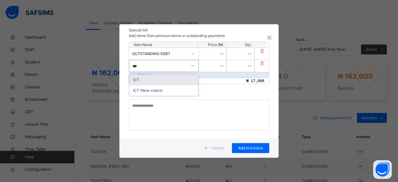
click at [147, 79] on div "ICT" at bounding box center [163, 80] width 69 height 11
click at [216, 66] on input "number" at bounding box center [213, 66] width 28 height 12
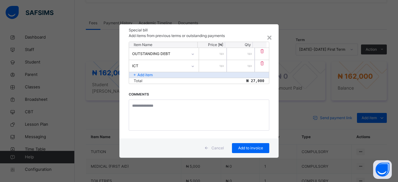
type input "*****"
click at [141, 73] on p "Add item" at bounding box center [144, 75] width 15 height 6
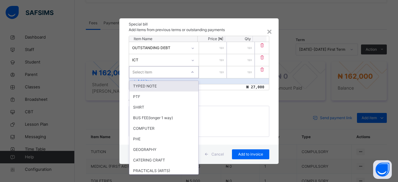
click at [142, 71] on div "Select item" at bounding box center [142, 72] width 20 height 12
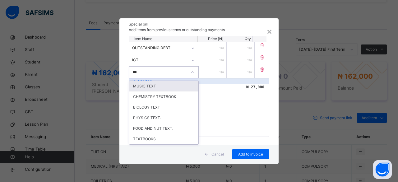
type input "****"
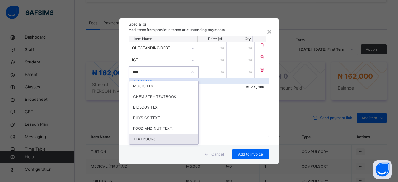
click at [137, 138] on div "TEXTBOOKS" at bounding box center [163, 139] width 69 height 11
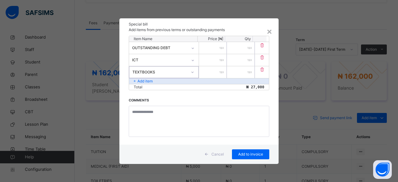
click at [216, 71] on input "number" at bounding box center [213, 72] width 28 height 12
type input "*****"
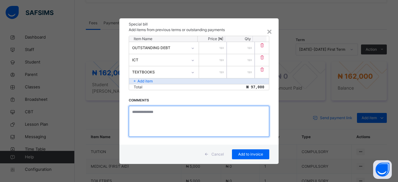
click at [147, 111] on textarea at bounding box center [199, 121] width 140 height 31
click at [170, 111] on textarea "**********" at bounding box center [199, 121] width 140 height 31
type textarea "**********"
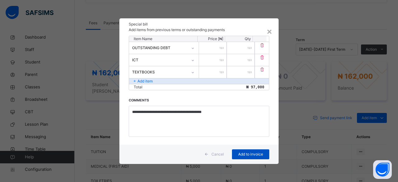
click at [239, 154] on span "Add to invoice" at bounding box center [250, 154] width 28 height 6
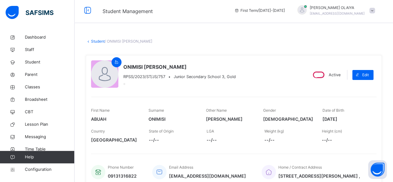
scroll to position [0, 0]
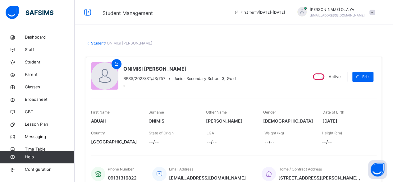
click at [94, 42] on link "Student" at bounding box center [98, 43] width 14 height 5
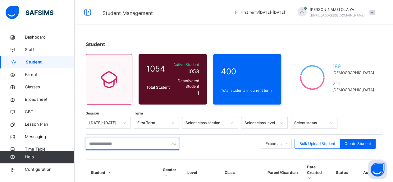
click at [98, 138] on input "text" at bounding box center [132, 144] width 93 height 12
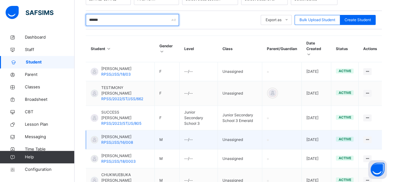
scroll to position [124, 0]
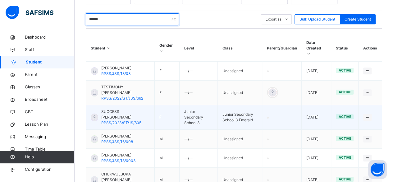
type input "******"
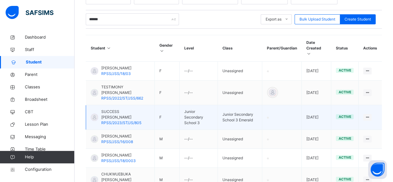
click at [112, 112] on span "SUCCESS AKANDE IYANUOLUWA" at bounding box center [125, 114] width 48 height 11
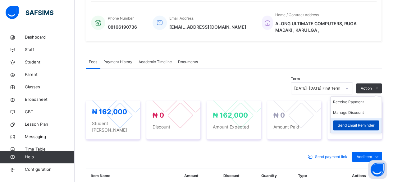
scroll to position [186, 0]
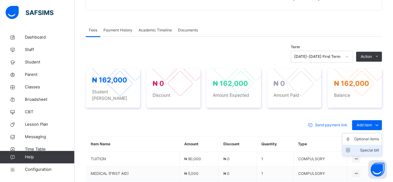
click at [372, 147] on div "Special bill" at bounding box center [366, 150] width 25 height 6
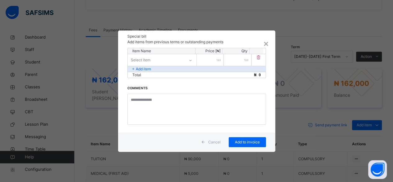
click at [189, 60] on icon at bounding box center [191, 60] width 4 height 6
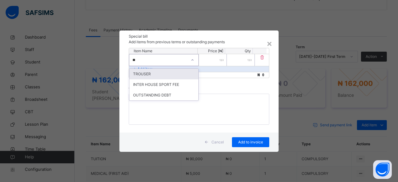
type input "***"
click at [165, 74] on div "OUTSTANDING DEBT" at bounding box center [163, 74] width 69 height 11
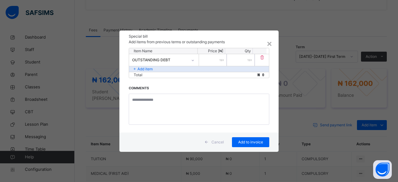
click at [219, 60] on input "number" at bounding box center [213, 60] width 28 height 12
type input "*****"
click at [150, 68] on p "Add item" at bounding box center [144, 69] width 15 height 6
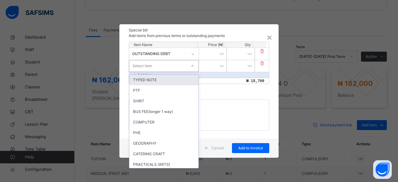
click at [148, 64] on div "Select item" at bounding box center [142, 66] width 20 height 12
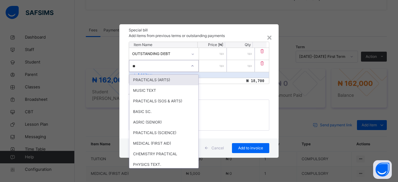
type input "***"
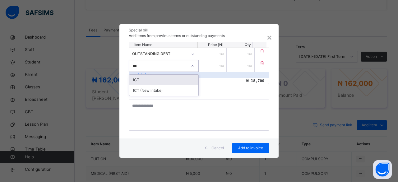
drag, startPoint x: 151, startPoint y: 84, endPoint x: 164, endPoint y: 77, distance: 14.5
click at [152, 84] on div "ICT" at bounding box center [163, 80] width 69 height 11
click at [216, 65] on input "number" at bounding box center [213, 66] width 28 height 12
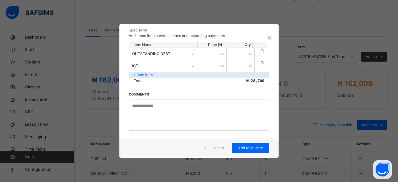
type input "*****"
click at [165, 75] on div "Add item" at bounding box center [199, 75] width 140 height 6
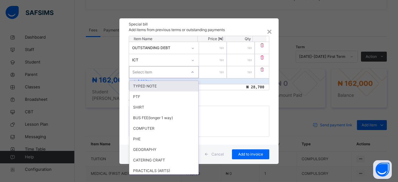
click at [149, 71] on div "Select item" at bounding box center [142, 72] width 20 height 12
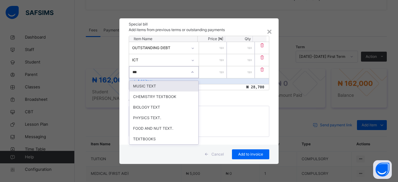
type input "****"
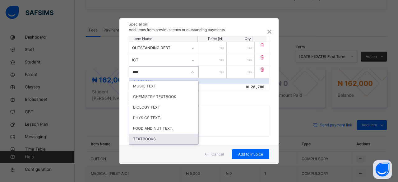
click at [140, 139] on div "TEXTBOOKS" at bounding box center [163, 139] width 69 height 11
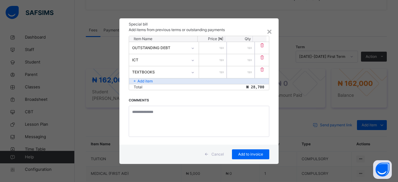
click at [214, 71] on input "number" at bounding box center [213, 72] width 28 height 12
type input "*****"
click at [245, 153] on span "Add to invoice" at bounding box center [250, 154] width 28 height 6
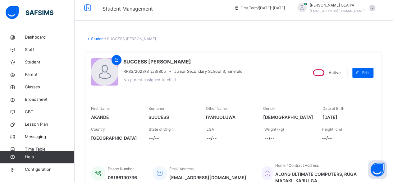
scroll to position [0, 0]
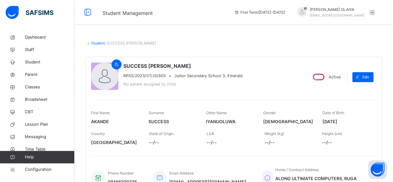
click at [99, 43] on link "Student" at bounding box center [98, 43] width 14 height 5
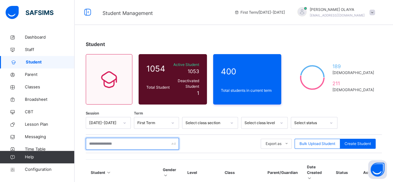
click at [127, 138] on input "text" at bounding box center [132, 144] width 93 height 12
type input "**********"
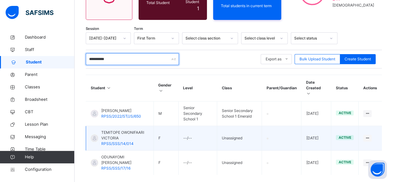
scroll to position [93, 0]
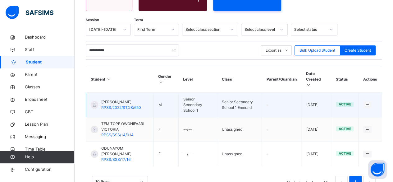
click at [111, 99] on span "OWONIFAARI SAMUEL BISHOP" at bounding box center [121, 102] width 40 height 6
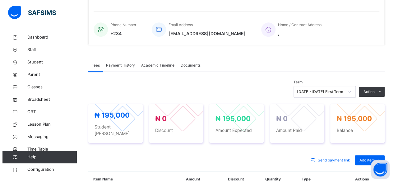
scroll to position [248, 0]
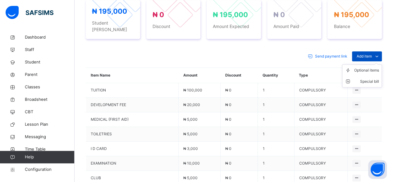
click at [367, 51] on div "Add item" at bounding box center [367, 56] width 30 height 10
click at [371, 78] on div "Special bill" at bounding box center [366, 81] width 25 height 6
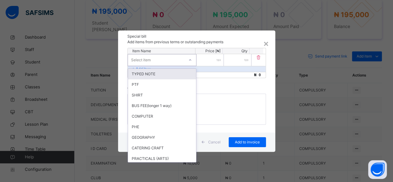
click at [189, 59] on icon at bounding box center [190, 60] width 4 height 6
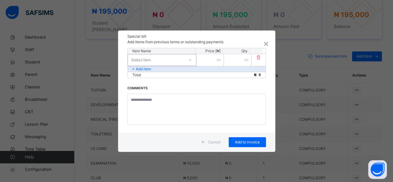
click at [166, 59] on div "Select item" at bounding box center [156, 60] width 56 height 10
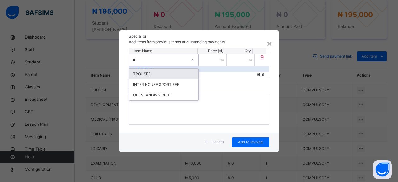
type input "***"
click at [161, 72] on div "OUTSTANDING DEBT" at bounding box center [163, 74] width 69 height 11
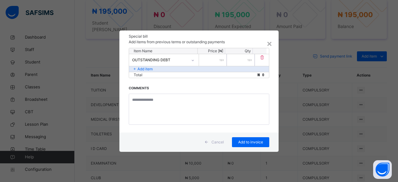
click at [211, 60] on input "number" at bounding box center [213, 60] width 28 height 12
type input "******"
click at [240, 140] on span "Add to invoice" at bounding box center [250, 142] width 28 height 6
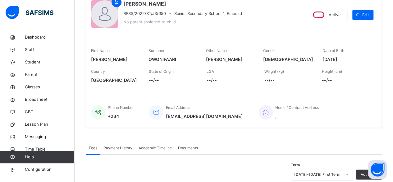
scroll to position [0, 0]
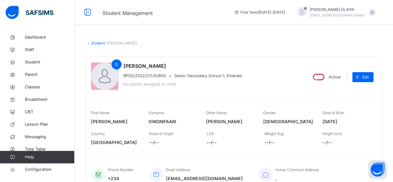
click at [94, 43] on link "Student" at bounding box center [98, 43] width 14 height 5
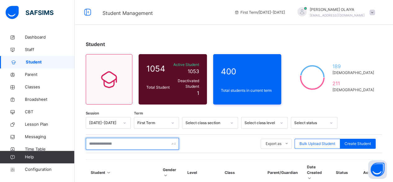
click at [105, 142] on input "text" at bounding box center [132, 144] width 93 height 12
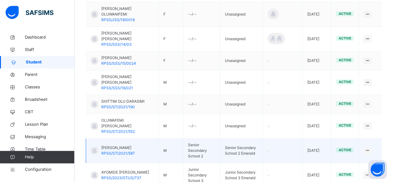
scroll to position [217, 0]
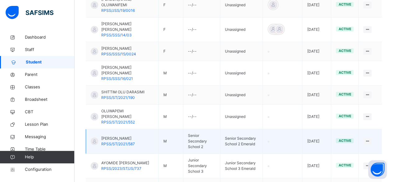
type input "*******"
click at [119, 135] on span "OLAOLUWA OLUYEMI EMMANUEL" at bounding box center [118, 138] width 34 height 6
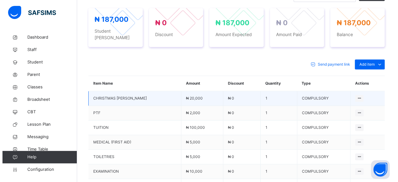
scroll to position [248, 0]
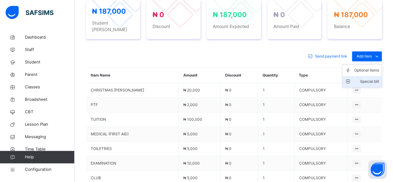
click at [370, 78] on div "Special bill" at bounding box center [366, 81] width 25 height 6
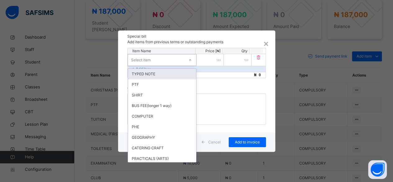
click at [188, 59] on div at bounding box center [190, 60] width 11 height 10
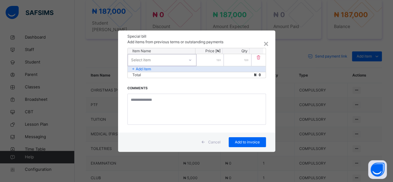
click at [149, 59] on div "Select item" at bounding box center [141, 60] width 20 height 12
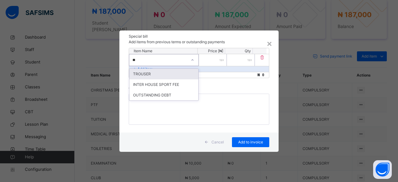
type input "***"
drag, startPoint x: 156, startPoint y: 75, endPoint x: 157, endPoint y: 68, distance: 6.6
click at [156, 74] on div "OUTSTANDING DEBT" at bounding box center [163, 74] width 69 height 11
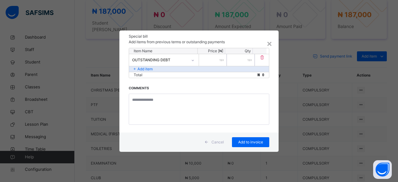
click at [214, 57] on input "number" at bounding box center [213, 60] width 28 height 12
type input "******"
click at [240, 141] on span "Add to invoice" at bounding box center [250, 142] width 28 height 6
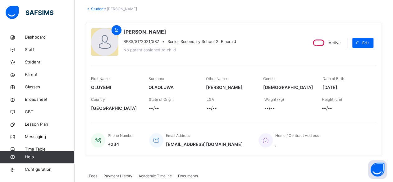
scroll to position [0, 0]
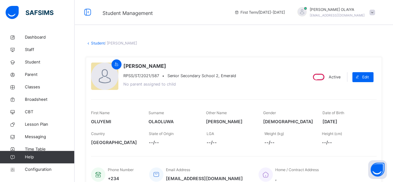
click at [94, 41] on link "Student" at bounding box center [98, 43] width 14 height 5
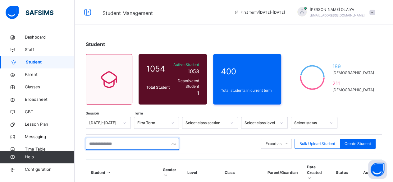
click at [100, 139] on input "text" at bounding box center [132, 144] width 93 height 12
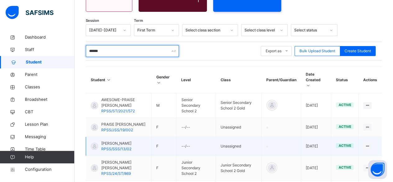
scroll to position [93, 0]
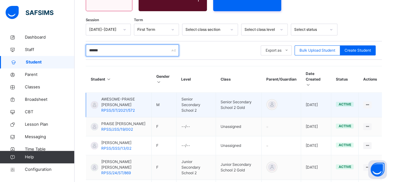
type input "******"
click at [109, 96] on span "AWESOME-PRAISE HASSAN" at bounding box center [123, 101] width 45 height 11
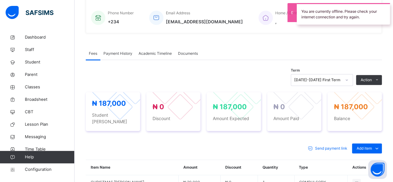
scroll to position [186, 0]
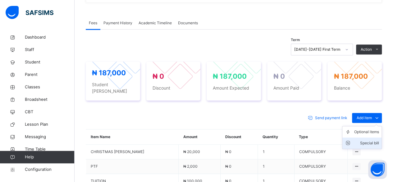
click at [372, 140] on div "Special bill" at bounding box center [366, 143] width 25 height 6
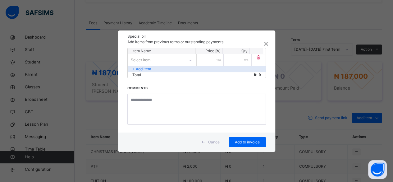
click at [187, 58] on div at bounding box center [190, 60] width 11 height 10
click at [163, 59] on div "Select item" at bounding box center [156, 60] width 56 height 10
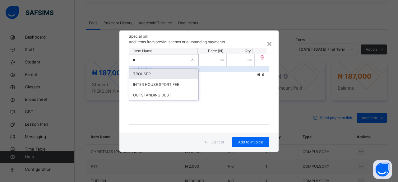
type input "***"
click at [169, 75] on div "OUTSTANDING DEBT" at bounding box center [163, 74] width 69 height 11
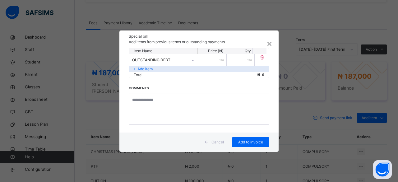
click at [216, 59] on input "number" at bounding box center [213, 60] width 28 height 12
type input "*****"
click at [244, 140] on span "Add to invoice" at bounding box center [250, 142] width 28 height 6
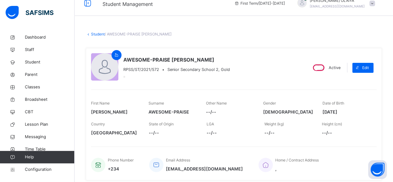
scroll to position [0, 0]
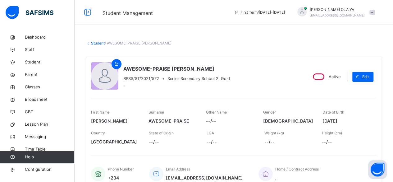
click at [93, 41] on link "Student" at bounding box center [98, 43] width 14 height 5
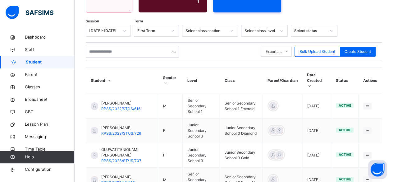
scroll to position [93, 0]
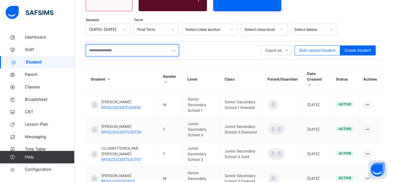
click at [105, 47] on input "text" at bounding box center [132, 50] width 93 height 12
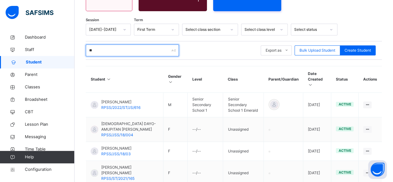
type input "********"
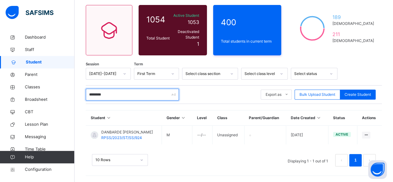
scroll to position [45, 0]
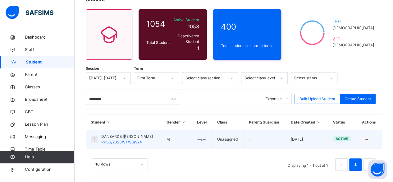
click at [126, 134] on span "DANBARDE DANIEL" at bounding box center [127, 137] width 52 height 6
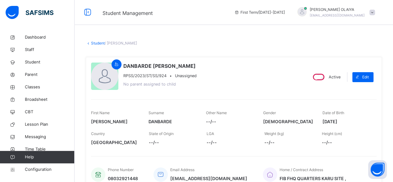
click at [97, 43] on link "Student" at bounding box center [98, 43] width 14 height 5
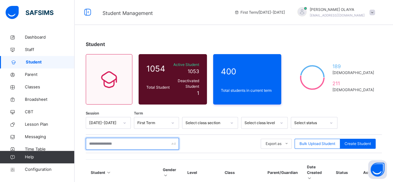
click at [101, 140] on input "text" at bounding box center [132, 144] width 93 height 12
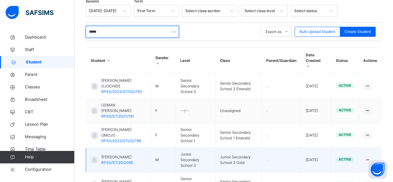
scroll to position [124, 0]
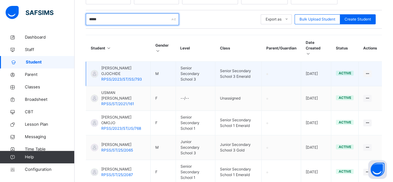
type input "*****"
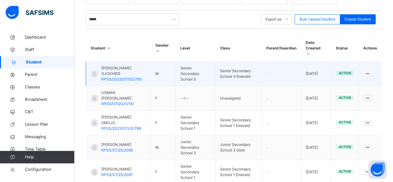
click at [129, 65] on div "DAVID USMAN OJOCHIDE RPSS/2023/ST/SS/793" at bounding box center [123, 73] width 44 height 17
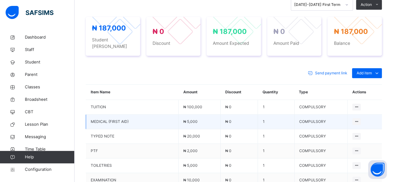
scroll to position [248, 0]
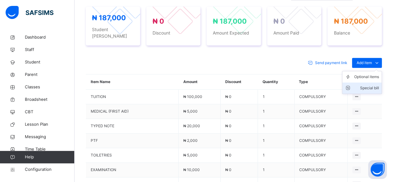
click at [369, 85] on div "Special bill" at bounding box center [366, 88] width 25 height 6
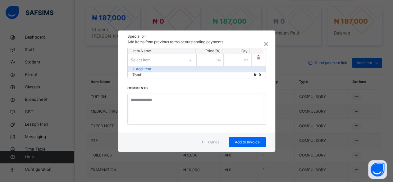
click at [153, 59] on div "Select item" at bounding box center [156, 60] width 57 height 10
click at [167, 57] on div "Select item" at bounding box center [156, 60] width 56 height 10
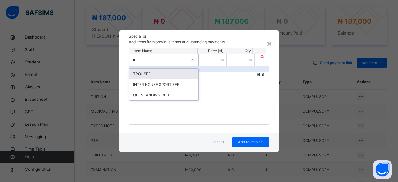
type input "***"
click at [145, 75] on div "OUTSTANDING DEBT" at bounding box center [163, 74] width 69 height 11
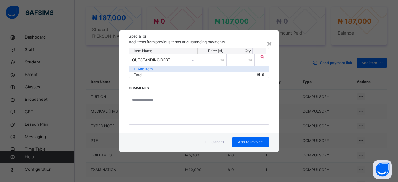
click at [215, 59] on input "number" at bounding box center [213, 60] width 28 height 12
type input "******"
click at [237, 139] on span "Add to invoice" at bounding box center [250, 142] width 28 height 6
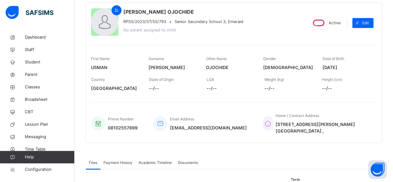
scroll to position [31, 0]
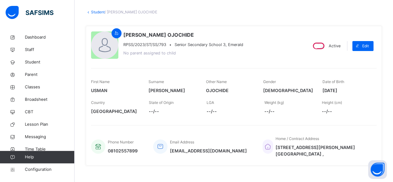
click at [98, 11] on link "Student" at bounding box center [98, 12] width 14 height 5
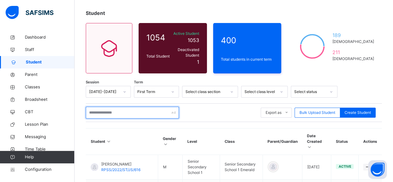
click at [99, 107] on input "text" at bounding box center [132, 113] width 93 height 12
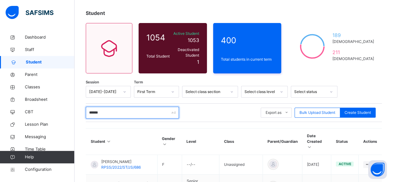
type input "*******"
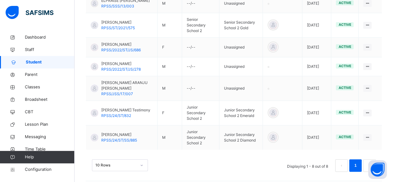
scroll to position [217, 0]
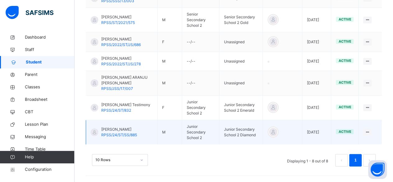
click at [113, 131] on span "Adebayo Opeoluwa" at bounding box center [119, 129] width 36 height 6
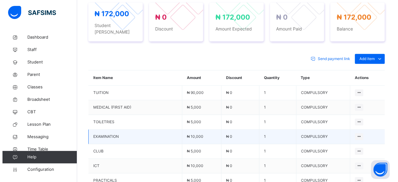
scroll to position [248, 0]
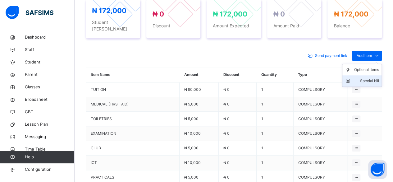
click at [371, 78] on div "Special bill" at bounding box center [366, 81] width 25 height 6
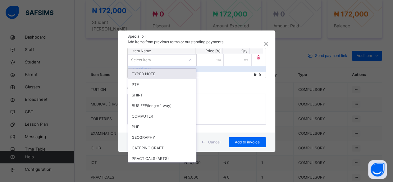
click at [191, 59] on icon at bounding box center [190, 60] width 4 height 6
type input "***"
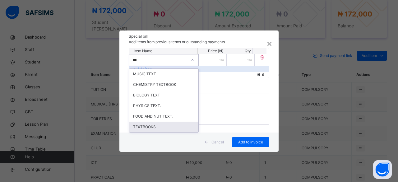
click at [138, 125] on div "TEXTBOOKS" at bounding box center [163, 126] width 69 height 11
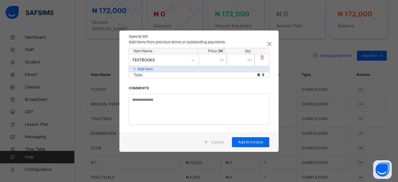
click at [215, 58] on input "number" at bounding box center [213, 60] width 28 height 12
type input "*****"
click at [244, 142] on span "Add to invoice" at bounding box center [250, 142] width 28 height 6
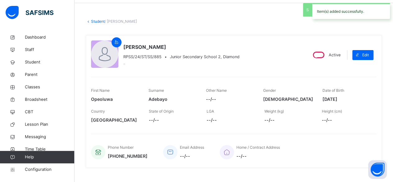
scroll to position [0, 0]
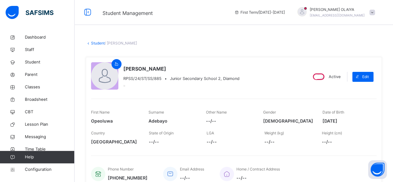
click at [94, 44] on link "Student" at bounding box center [98, 43] width 14 height 5
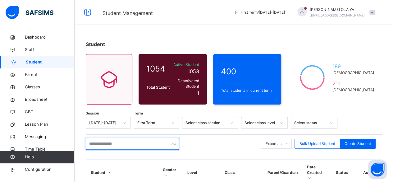
click at [102, 138] on input "text" at bounding box center [132, 144] width 93 height 12
type input "****"
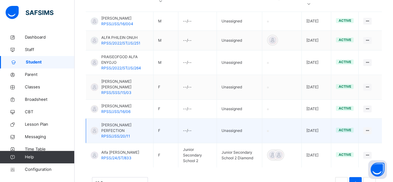
scroll to position [175, 0]
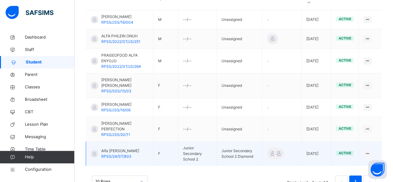
click at [118, 148] on span "Alfa [PERSON_NAME]" at bounding box center [120, 151] width 38 height 6
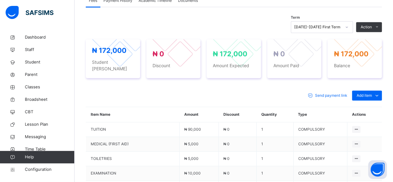
scroll to position [217, 0]
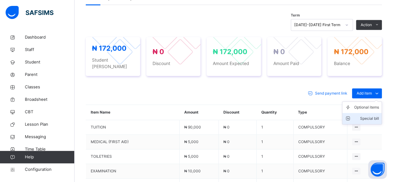
click at [372, 115] on div "Special bill" at bounding box center [366, 118] width 25 height 6
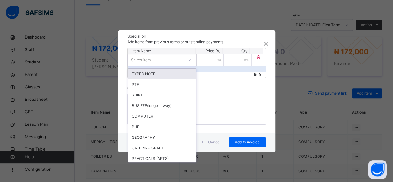
click at [167, 61] on div "Select item" at bounding box center [156, 60] width 56 height 10
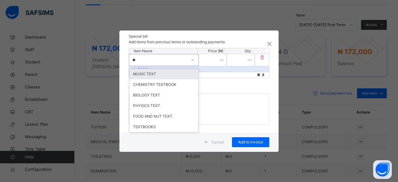
type input "***"
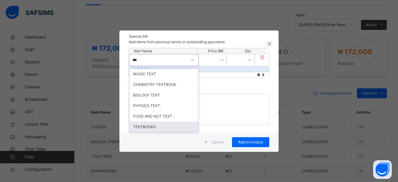
click at [145, 127] on div "TEXTBOOKS" at bounding box center [163, 126] width 69 height 11
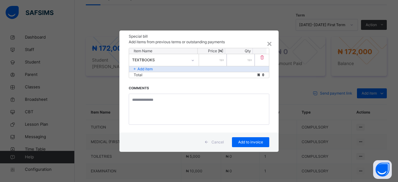
click at [215, 59] on input "number" at bounding box center [213, 60] width 28 height 12
type input "*****"
click at [239, 141] on span "Add to invoice" at bounding box center [250, 142] width 28 height 6
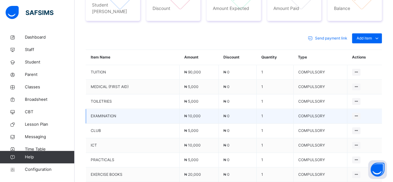
scroll to position [280, 0]
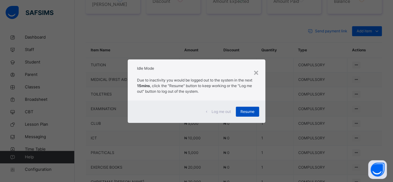
click at [252, 109] on span "Resume" at bounding box center [247, 112] width 14 height 6
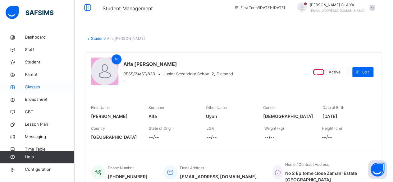
scroll to position [0, 0]
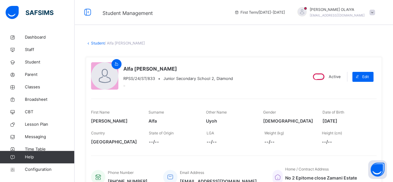
click at [97, 44] on link "Student" at bounding box center [98, 43] width 14 height 5
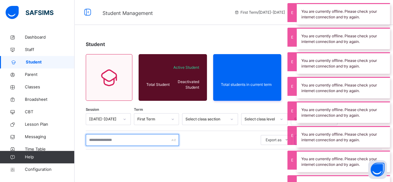
click at [97, 140] on input "text" at bounding box center [132, 140] width 93 height 12
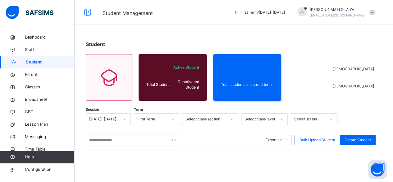
click at [249, 137] on div "Export as Pdf Report Excel Report Excel Report (LMS) Bulk Upload Student Create…" at bounding box center [234, 140] width 296 height 12
drag, startPoint x: 92, startPoint y: 143, endPoint x: 93, endPoint y: 139, distance: 4.4
click at [93, 142] on input "text" at bounding box center [132, 140] width 93 height 12
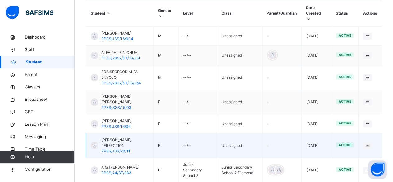
scroll to position [175, 0]
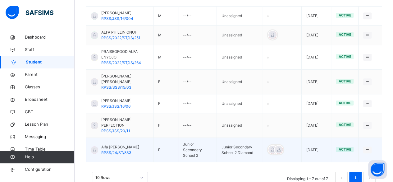
type input "****"
click at [118, 144] on span "Alfa [PERSON_NAME]" at bounding box center [120, 147] width 38 height 6
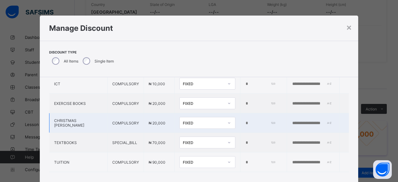
scroll to position [159, 0]
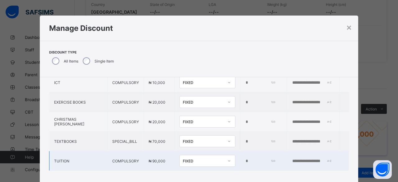
click at [245, 158] on input "*" at bounding box center [260, 160] width 30 height 5
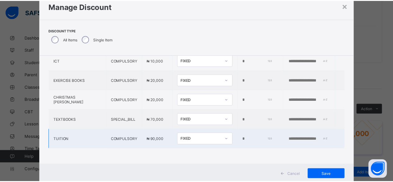
scroll to position [31, 0]
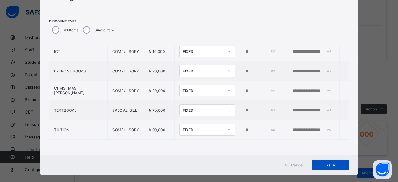
type input "*****"
click at [329, 161] on div "Save" at bounding box center [329, 165] width 37 height 10
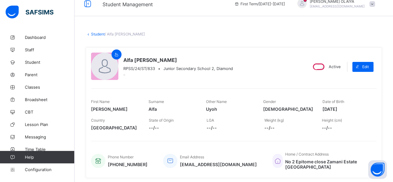
scroll to position [0, 0]
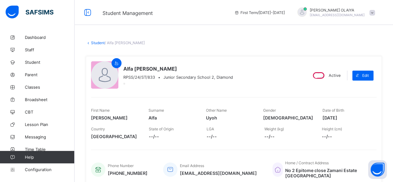
click at [96, 43] on link "Student" at bounding box center [98, 42] width 14 height 5
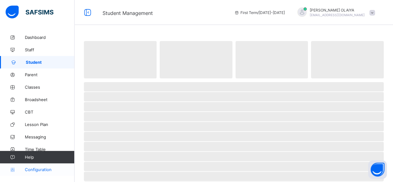
click at [37, 168] on span "Configuration" at bounding box center [49, 169] width 49 height 5
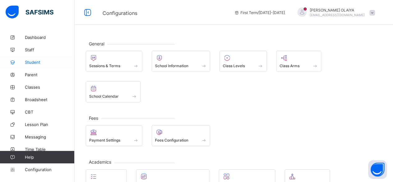
click at [34, 60] on span "Student" at bounding box center [50, 62] width 50 height 5
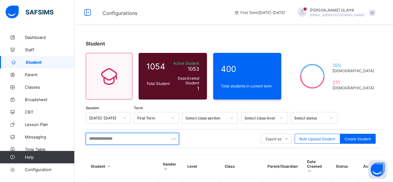
click at [94, 141] on input "text" at bounding box center [132, 139] width 93 height 12
type input "*******"
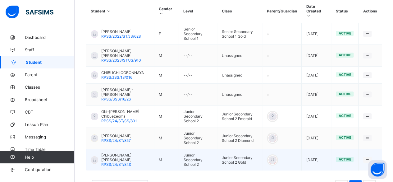
scroll to position [155, 0]
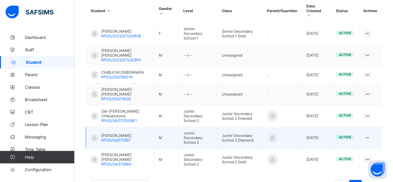
click at [116, 133] on span "[PERSON_NAME]" at bounding box center [116, 135] width 30 height 5
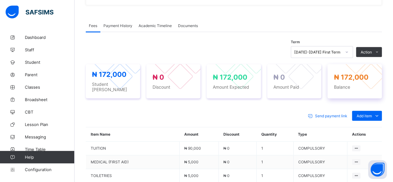
scroll to position [186, 0]
click at [0, 0] on div "Special bill" at bounding box center [0, 0] width 0 height 0
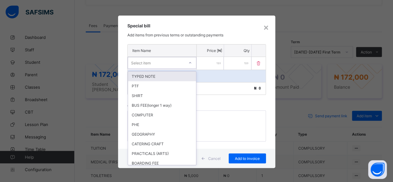
click at [151, 62] on div "Select item" at bounding box center [156, 62] width 56 height 9
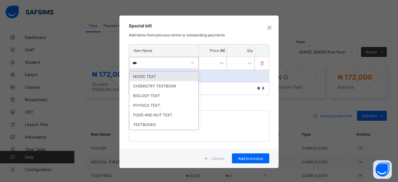
type input "****"
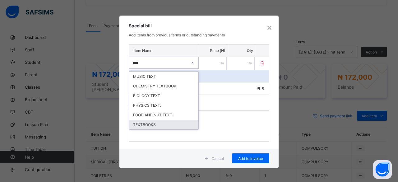
click at [141, 120] on div "TEXTBOOKS" at bounding box center [163, 125] width 69 height 10
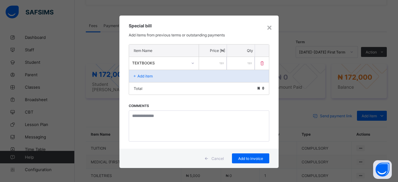
click at [214, 61] on input "number" at bounding box center [213, 63] width 28 height 13
type input "*****"
click at [243, 156] on span "Add to invoice" at bounding box center [250, 158] width 28 height 5
click at [238, 156] on span "Add to invoice" at bounding box center [250, 158] width 28 height 5
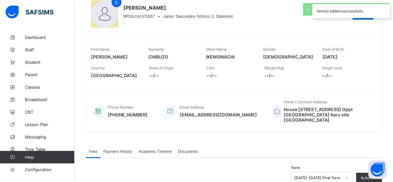
scroll to position [0, 0]
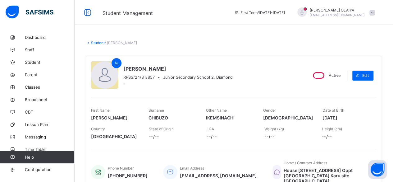
click at [97, 42] on link "Student" at bounding box center [98, 42] width 14 height 5
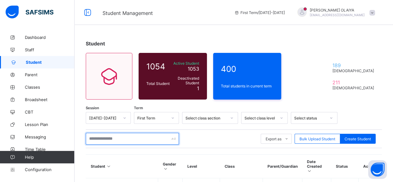
click at [102, 138] on input "text" at bounding box center [132, 139] width 93 height 12
type input "********"
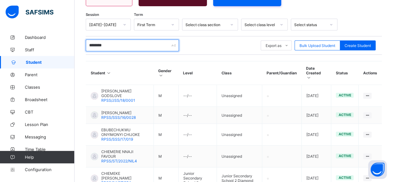
scroll to position [124, 0]
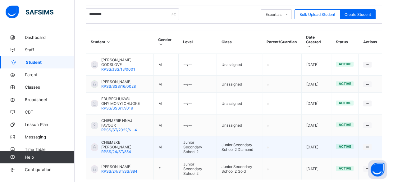
click at [119, 140] on span "CHIEMEKE [PERSON_NAME]" at bounding box center [125, 144] width 48 height 9
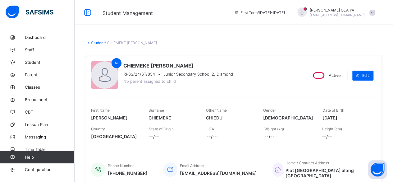
click at [97, 44] on link "Student" at bounding box center [98, 42] width 14 height 5
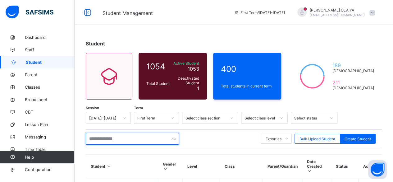
click at [103, 140] on input "text" at bounding box center [132, 139] width 93 height 12
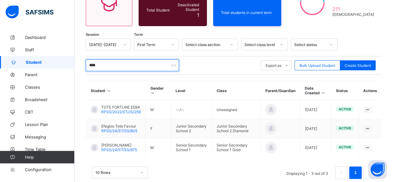
scroll to position [84, 0]
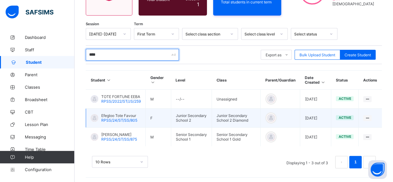
type input "****"
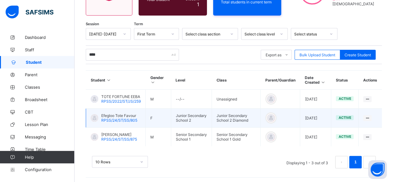
click at [126, 118] on span "RPSS/24/ST/SS/805" at bounding box center [119, 120] width 36 height 5
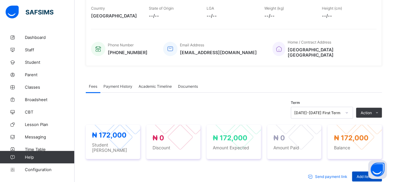
scroll to position [186, 0]
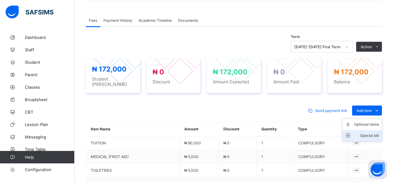
click at [368, 132] on div "Special bill" at bounding box center [366, 135] width 25 height 6
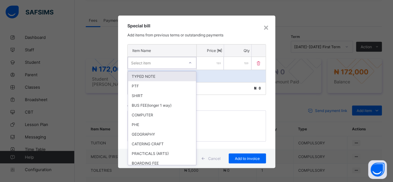
click at [188, 61] on div at bounding box center [190, 63] width 11 height 10
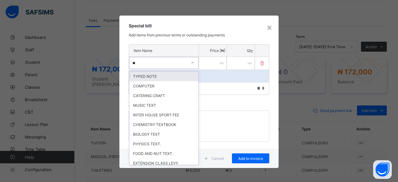
type input "***"
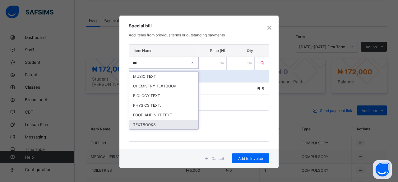
click at [145, 121] on div "TEXTBOOKS" at bounding box center [163, 125] width 69 height 10
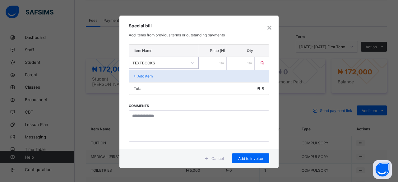
click at [218, 63] on input "number" at bounding box center [213, 63] width 28 height 13
type input "*****"
click at [244, 156] on span "Add to invoice" at bounding box center [250, 158] width 28 height 5
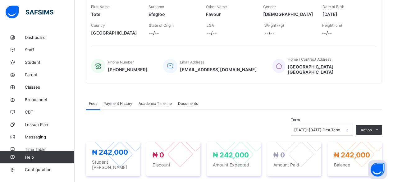
scroll to position [31, 0]
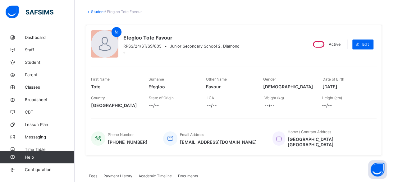
click at [96, 10] on link "Student" at bounding box center [98, 11] width 14 height 5
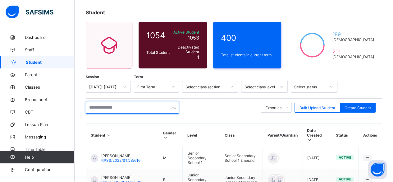
click at [95, 105] on input "text" at bounding box center [132, 108] width 93 height 12
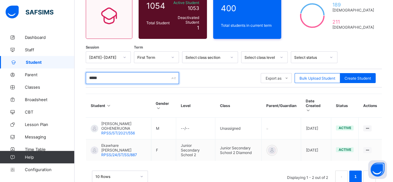
scroll to position [67, 0]
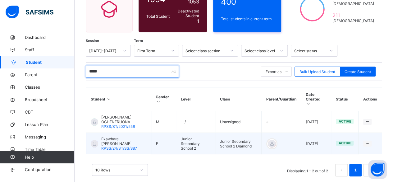
type input "*****"
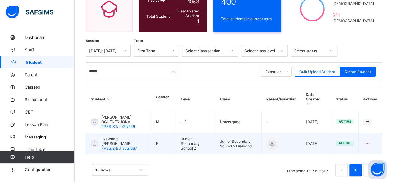
click at [115, 146] on span "RPSS/24/ST/SS/887" at bounding box center [119, 148] width 36 height 5
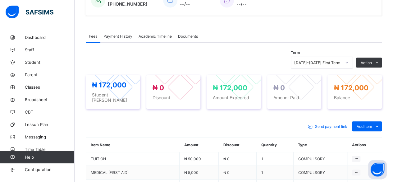
scroll to position [186, 0]
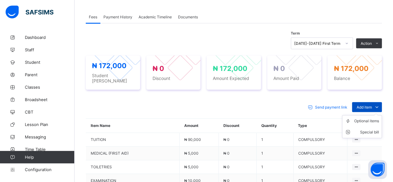
click at [366, 105] on span "Add item" at bounding box center [364, 107] width 15 height 5
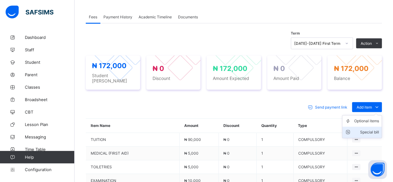
click at [367, 129] on div "Special bill" at bounding box center [366, 132] width 25 height 6
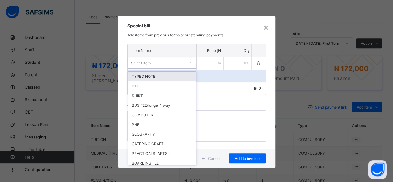
click at [160, 65] on div "Select item" at bounding box center [156, 62] width 56 height 9
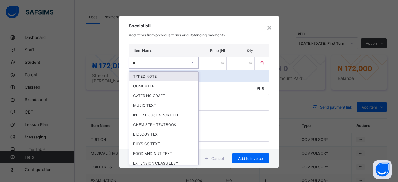
type input "***"
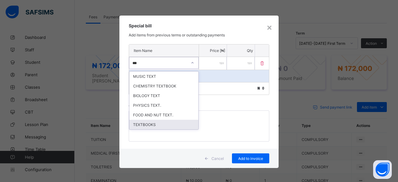
click at [134, 120] on div "TEXTBOOKS" at bounding box center [163, 125] width 69 height 10
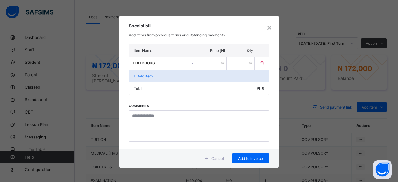
click at [218, 61] on input "number" at bounding box center [213, 63] width 28 height 13
type input "*****"
click at [247, 156] on span "Add to invoice" at bounding box center [250, 158] width 28 height 5
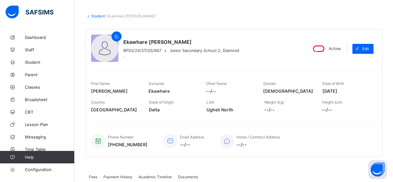
scroll to position [0, 0]
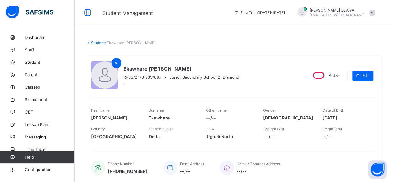
click at [97, 42] on link "Student" at bounding box center [98, 42] width 14 height 5
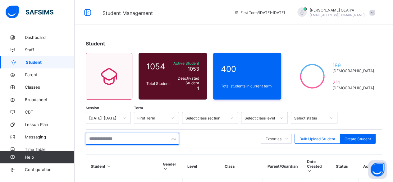
click at [106, 136] on input "text" at bounding box center [132, 139] width 93 height 12
type input "*******"
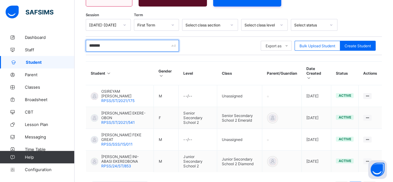
scroll to position [89, 0]
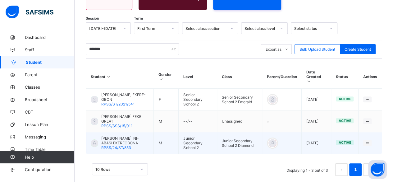
click at [120, 136] on span "[PERSON_NAME] INI-ABASI EKEREOBONA" at bounding box center [125, 140] width 48 height 9
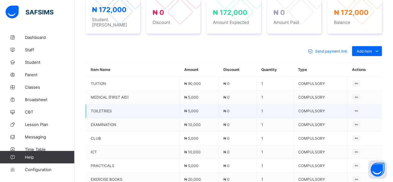
scroll to position [186, 0]
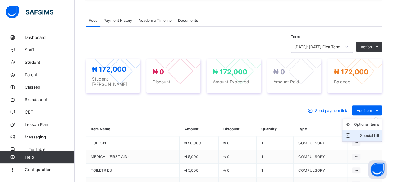
click at [367, 132] on div "Special bill" at bounding box center [366, 135] width 25 height 6
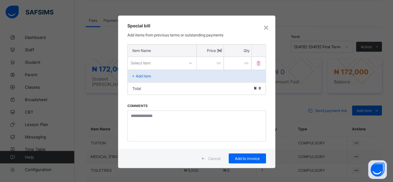
click at [148, 61] on div "Select item" at bounding box center [141, 63] width 20 height 12
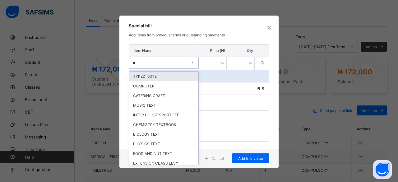
type input "***"
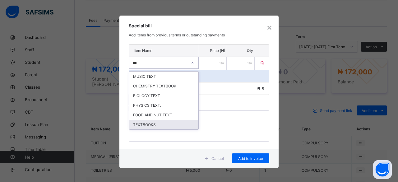
click at [144, 122] on div "TEXTBOOKS" at bounding box center [163, 125] width 69 height 10
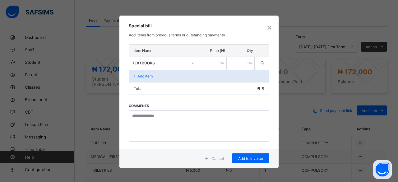
click at [216, 61] on input "number" at bounding box center [213, 63] width 28 height 13
type input "*****"
click at [250, 157] on span "Add to invoice" at bounding box center [250, 158] width 28 height 5
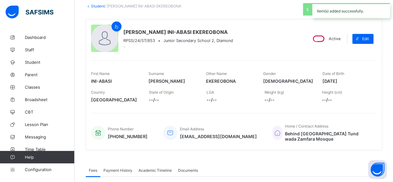
scroll to position [0, 0]
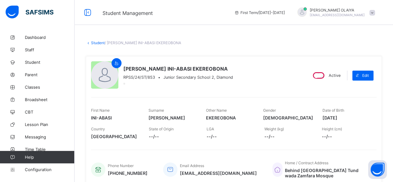
click at [98, 42] on link "Student" at bounding box center [98, 42] width 14 height 5
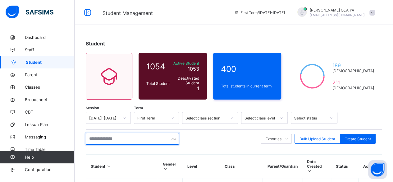
click at [102, 139] on input "text" at bounding box center [132, 139] width 93 height 12
type input "********"
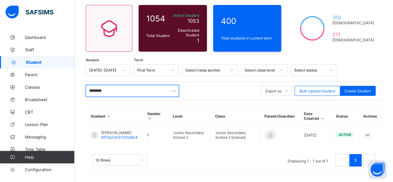
scroll to position [48, 0]
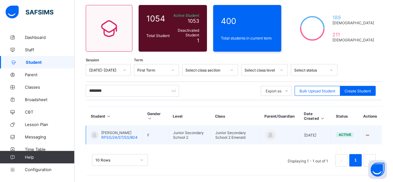
click at [106, 130] on span "[PERSON_NAME]" at bounding box center [119, 132] width 36 height 5
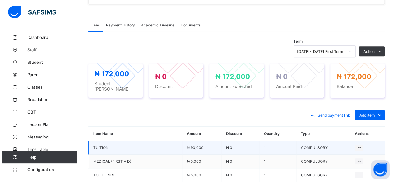
scroll to position [186, 0]
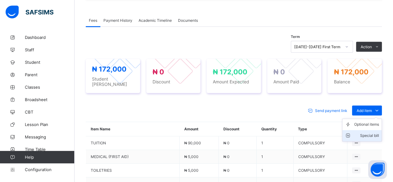
click at [368, 132] on div "Special bill" at bounding box center [366, 135] width 25 height 6
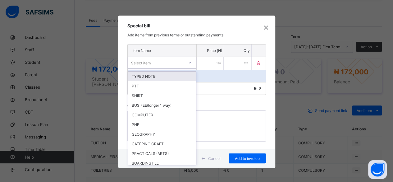
click at [190, 61] on icon at bounding box center [190, 63] width 4 height 6
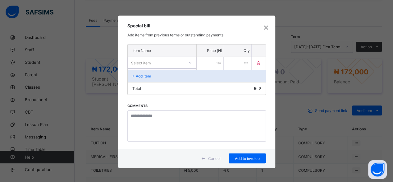
click at [157, 59] on div "Select item" at bounding box center [156, 62] width 56 height 9
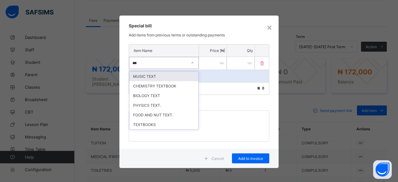
type input "****"
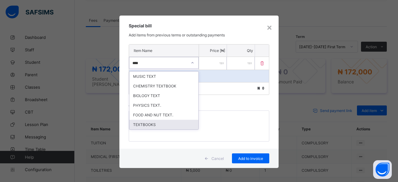
click at [143, 123] on div "TEXTBOOKS" at bounding box center [163, 125] width 69 height 10
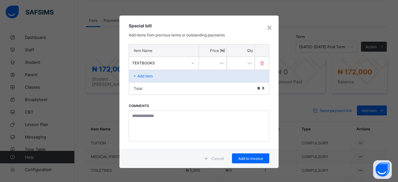
click at [218, 61] on input "number" at bounding box center [213, 63] width 28 height 13
type input "*****"
click at [147, 74] on p "Add item" at bounding box center [144, 76] width 15 height 5
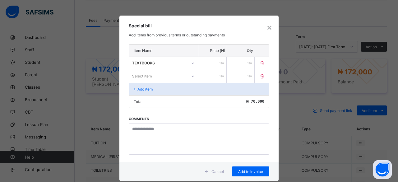
click at [145, 73] on div "Select item" at bounding box center [142, 76] width 20 height 12
type input "******"
click at [216, 72] on input "number" at bounding box center [213, 76] width 28 height 13
type input "*****"
click at [148, 87] on p "Add item" at bounding box center [144, 89] width 15 height 5
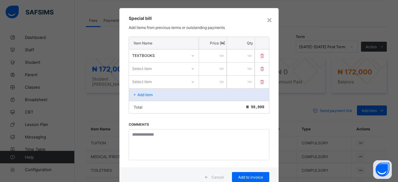
click at [144, 84] on div "Select item" at bounding box center [164, 81] width 70 height 13
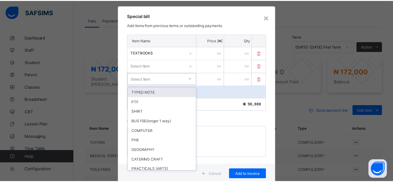
scroll to position [10, 0]
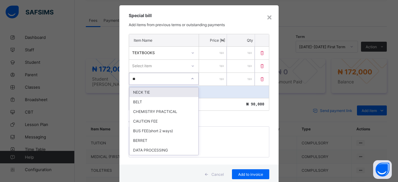
type input "***"
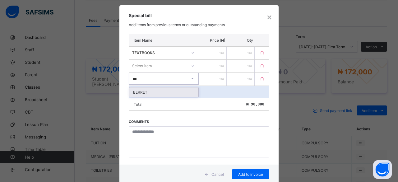
click at [139, 89] on div "BERRET" at bounding box center [163, 92] width 69 height 10
click at [217, 76] on input "number" at bounding box center [213, 79] width 28 height 13
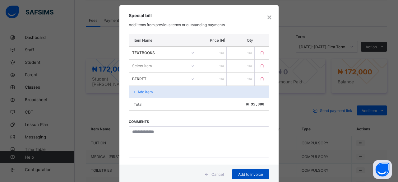
type input "****"
click at [243, 169] on div "Add to invoice" at bounding box center [250, 174] width 37 height 10
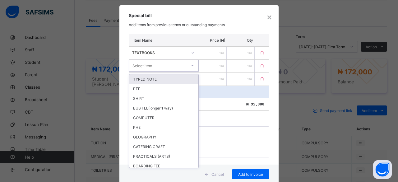
click at [142, 65] on div "Select item" at bounding box center [142, 66] width 20 height 12
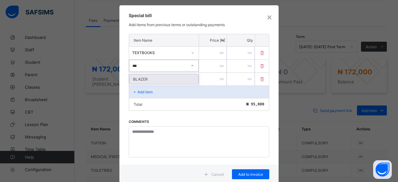
type input "****"
click at [141, 75] on div "BLAZER" at bounding box center [163, 79] width 69 height 10
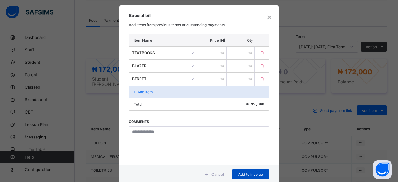
click at [248, 172] on span "Add to invoice" at bounding box center [250, 174] width 28 height 5
